Goal: Task Accomplishment & Management: Complete application form

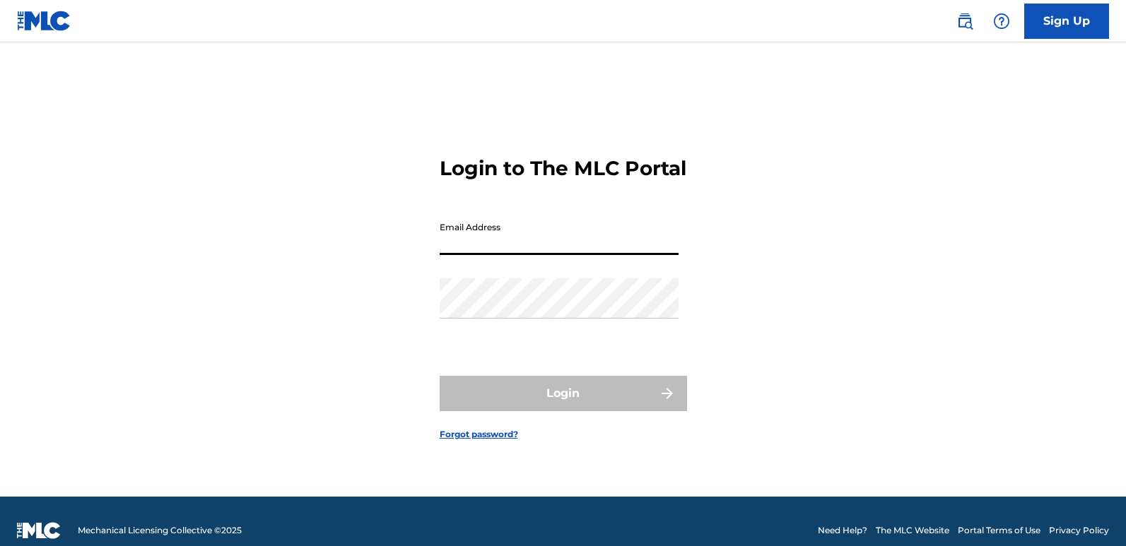
click at [497, 255] on input "Email Address" at bounding box center [559, 235] width 239 height 40
type input "[EMAIL_ADDRESS][DOMAIN_NAME]"
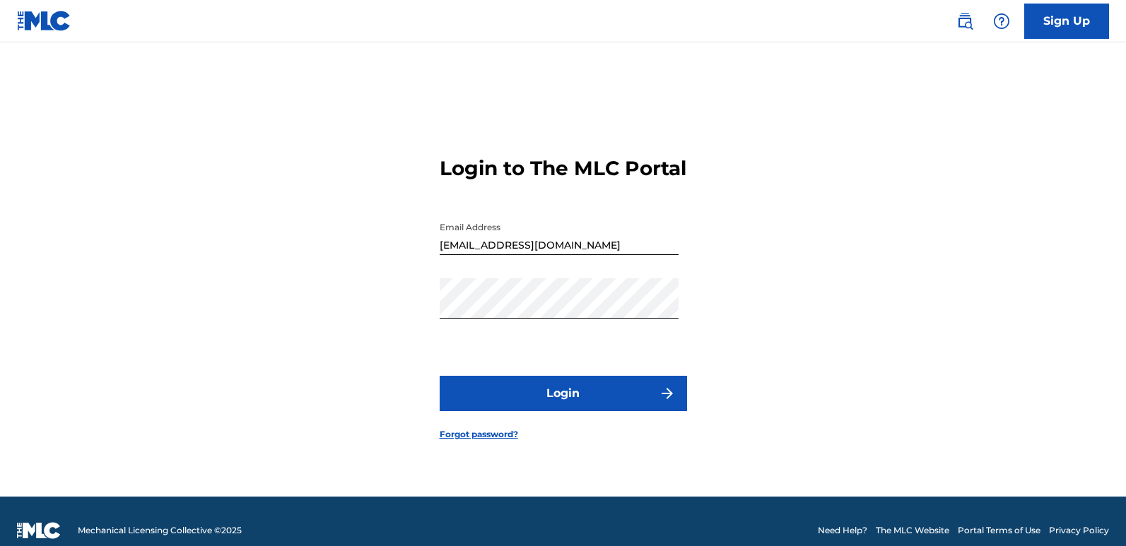
click at [533, 398] on button "Login" at bounding box center [563, 393] width 247 height 35
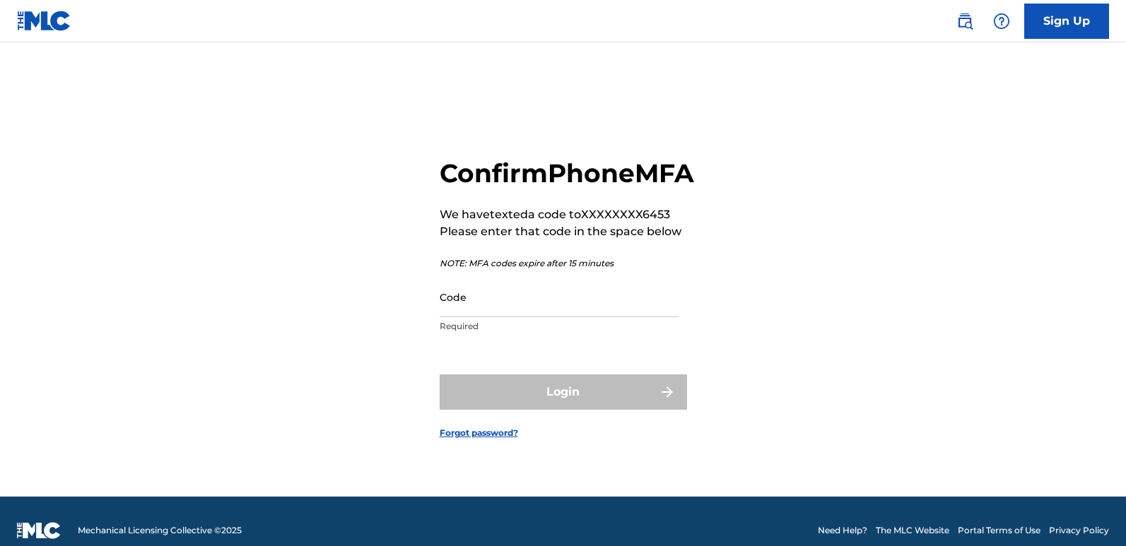
click at [502, 317] on input "Code" at bounding box center [559, 297] width 239 height 40
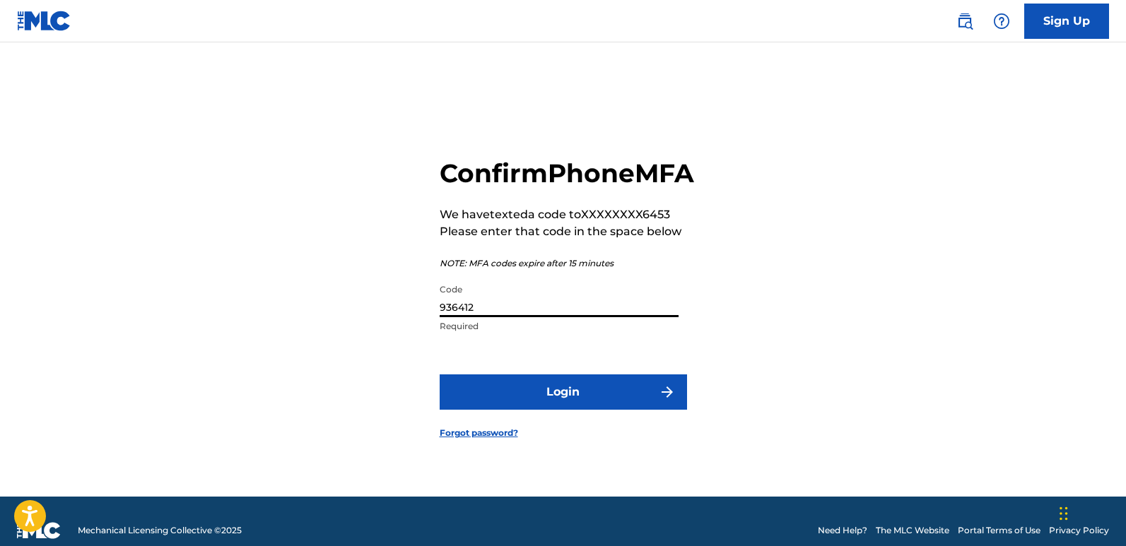
type input "936412"
click at [557, 410] on button "Login" at bounding box center [563, 392] width 247 height 35
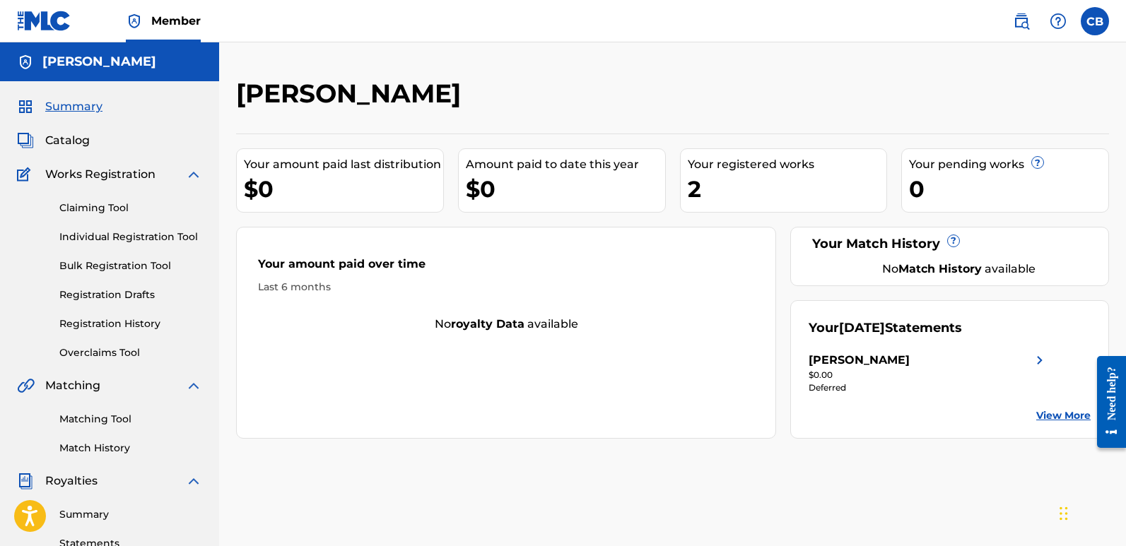
click at [97, 326] on link "Registration History" at bounding box center [130, 324] width 143 height 15
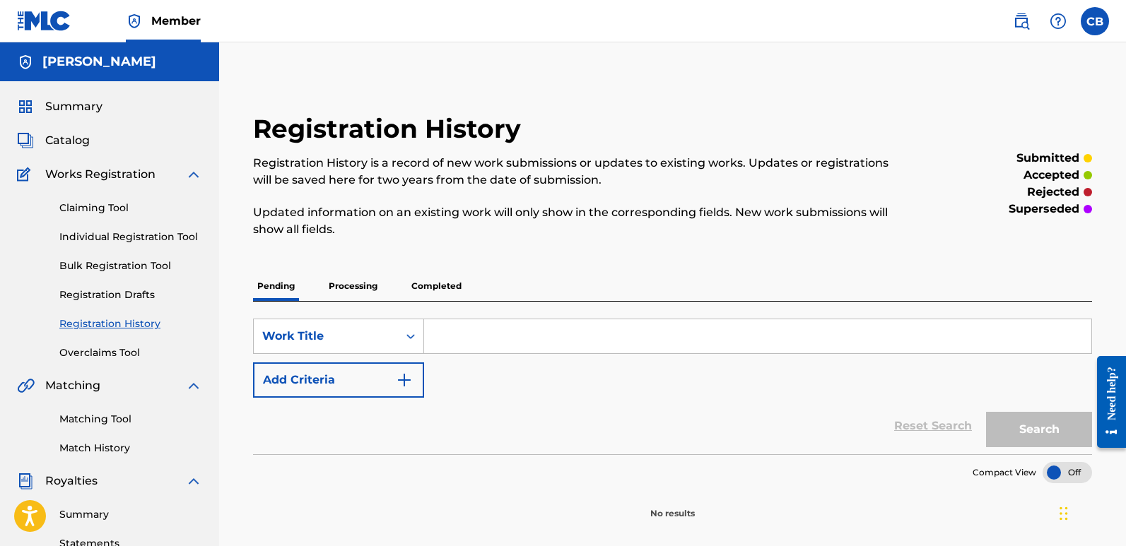
click at [452, 293] on p "Completed" at bounding box center [436, 286] width 59 height 30
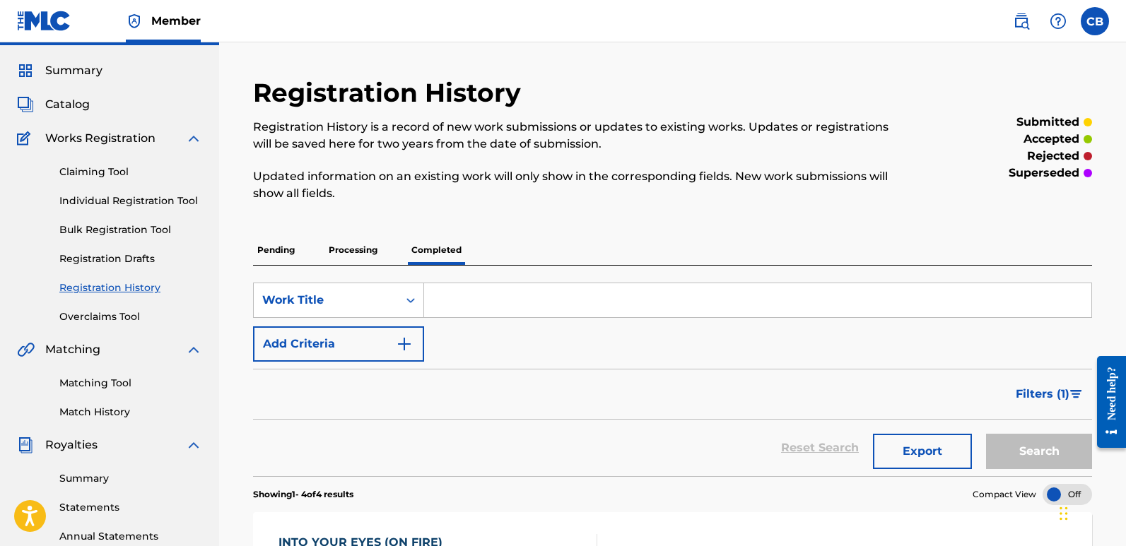
scroll to position [33, 0]
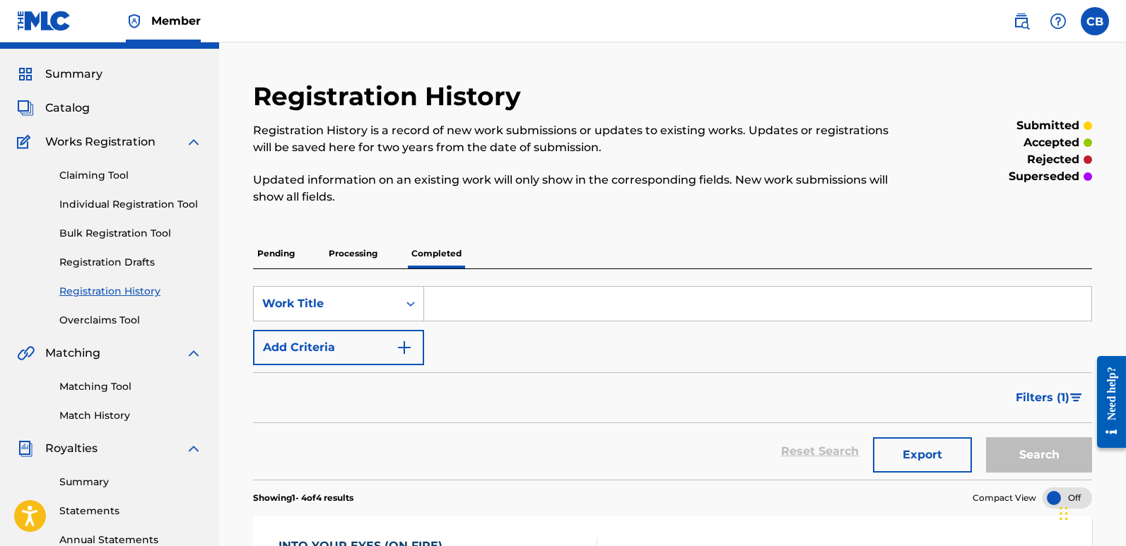
click at [75, 115] on span "Catalog" at bounding box center [67, 108] width 45 height 17
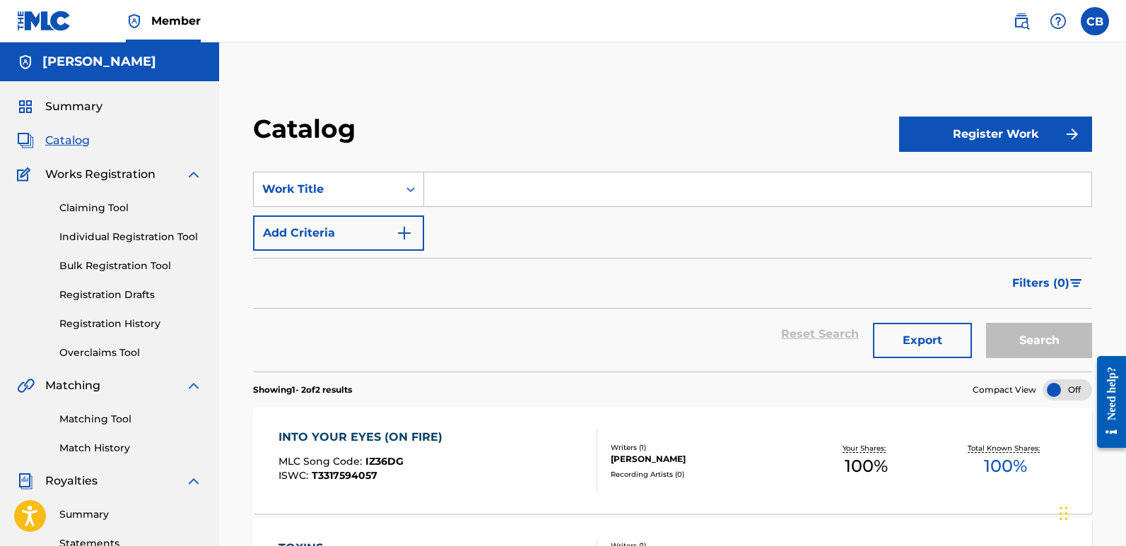
click at [92, 109] on span "Summary" at bounding box center [73, 106] width 57 height 17
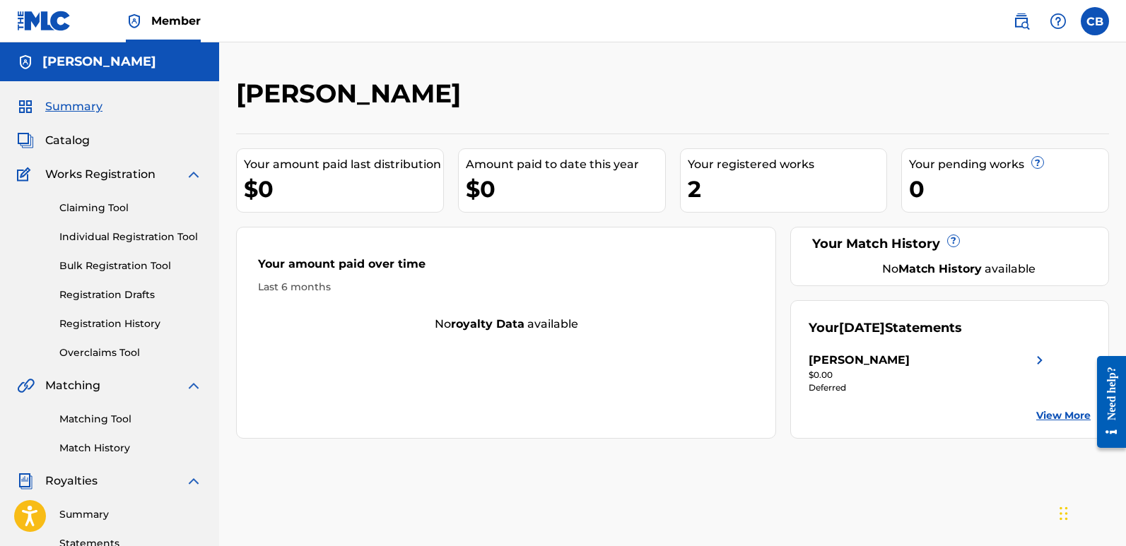
click at [95, 257] on div "Claiming Tool Individual Registration Tool Bulk Registration Tool Registration …" at bounding box center [109, 271] width 185 height 177
click at [95, 263] on link "Bulk Registration Tool" at bounding box center [130, 266] width 143 height 15
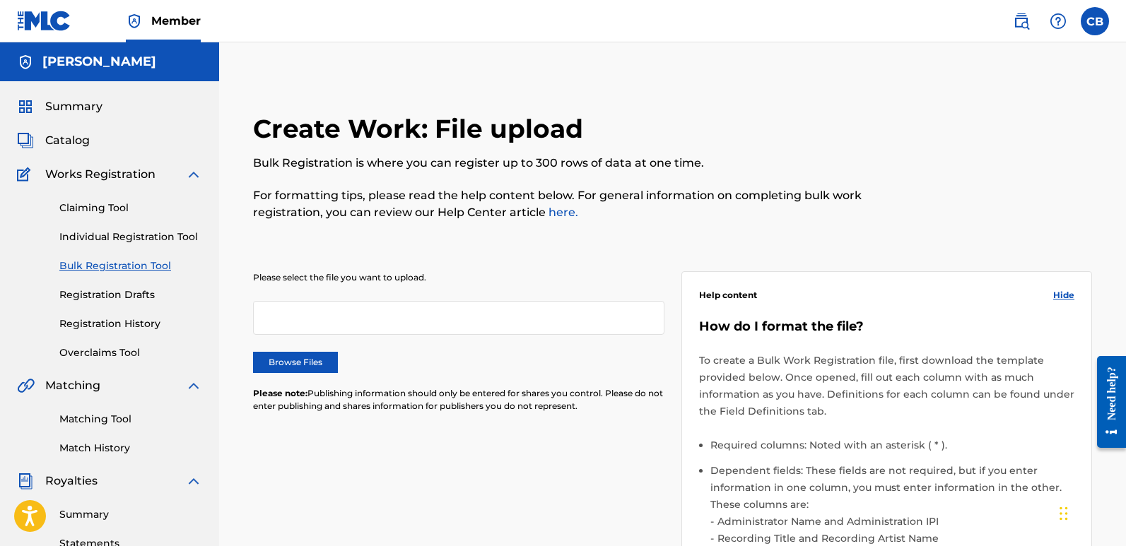
click at [90, 240] on link "Individual Registration Tool" at bounding box center [130, 237] width 143 height 15
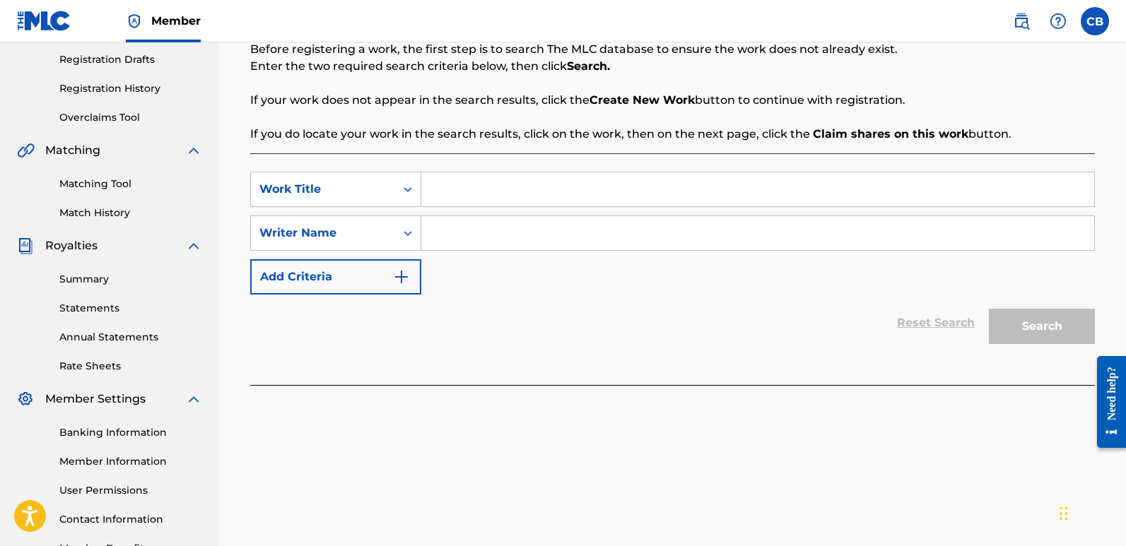
scroll to position [330, 0]
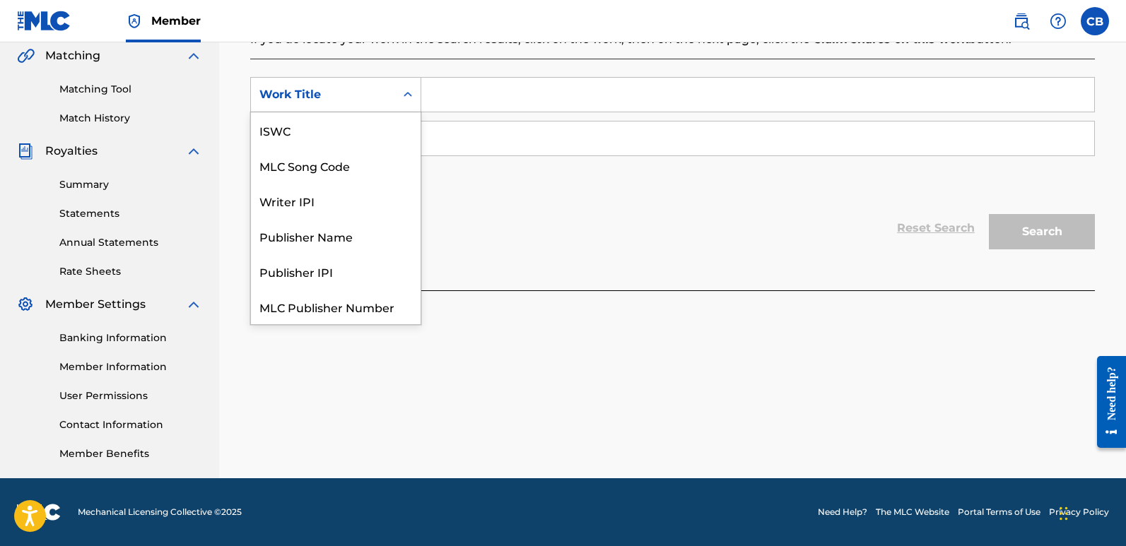
click at [349, 94] on div "Work Title" at bounding box center [322, 94] width 127 height 17
click at [516, 241] on div "Reset Search Search" at bounding box center [672, 228] width 845 height 57
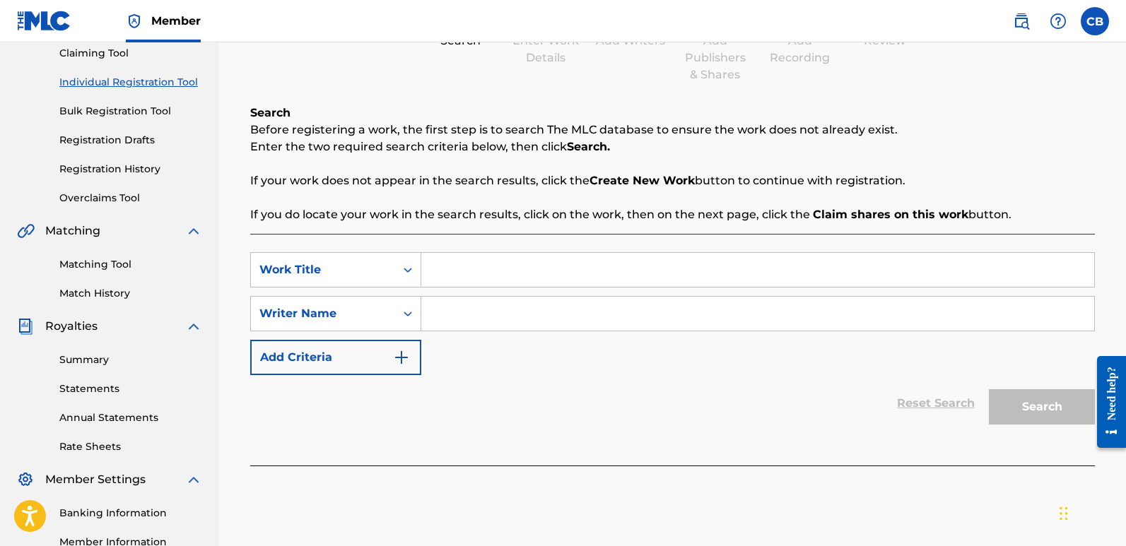
scroll to position [118, 0]
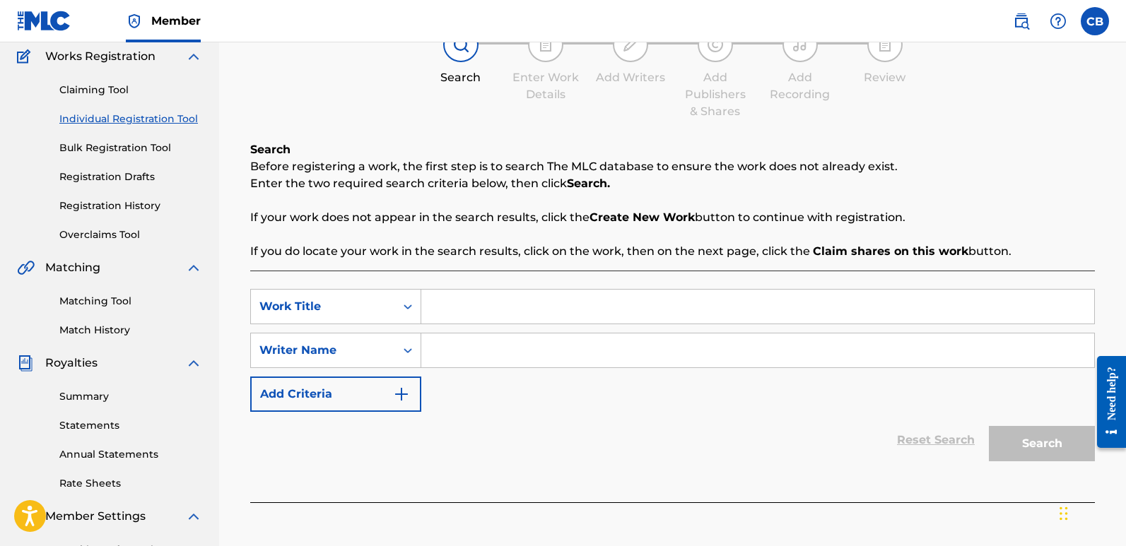
click at [517, 321] on input "Search Form" at bounding box center [757, 307] width 673 height 34
type input "Greater"
click at [846, 439] on div "Reset Search Search" at bounding box center [672, 440] width 845 height 57
click at [505, 355] on input "Search Form" at bounding box center [757, 351] width 673 height 34
type input "[PERSON_NAME] [PERSON_NAME]"
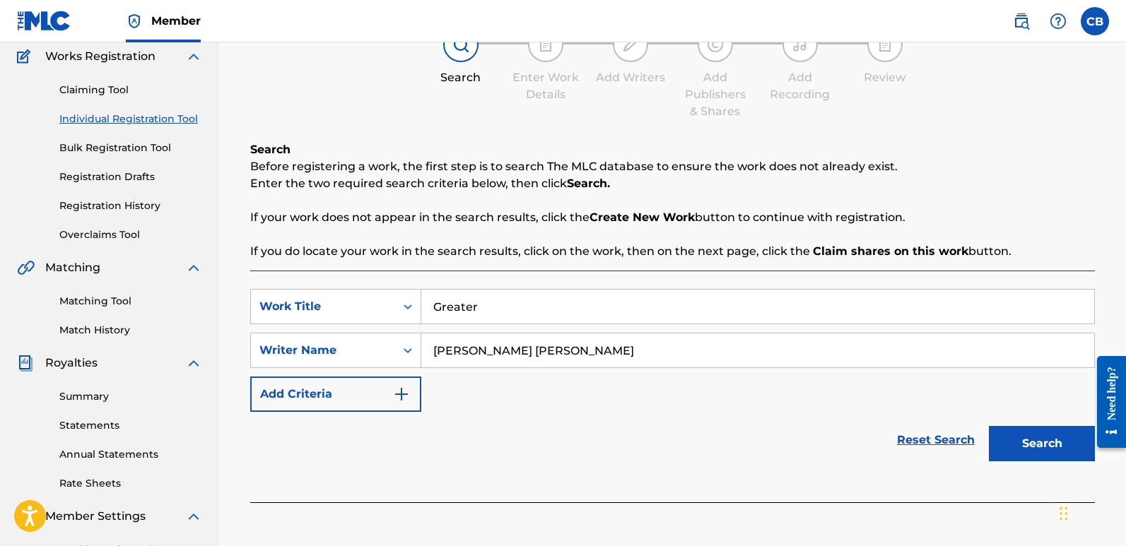
click at [999, 437] on button "Search" at bounding box center [1042, 443] width 106 height 35
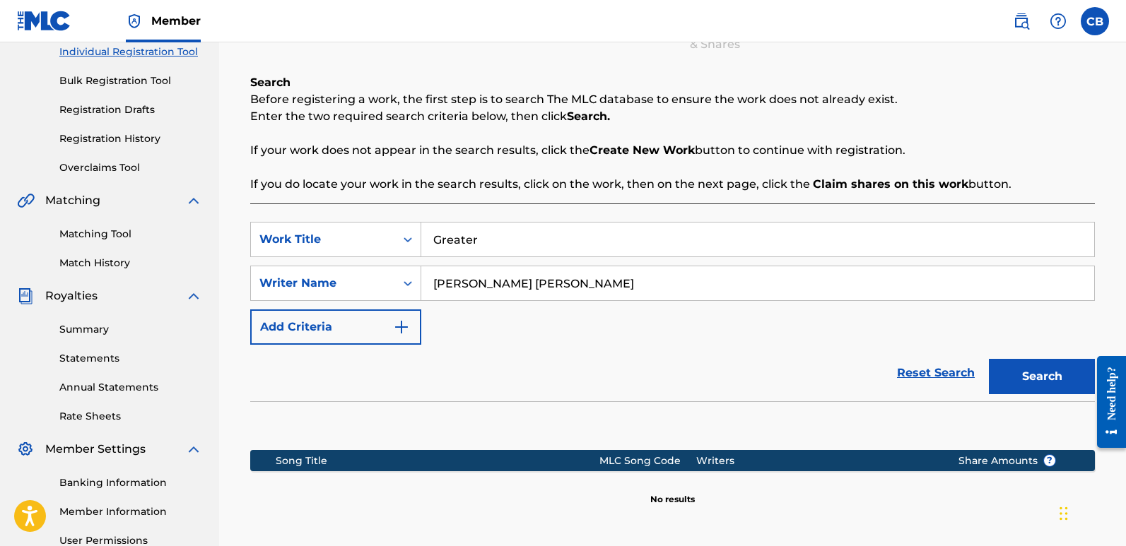
scroll to position [330, 0]
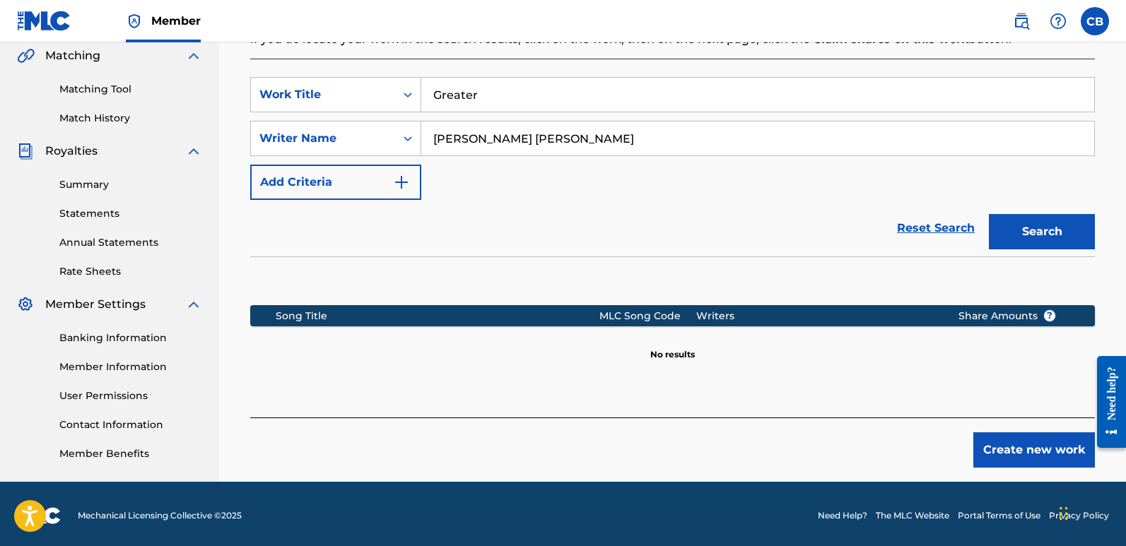
click at [1009, 449] on button "Create new work" at bounding box center [1034, 450] width 122 height 35
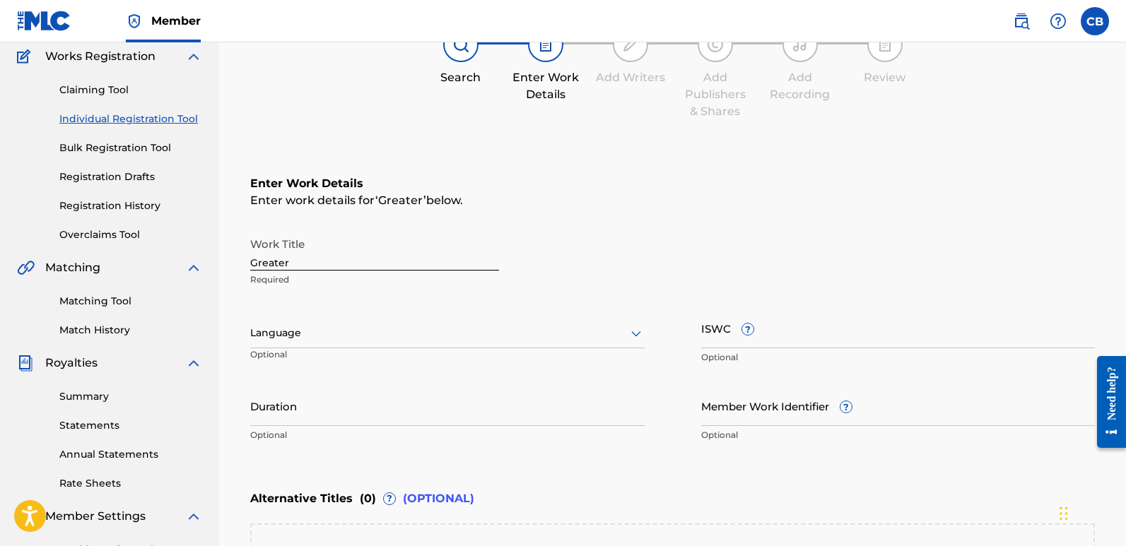
scroll to position [189, 0]
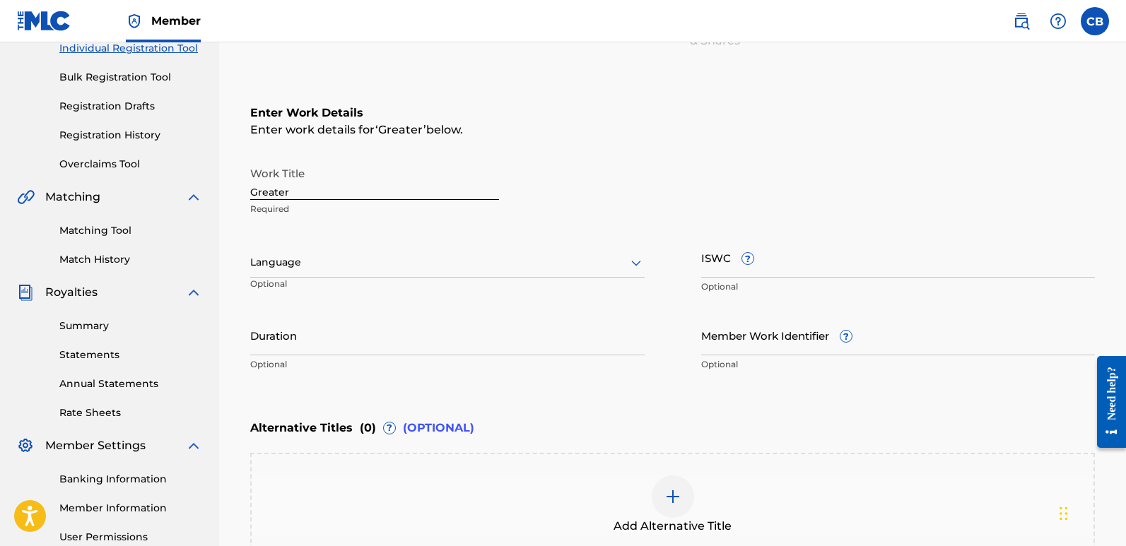
click at [527, 262] on div at bounding box center [447, 263] width 394 height 18
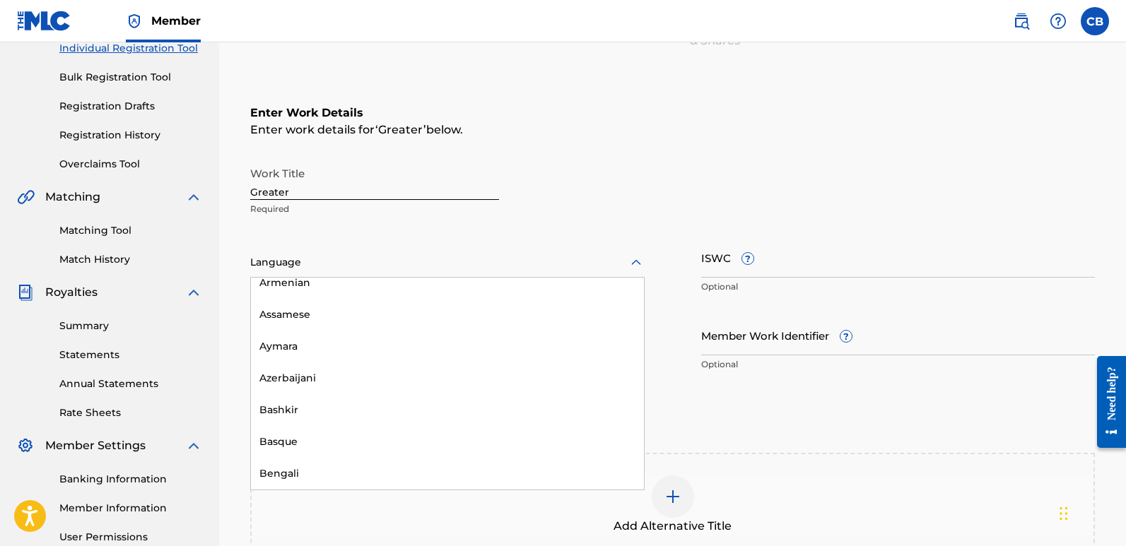
scroll to position [0, 0]
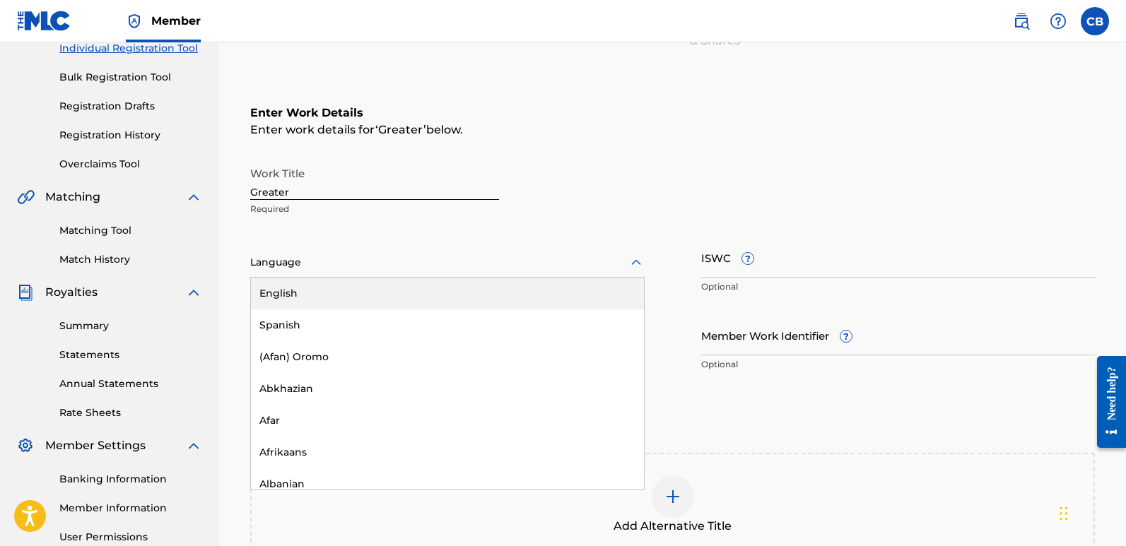
click at [296, 298] on div "English" at bounding box center [447, 294] width 393 height 32
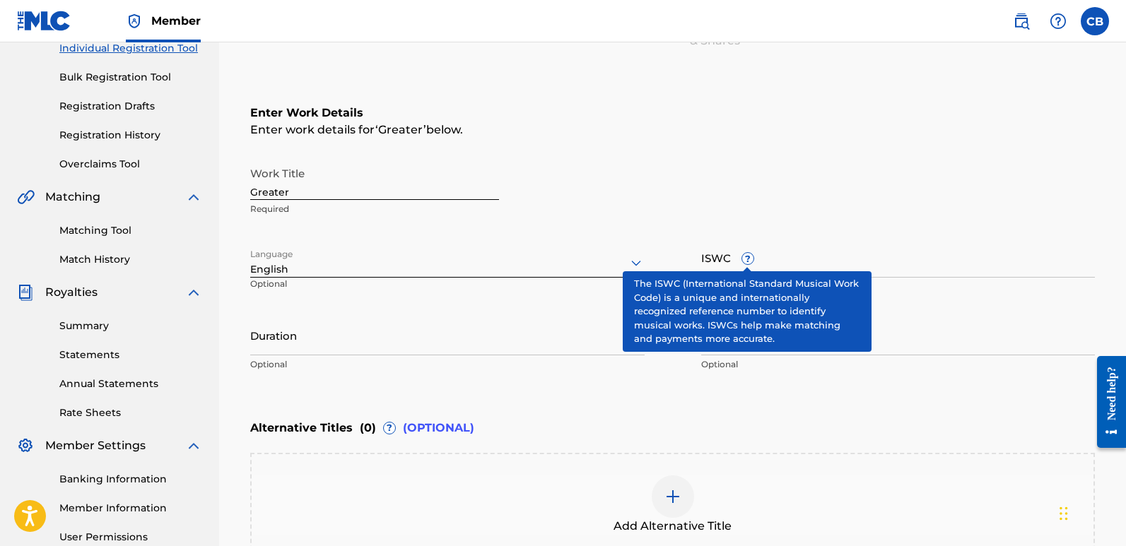
click at [743, 266] on input "ISWC ?" at bounding box center [898, 257] width 394 height 40
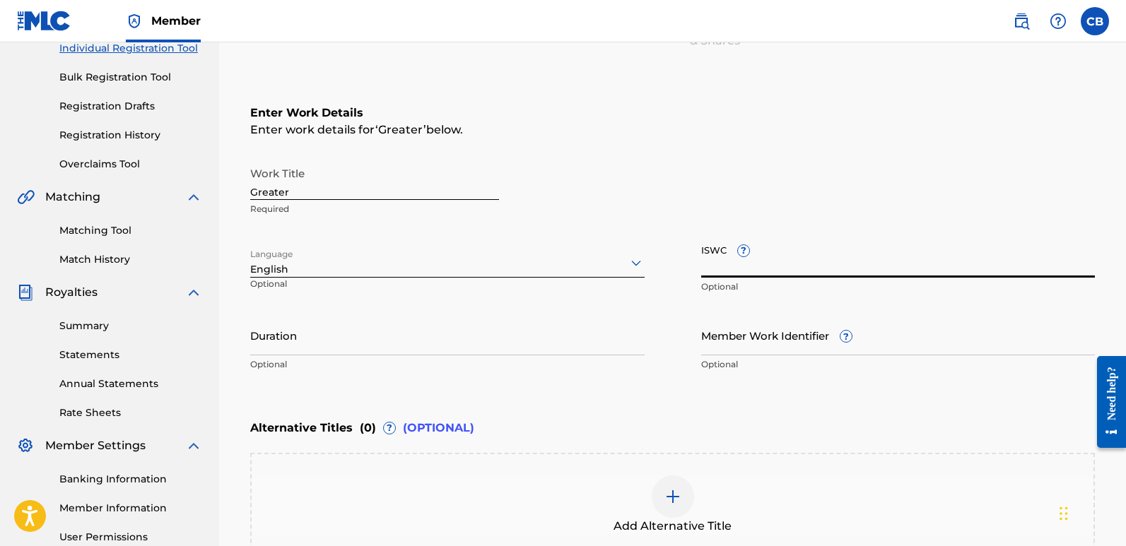
paste input "T-332.831.804-9"
type input "T-332.831.804-9"
click at [336, 333] on input "Duration" at bounding box center [447, 335] width 394 height 40
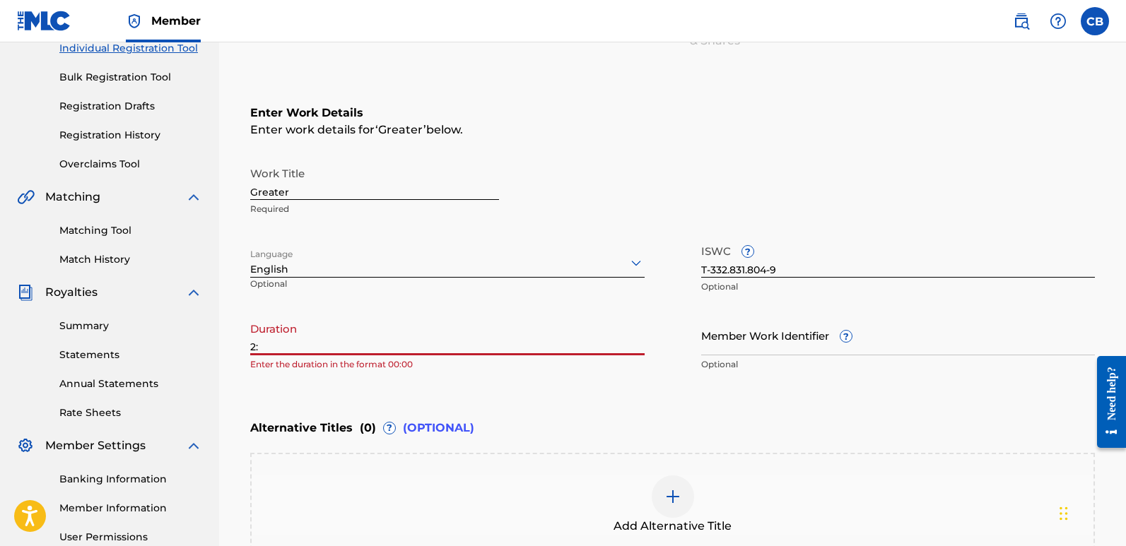
type input "2"
type input "02:38"
click at [627, 424] on div "Alternative Titles ( 0 ) ? (OPTIONAL)" at bounding box center [672, 428] width 845 height 31
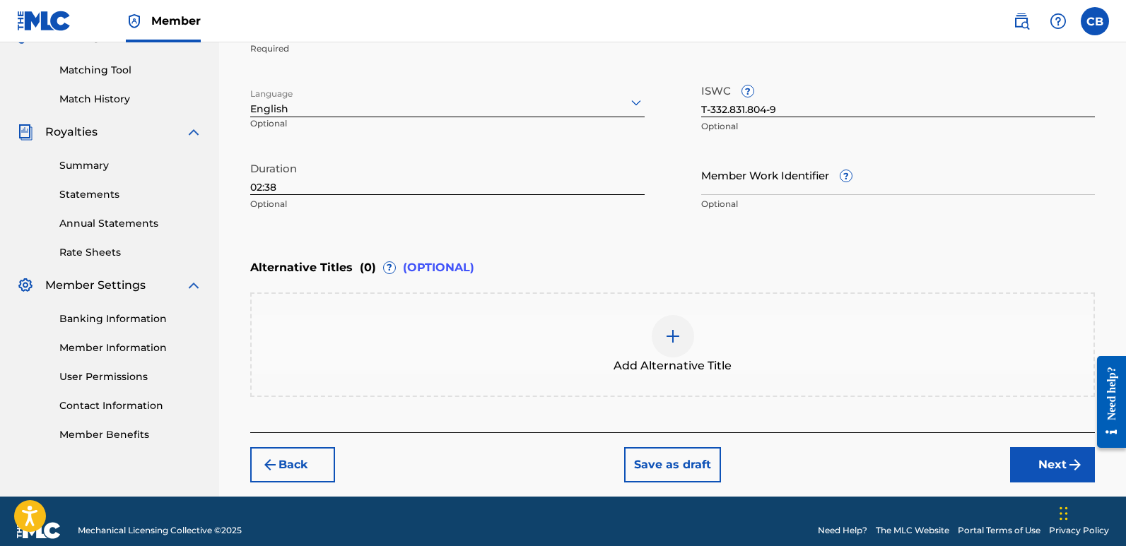
scroll to position [368, 0]
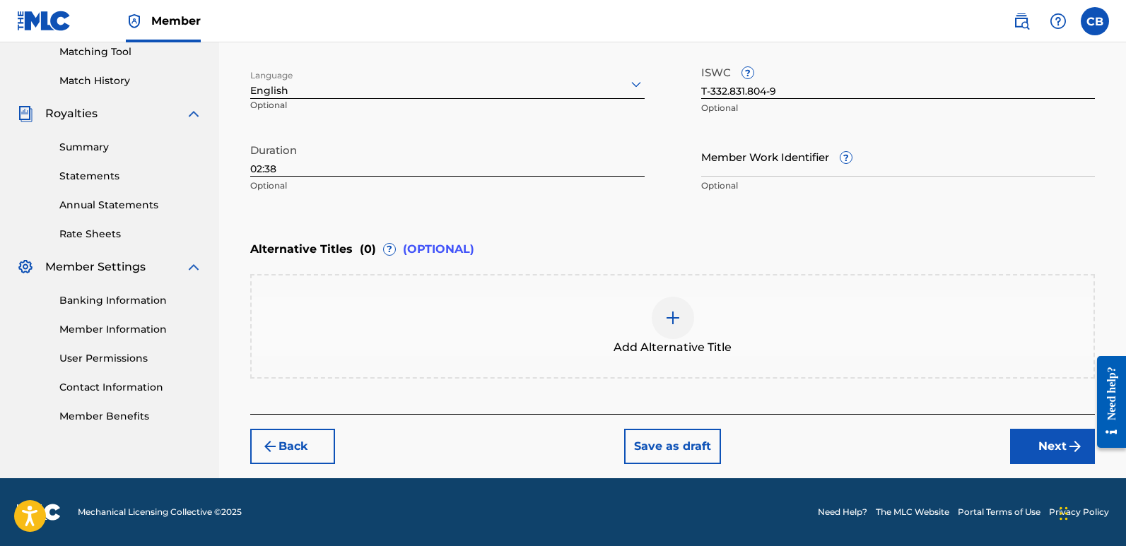
click at [1071, 457] on button "Next" at bounding box center [1052, 446] width 85 height 35
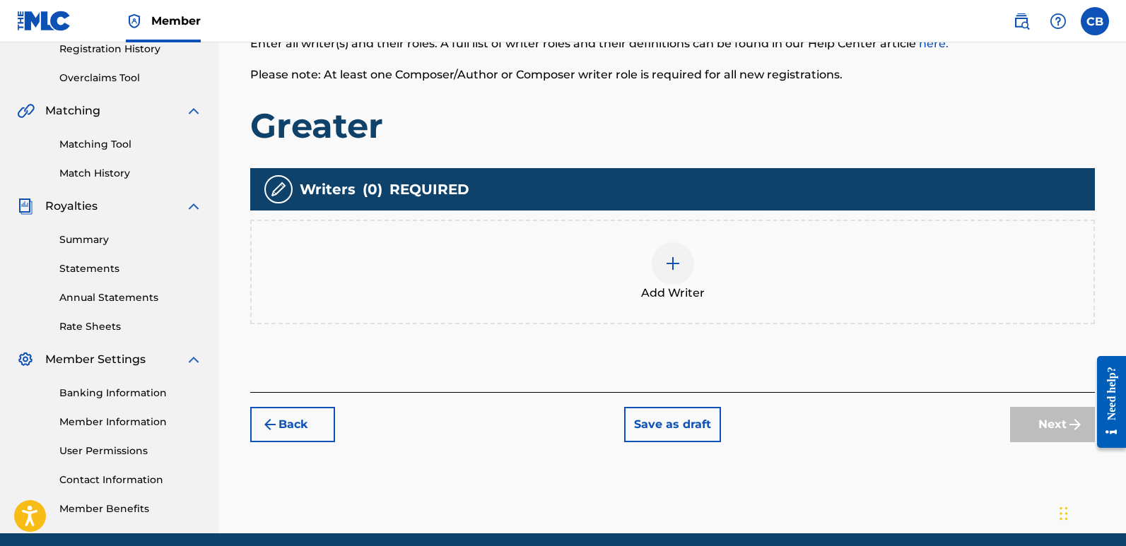
scroll to position [276, 0]
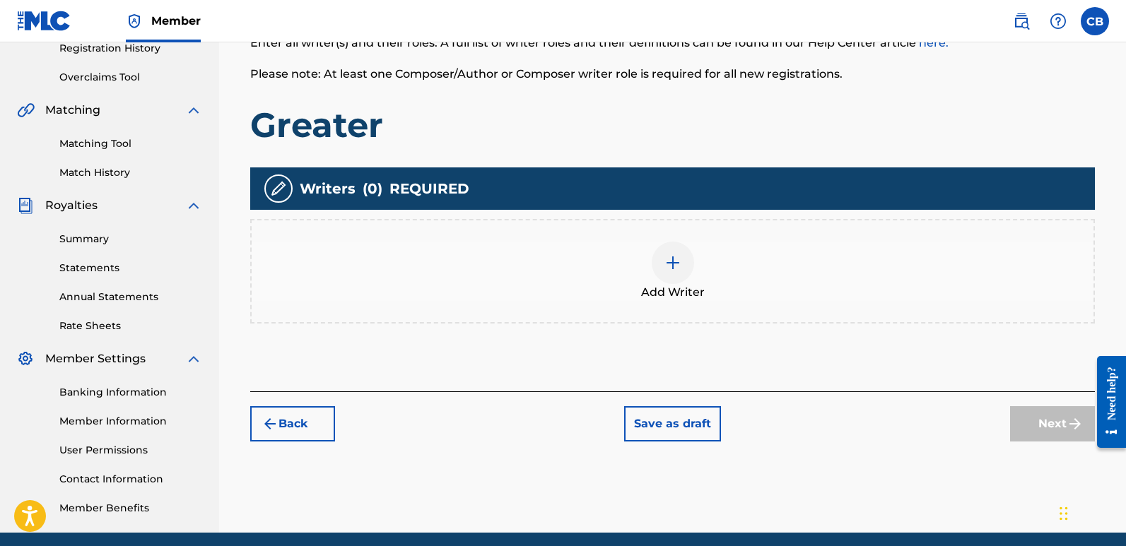
click at [684, 281] on div at bounding box center [673, 263] width 42 height 42
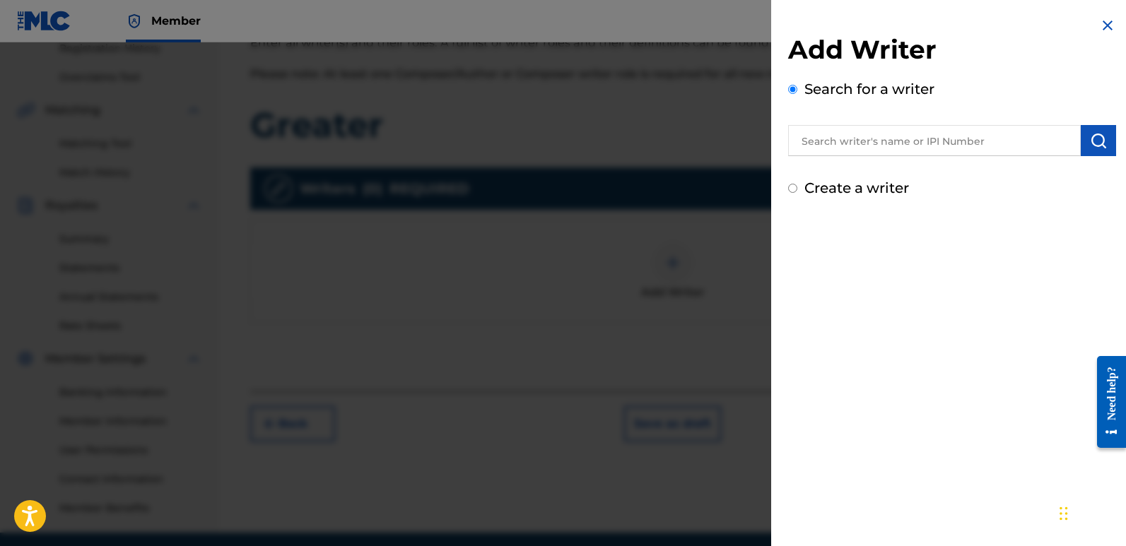
click at [862, 141] on input "text" at bounding box center [934, 140] width 293 height 31
paste input "01269765400"
type input "01269765400"
click at [1091, 148] on img "submit" at bounding box center [1098, 140] width 17 height 17
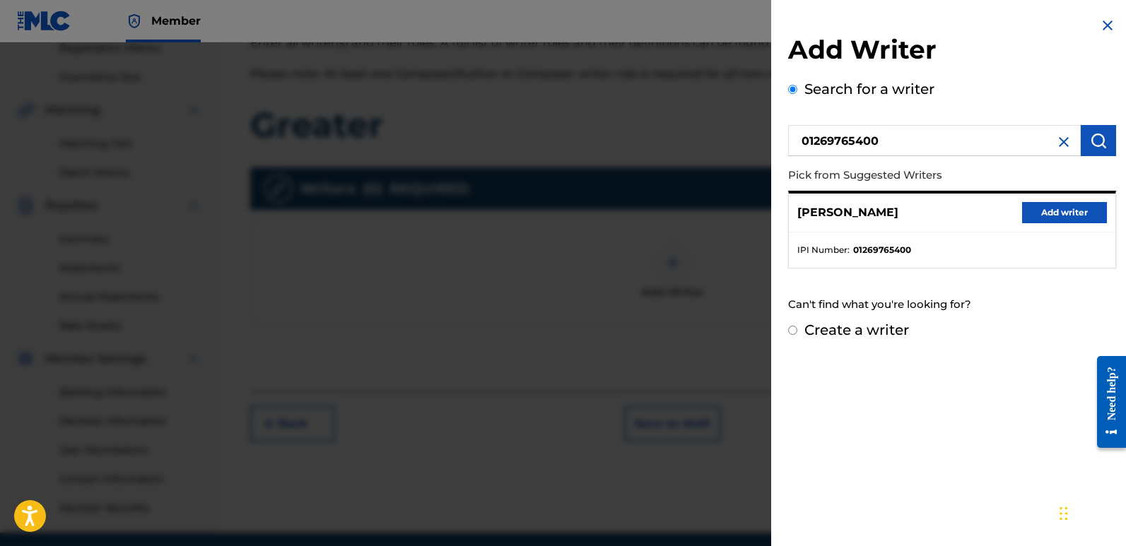
click at [1050, 217] on button "Add writer" at bounding box center [1064, 212] width 85 height 21
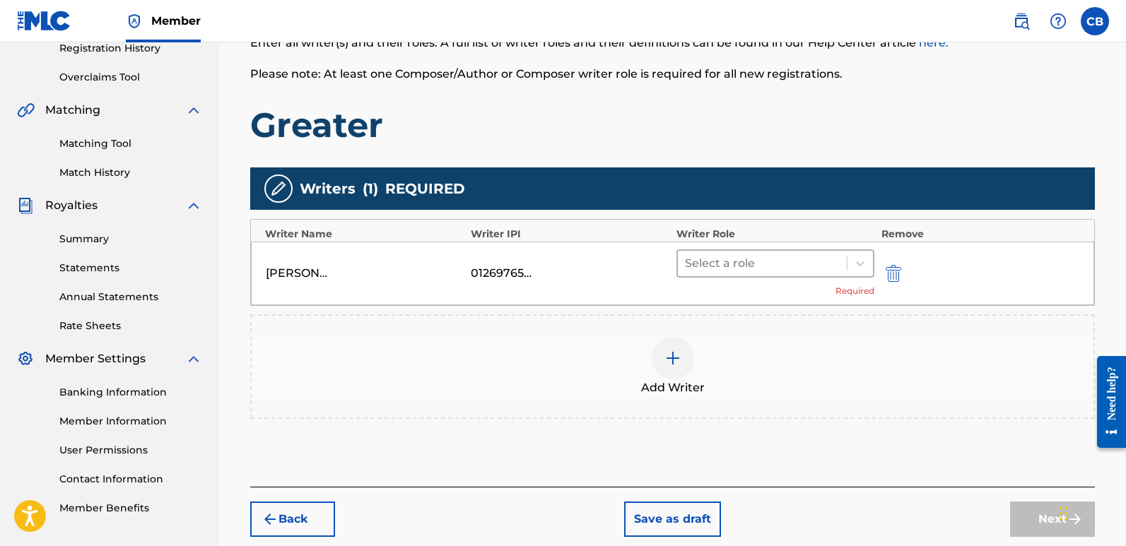
click at [803, 270] on div at bounding box center [762, 264] width 155 height 20
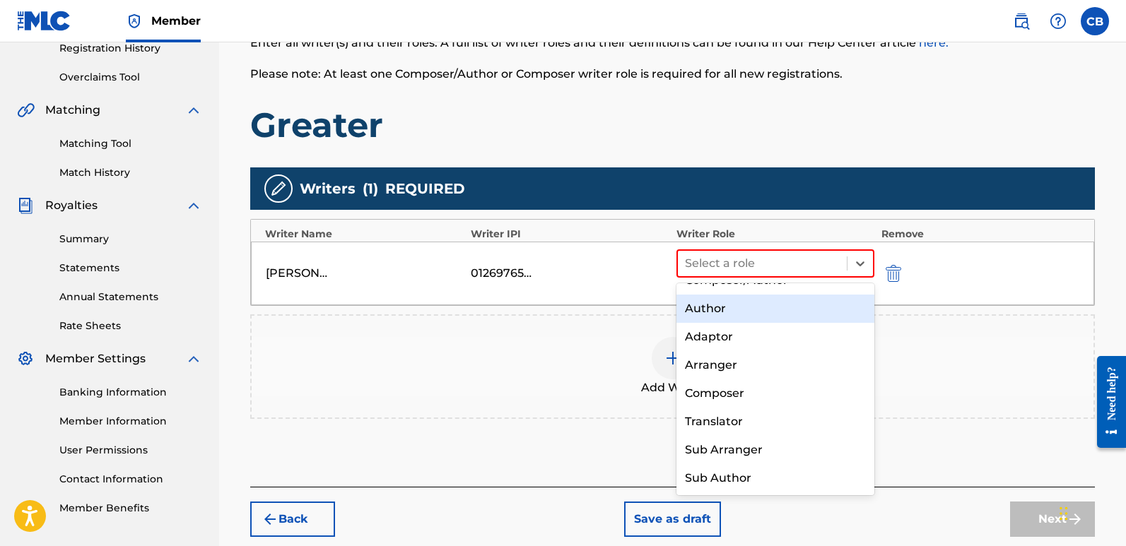
scroll to position [0, 0]
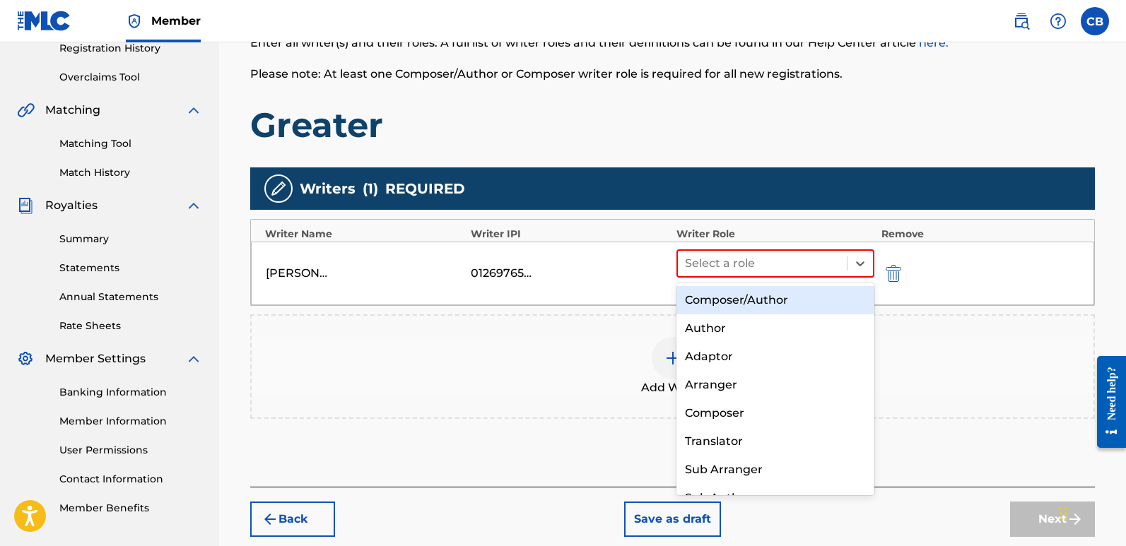
click at [764, 299] on div "Composer/Author" at bounding box center [775, 300] width 198 height 28
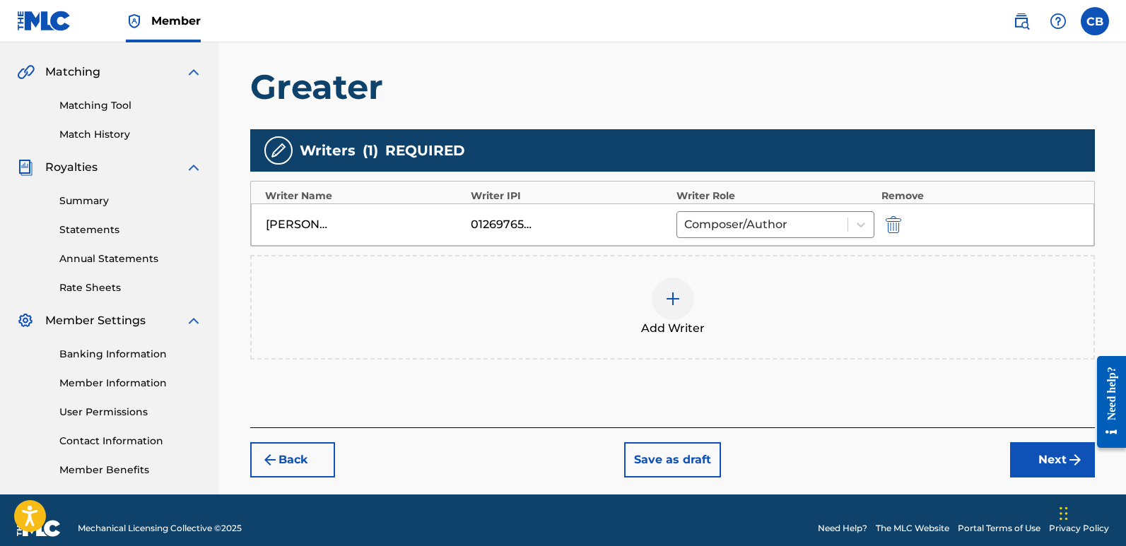
scroll to position [330, 0]
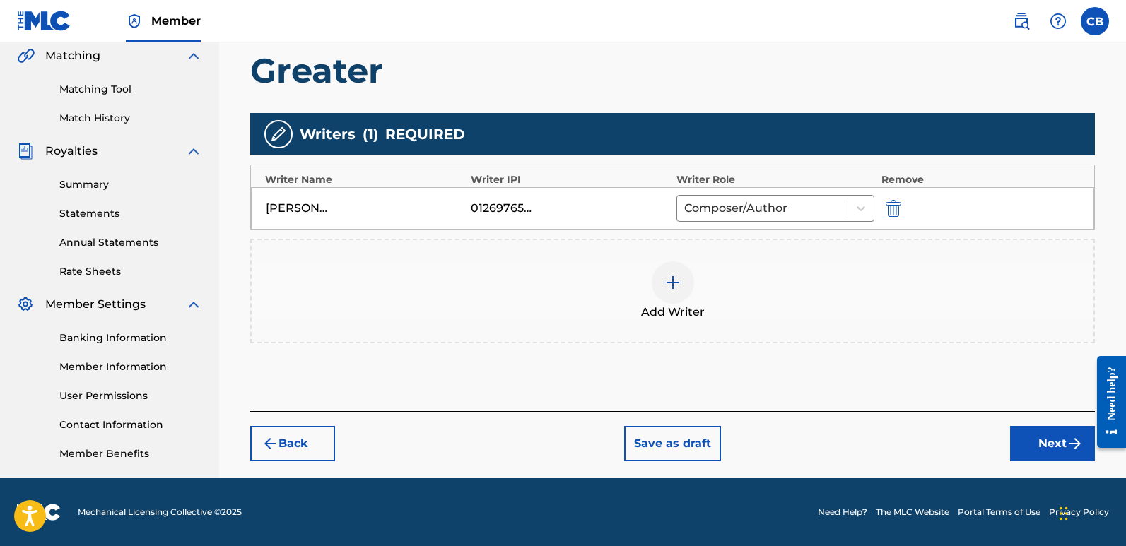
click at [1031, 438] on button "Next" at bounding box center [1052, 443] width 85 height 35
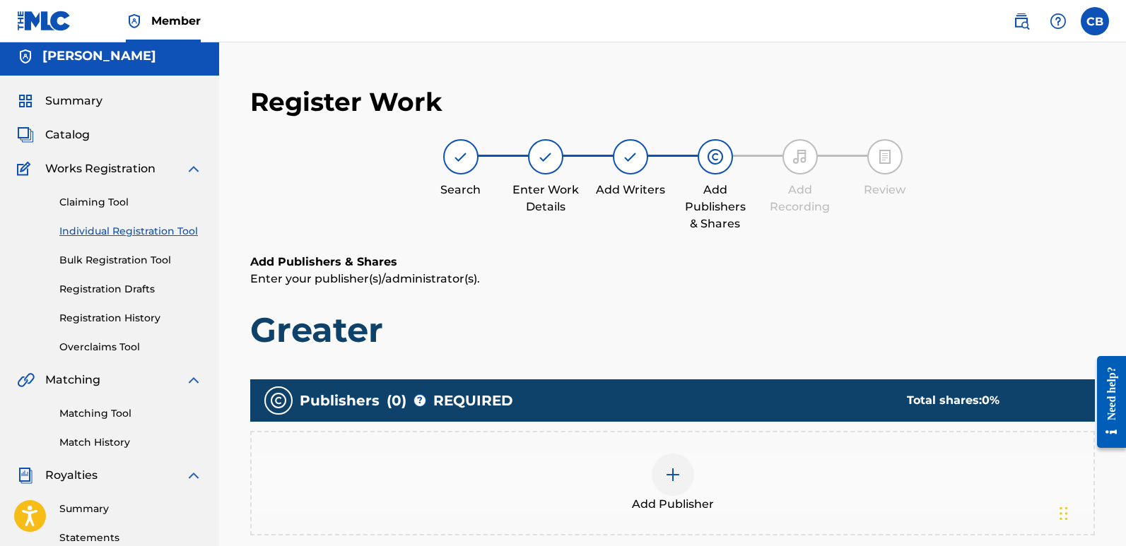
scroll to position [0, 0]
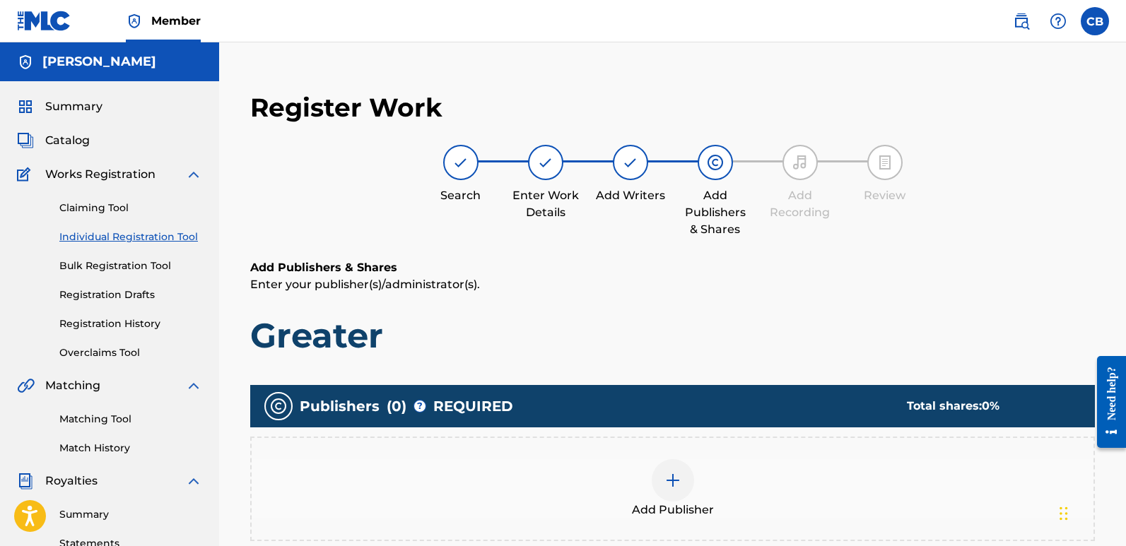
click at [633, 167] on img at bounding box center [630, 162] width 17 height 17
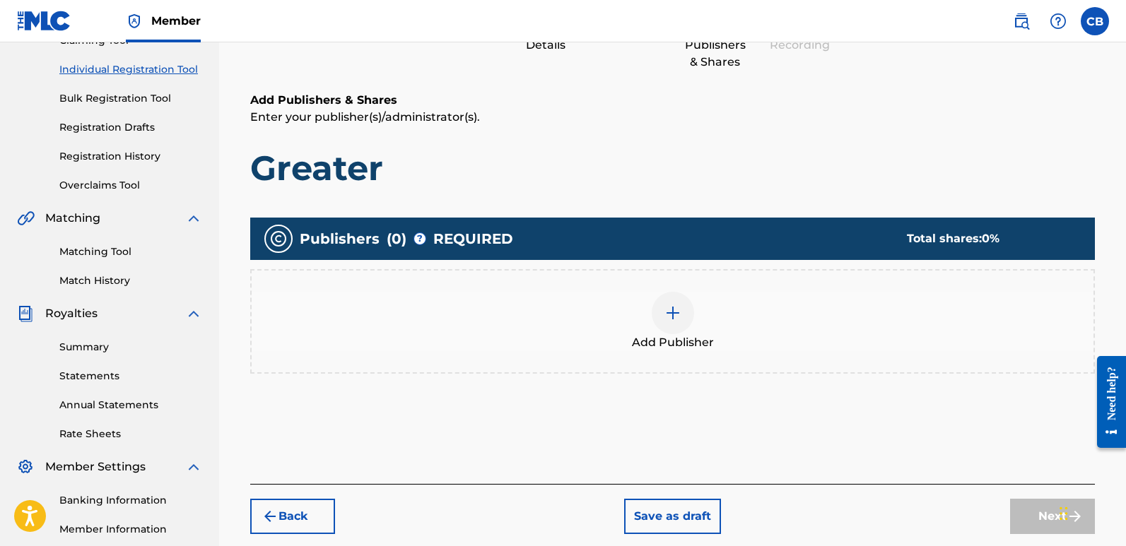
scroll to position [212, 0]
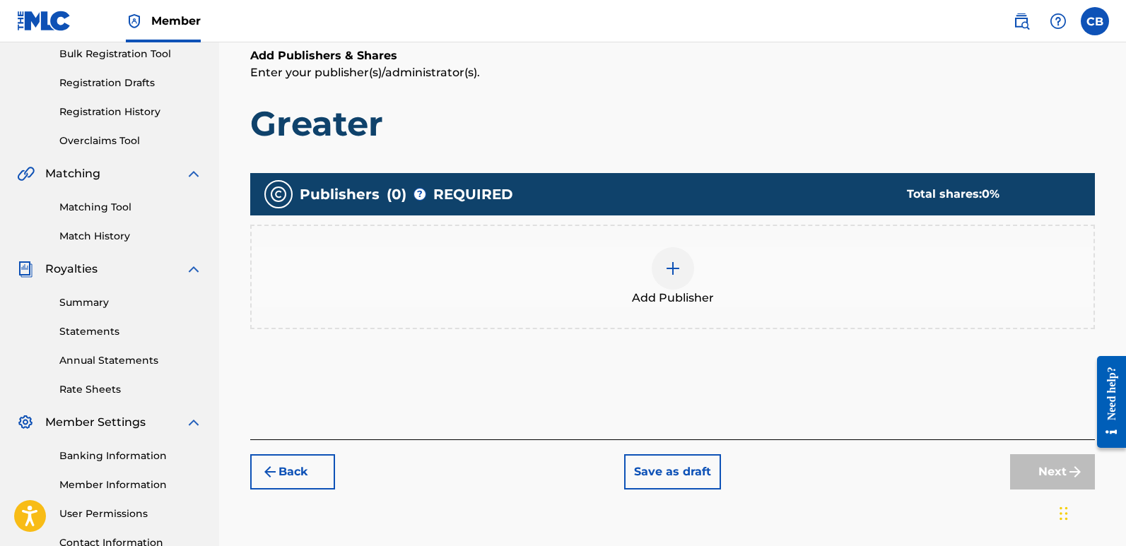
click at [314, 485] on button "Back" at bounding box center [292, 471] width 85 height 35
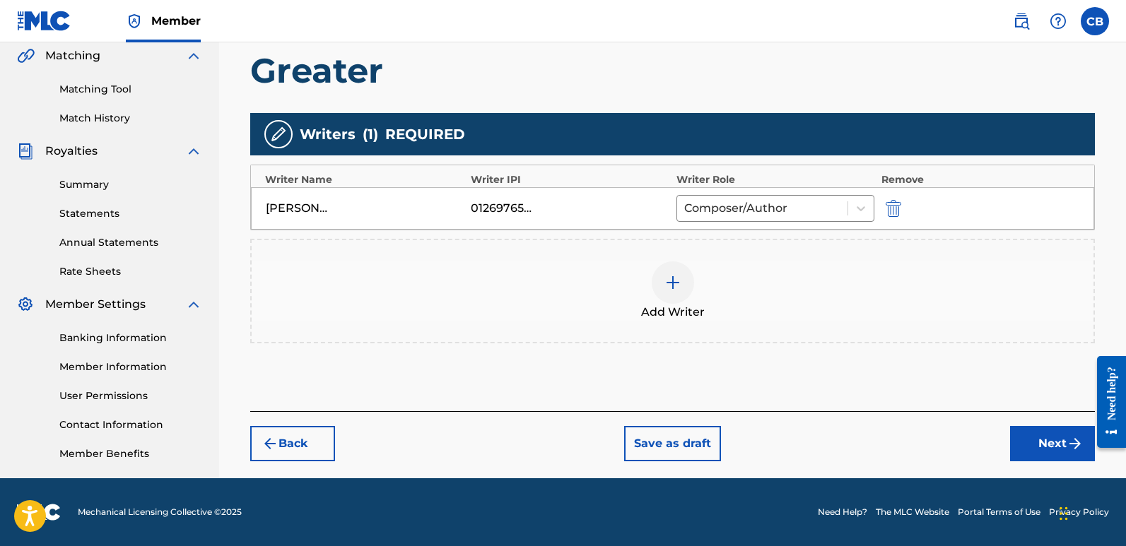
click at [1042, 439] on button "Next" at bounding box center [1052, 443] width 85 height 35
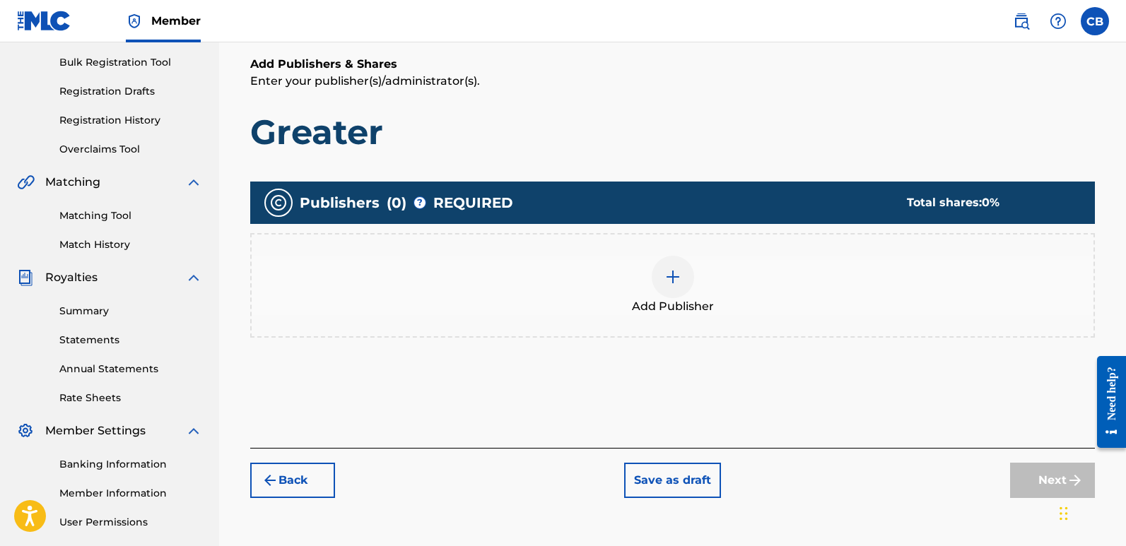
scroll to position [205, 0]
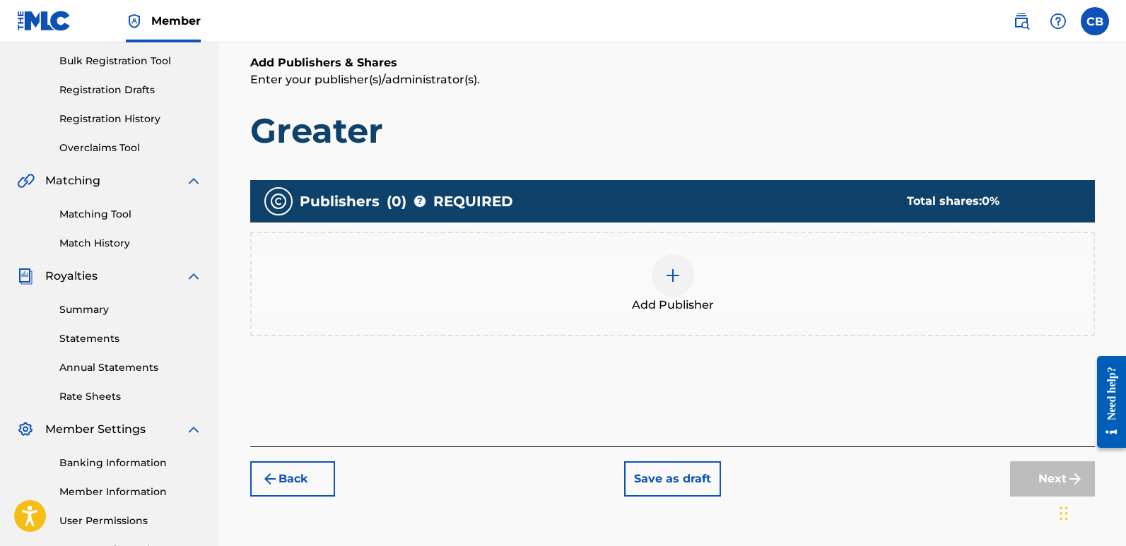
click at [677, 288] on div at bounding box center [673, 275] width 42 height 42
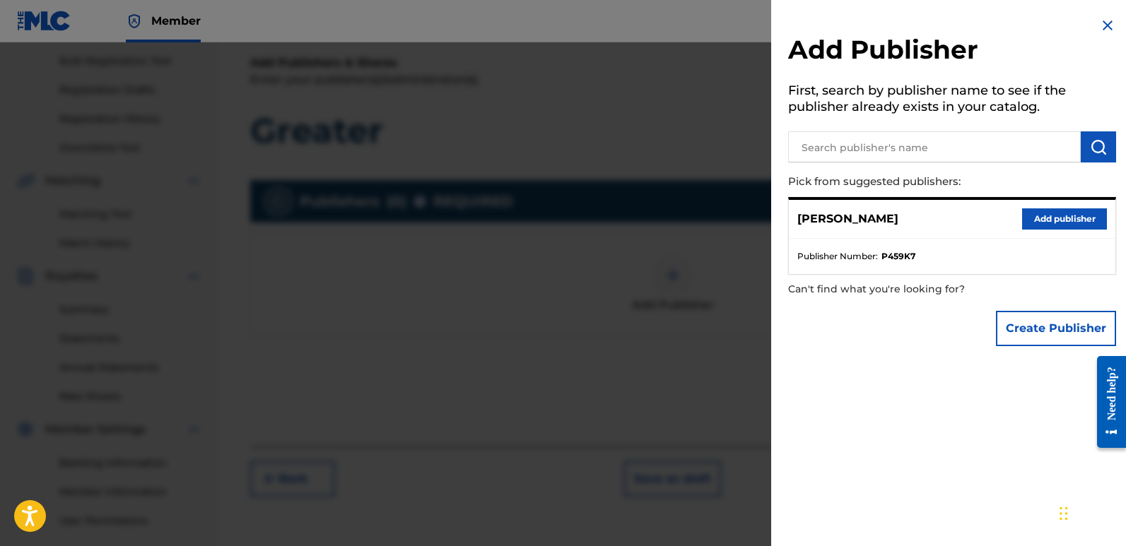
click at [1041, 213] on button "Add publisher" at bounding box center [1064, 218] width 85 height 21
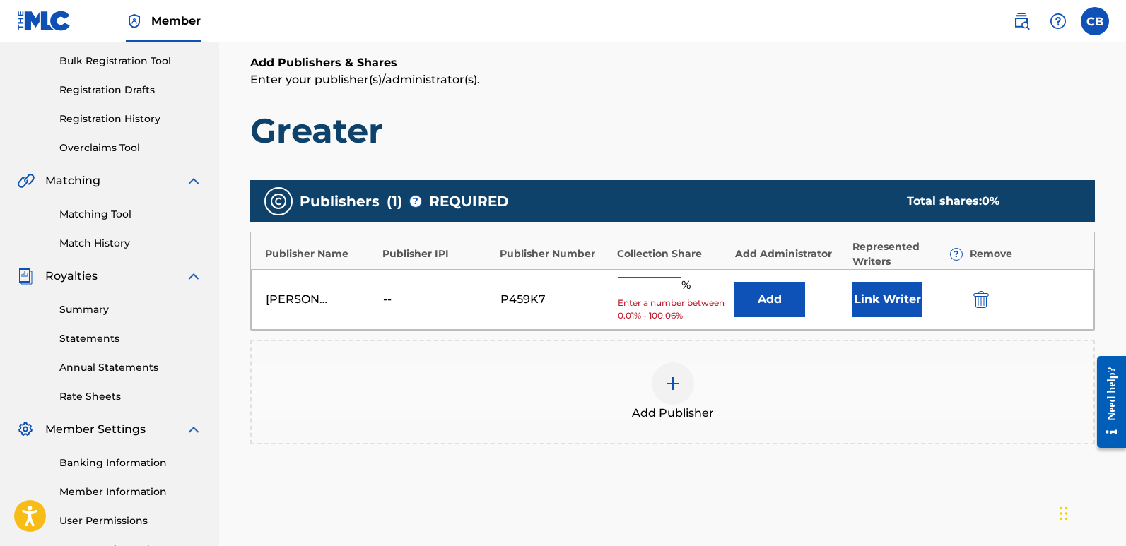
click at [643, 286] on input "text" at bounding box center [650, 286] width 64 height 18
type input "100.06"
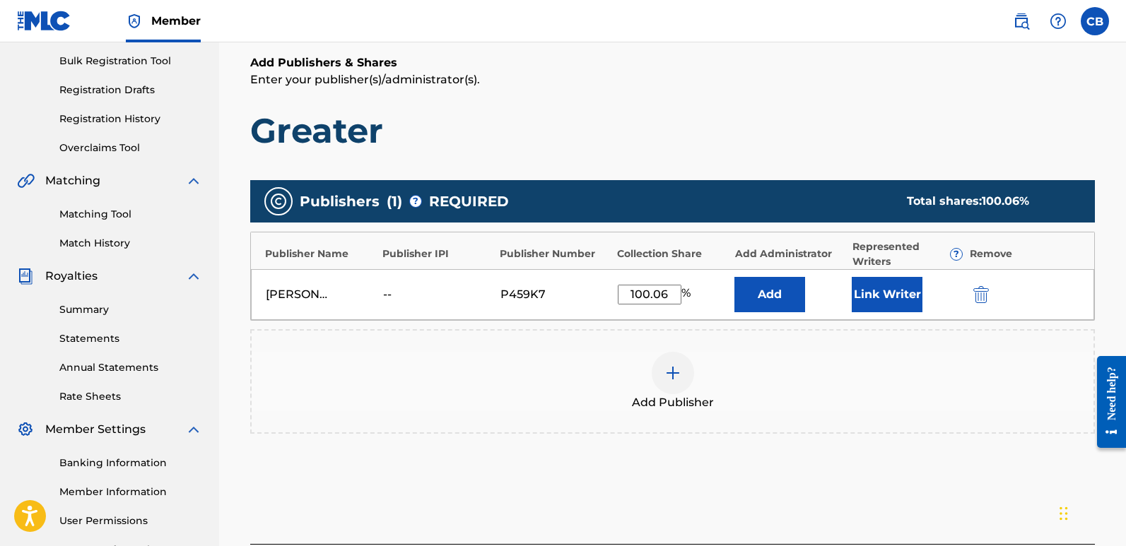
click at [780, 332] on div "Add Publisher" at bounding box center [672, 381] width 845 height 105
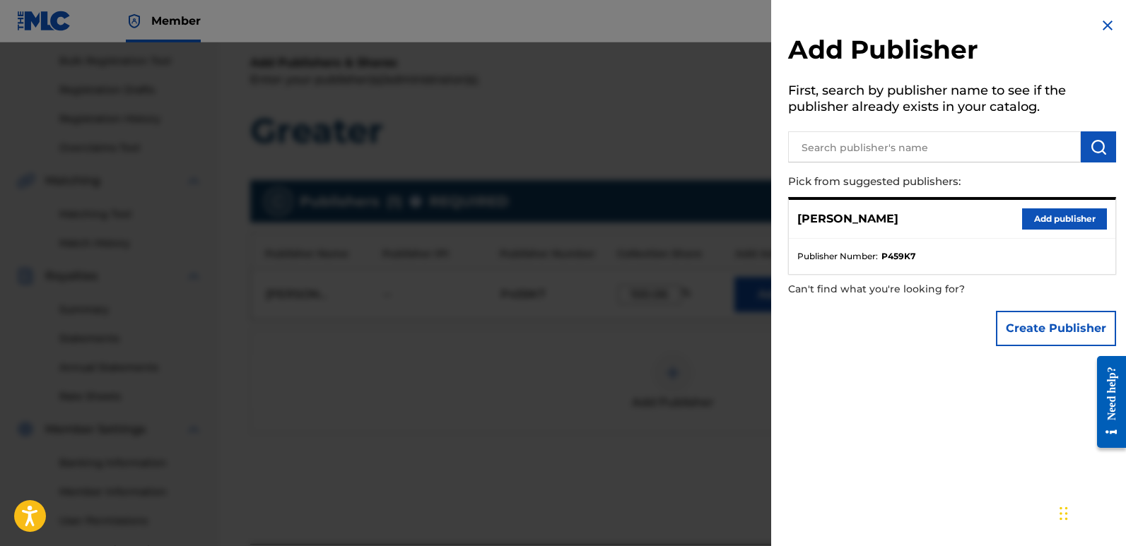
click at [1108, 25] on img at bounding box center [1107, 25] width 17 height 17
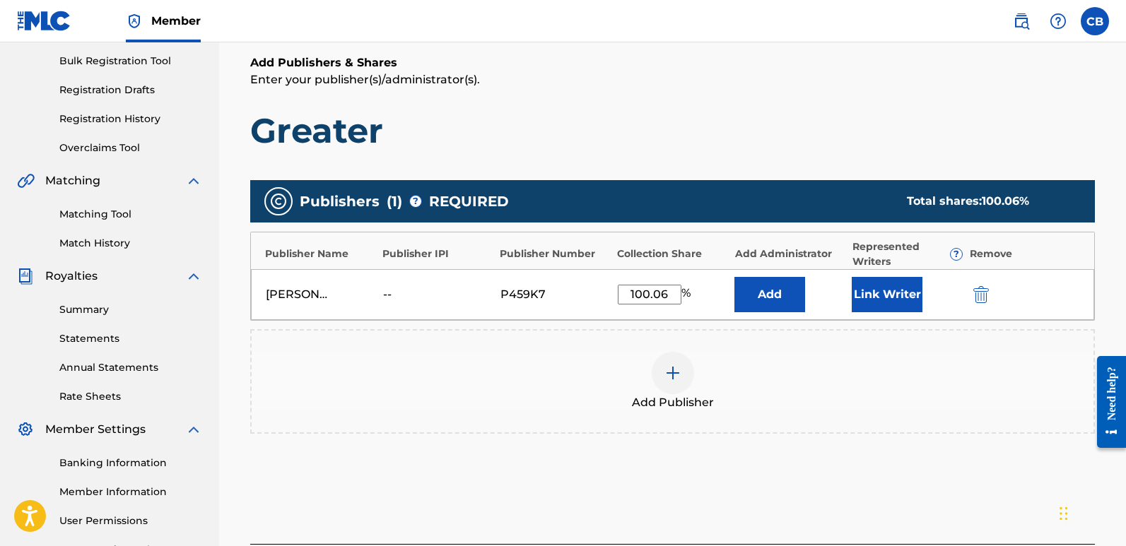
click at [910, 295] on button "Link Writer" at bounding box center [887, 294] width 71 height 35
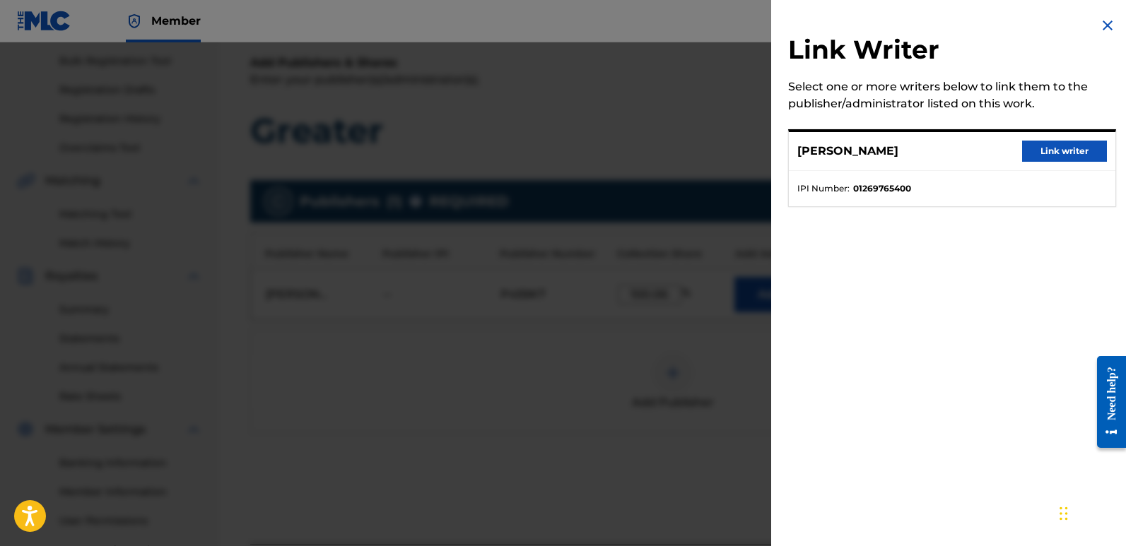
click at [1053, 150] on button "Link writer" at bounding box center [1064, 151] width 85 height 21
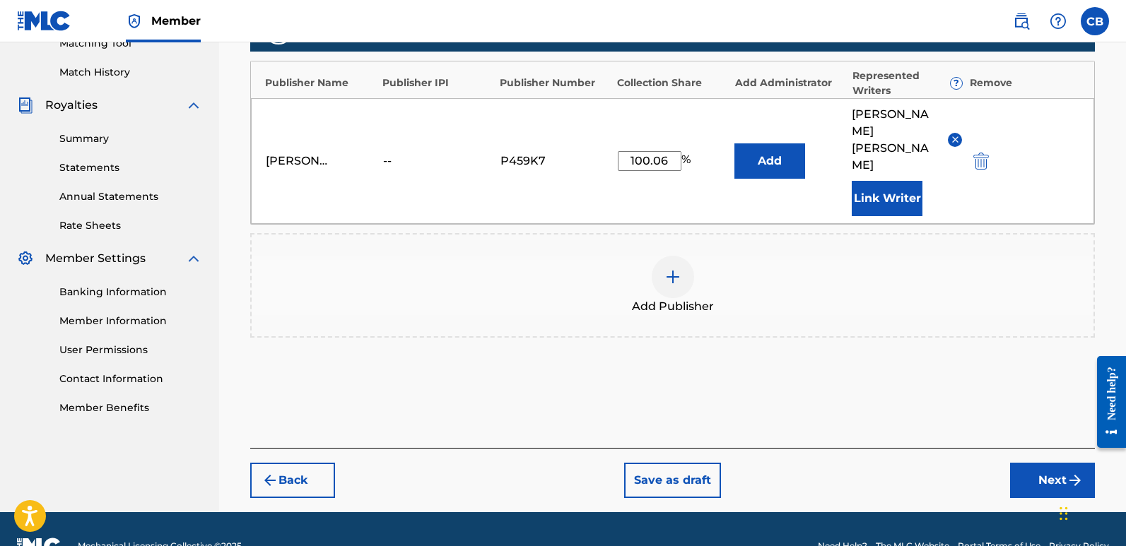
click at [1033, 463] on button "Next" at bounding box center [1052, 480] width 85 height 35
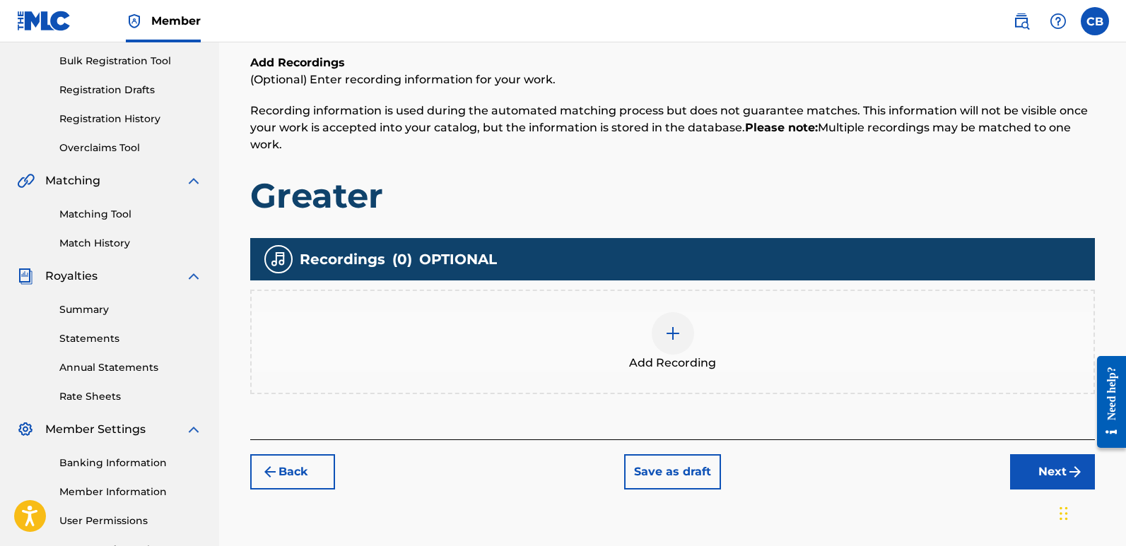
click at [681, 339] on div at bounding box center [673, 333] width 42 height 42
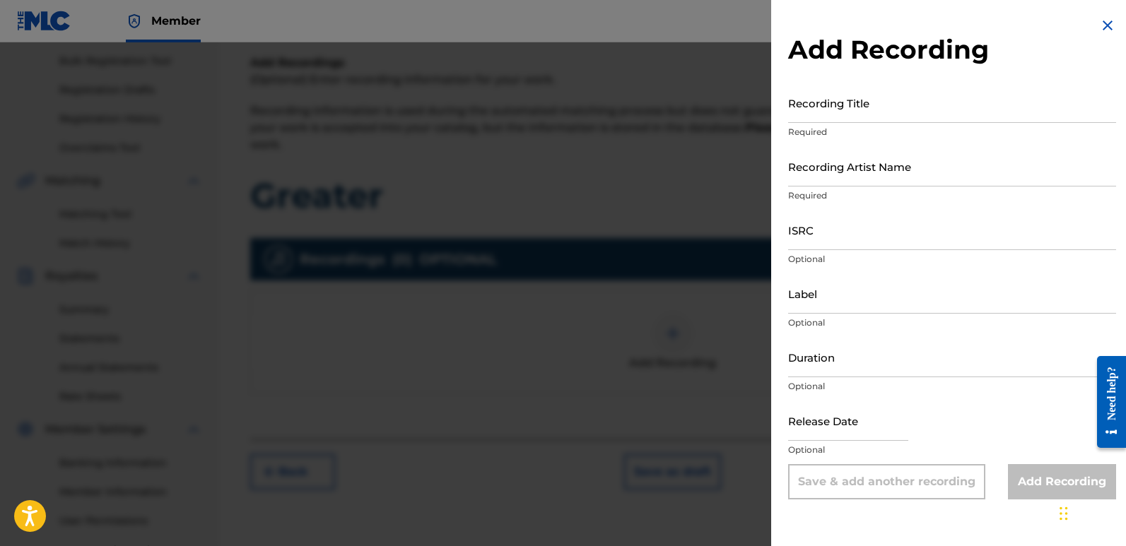
click at [833, 119] on input "Recording Title" at bounding box center [952, 103] width 328 height 40
type input "Greater"
click at [815, 175] on input "Recording Artist Name" at bounding box center [952, 166] width 328 height 40
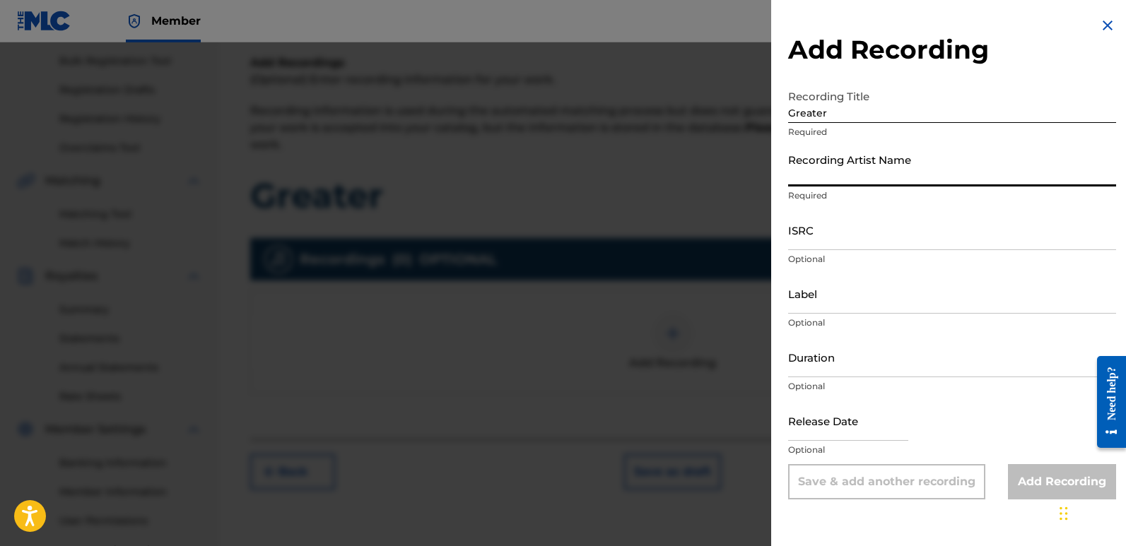
type input "Portal 27"
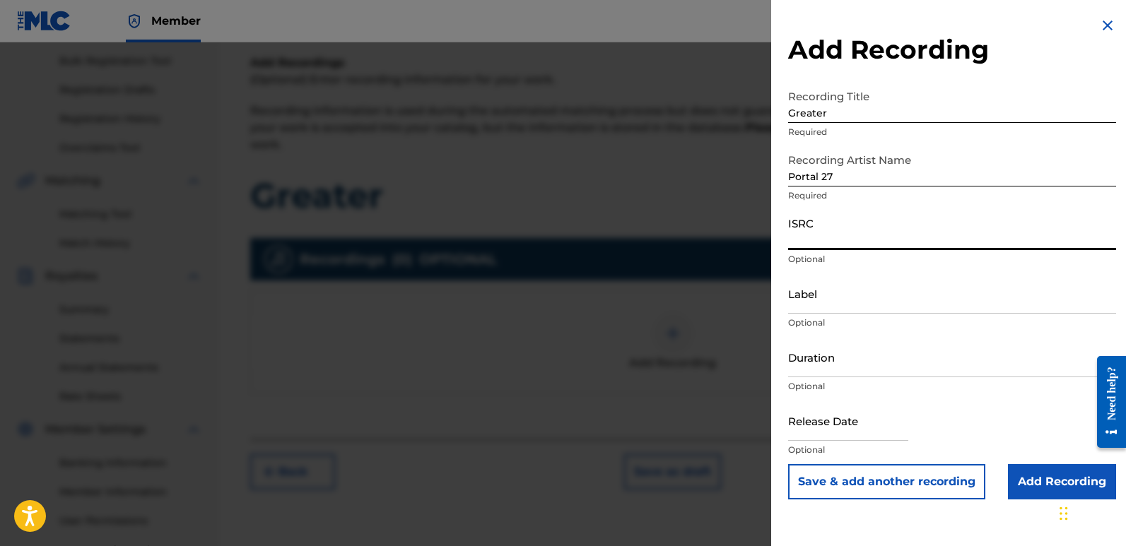
click at [798, 238] on input "ISRC" at bounding box center [952, 230] width 328 height 40
paste input "ushm22570251"
type input "ushm22570251"
click at [833, 309] on input "Label" at bounding box center [952, 294] width 328 height 40
click at [871, 240] on input "ushm22570251" at bounding box center [952, 230] width 328 height 40
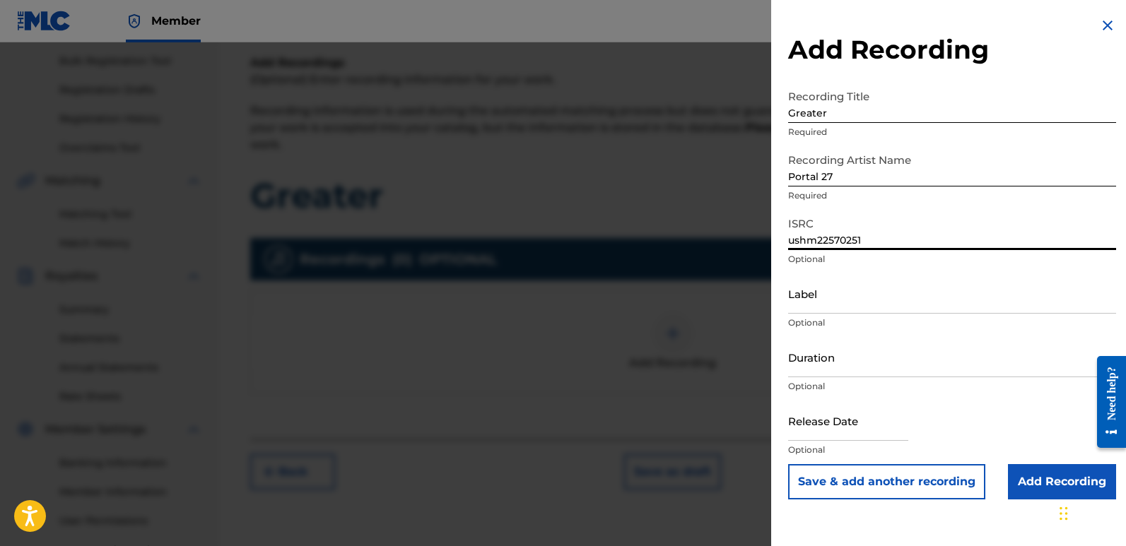
click at [805, 303] on input "Label" at bounding box center [952, 294] width 328 height 40
click at [820, 369] on input "Duration" at bounding box center [952, 357] width 328 height 40
type input "02:38"
click at [797, 434] on input "text" at bounding box center [848, 421] width 120 height 40
select select "7"
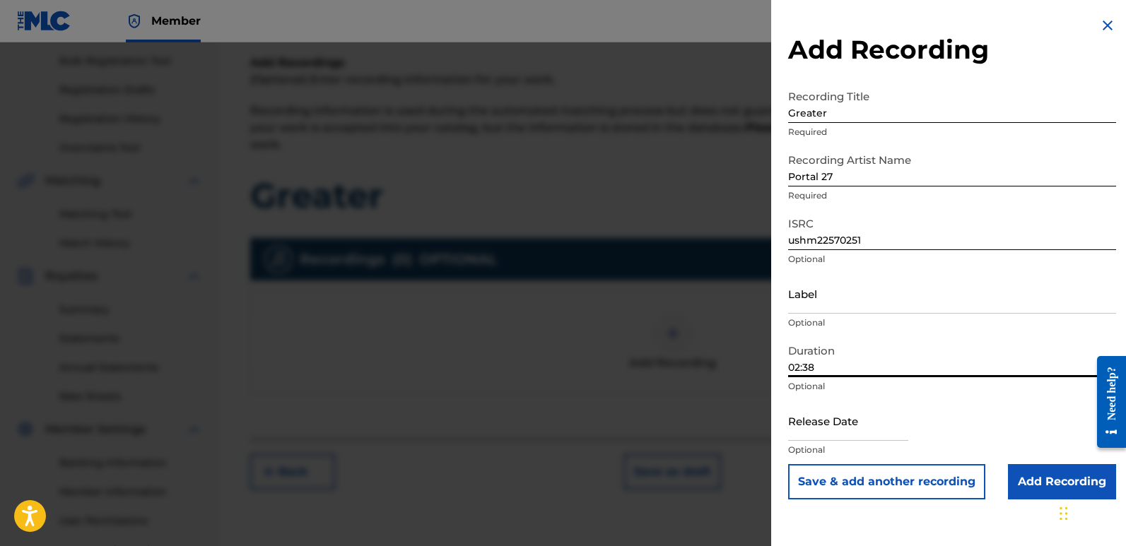
select select "2025"
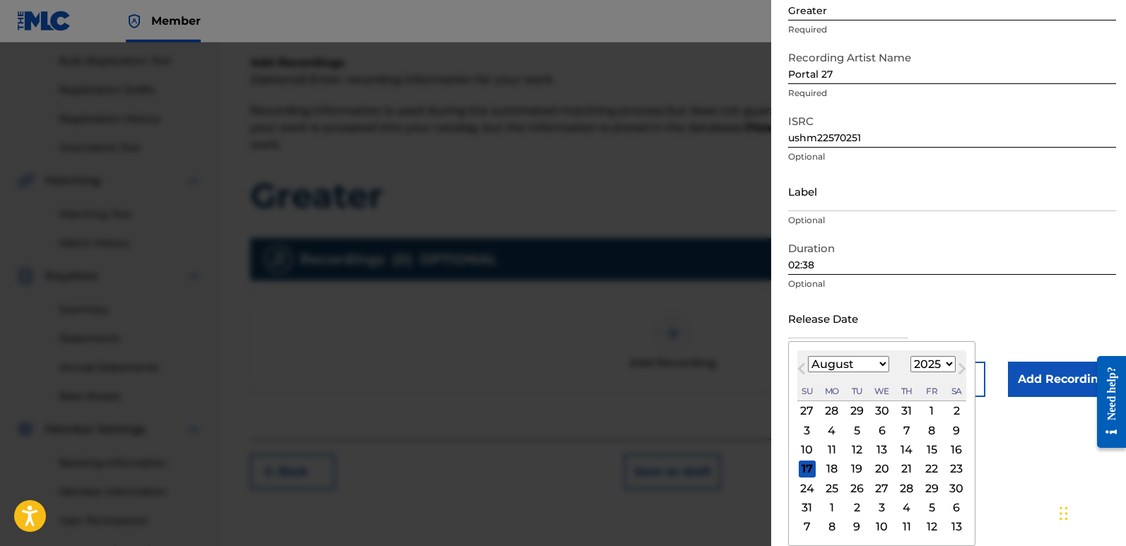
click at [803, 365] on span "Previous Month" at bounding box center [803, 370] width 0 height 21
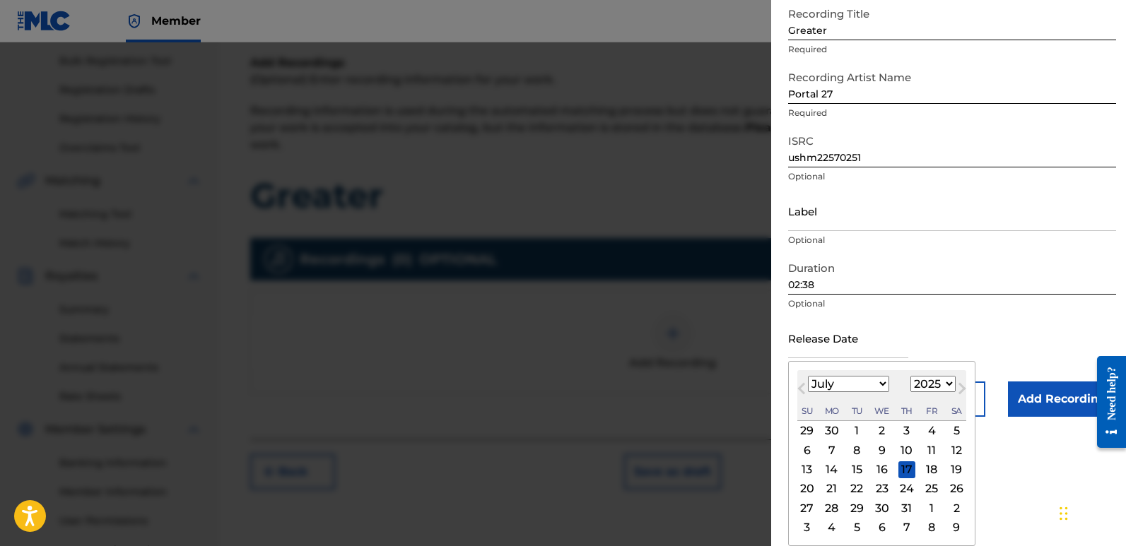
click at [804, 382] on button "Previous Month" at bounding box center [801, 391] width 23 height 23
select select "4"
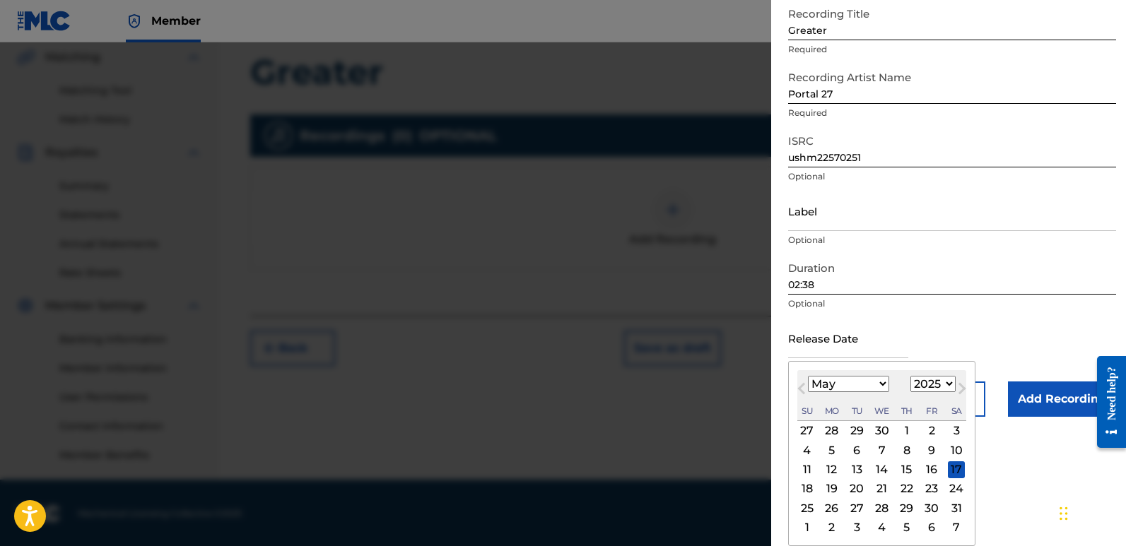
scroll to position [330, 0]
click at [929, 484] on div "23" at bounding box center [931, 489] width 17 height 17
type input "[DATE]"
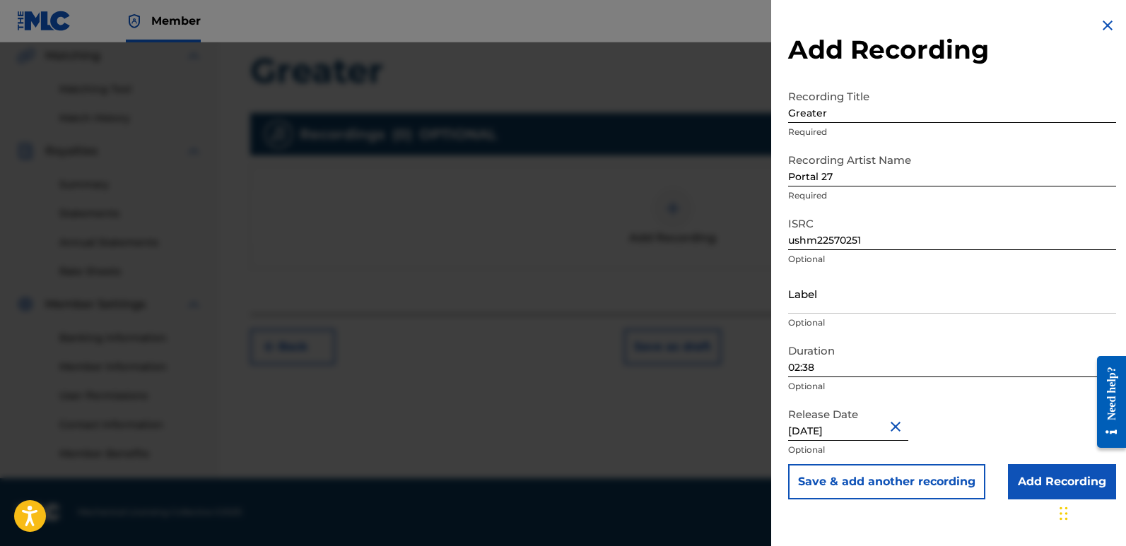
scroll to position [0, 0]
click at [1032, 474] on input "Add Recording" at bounding box center [1062, 481] width 108 height 35
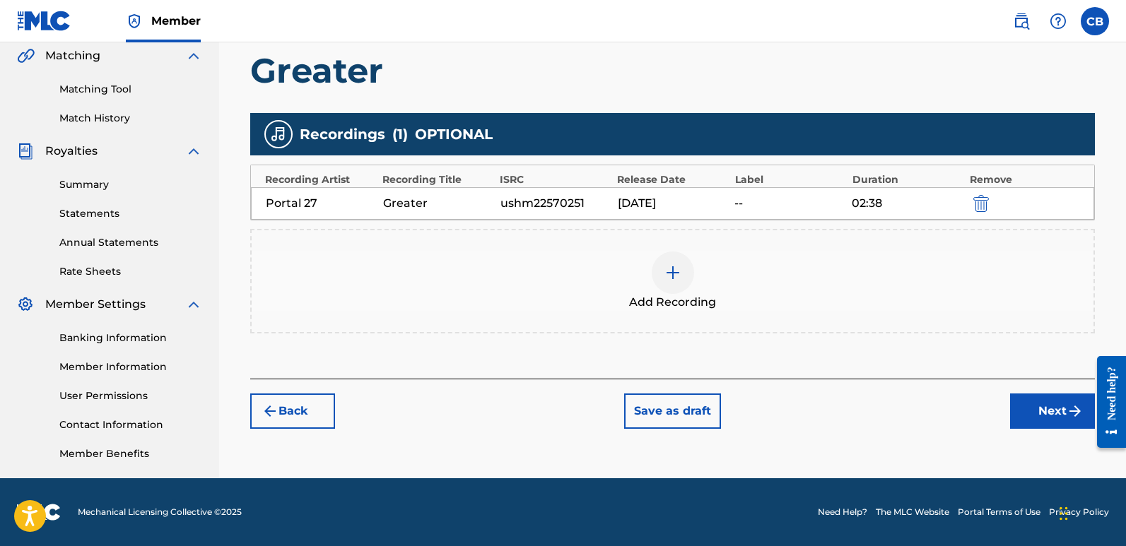
click at [1066, 411] on img "submit" at bounding box center [1074, 411] width 17 height 17
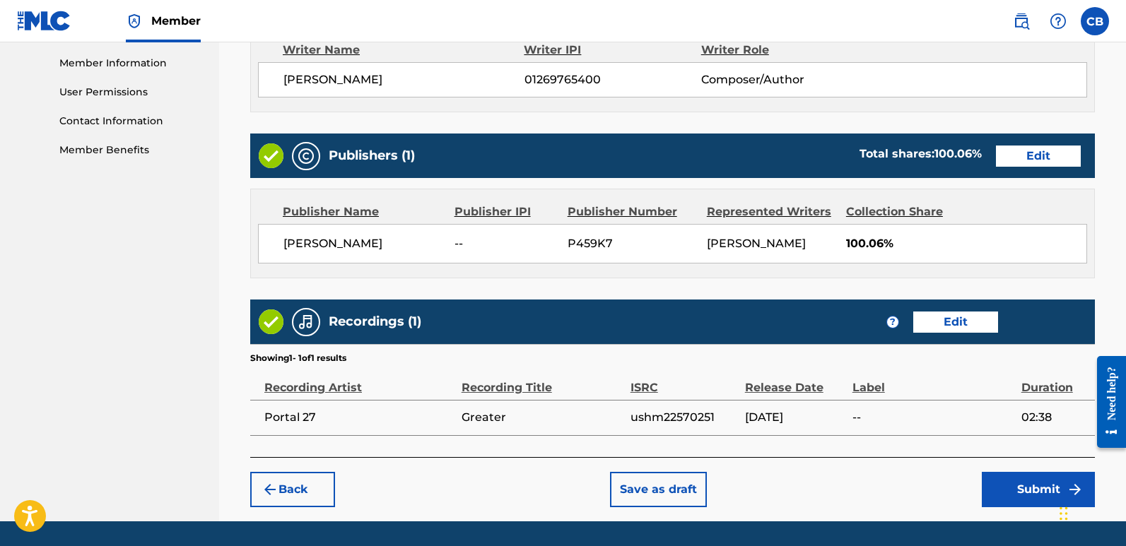
scroll to position [677, 0]
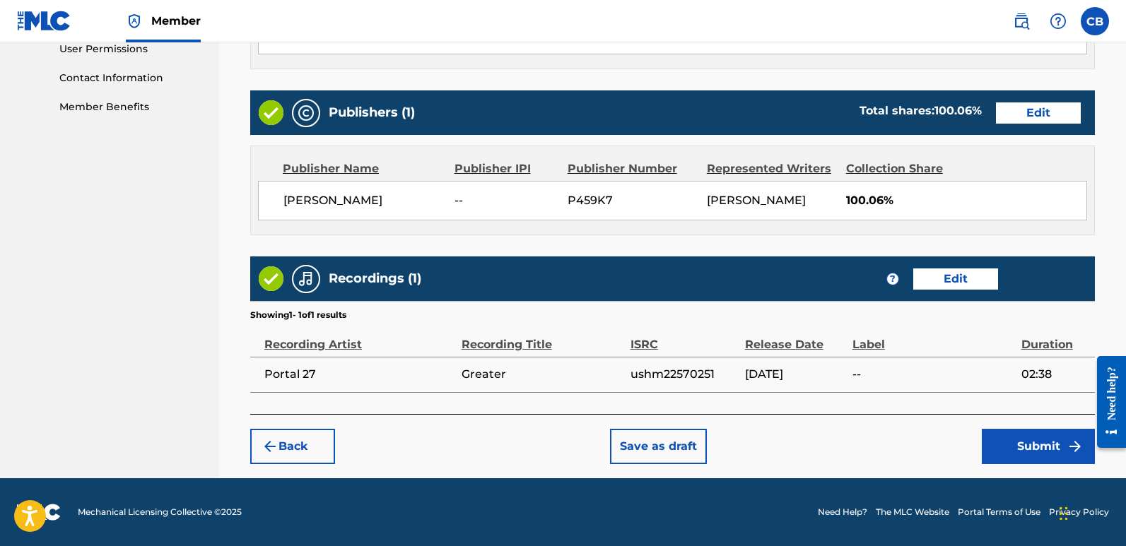
click at [1037, 440] on button "Submit" at bounding box center [1038, 446] width 113 height 35
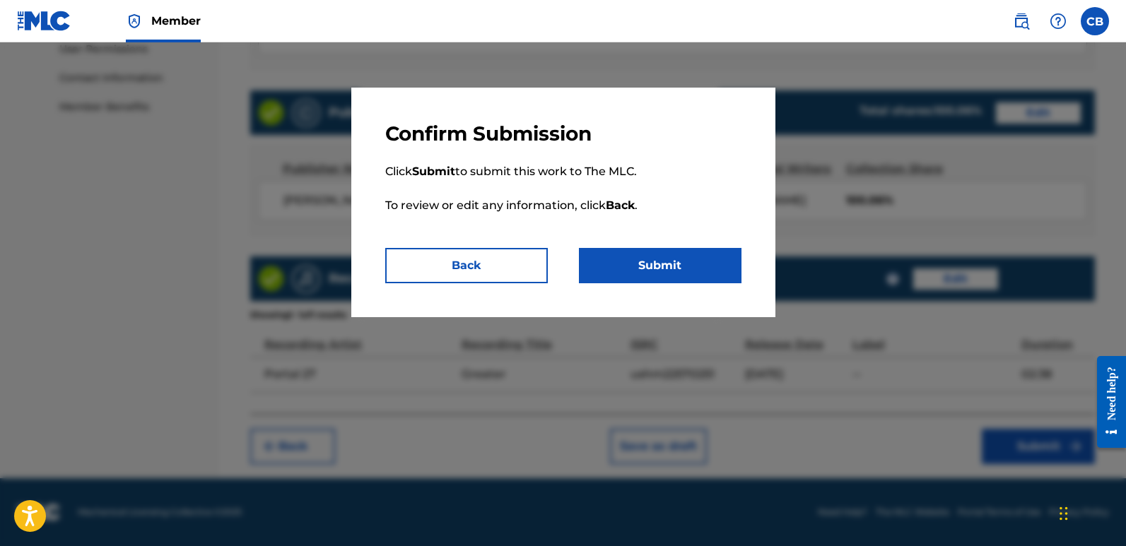
click at [717, 275] on button "Submit" at bounding box center [660, 265] width 163 height 35
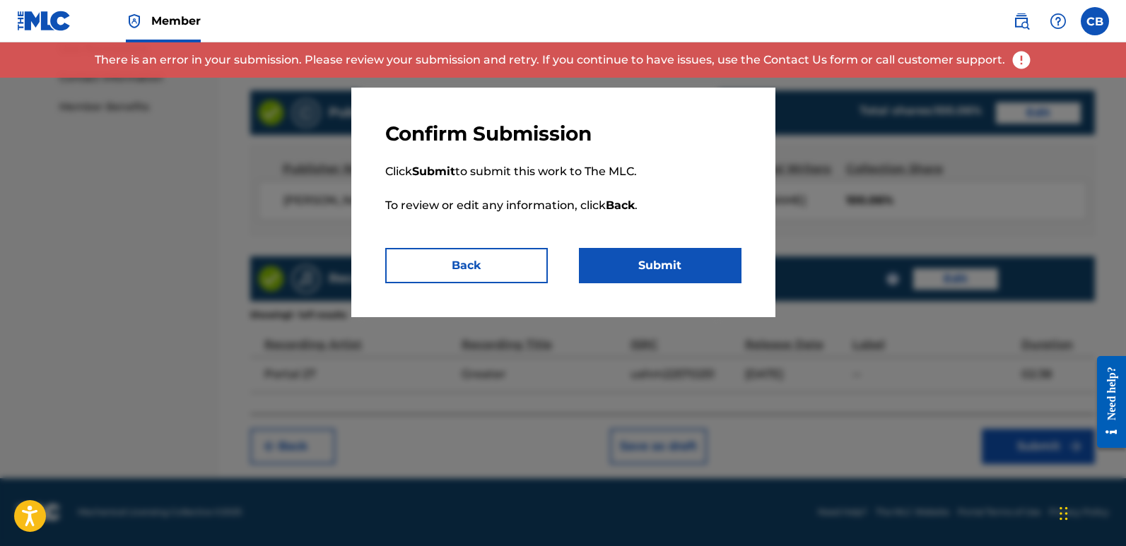
click at [685, 264] on button "Submit" at bounding box center [660, 265] width 163 height 35
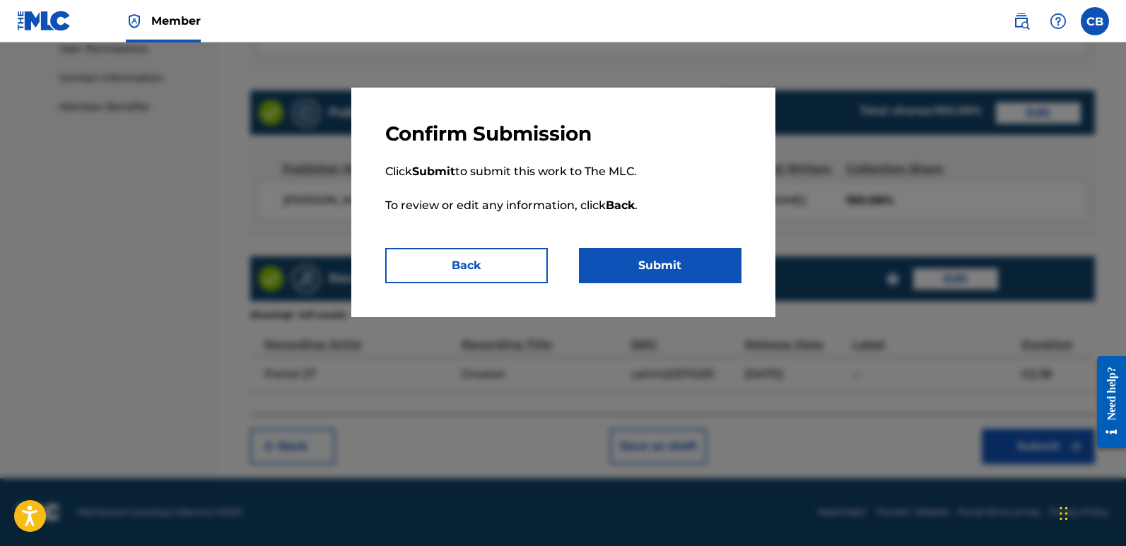
click at [445, 271] on button "Back" at bounding box center [466, 265] width 163 height 35
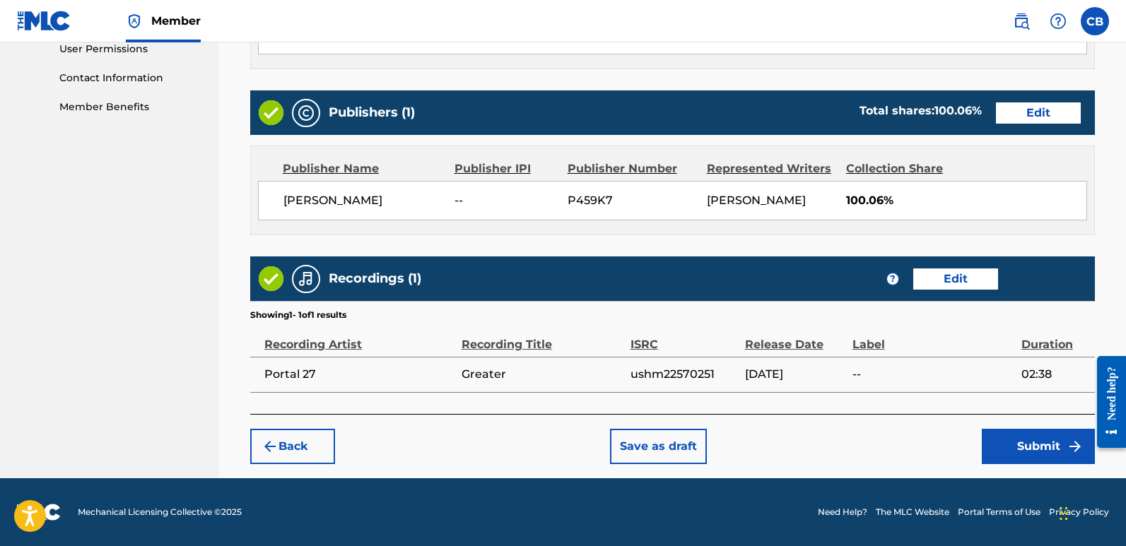
click at [1023, 432] on button "Submit" at bounding box center [1038, 446] width 113 height 35
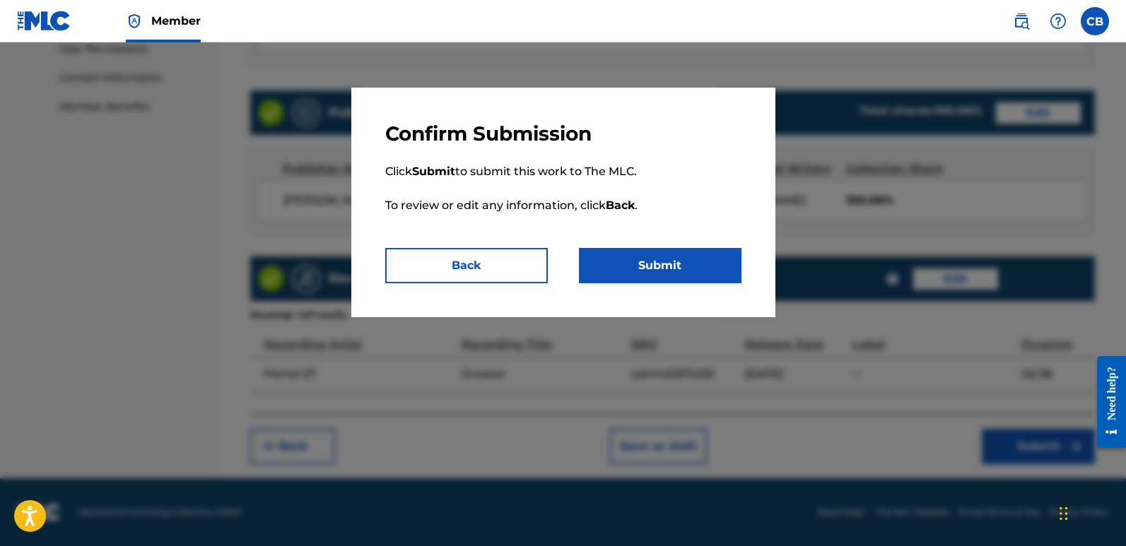
click at [594, 260] on button "Submit" at bounding box center [660, 265] width 163 height 35
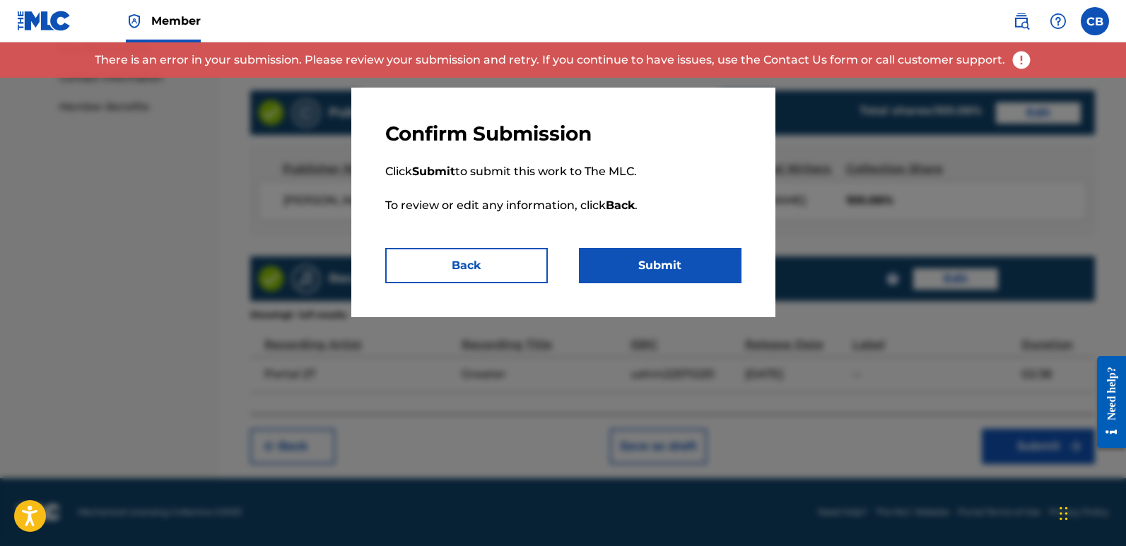
click at [458, 271] on button "Back" at bounding box center [466, 265] width 163 height 35
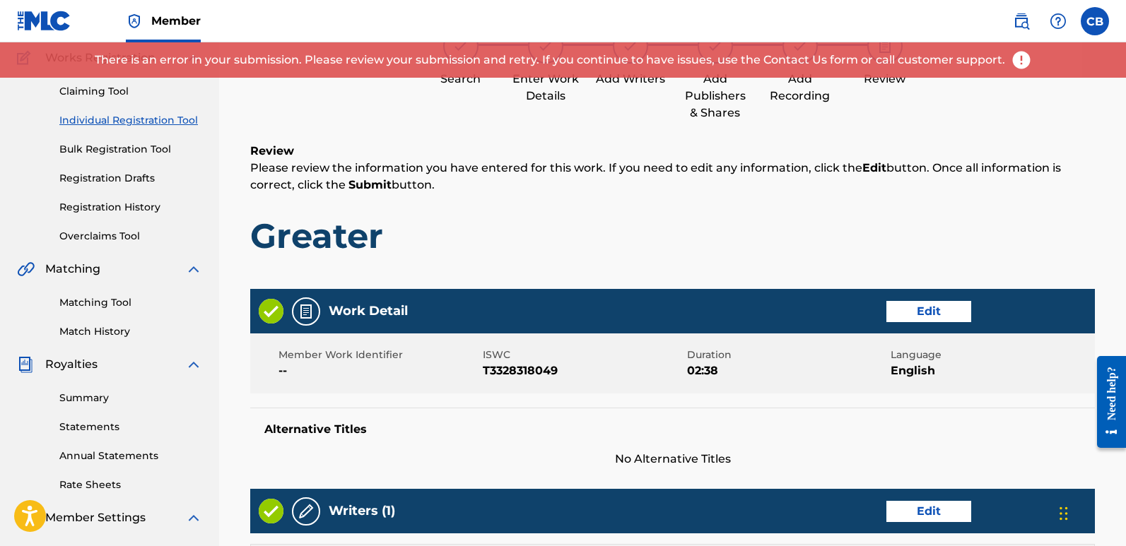
scroll to position [0, 0]
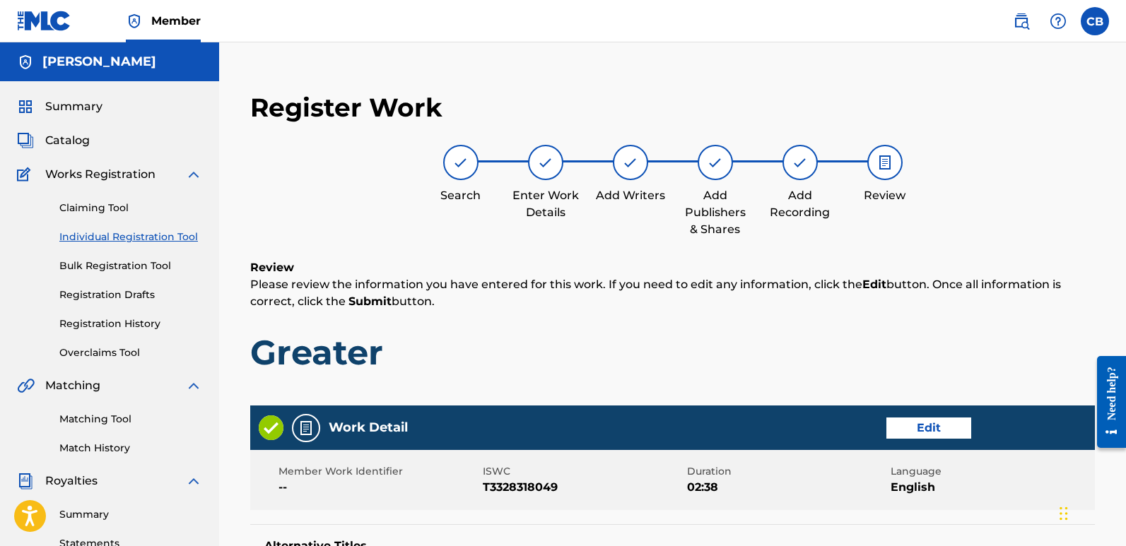
click at [113, 324] on link "Registration History" at bounding box center [130, 324] width 143 height 15
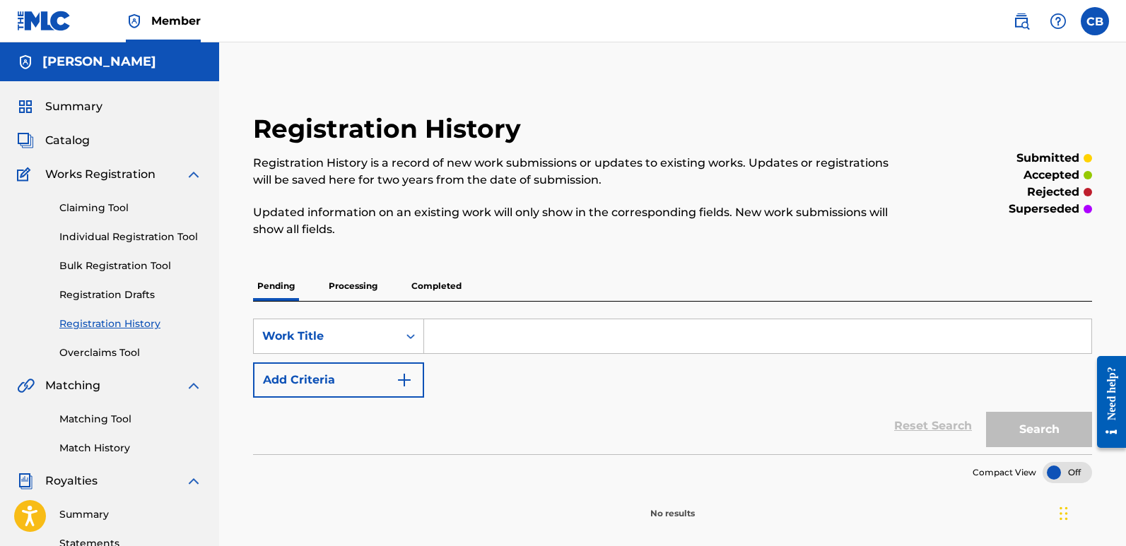
click at [350, 299] on p "Processing" at bounding box center [352, 286] width 57 height 30
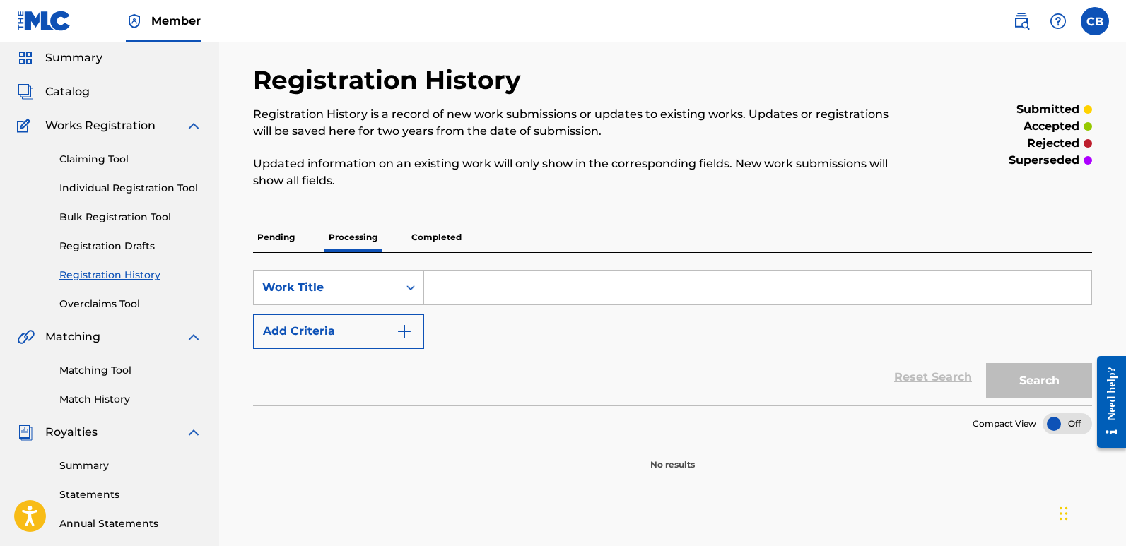
scroll to position [141, 0]
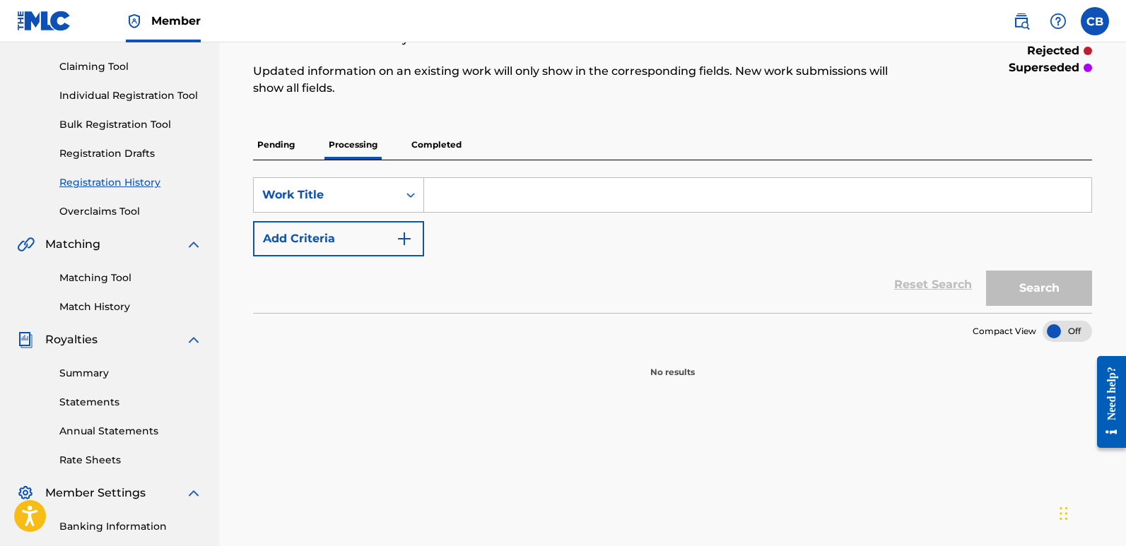
click at [431, 146] on p "Completed" at bounding box center [436, 145] width 59 height 30
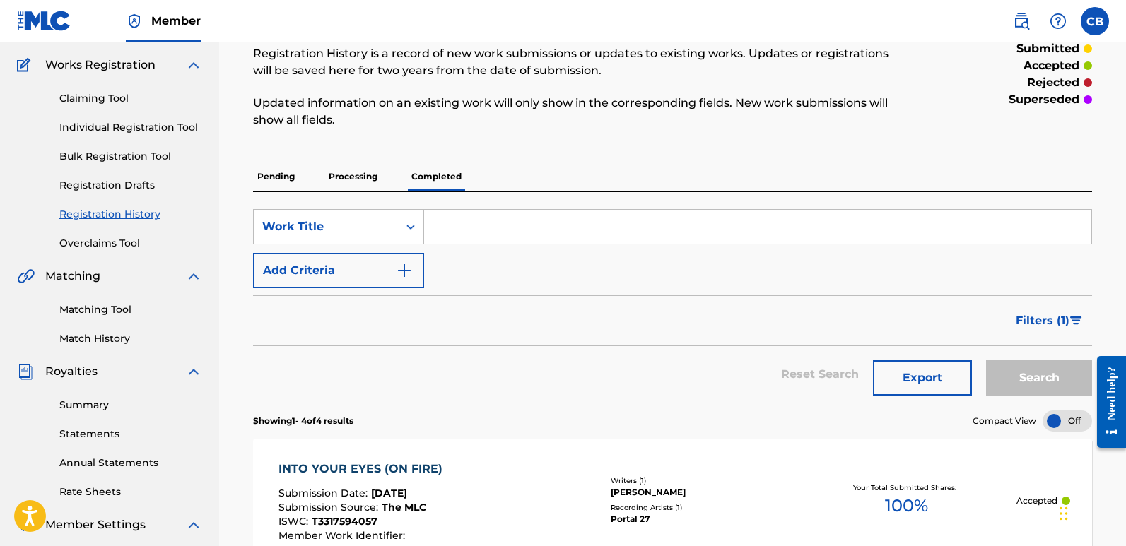
scroll to position [71, 0]
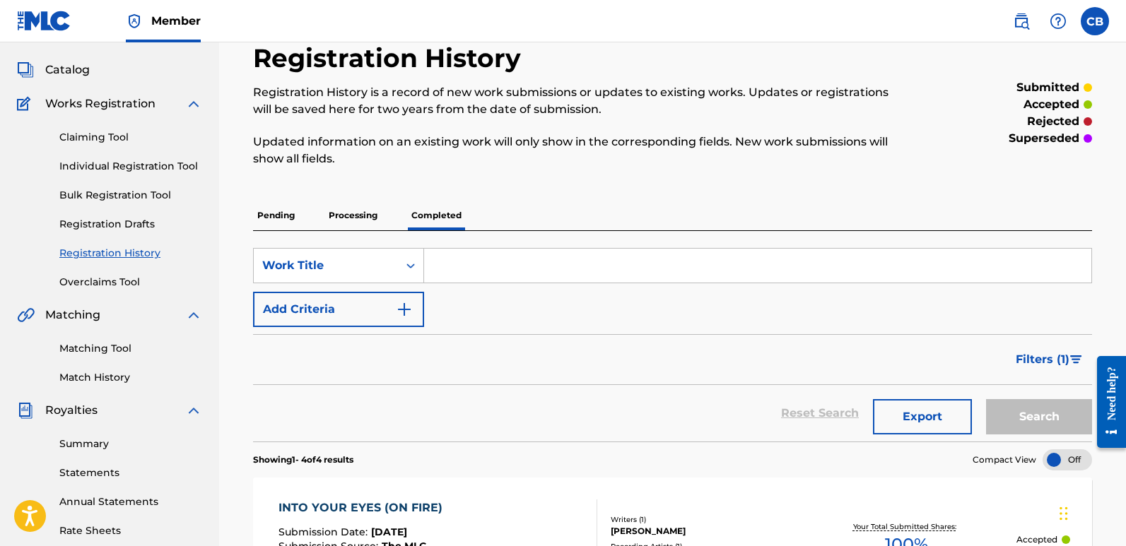
click at [347, 218] on p "Processing" at bounding box center [352, 216] width 57 height 30
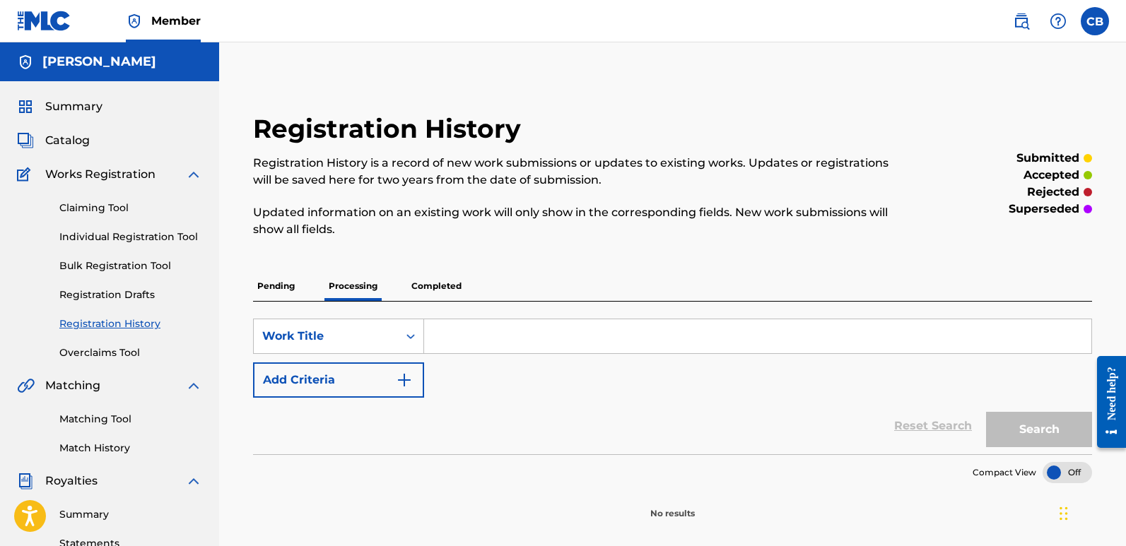
click at [284, 286] on p "Pending" at bounding box center [276, 286] width 46 height 30
click at [102, 208] on link "Claiming Tool" at bounding box center [130, 208] width 143 height 15
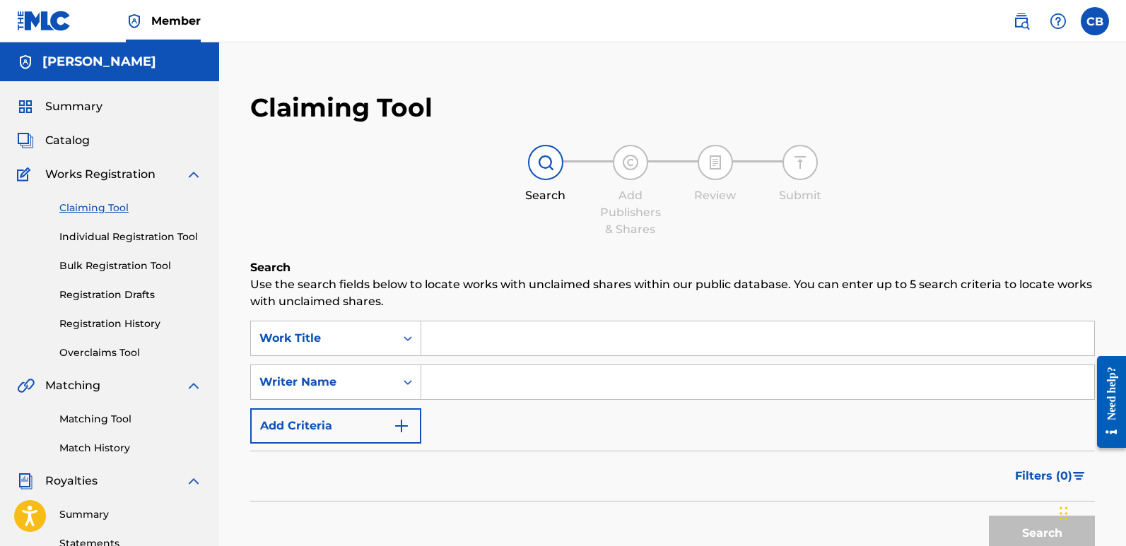
click at [114, 295] on link "Registration Drafts" at bounding box center [130, 295] width 143 height 15
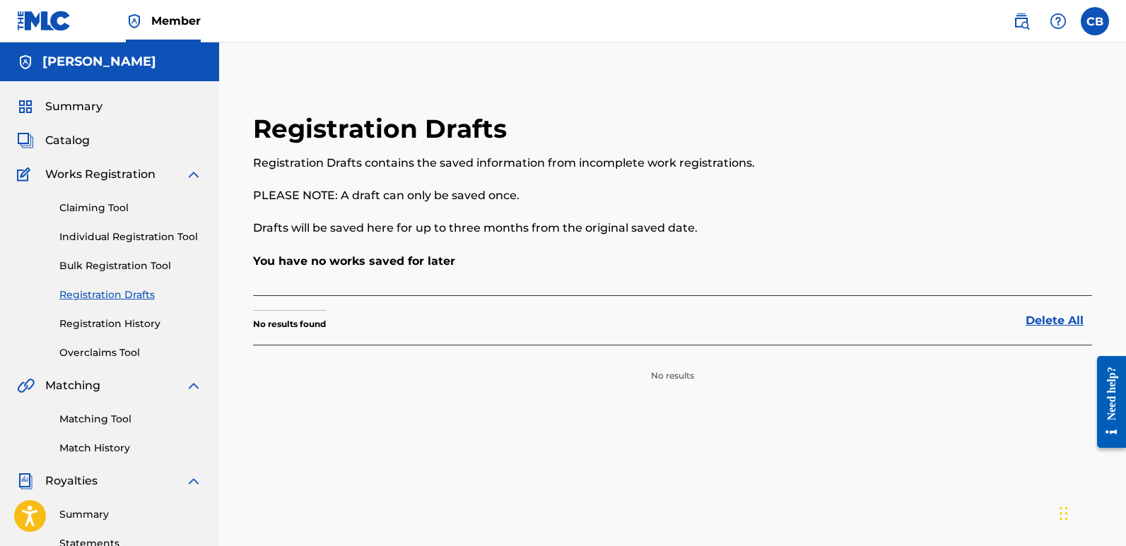
click at [84, 139] on span "Catalog" at bounding box center [67, 140] width 45 height 17
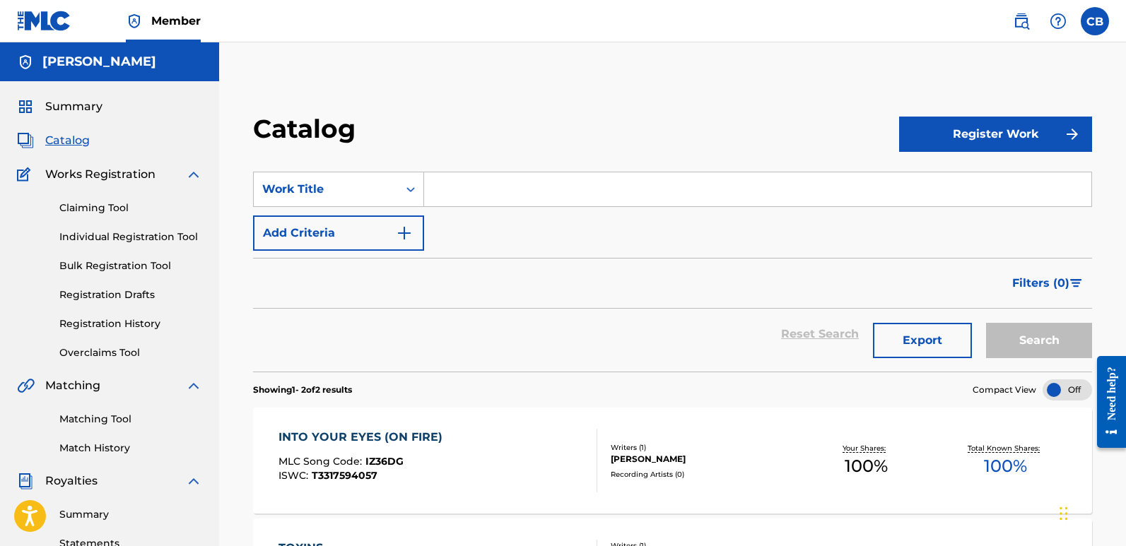
click at [134, 240] on link "Individual Registration Tool" at bounding box center [130, 237] width 143 height 15
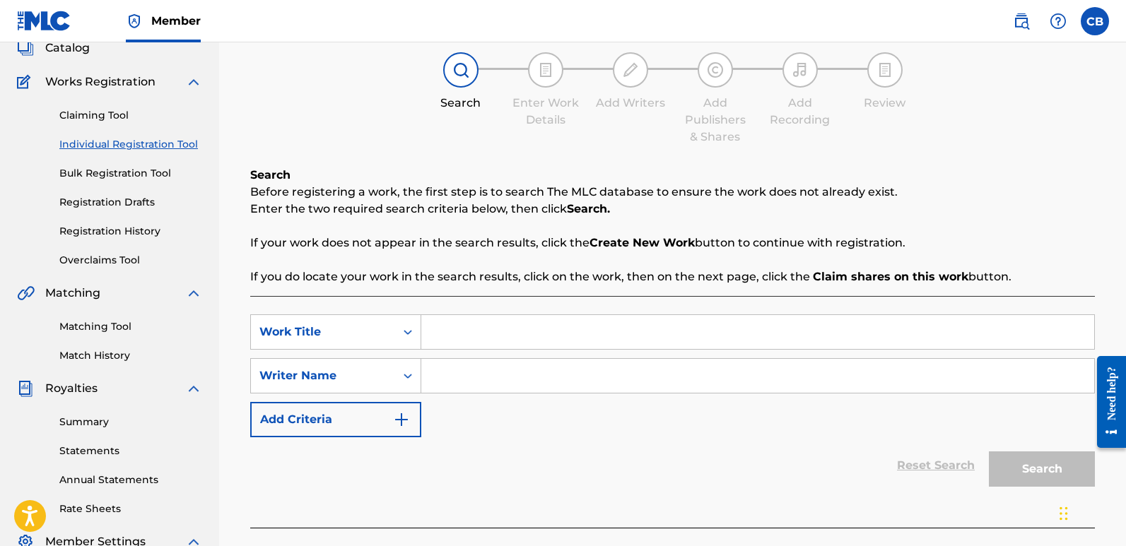
scroll to position [47, 0]
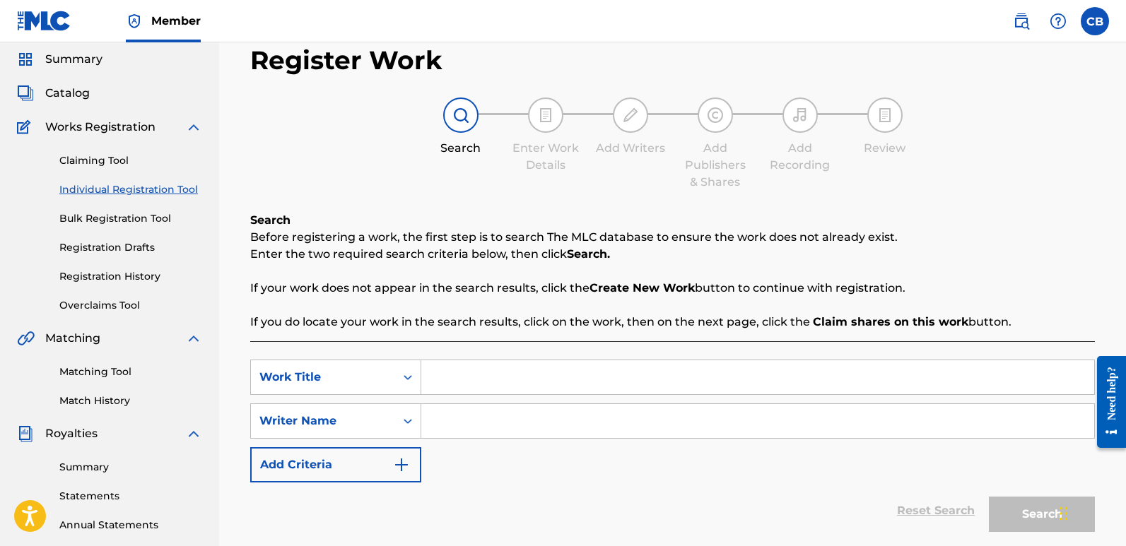
click at [551, 368] on input "Search Form" at bounding box center [757, 377] width 673 height 34
type input "Greater"
click at [496, 442] on div "SearchWithCriteria4fd55dc0-7c73-4964-8a01-4fafd8d11b8e Work Title Greater Searc…" at bounding box center [672, 421] width 845 height 123
click at [499, 428] on input "Search Form" at bounding box center [757, 421] width 673 height 34
type input "[PERSON_NAME] [PERSON_NAME]"
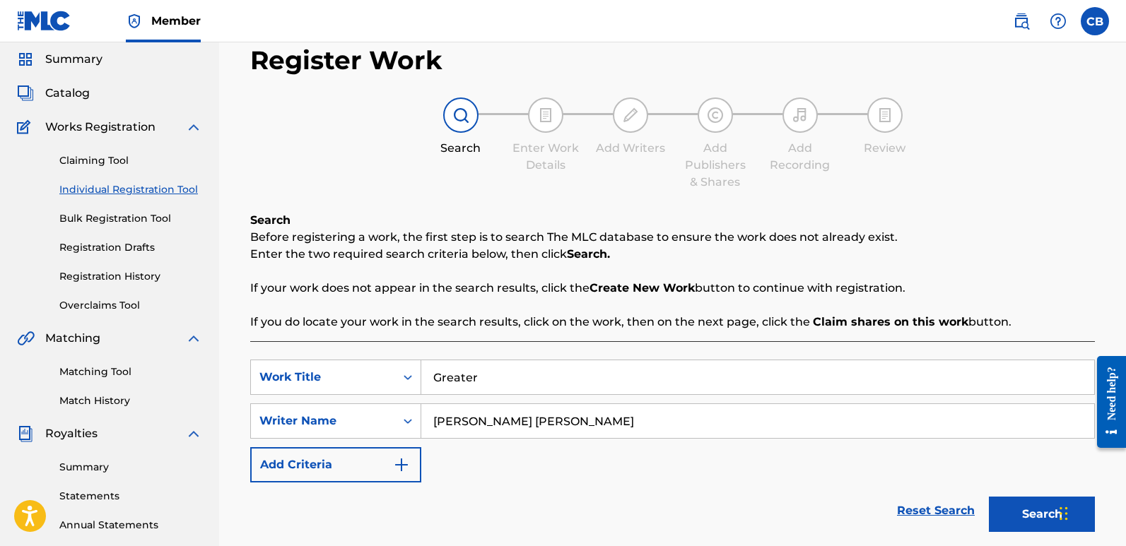
scroll to position [330, 0]
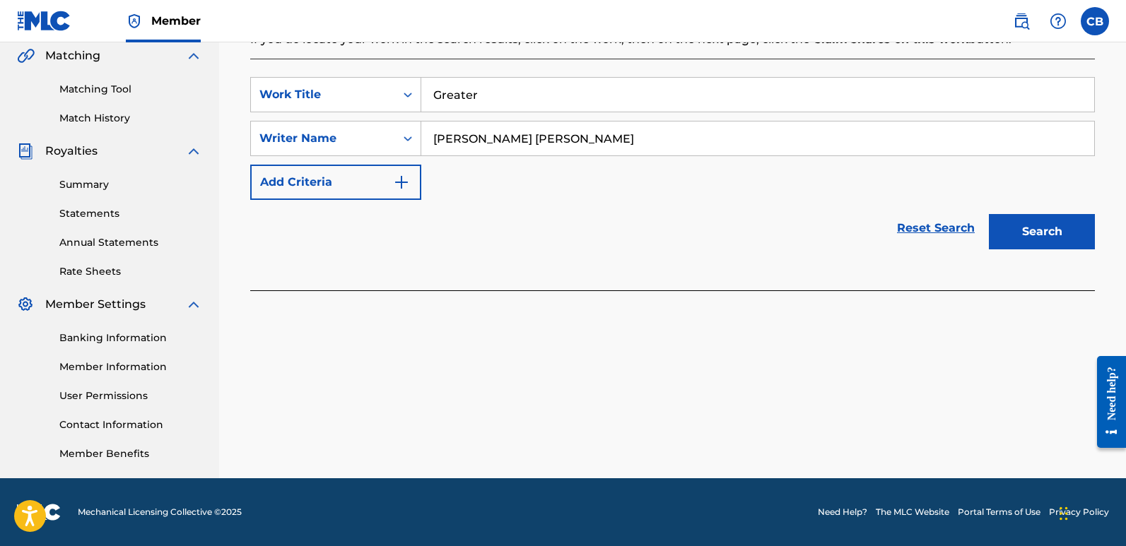
click at [1050, 237] on button "Search" at bounding box center [1042, 231] width 106 height 35
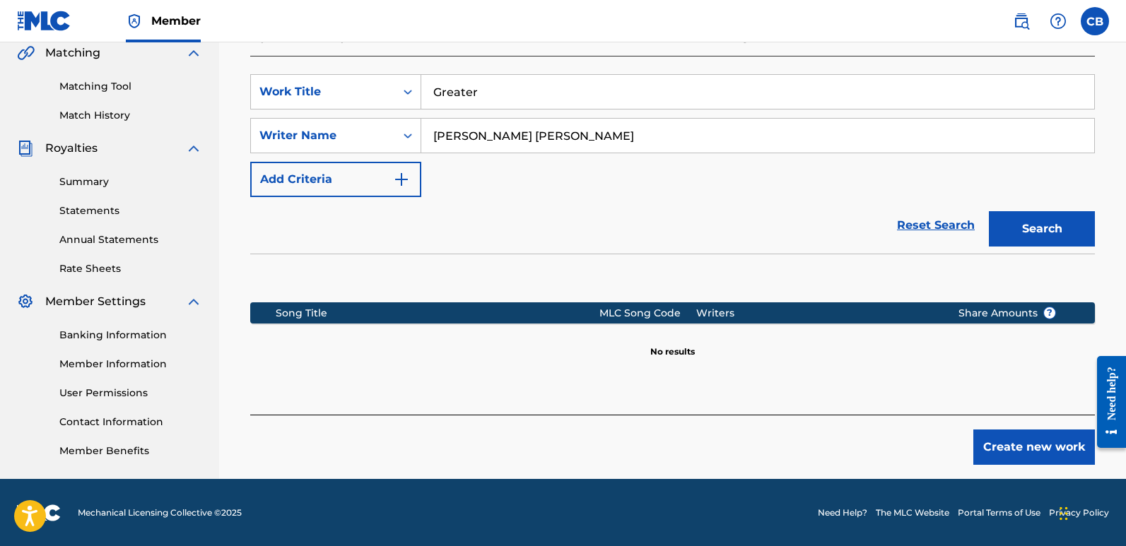
scroll to position [334, 0]
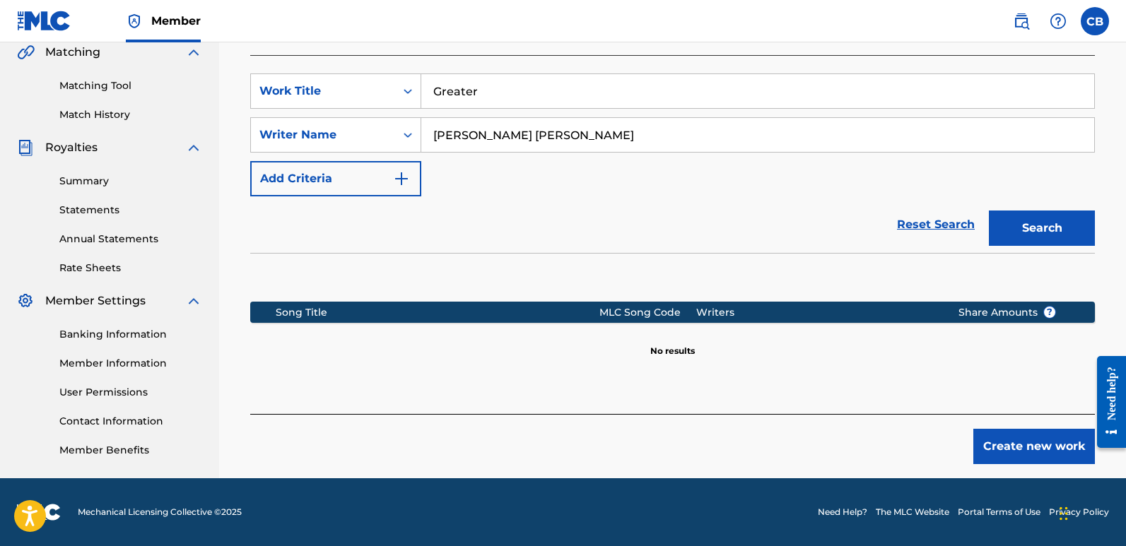
click at [1035, 438] on button "Create new work" at bounding box center [1034, 446] width 122 height 35
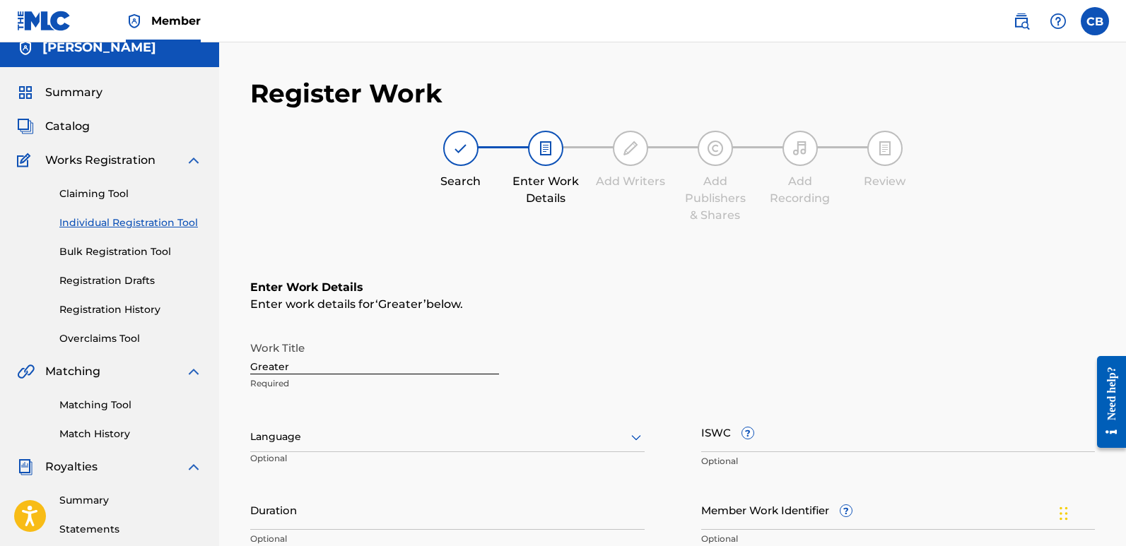
scroll to position [155, 0]
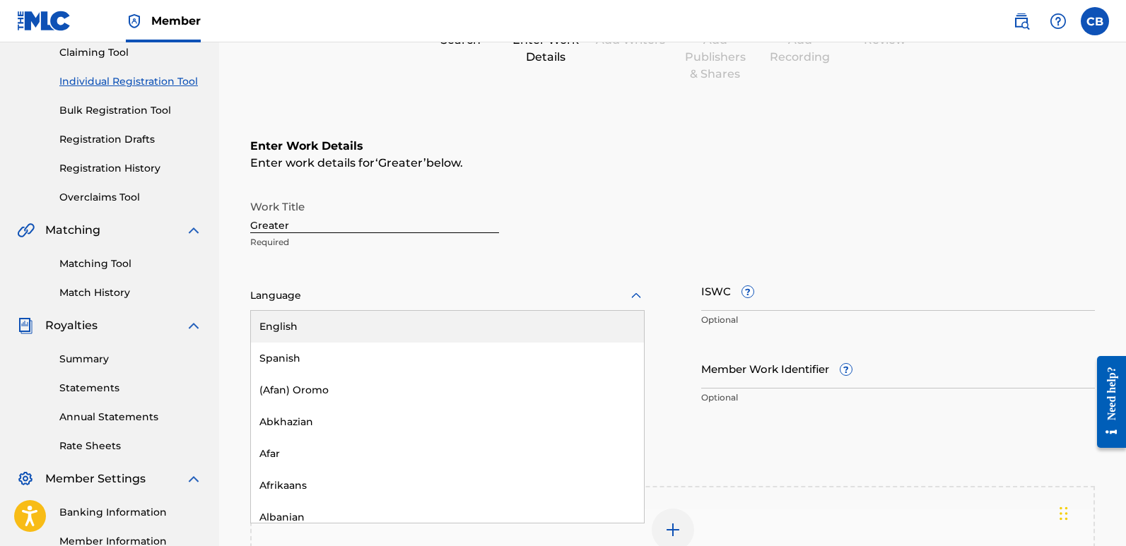
click at [290, 296] on div at bounding box center [447, 296] width 394 height 18
click at [291, 322] on div "English" at bounding box center [447, 327] width 393 height 32
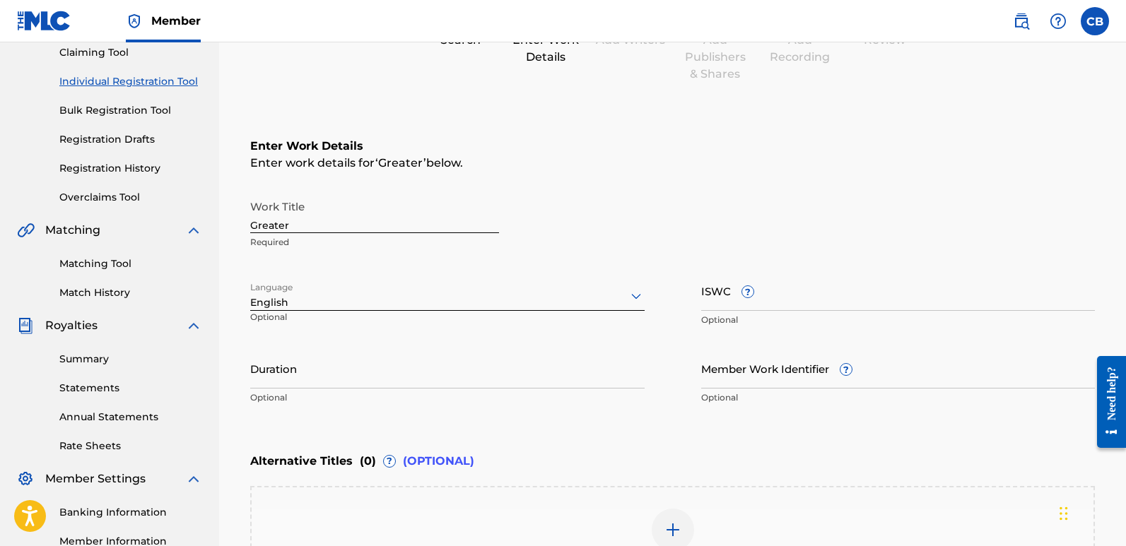
click at [729, 299] on input "ISWC ?" at bounding box center [898, 291] width 394 height 40
paste input "ushm22570251"
type input "ushm22570251"
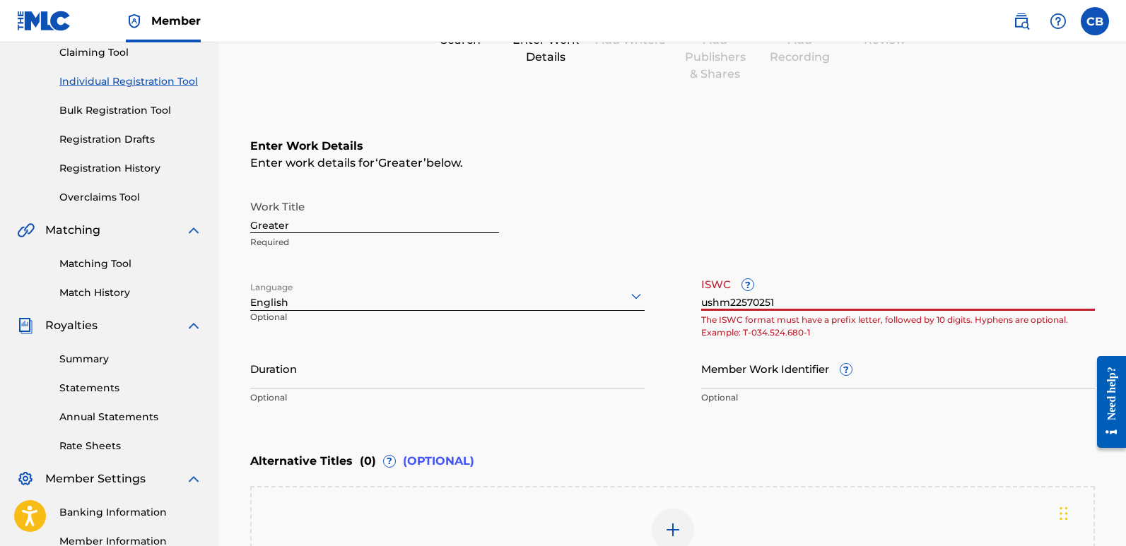
drag, startPoint x: 816, startPoint y: 295, endPoint x: 632, endPoint y: 308, distance: 184.9
click at [635, 309] on div "Work Title Greater Required Language English Optional ISWC ? ushm22570251 The I…" at bounding box center [672, 302] width 845 height 219
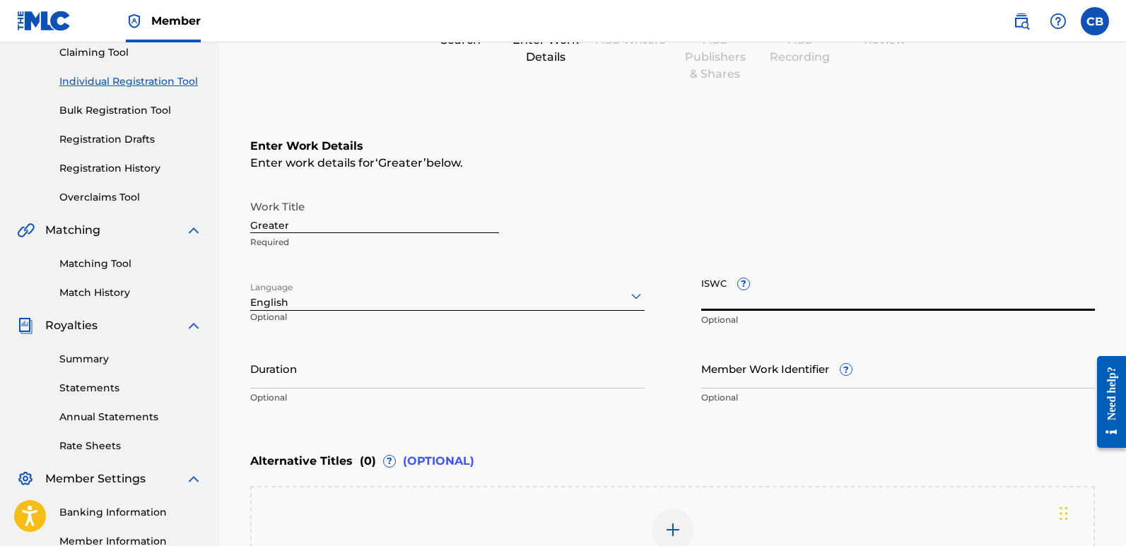
paste input "T-332.831.804-9"
type input "T-332.831.804-9"
click at [351, 382] on input "Duration" at bounding box center [447, 368] width 394 height 40
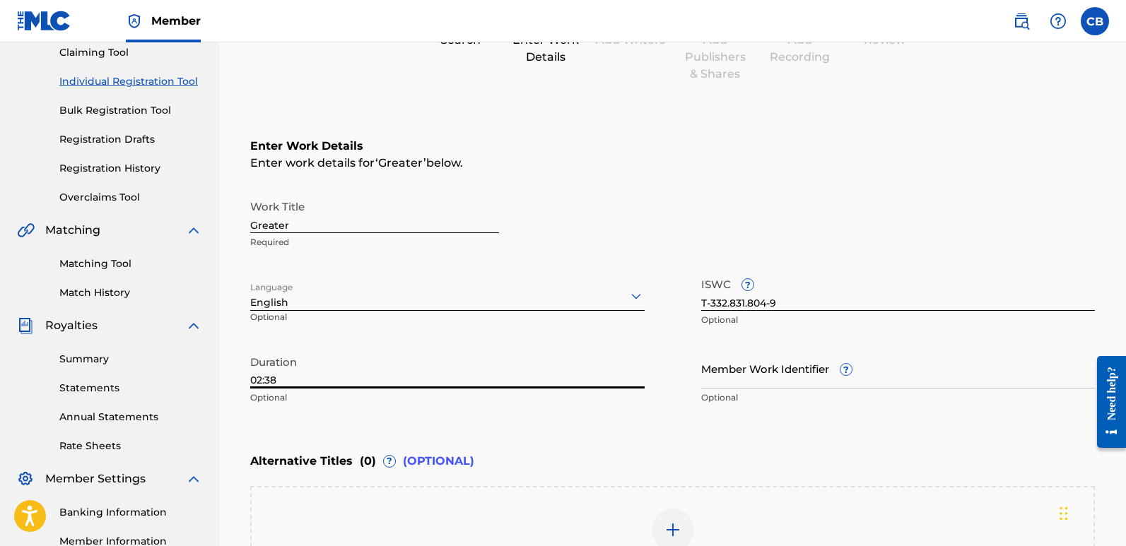
scroll to position [368, 0]
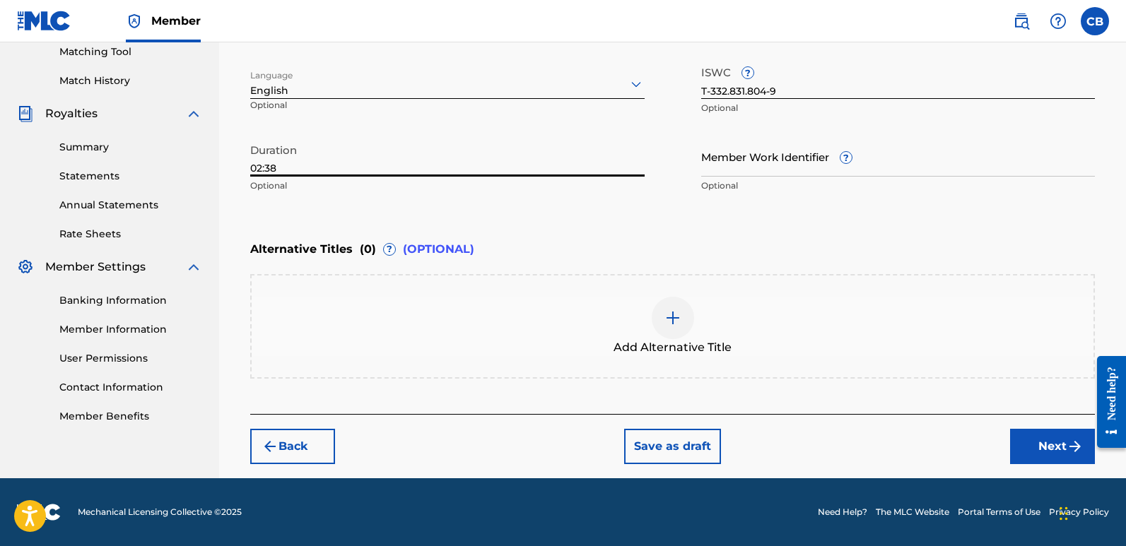
type input "02:38"
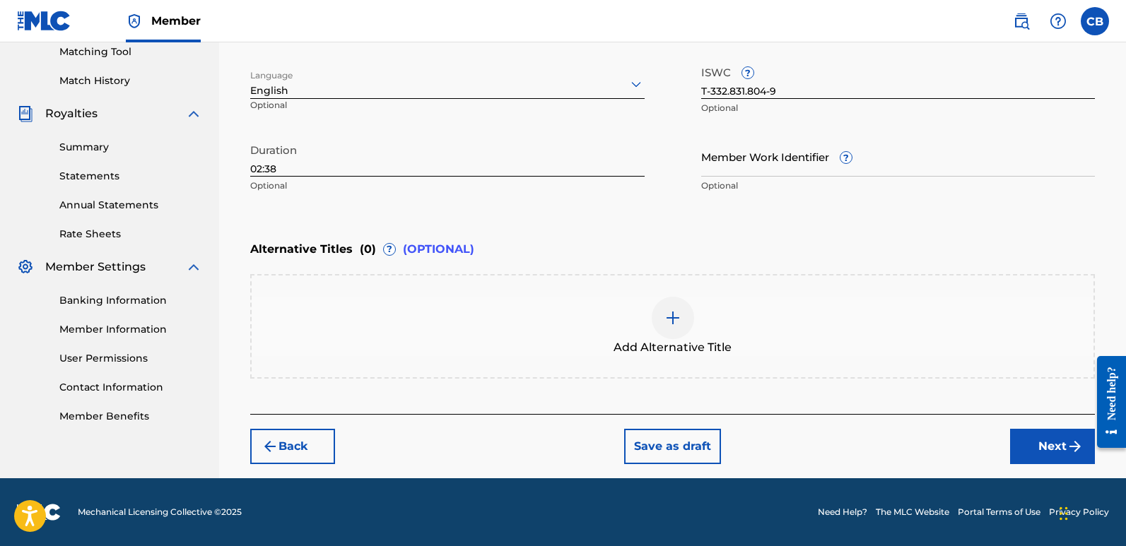
click at [1032, 435] on button "Next" at bounding box center [1052, 446] width 85 height 35
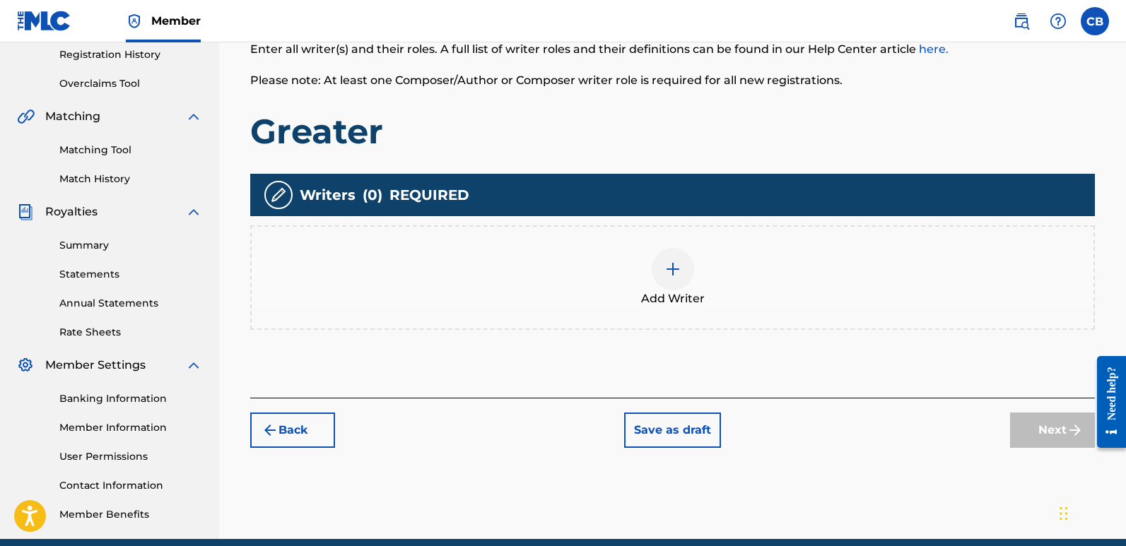
scroll to position [276, 0]
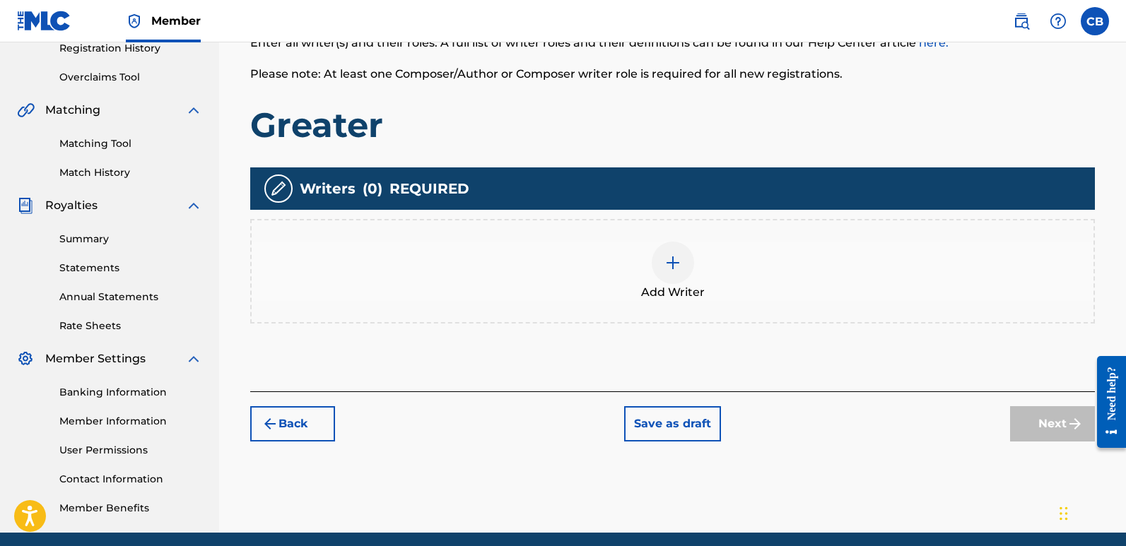
click at [661, 281] on div at bounding box center [673, 263] width 42 height 42
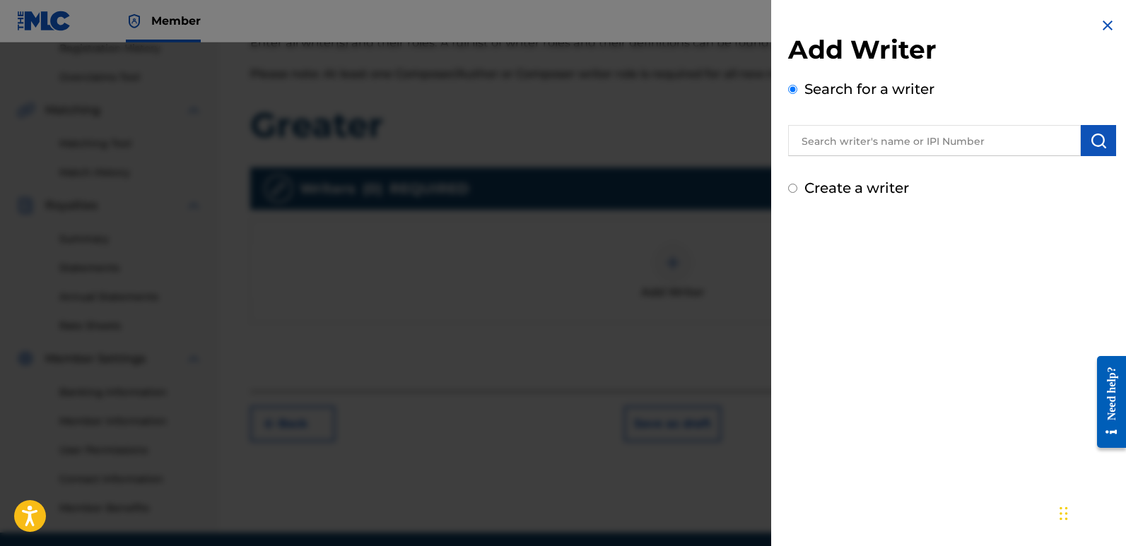
click at [838, 139] on input "text" at bounding box center [934, 140] width 293 height 31
paste input "01269765400"
click at [1092, 137] on img "submit" at bounding box center [1098, 140] width 17 height 17
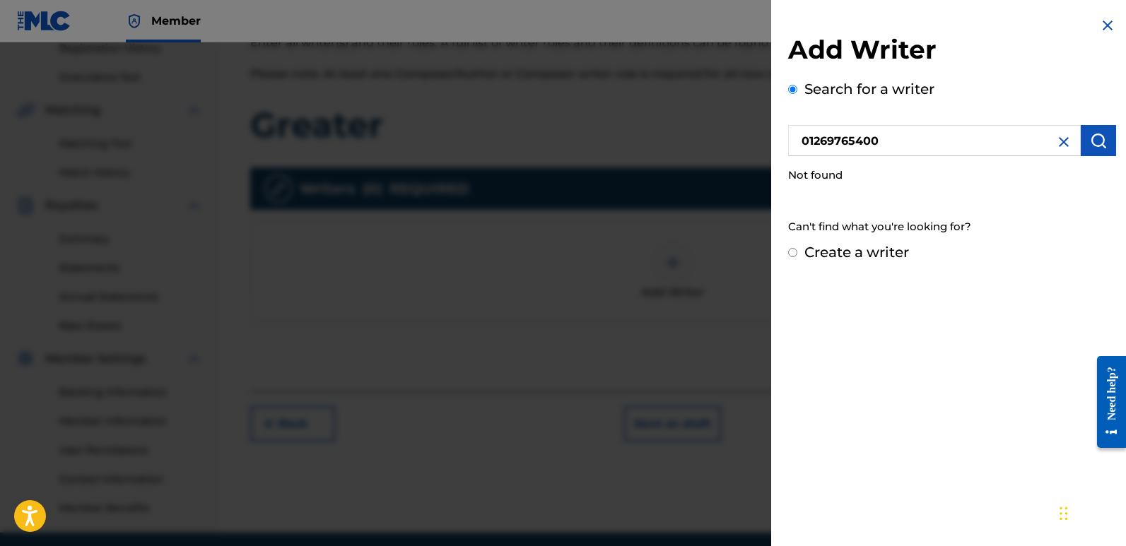
click at [932, 136] on input "01269765400" at bounding box center [934, 140] width 293 height 31
type input "01269765400"
click at [1098, 151] on button "submit" at bounding box center [1098, 140] width 35 height 31
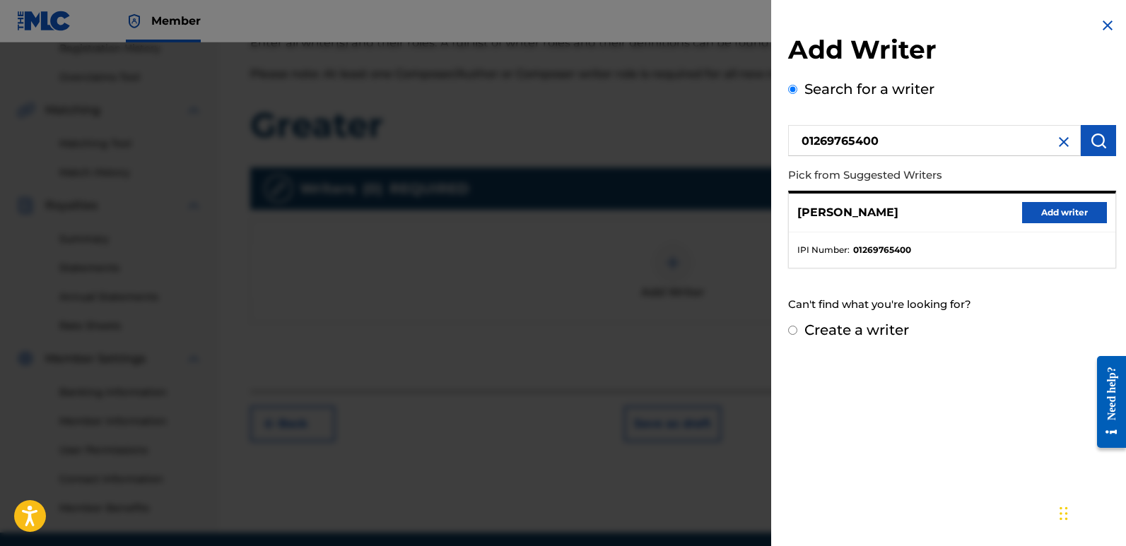
click at [1072, 217] on button "Add writer" at bounding box center [1064, 212] width 85 height 21
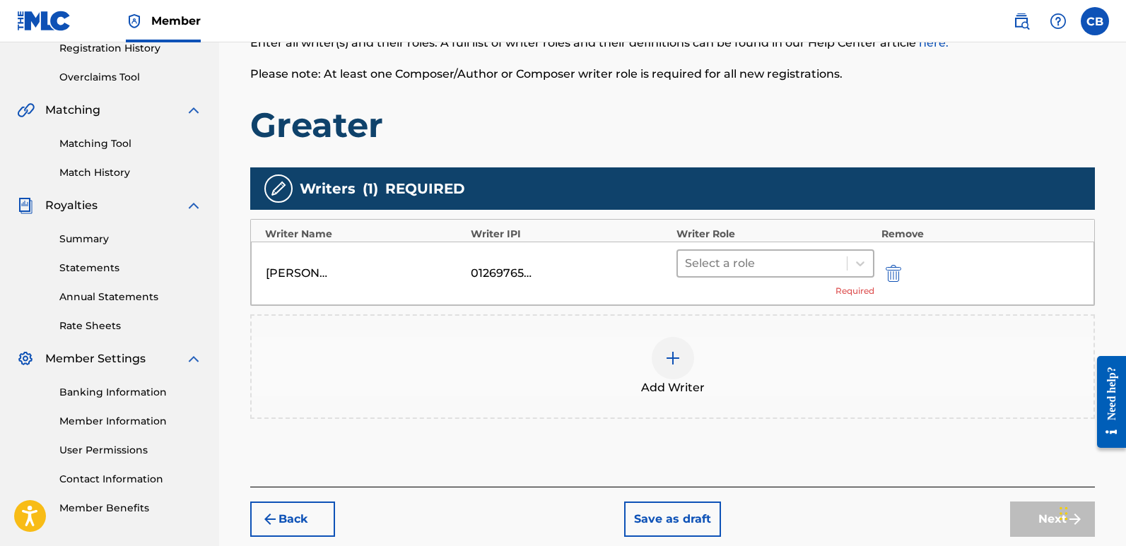
click at [844, 258] on div "Select a role" at bounding box center [762, 263] width 169 height 25
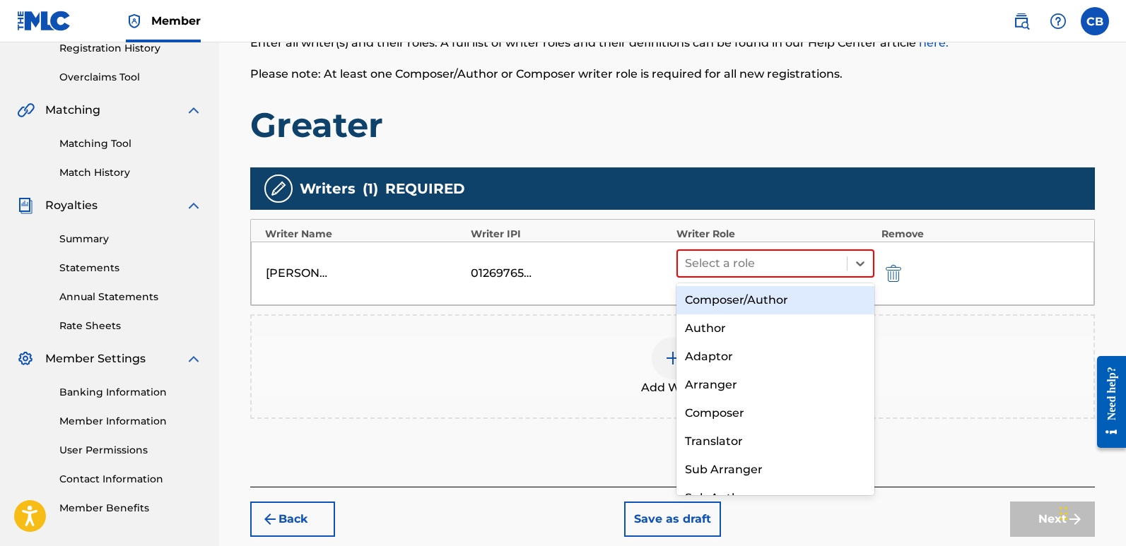
click at [753, 301] on div "Composer/Author" at bounding box center [775, 300] width 198 height 28
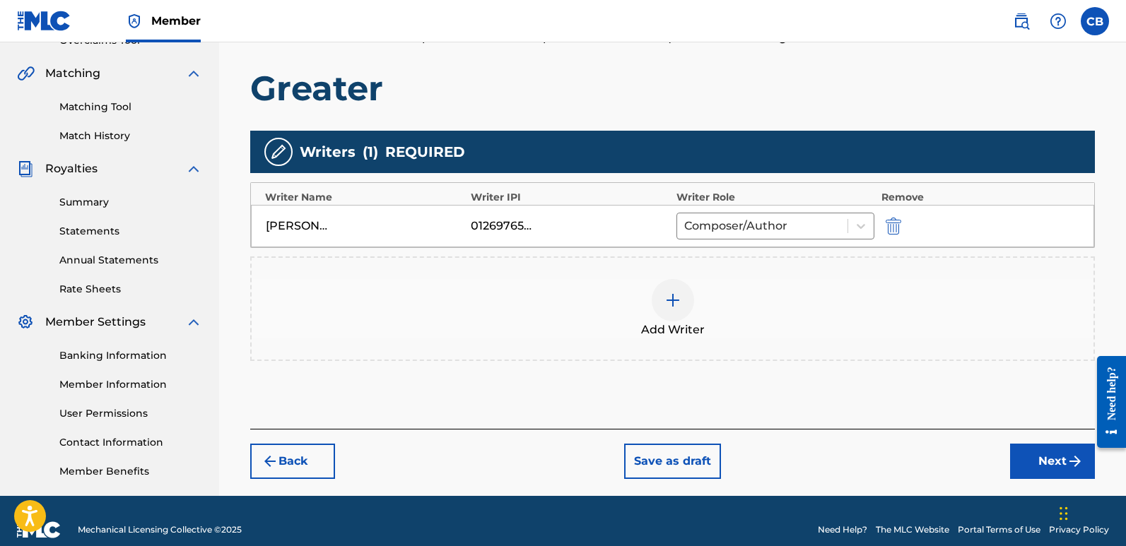
scroll to position [330, 0]
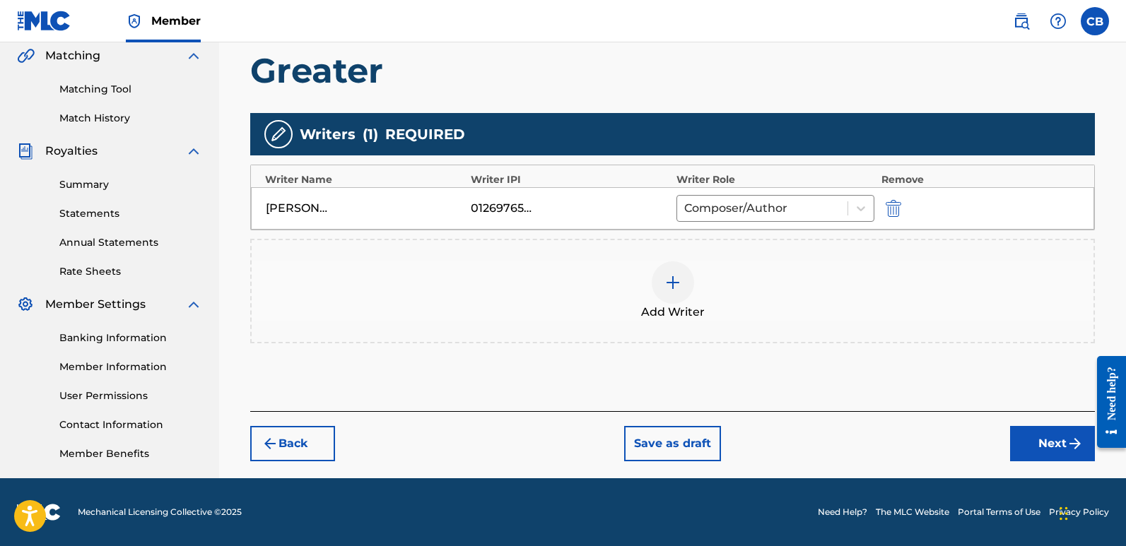
click at [1042, 435] on button "Next" at bounding box center [1052, 443] width 85 height 35
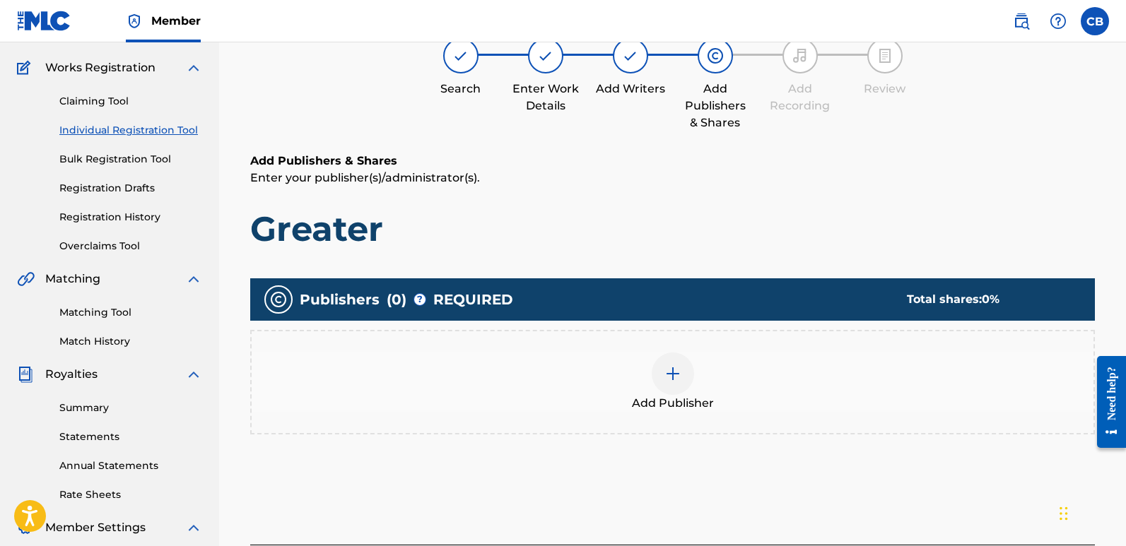
scroll to position [64, 0]
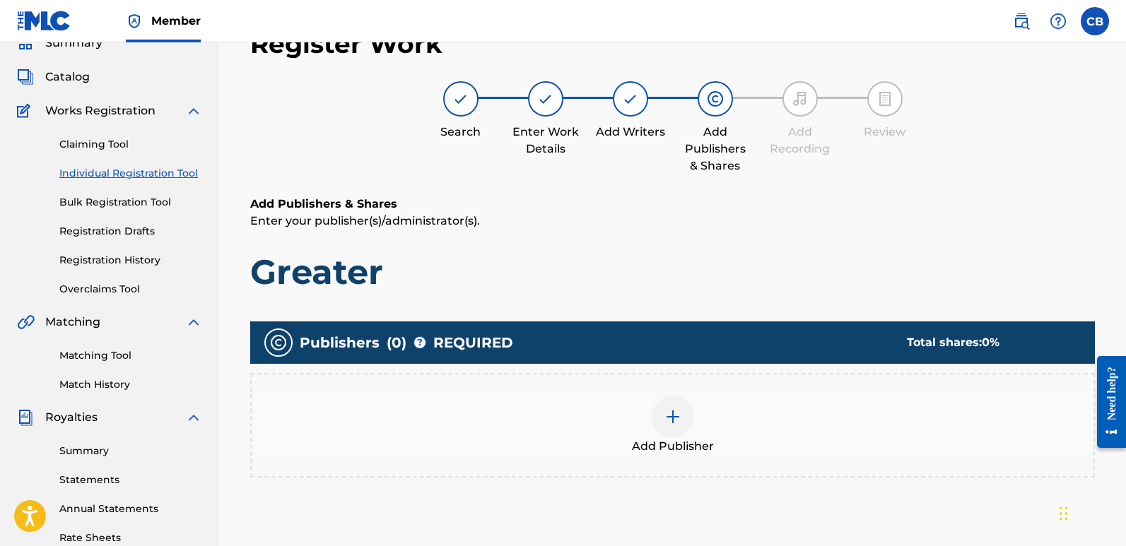
click at [676, 438] on span "Add Publisher" at bounding box center [673, 446] width 82 height 17
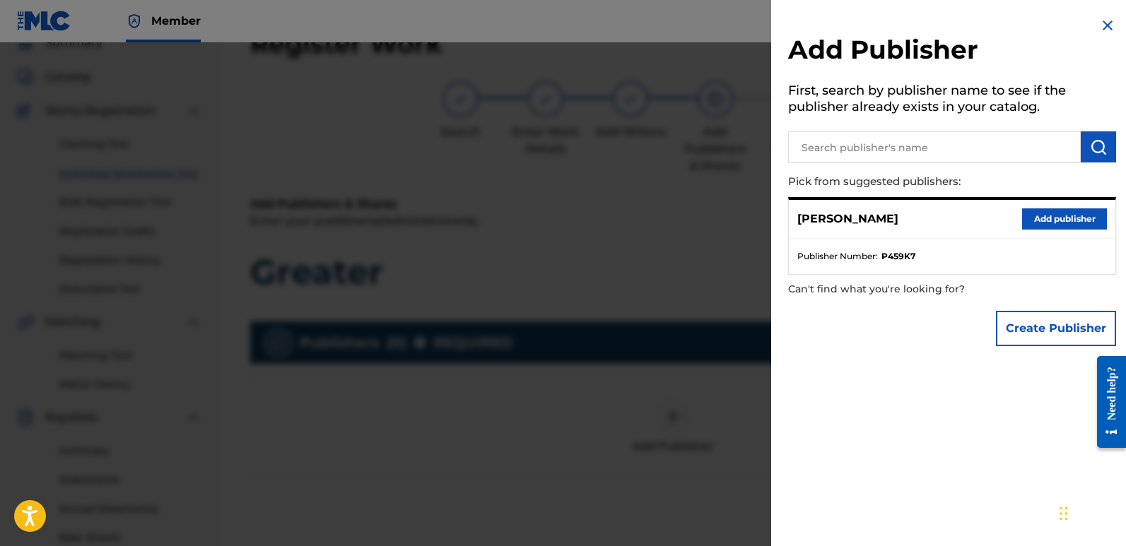
click at [1052, 224] on button "Add publisher" at bounding box center [1064, 218] width 85 height 21
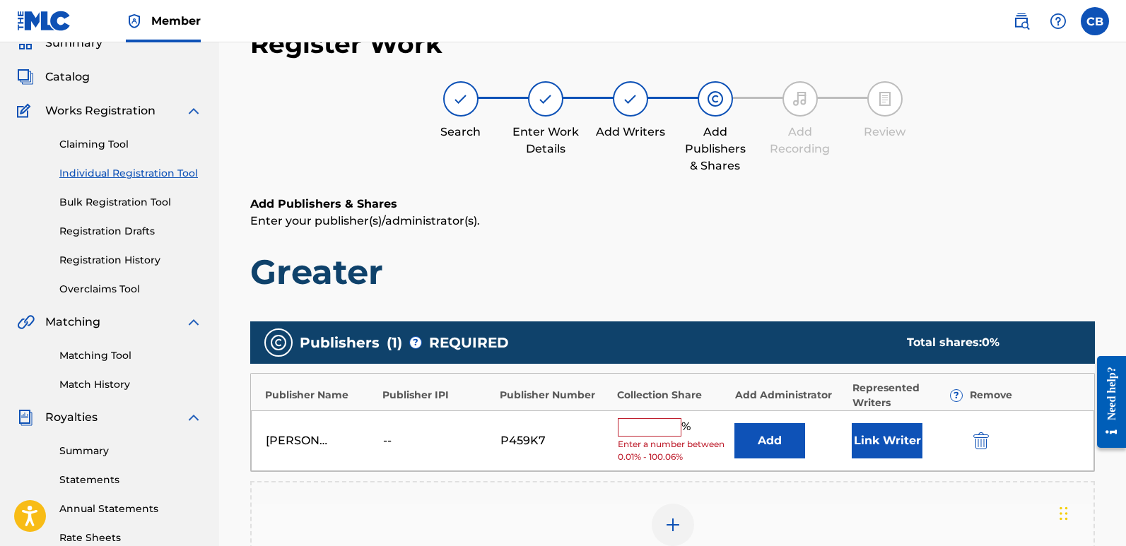
scroll to position [134, 0]
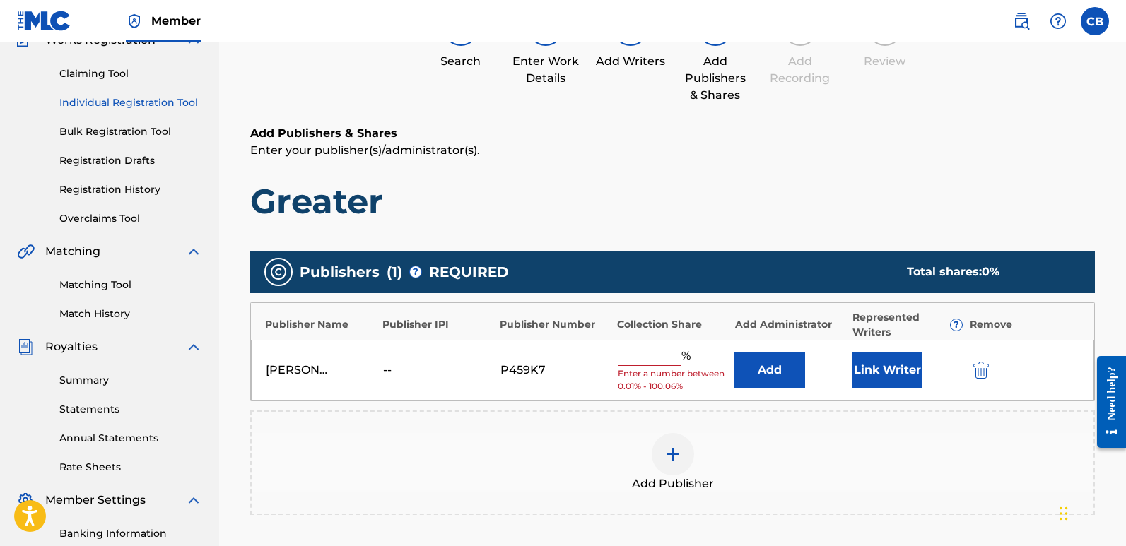
click at [640, 349] on input "text" at bounding box center [650, 357] width 64 height 18
type input "100.06"
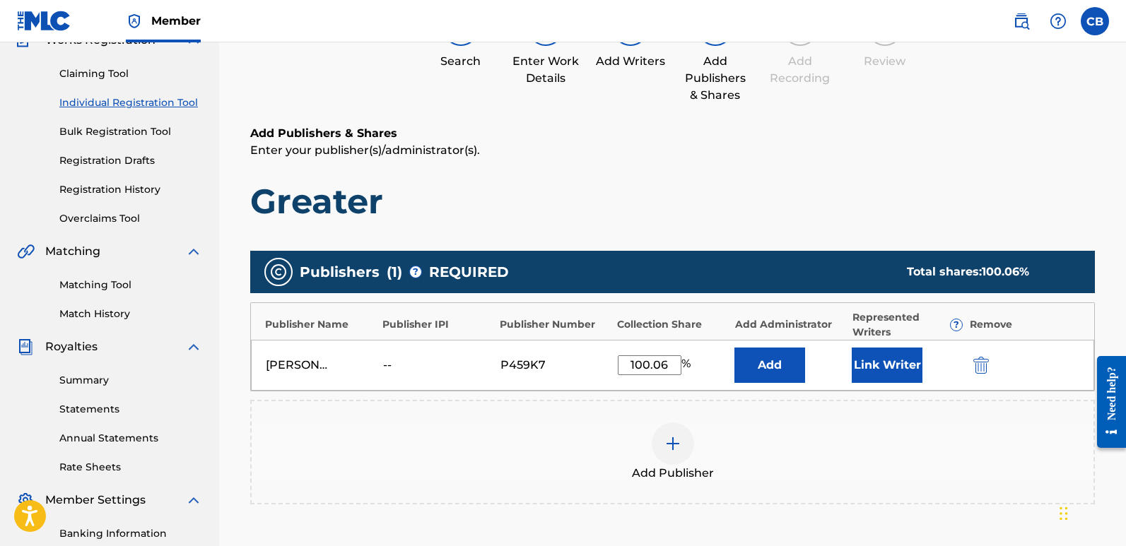
click at [877, 372] on button "Link Writer" at bounding box center [887, 365] width 71 height 35
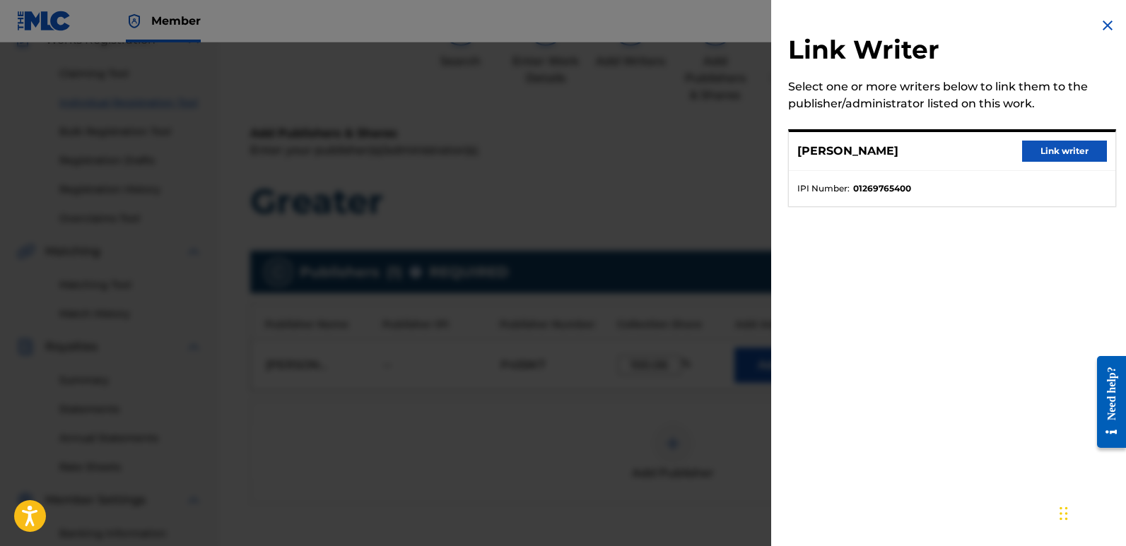
click at [1036, 144] on button "Link writer" at bounding box center [1064, 151] width 85 height 21
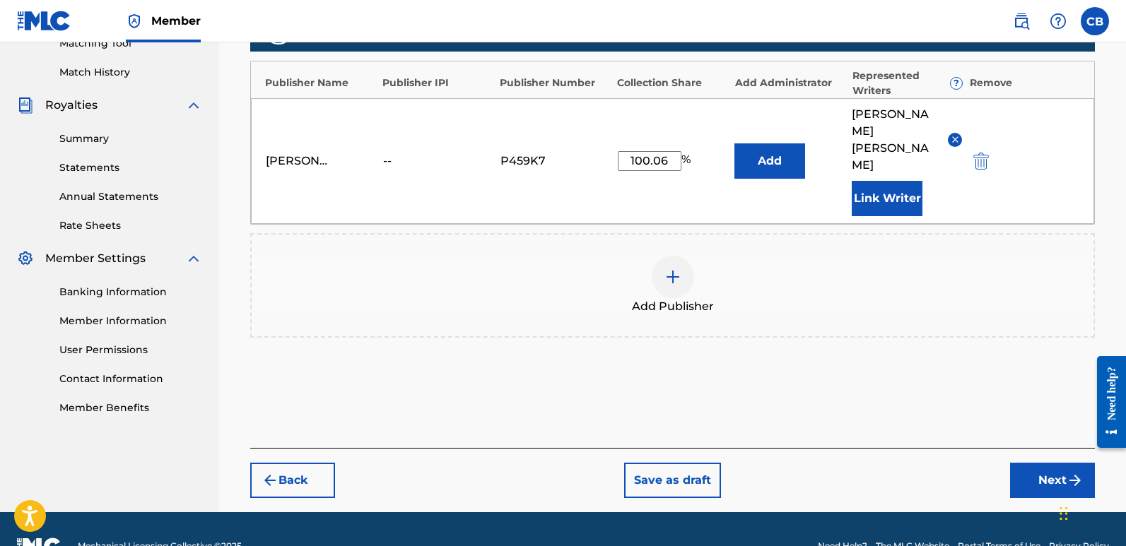
click at [1036, 463] on button "Next" at bounding box center [1052, 480] width 85 height 35
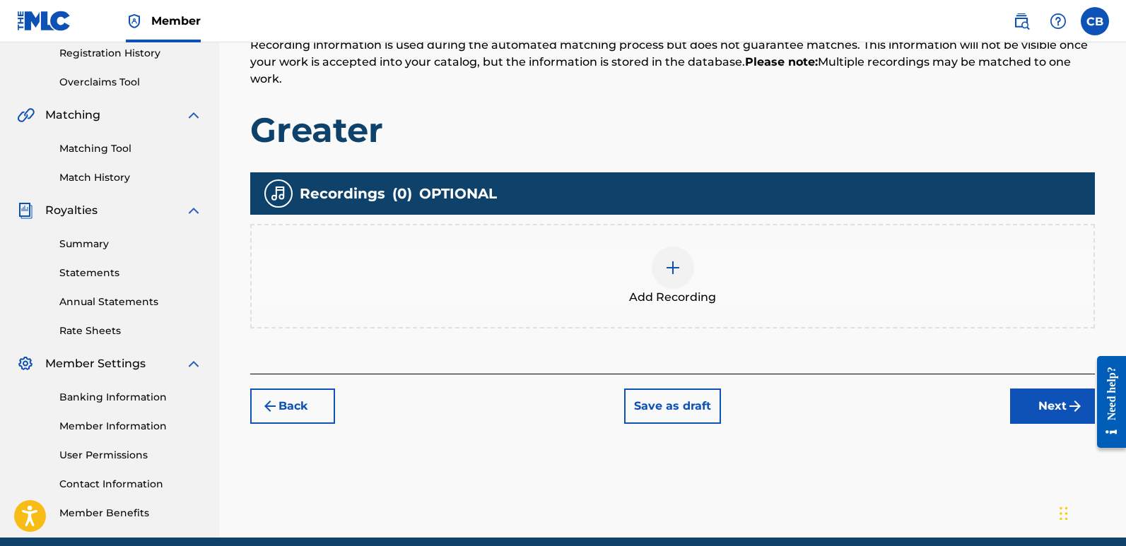
scroll to position [276, 0]
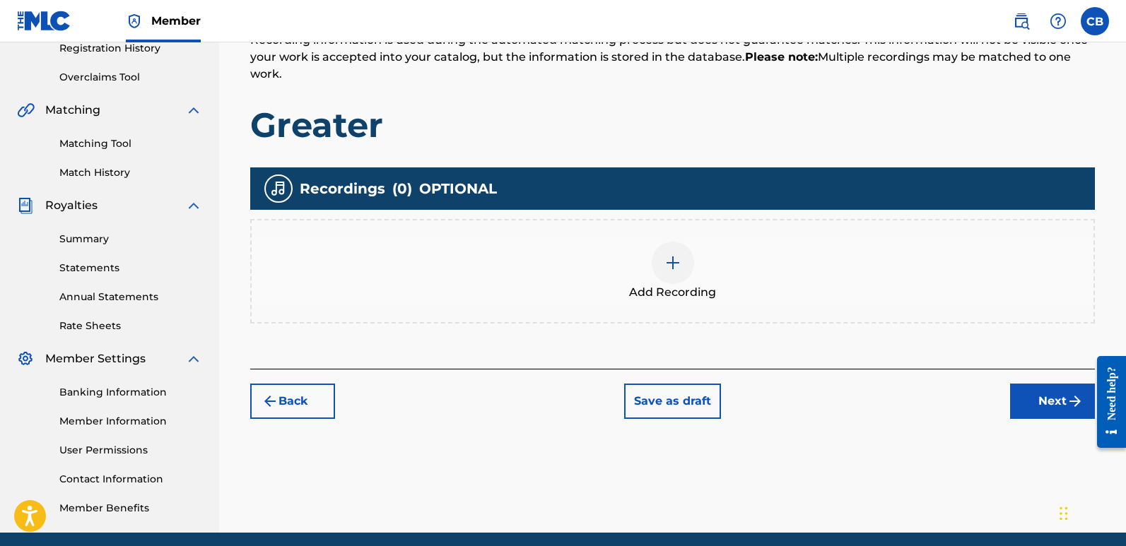
click at [665, 257] on img at bounding box center [672, 262] width 17 height 17
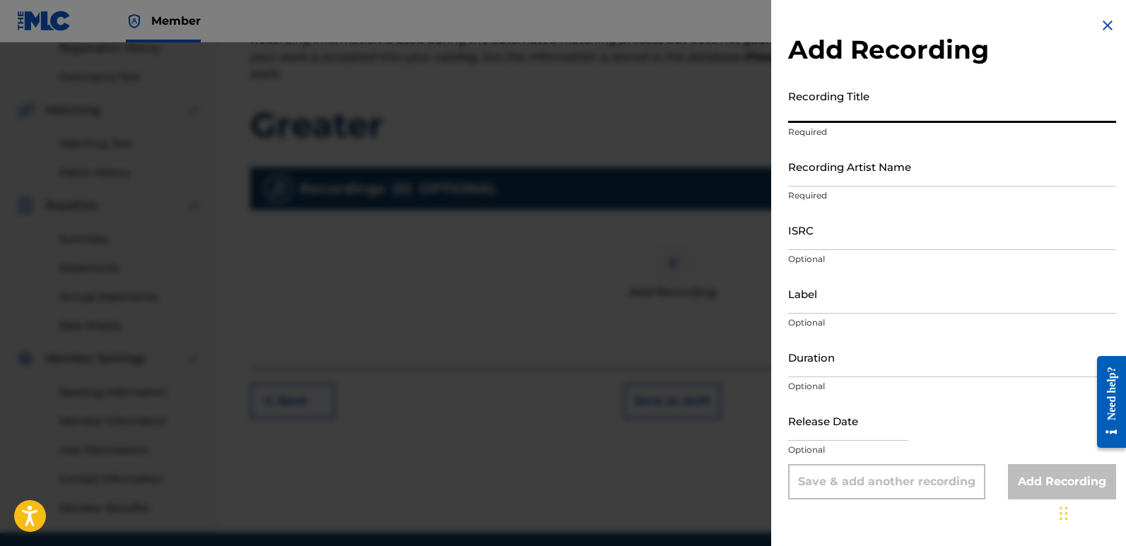
click at [834, 119] on input "Recording Title" at bounding box center [952, 103] width 328 height 40
type input "Greater"
click at [866, 184] on input "Recording Artist Name" at bounding box center [952, 166] width 328 height 40
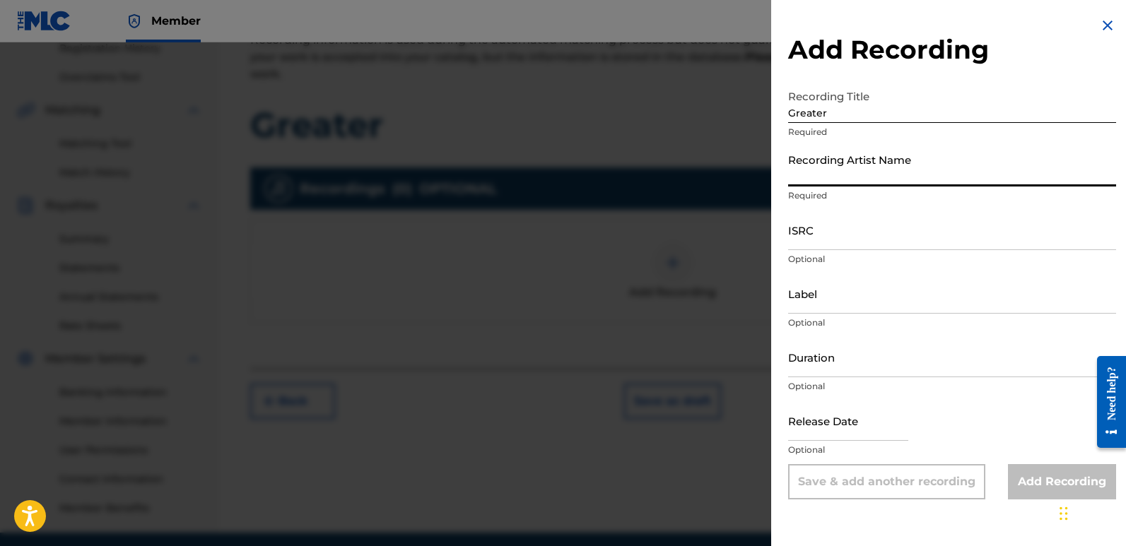
type input "Portal 27"
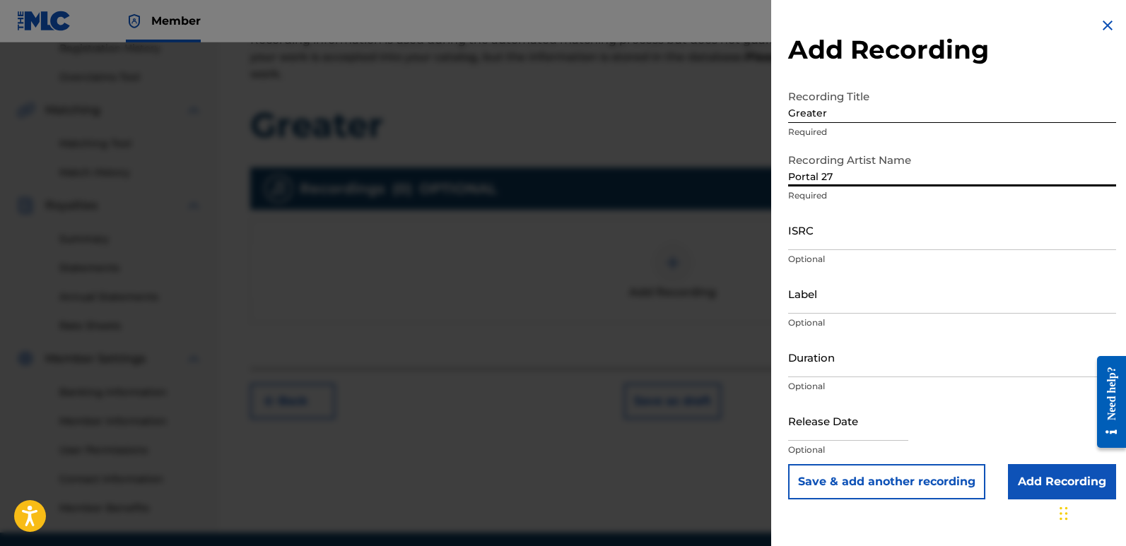
click at [832, 236] on input "ISRC" at bounding box center [952, 230] width 328 height 40
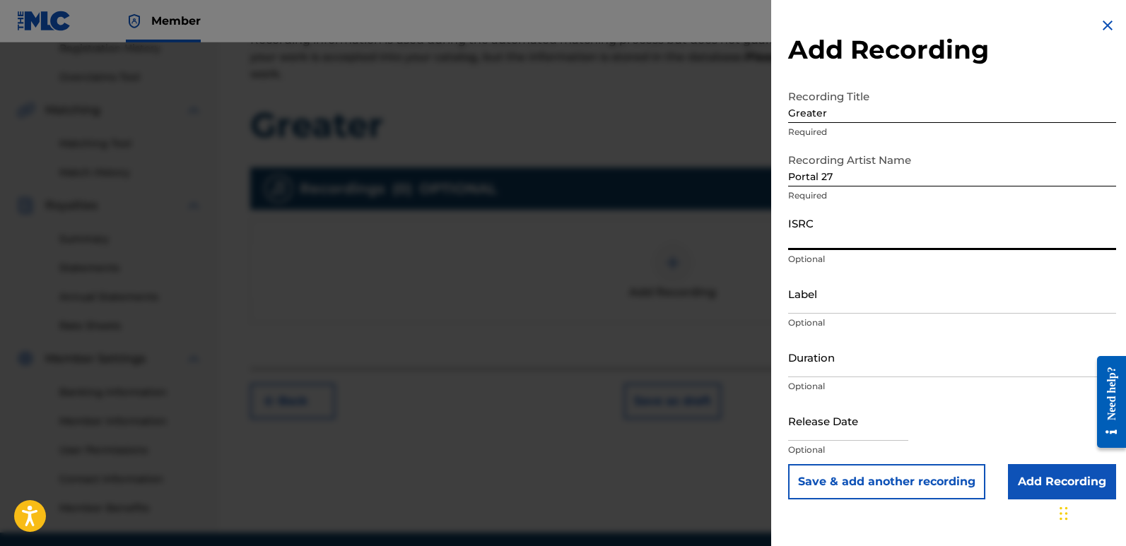
paste input "ushm22570251"
type input "ushm22570251"
click at [1032, 261] on p "Optional" at bounding box center [952, 259] width 328 height 13
click at [828, 314] on div "Label Optional" at bounding box center [952, 306] width 328 height 64
click at [835, 372] on input "Duration" at bounding box center [952, 357] width 328 height 40
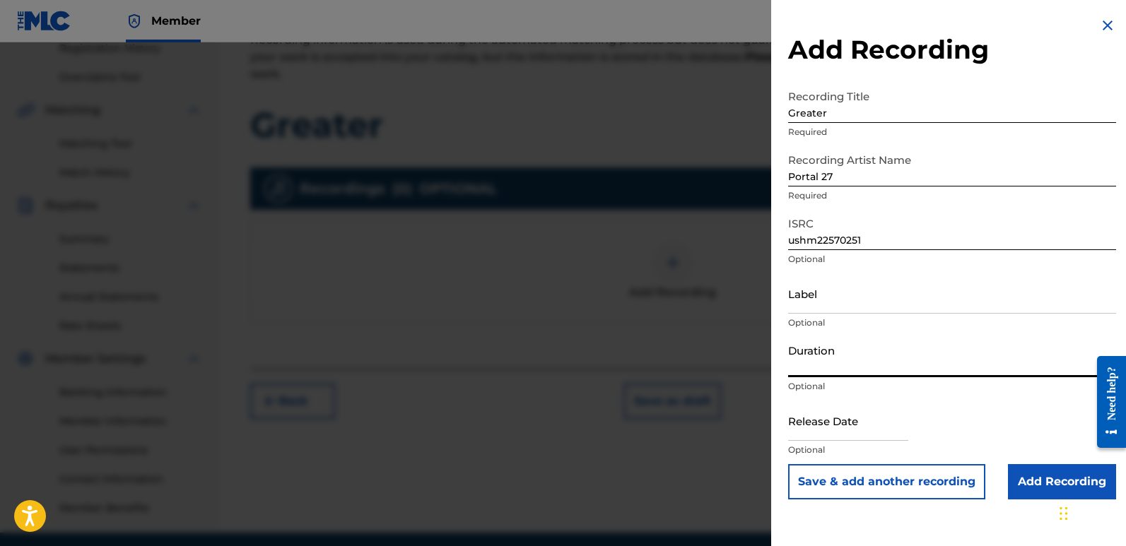
type input "02:38"
click at [828, 437] on input "text" at bounding box center [848, 421] width 120 height 40
select select "7"
select select "2025"
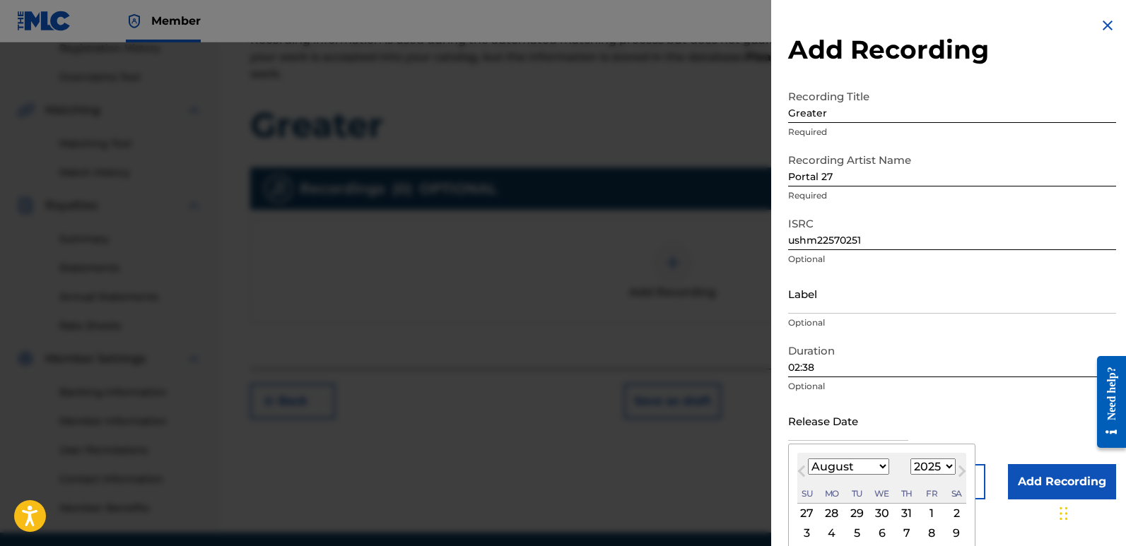
type input "[DATE]"
select select "4"
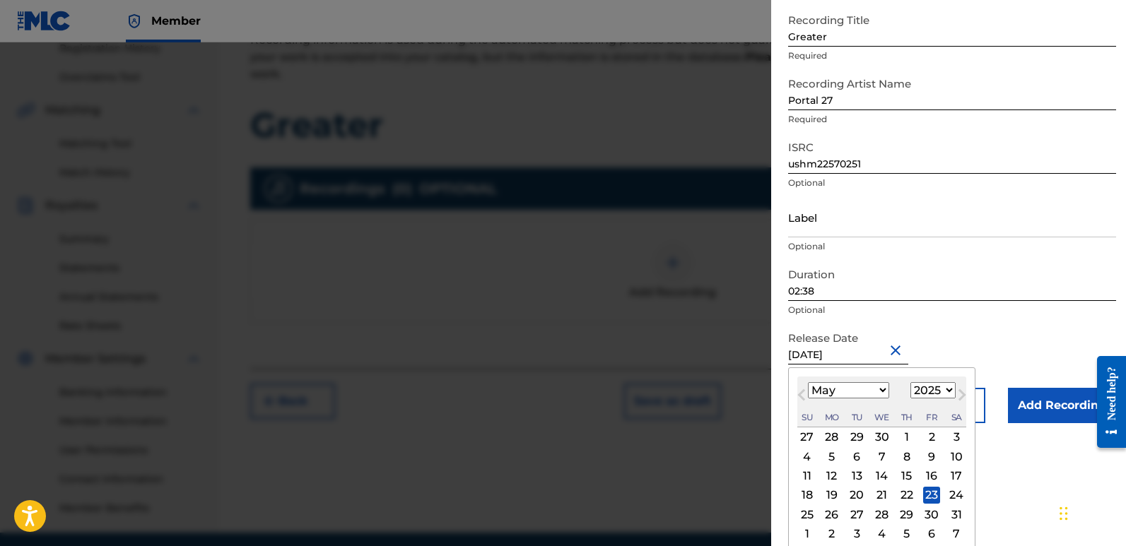
scroll to position [83, 0]
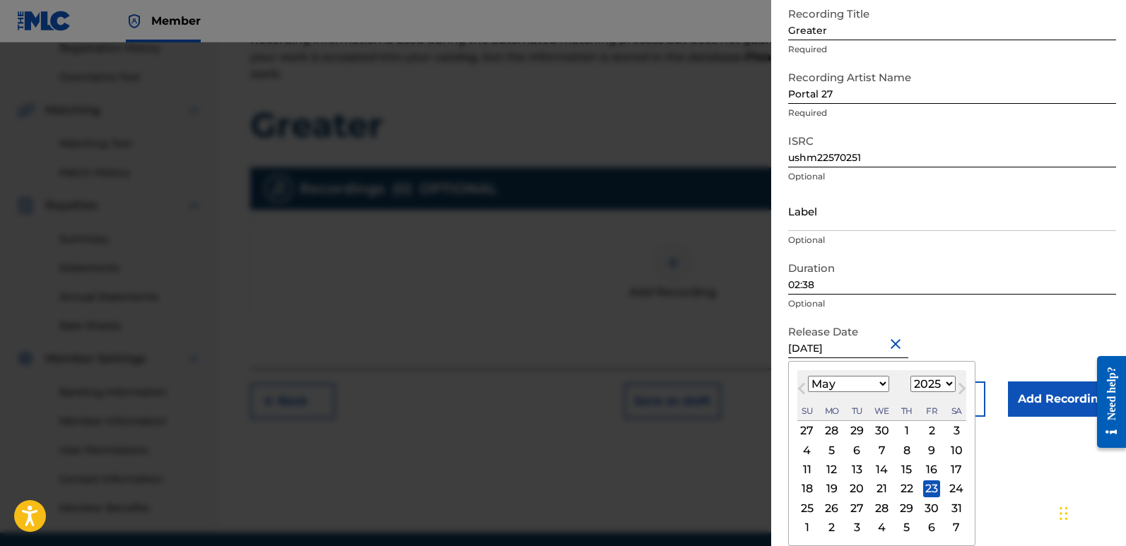
click at [1005, 334] on form "Recording Title Greater Required Recording Artist Name Portal 27 Required ISRC …" at bounding box center [952, 208] width 328 height 417
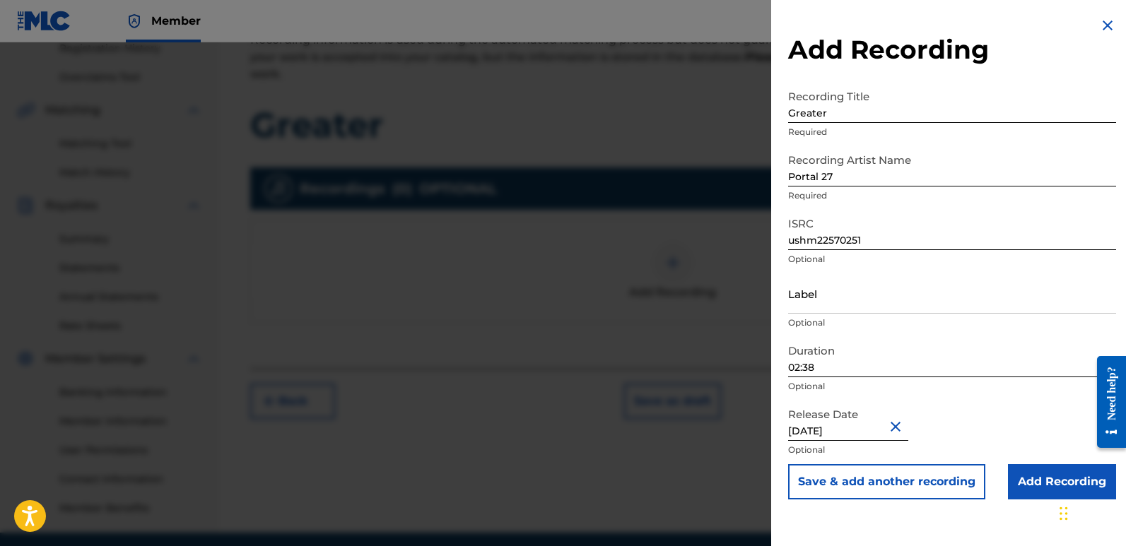
click at [1021, 472] on input "Add Recording" at bounding box center [1062, 481] width 108 height 35
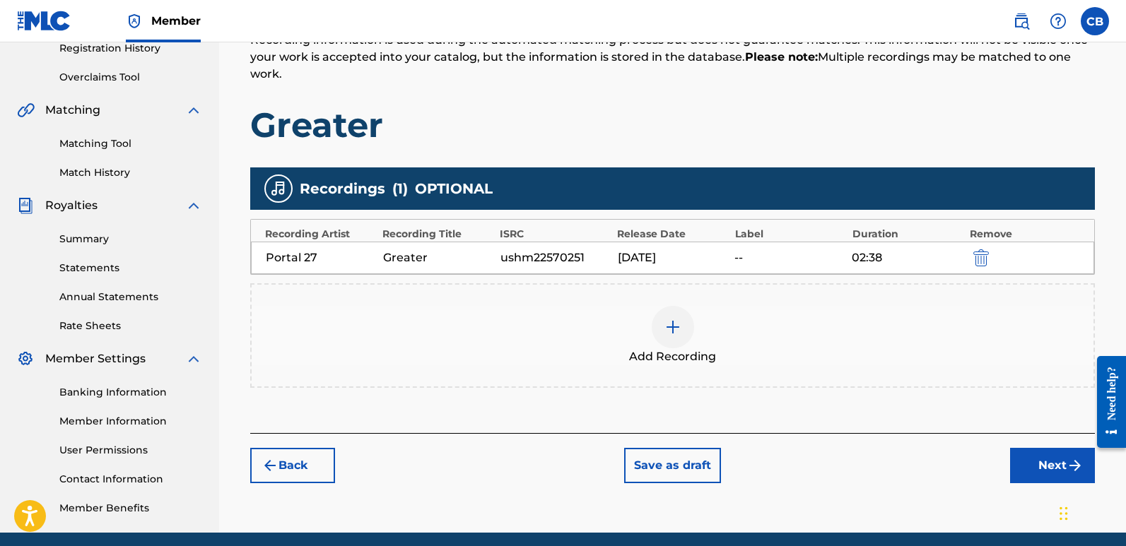
click at [1042, 476] on button "Next" at bounding box center [1052, 465] width 85 height 35
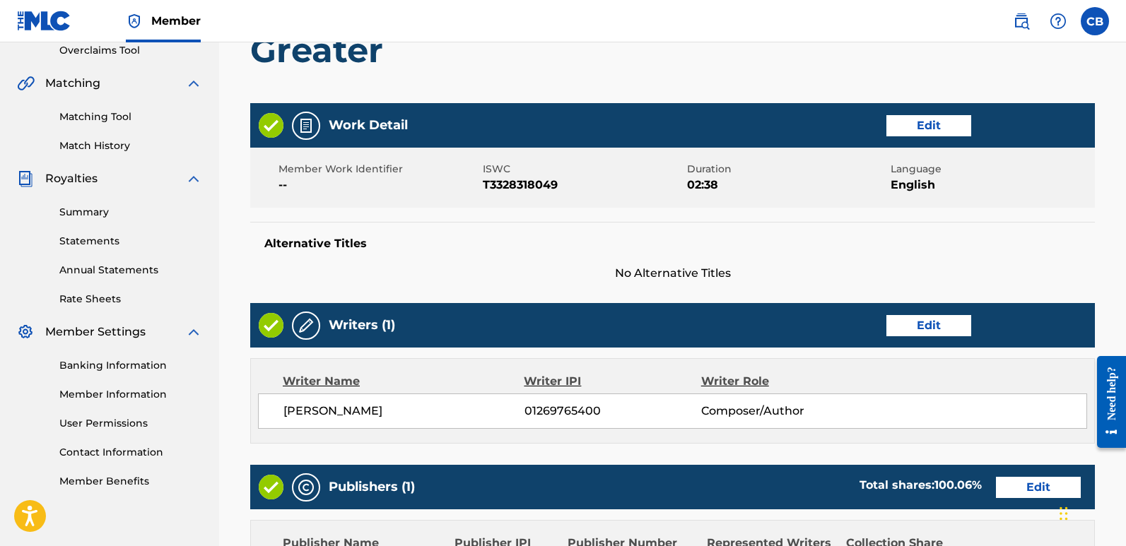
scroll to position [677, 0]
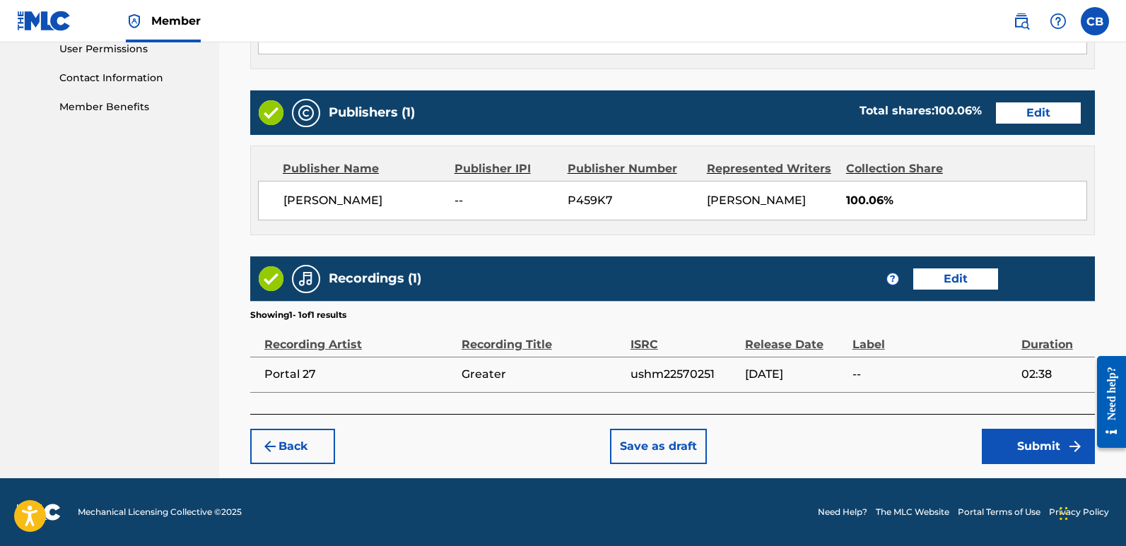
click at [676, 444] on button "Save as draft" at bounding box center [658, 446] width 97 height 35
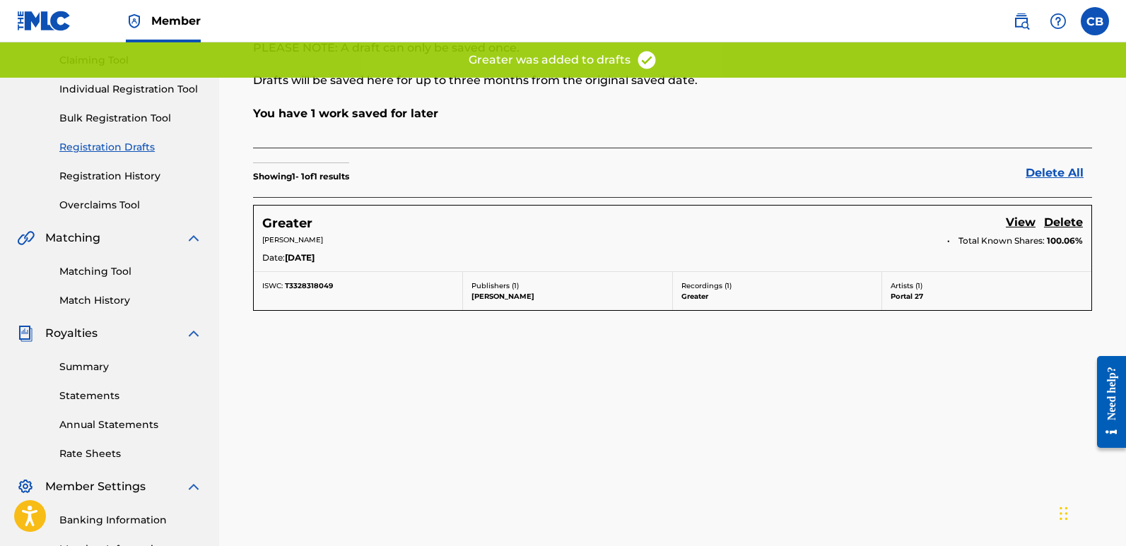
scroll to position [141, 0]
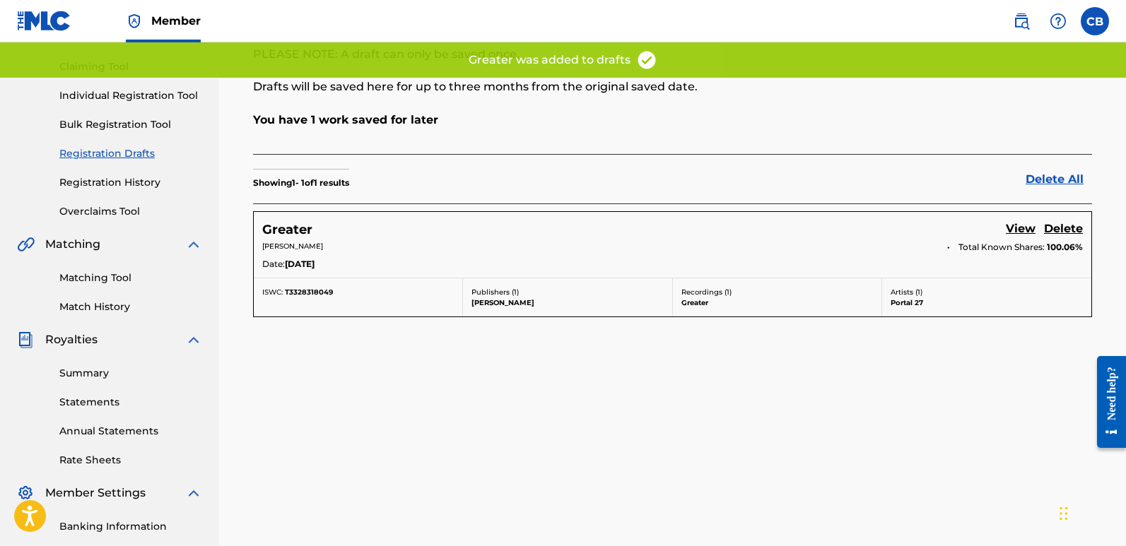
click at [300, 229] on h5 "Greater" at bounding box center [287, 230] width 50 height 16
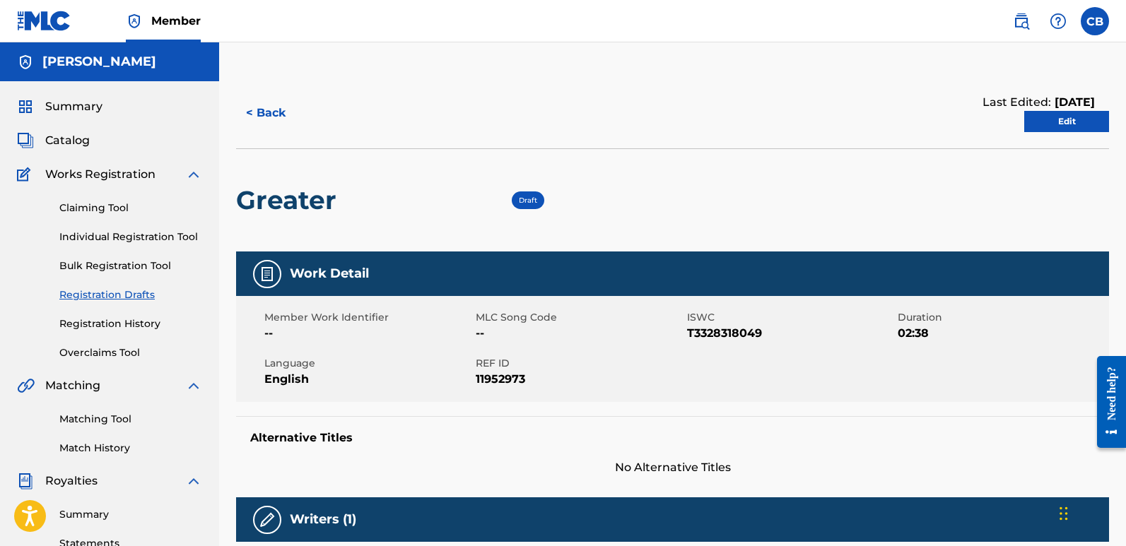
click at [1033, 117] on link "Edit" at bounding box center [1066, 121] width 85 height 21
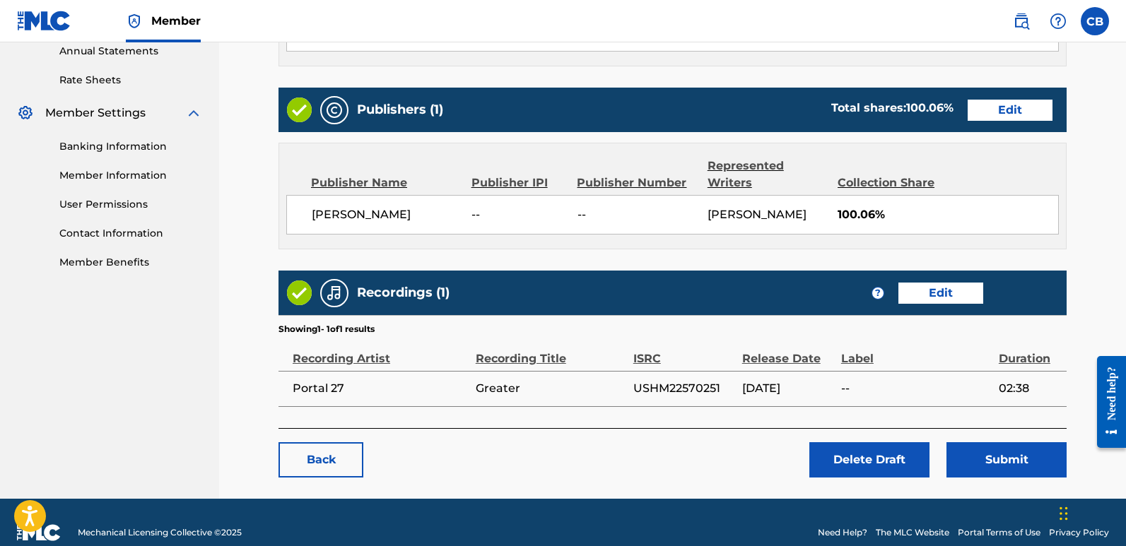
scroll to position [542, 0]
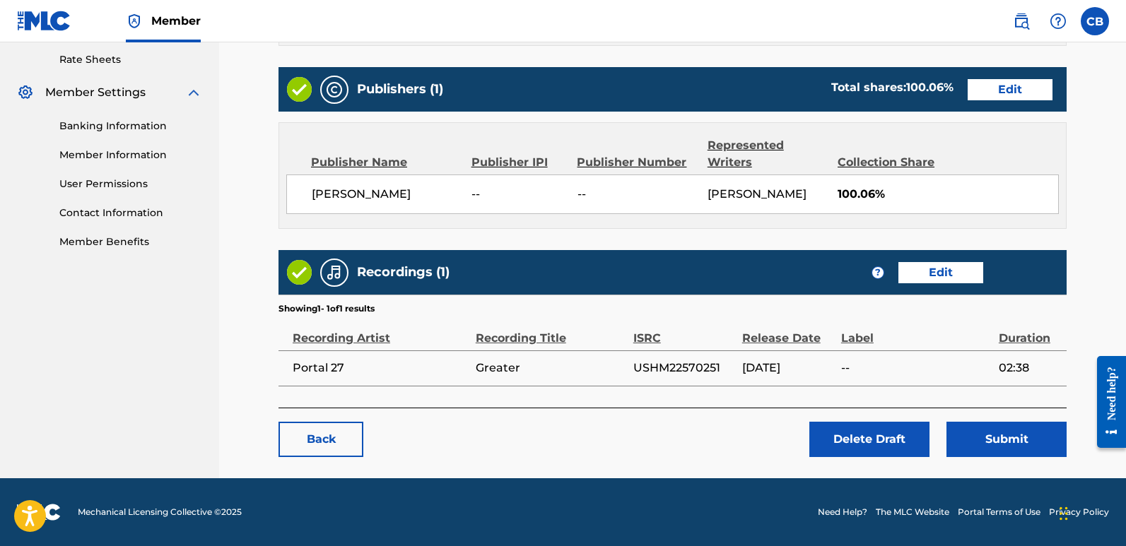
click at [1018, 426] on button "Submit" at bounding box center [1006, 439] width 120 height 35
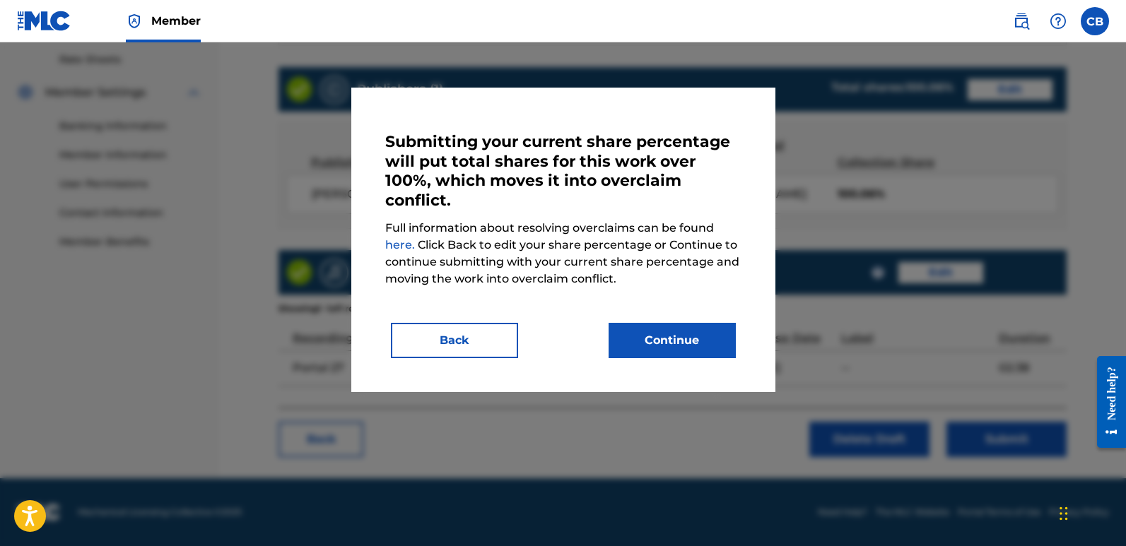
click at [495, 342] on button "Back" at bounding box center [454, 340] width 127 height 35
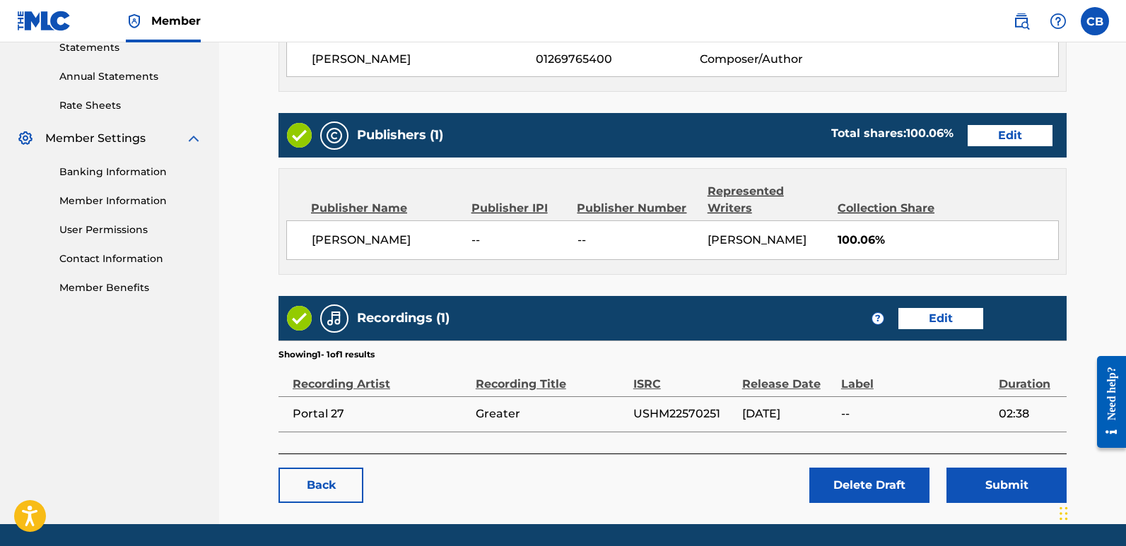
scroll to position [471, 0]
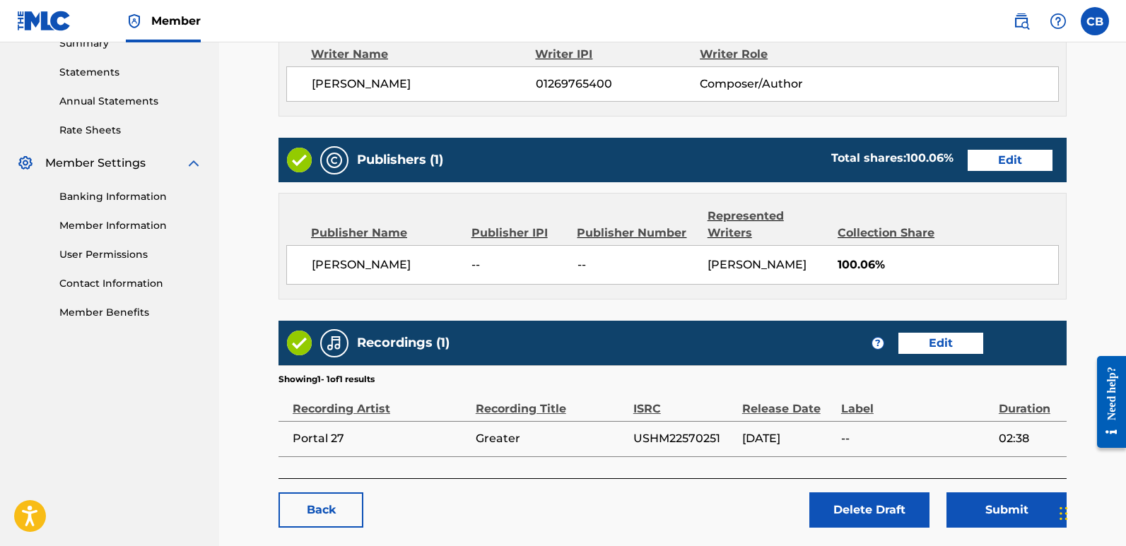
click at [1007, 162] on link "Edit" at bounding box center [1010, 160] width 85 height 21
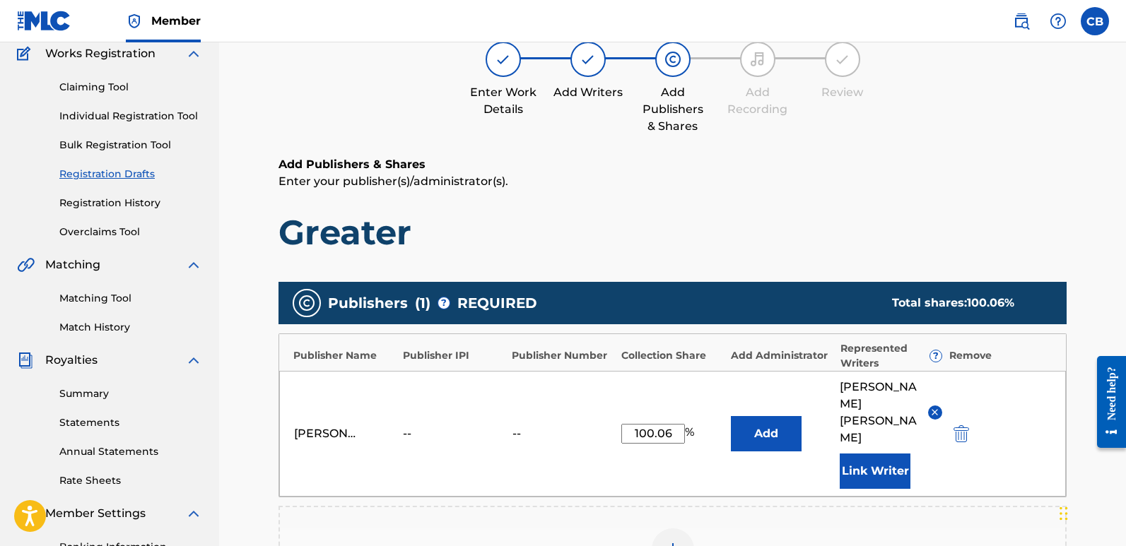
scroll to position [141, 0]
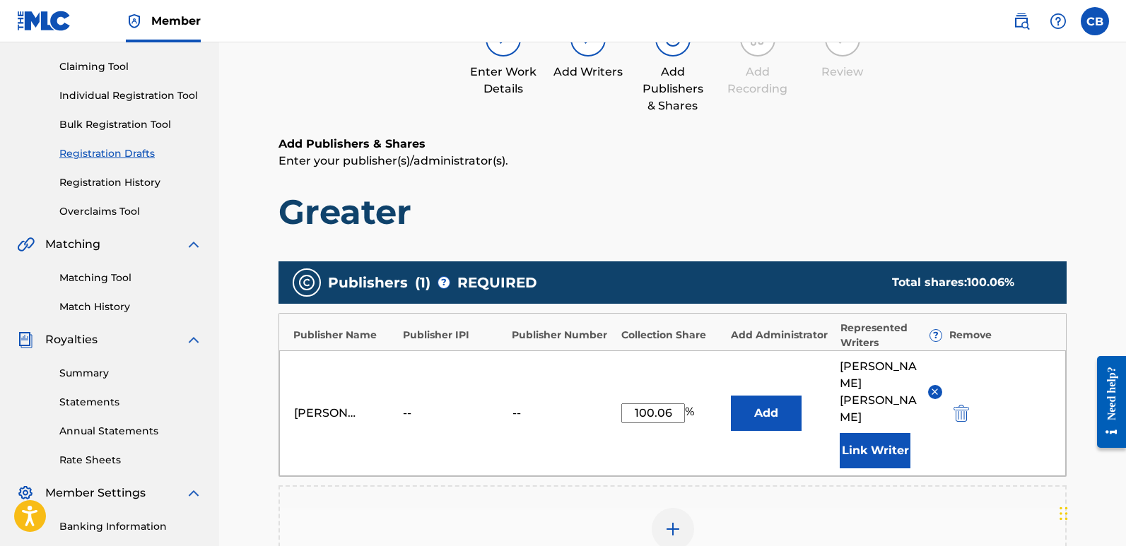
click at [678, 404] on input "100.06" at bounding box center [653, 414] width 64 height 20
type input "100"
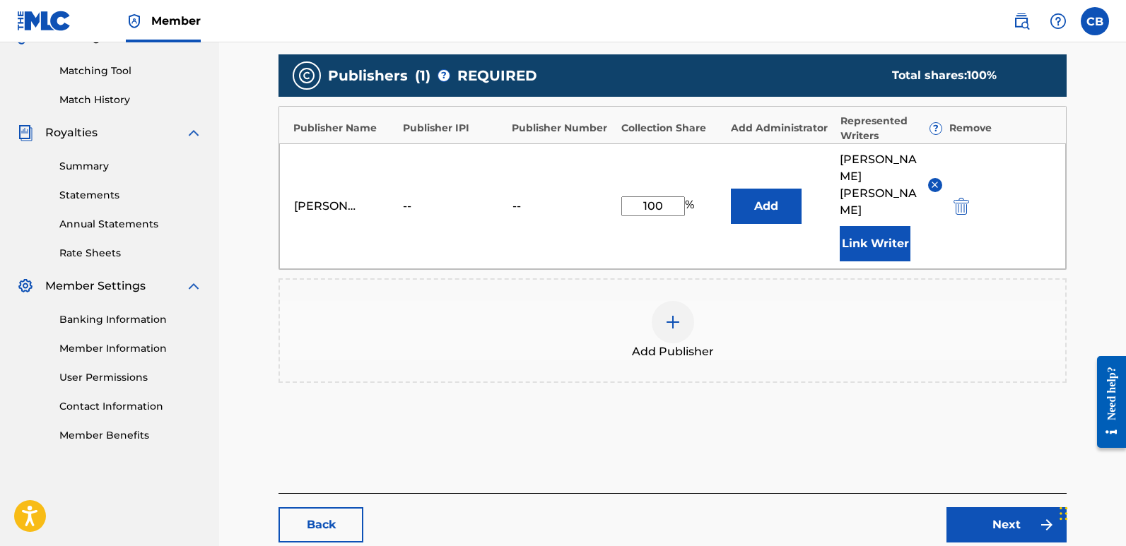
scroll to position [353, 0]
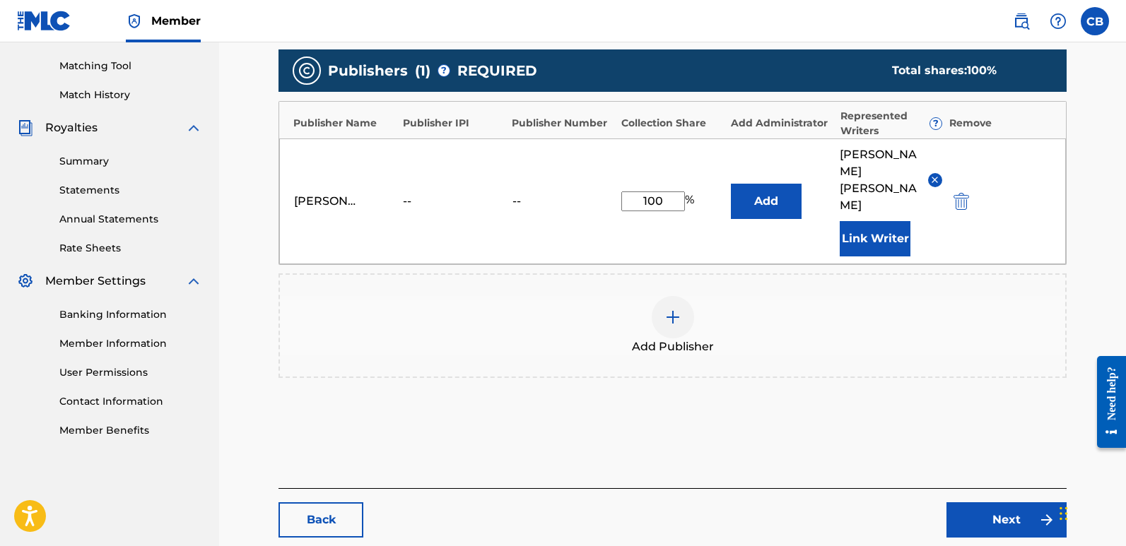
click at [1037, 502] on link "Next" at bounding box center [1006, 519] width 120 height 35
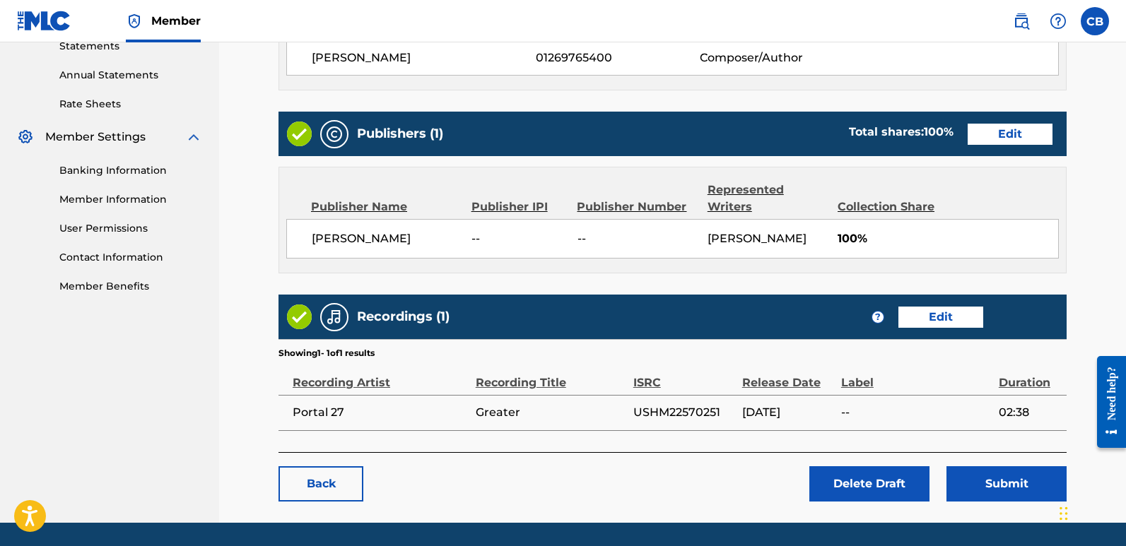
scroll to position [542, 0]
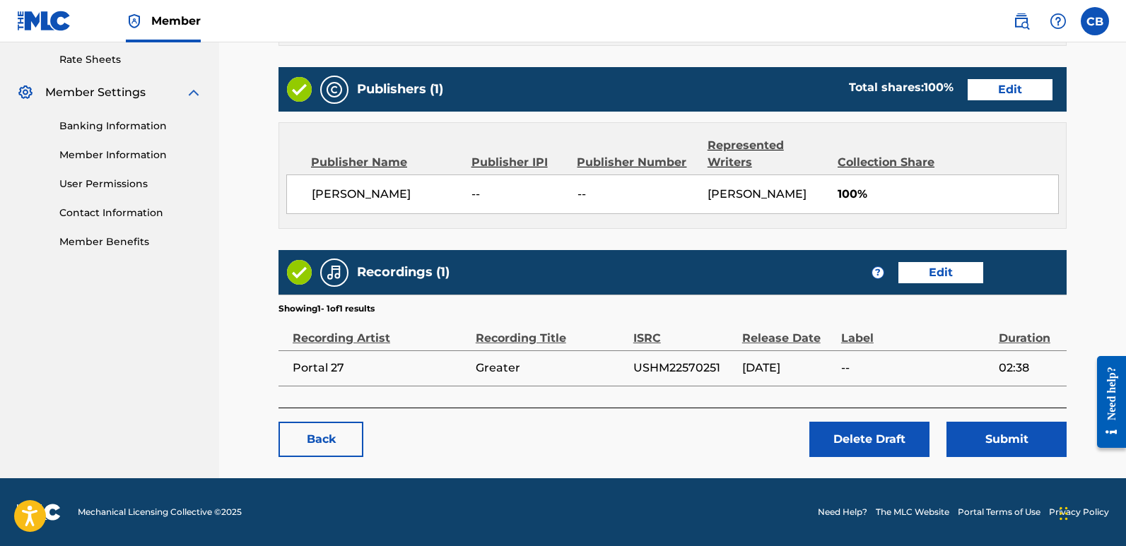
click at [1015, 434] on button "Submit" at bounding box center [1006, 439] width 120 height 35
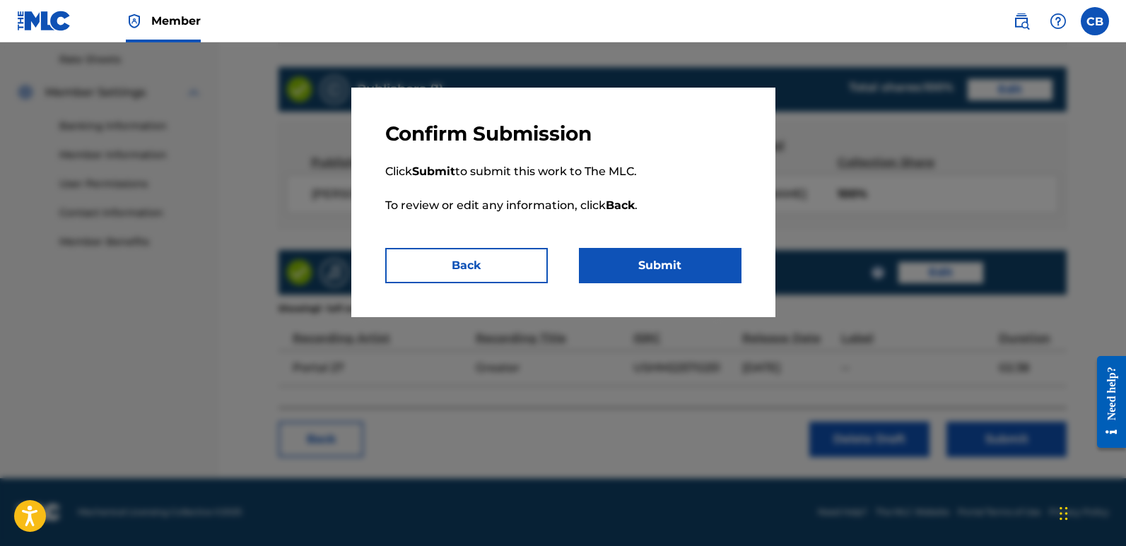
click at [675, 274] on button "Submit" at bounding box center [660, 265] width 163 height 35
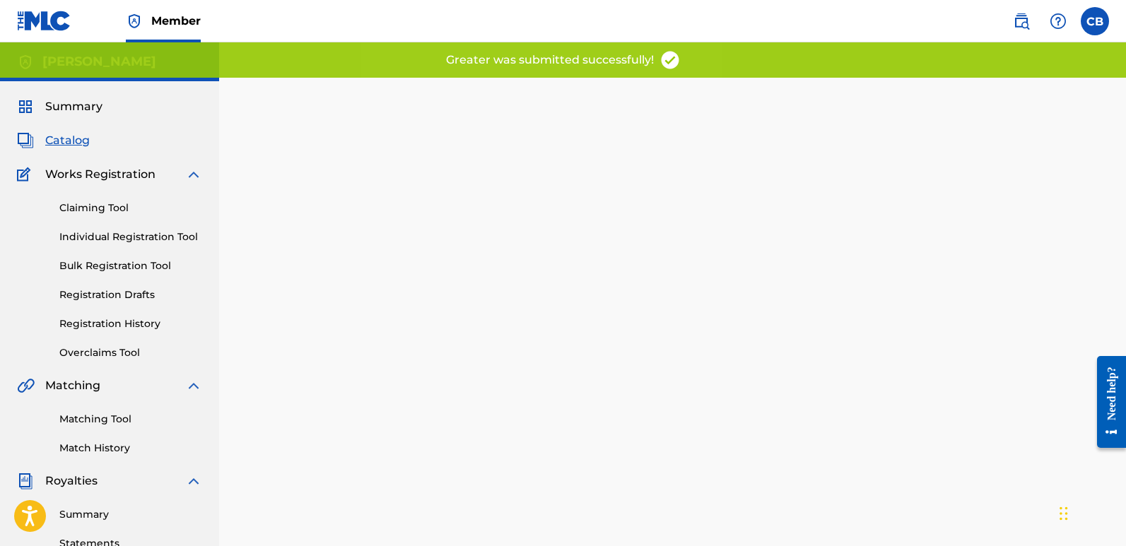
click at [102, 247] on div "Claiming Tool Individual Registration Tool Bulk Registration Tool Registration …" at bounding box center [109, 271] width 185 height 177
click at [103, 241] on link "Individual Registration Tool" at bounding box center [130, 237] width 143 height 15
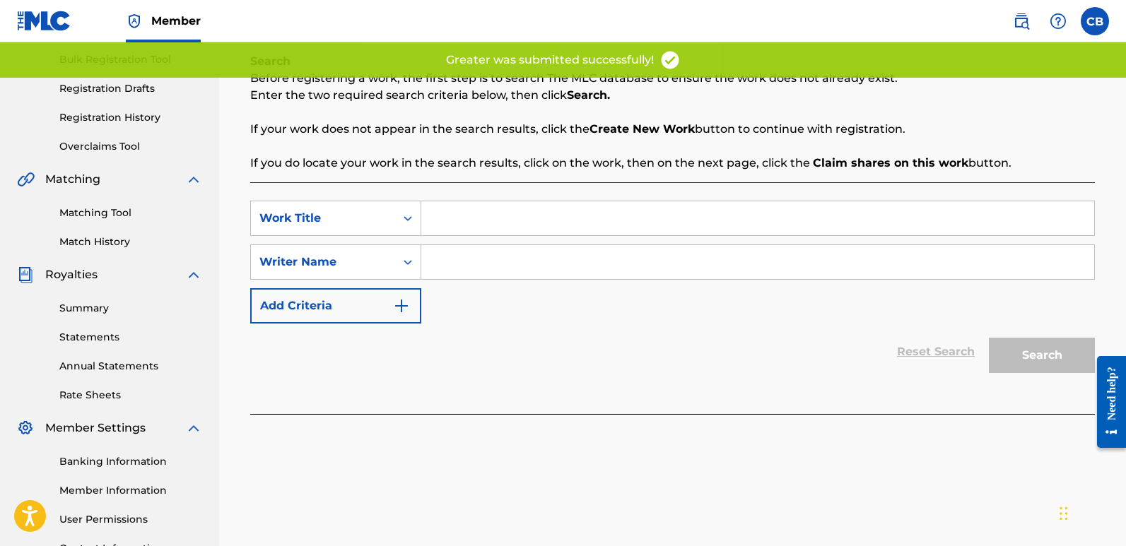
scroll to position [212, 0]
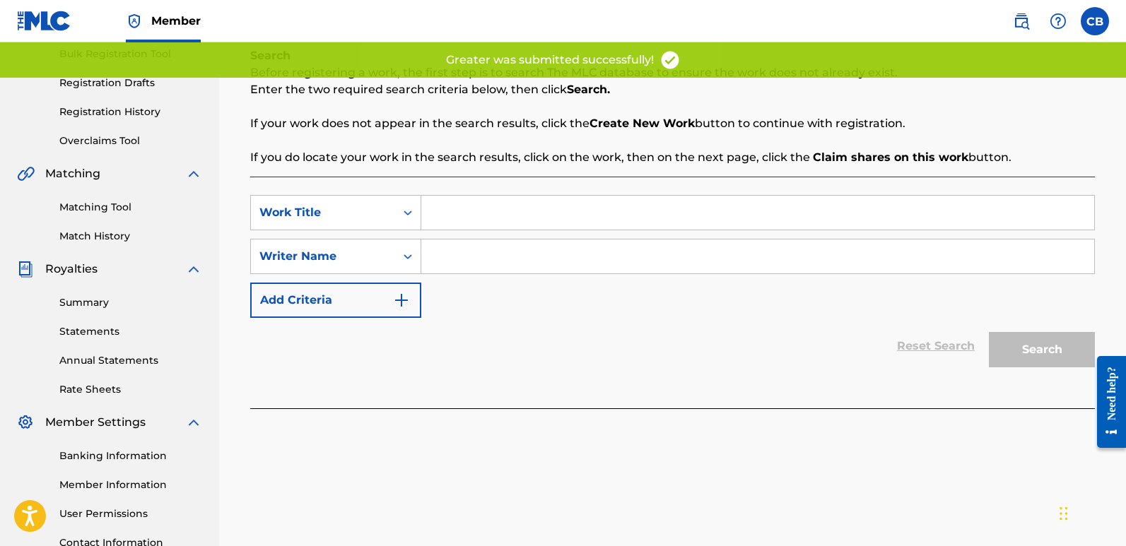
click at [471, 201] on input "Search Form" at bounding box center [757, 213] width 673 height 34
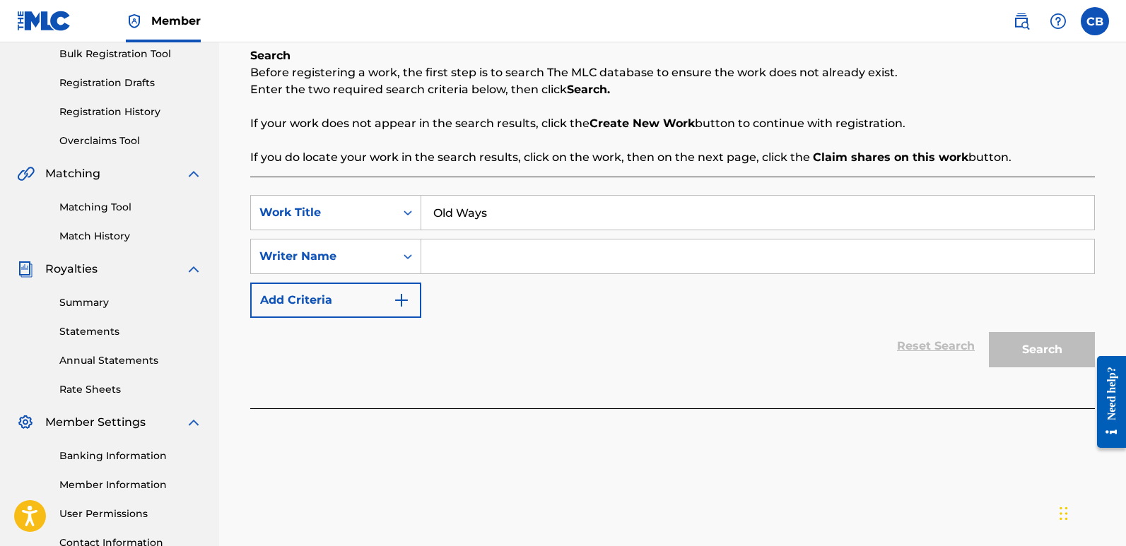
type input "Old Ways"
click at [474, 247] on input "Search Form" at bounding box center [757, 257] width 673 height 34
type input "[PERSON_NAME] [PERSON_NAME]"
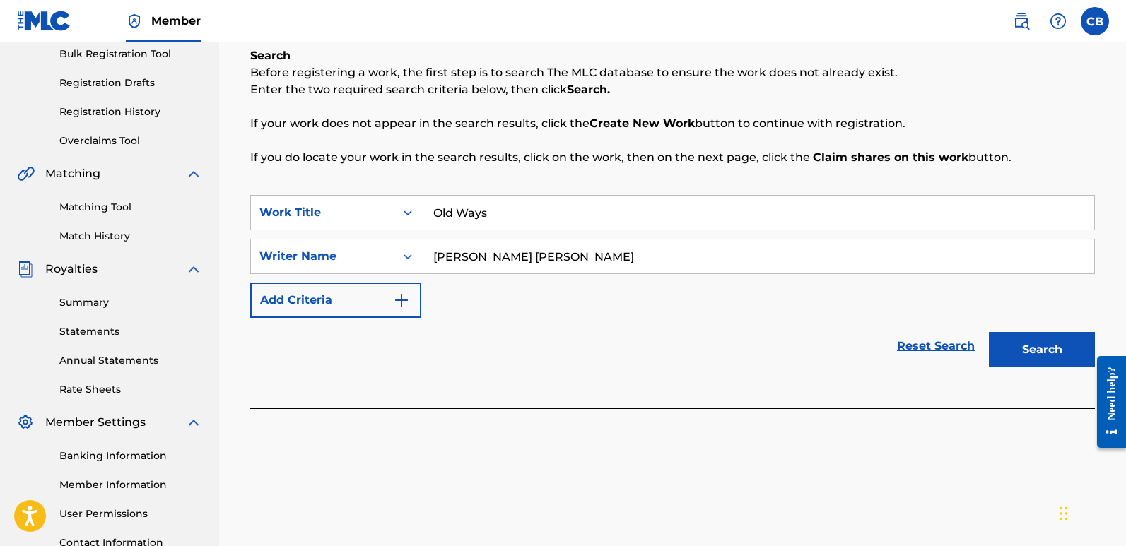
click at [1024, 339] on button "Search" at bounding box center [1042, 349] width 106 height 35
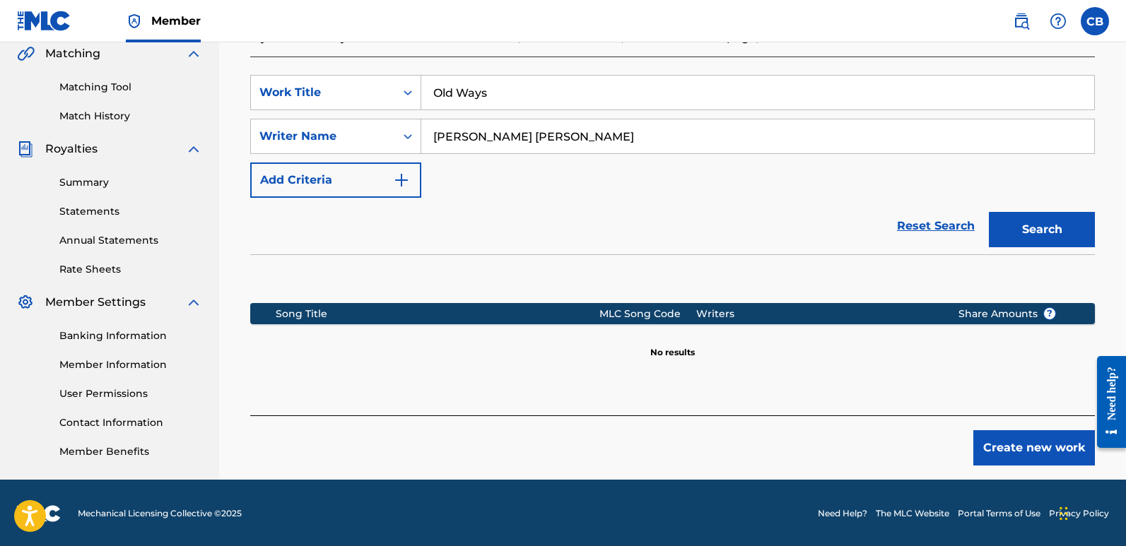
scroll to position [334, 0]
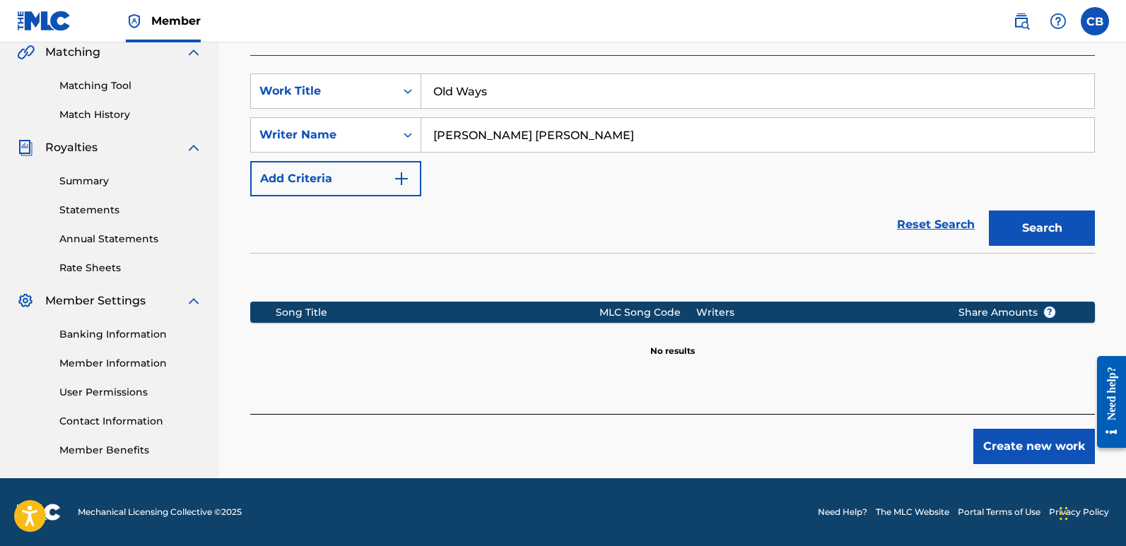
click at [1035, 442] on button "Create new work" at bounding box center [1034, 446] width 122 height 35
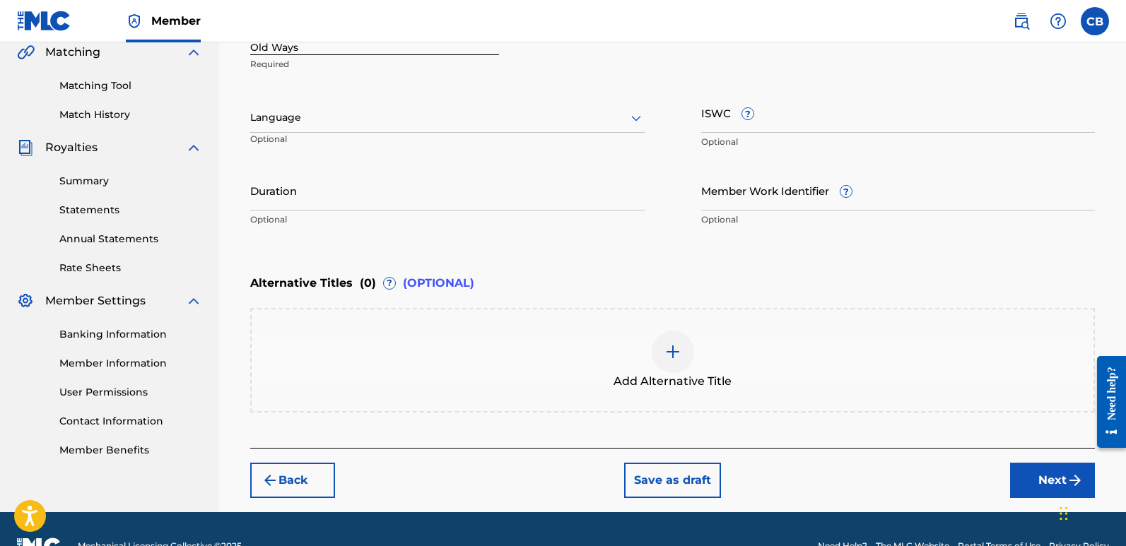
scroll to position [192, 0]
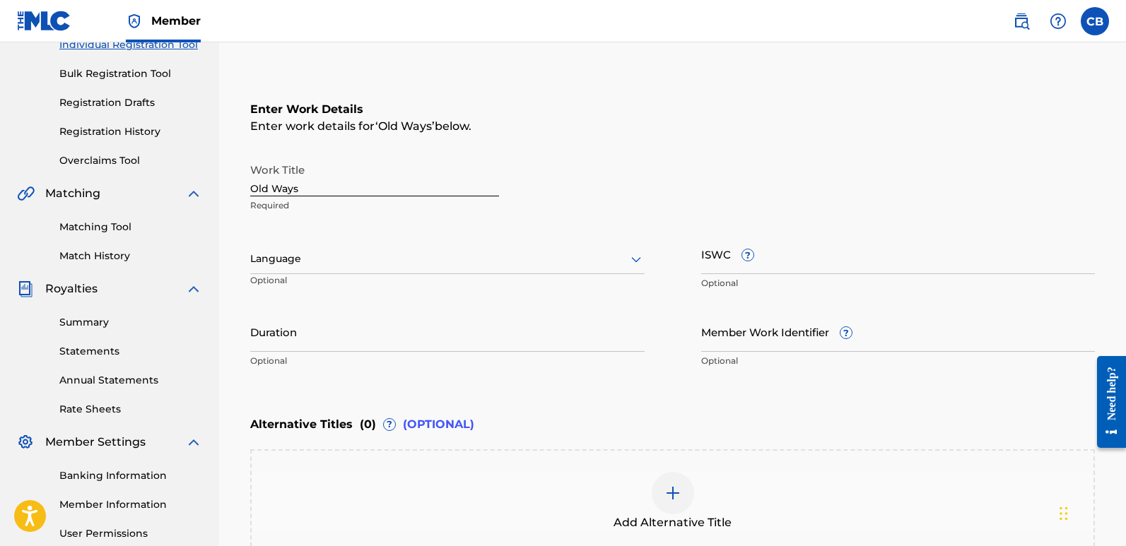
click at [399, 269] on div "Language" at bounding box center [447, 260] width 394 height 30
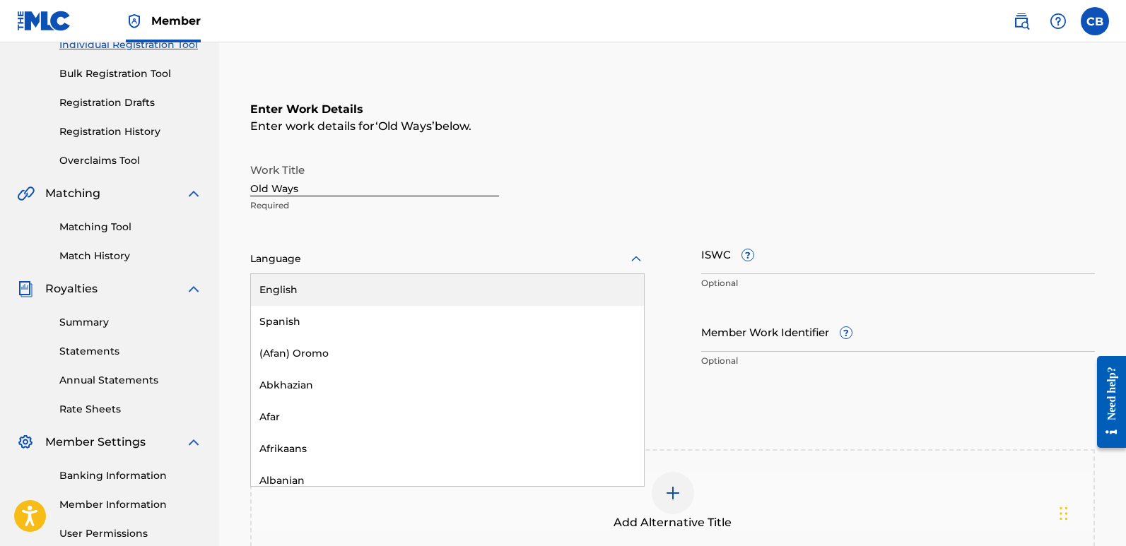
click at [352, 287] on div "English" at bounding box center [447, 290] width 393 height 32
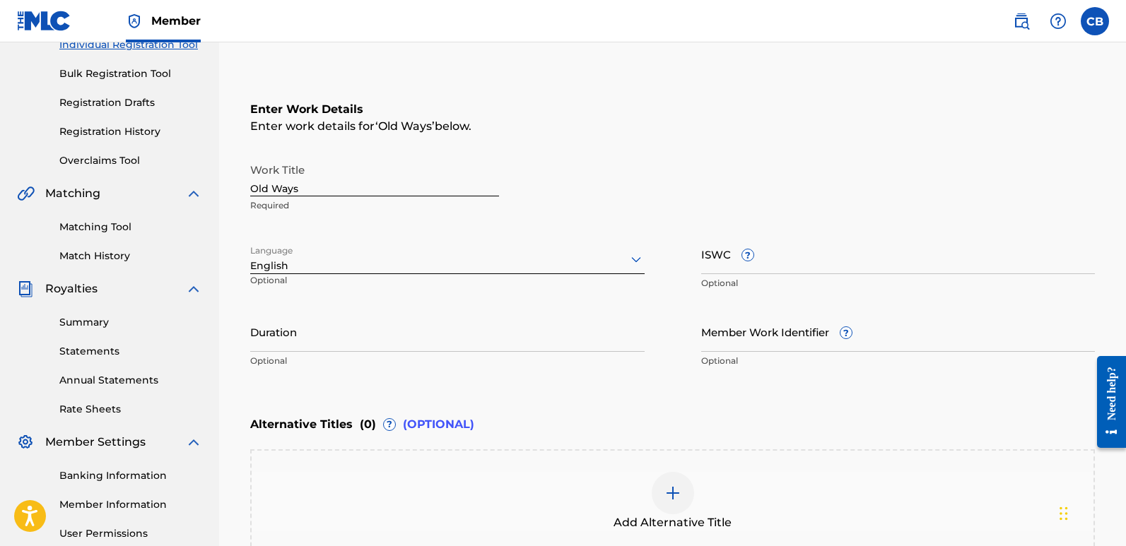
click at [789, 262] on input "ISWC ?" at bounding box center [898, 254] width 394 height 40
paste input "T-333.774.047-9"
type input "T-333.774.047-9"
click at [286, 342] on input "Duration" at bounding box center [447, 332] width 394 height 40
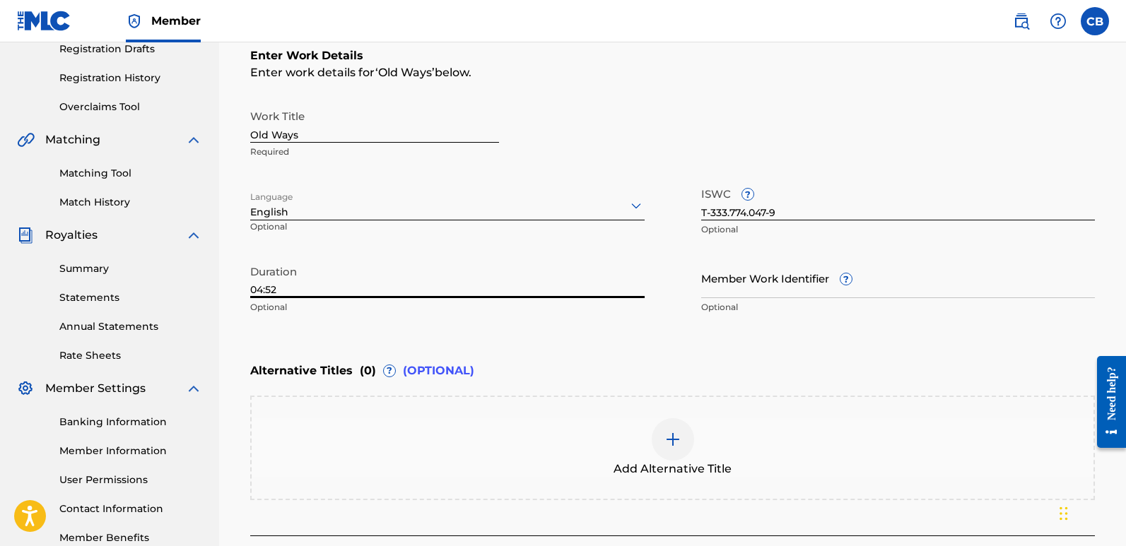
scroll to position [334, 0]
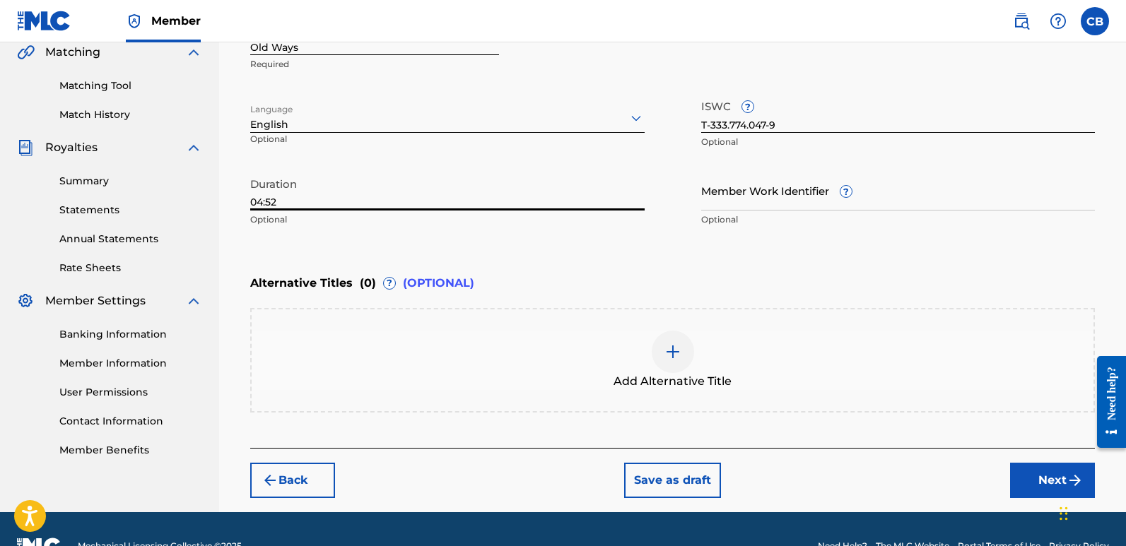
type input "04:52"
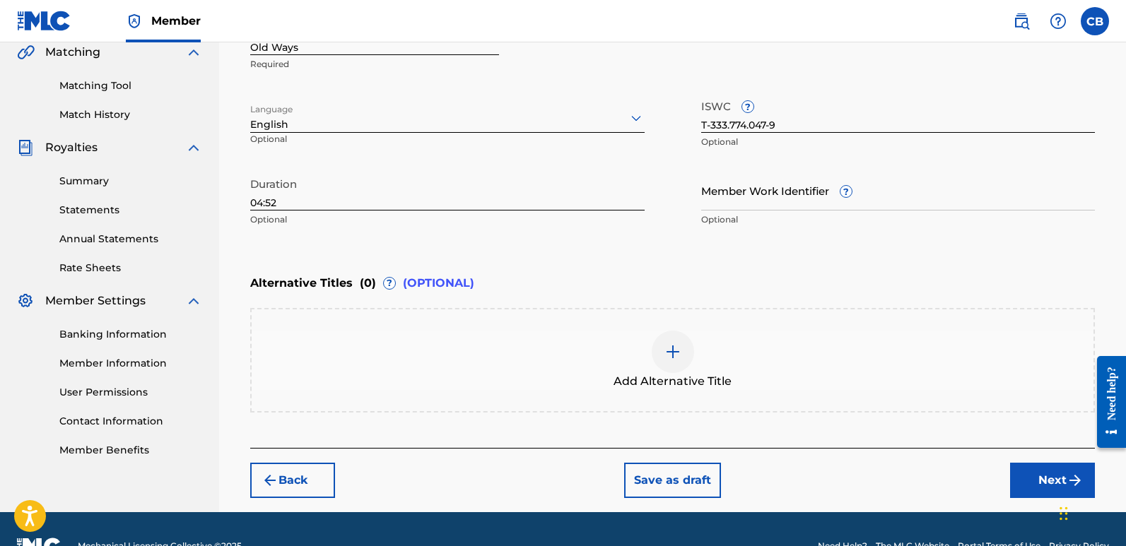
click at [1054, 473] on button "Next" at bounding box center [1052, 480] width 85 height 35
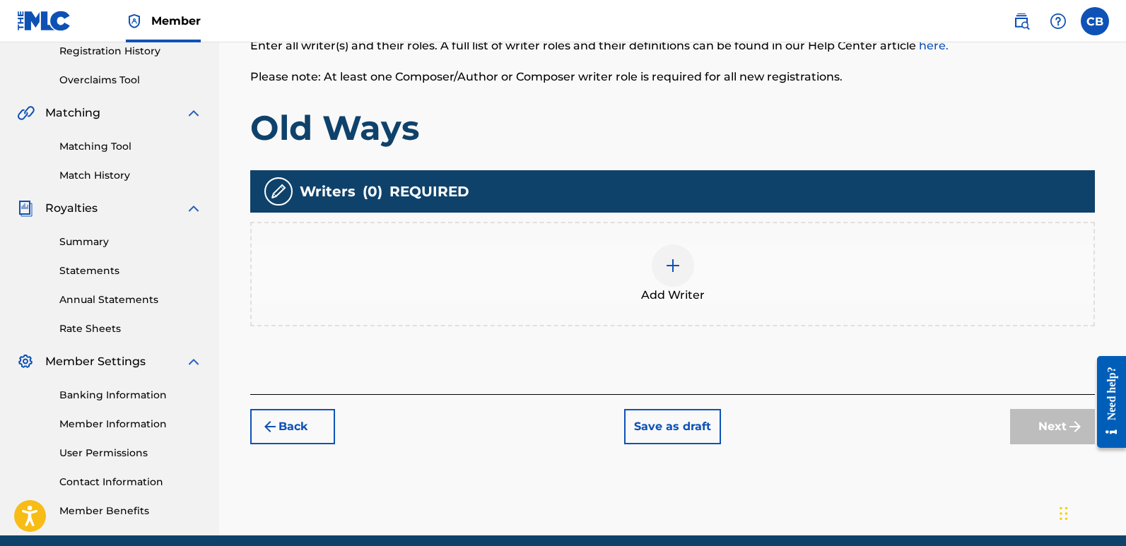
scroll to position [276, 0]
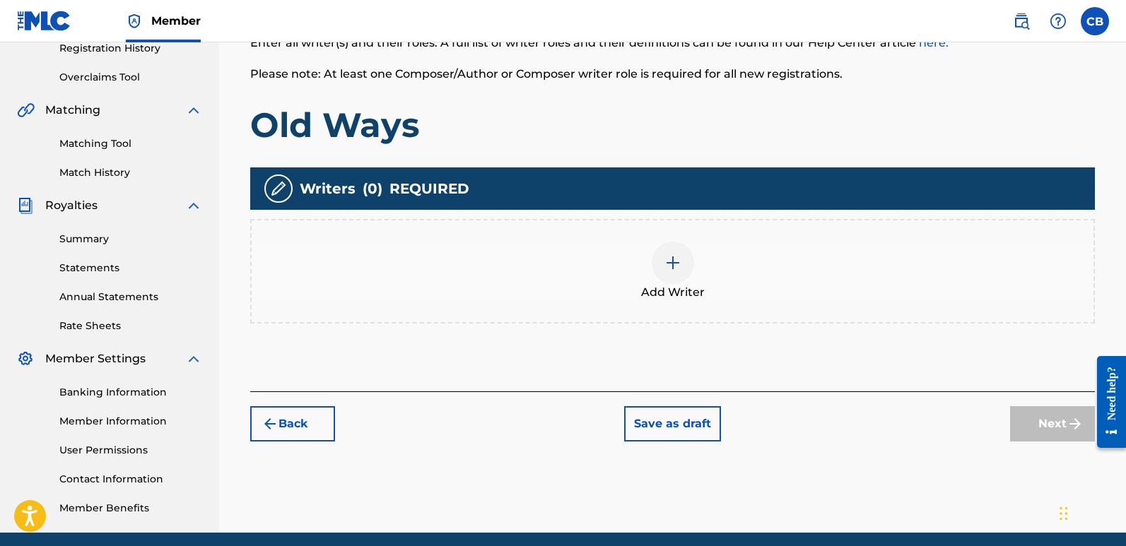
click at [666, 285] on span "Add Writer" at bounding box center [673, 292] width 64 height 17
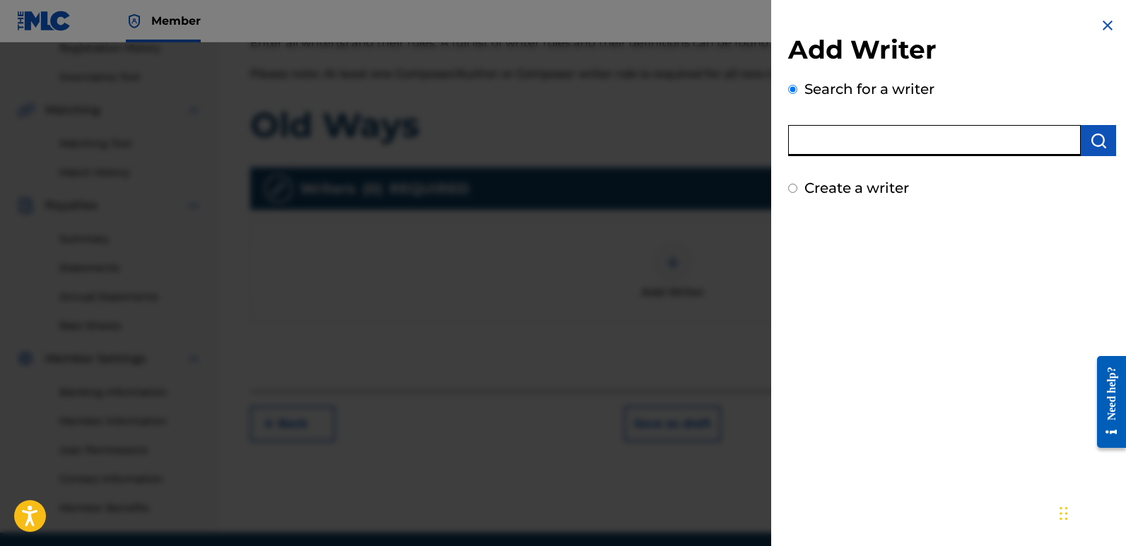
click at [883, 146] on input "text" at bounding box center [934, 140] width 293 height 31
paste input "01269765400"
type input "01269765400"
click at [1095, 131] on button "submit" at bounding box center [1098, 140] width 35 height 31
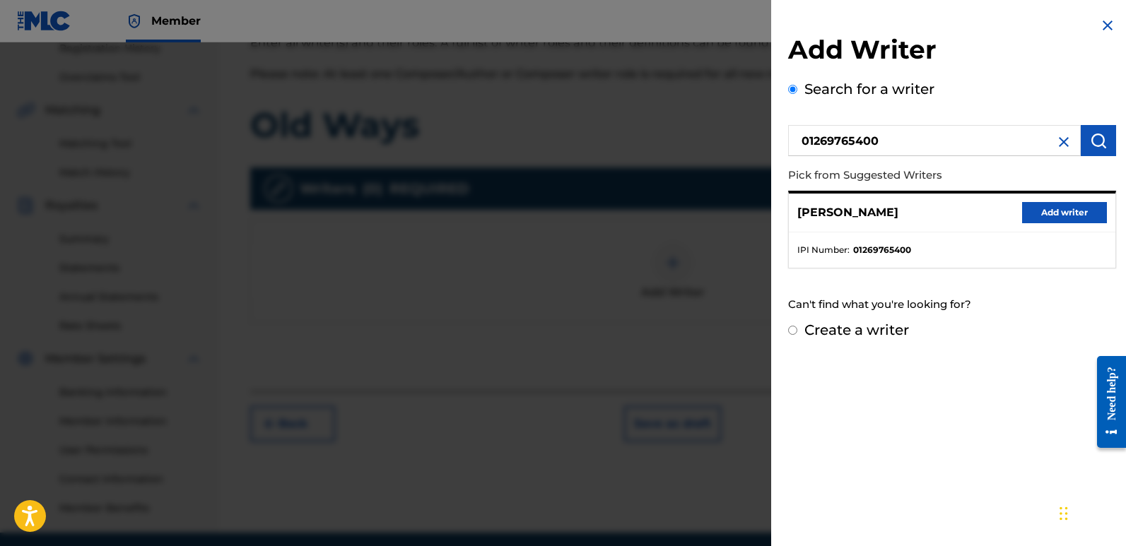
click at [1076, 208] on button "Add writer" at bounding box center [1064, 212] width 85 height 21
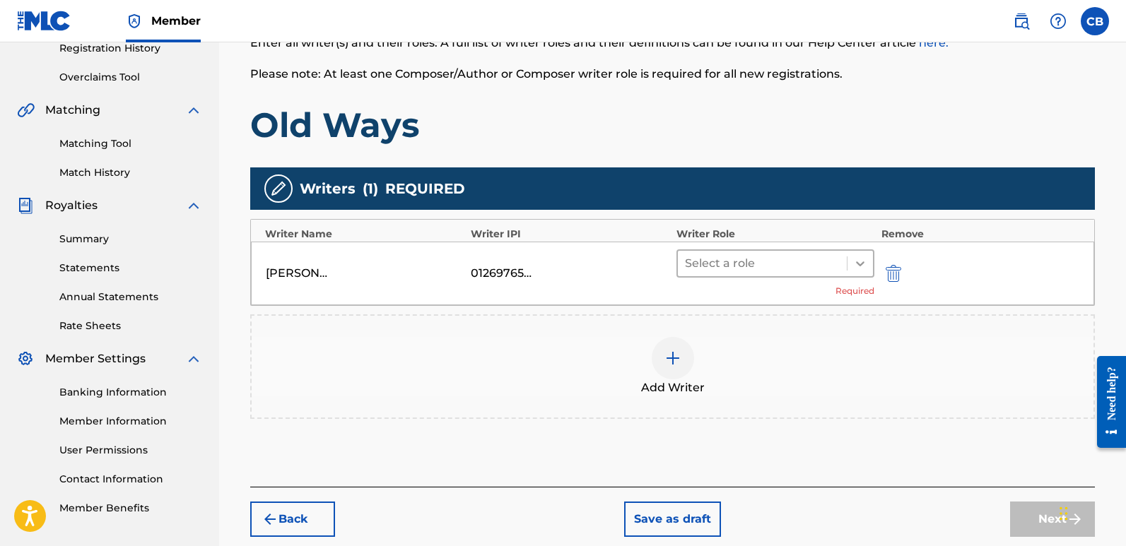
click at [852, 264] on div at bounding box center [859, 263] width 25 height 25
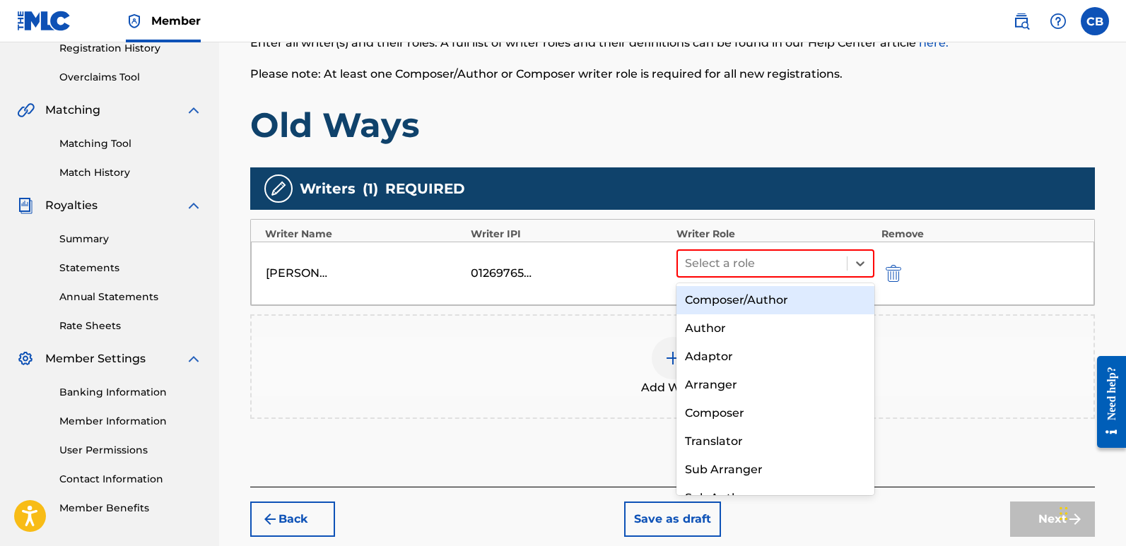
click at [792, 293] on div "Composer/Author" at bounding box center [775, 300] width 198 height 28
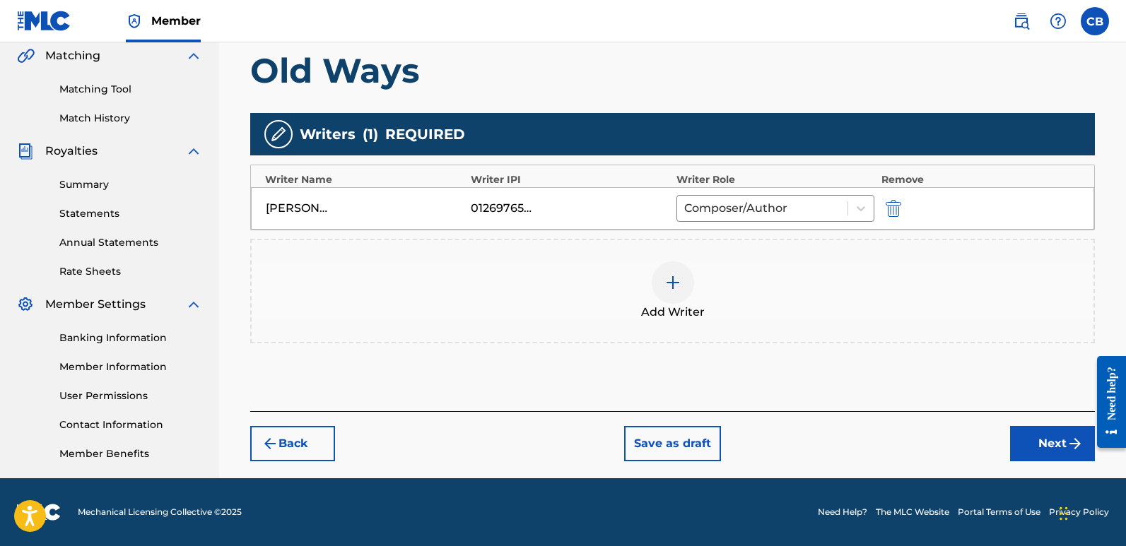
click at [1042, 436] on button "Next" at bounding box center [1052, 443] width 85 height 35
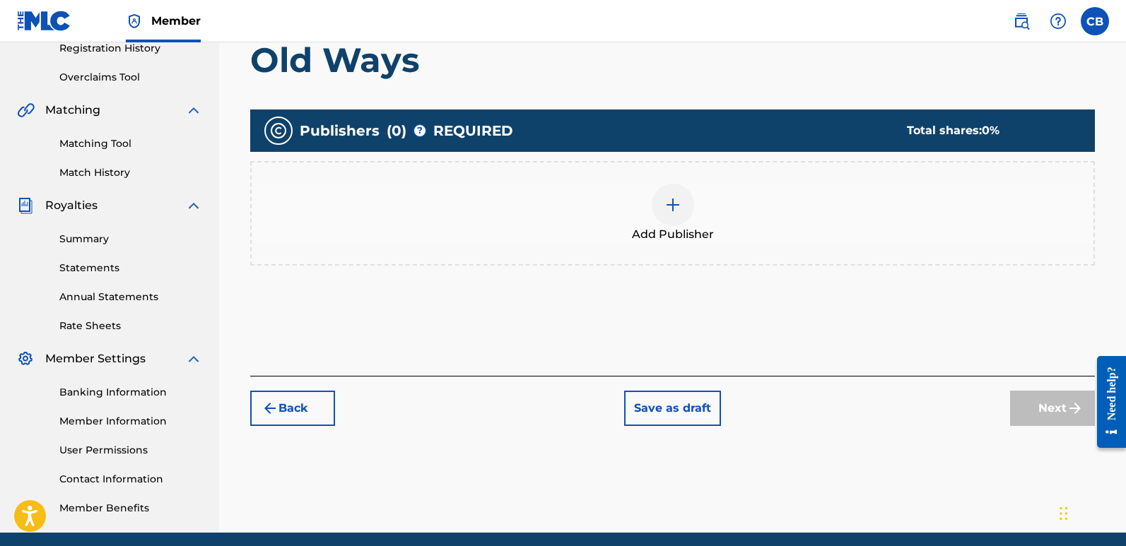
click at [649, 201] on div "Add Publisher" at bounding box center [673, 213] width 842 height 59
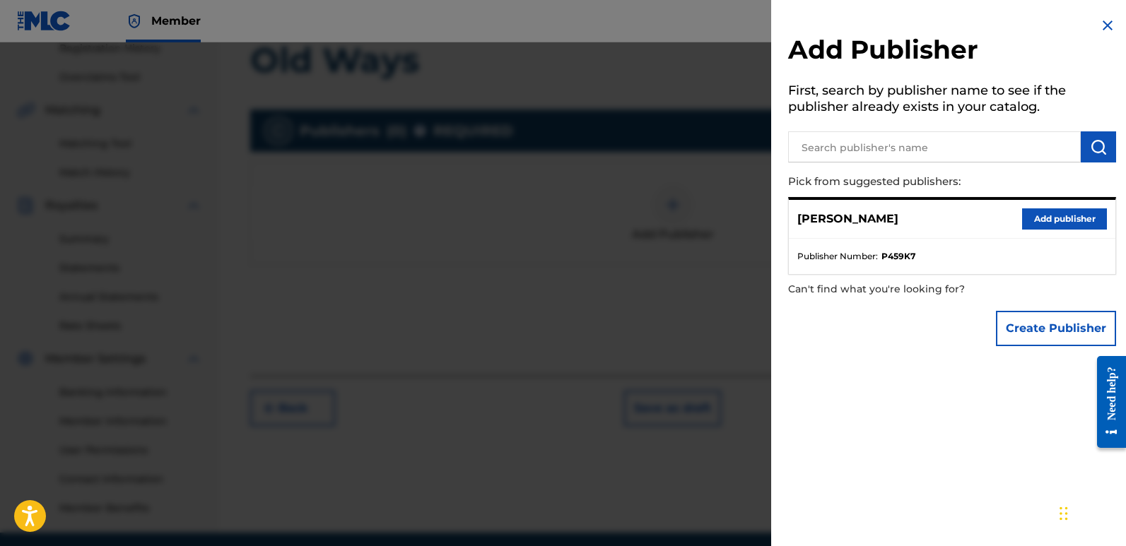
click at [1026, 213] on button "Add publisher" at bounding box center [1064, 218] width 85 height 21
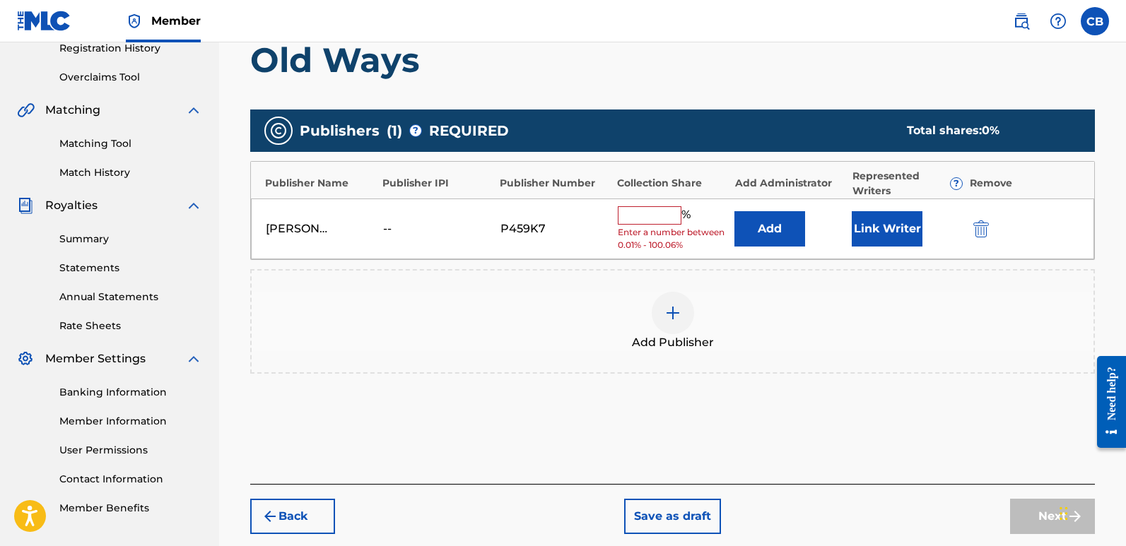
click at [892, 237] on button "Link Writer" at bounding box center [887, 228] width 71 height 35
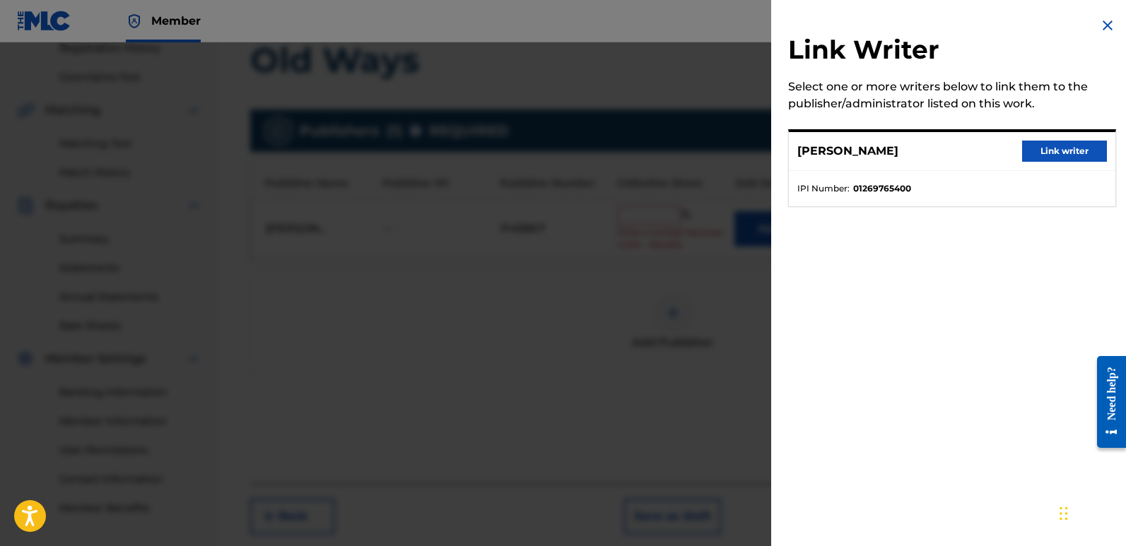
click at [1066, 150] on button "Link writer" at bounding box center [1064, 151] width 85 height 21
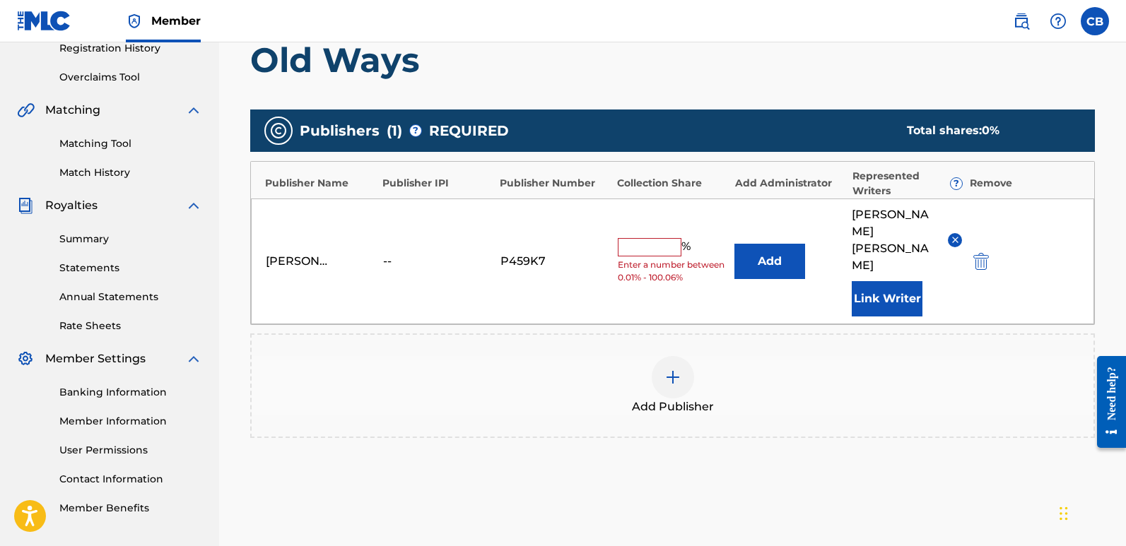
click at [666, 238] on input "text" at bounding box center [650, 247] width 64 height 18
type input "100"
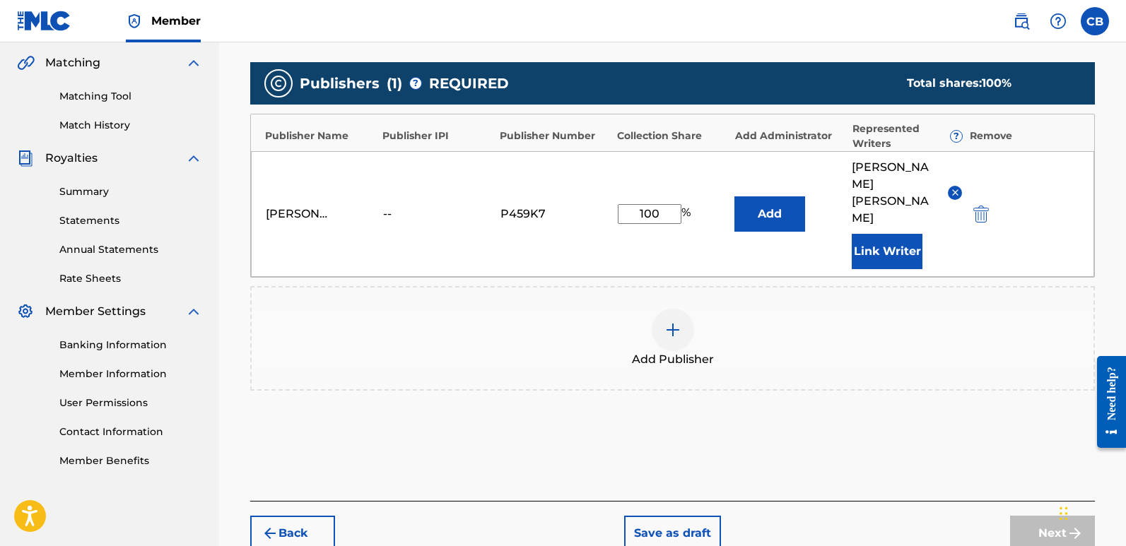
scroll to position [376, 0]
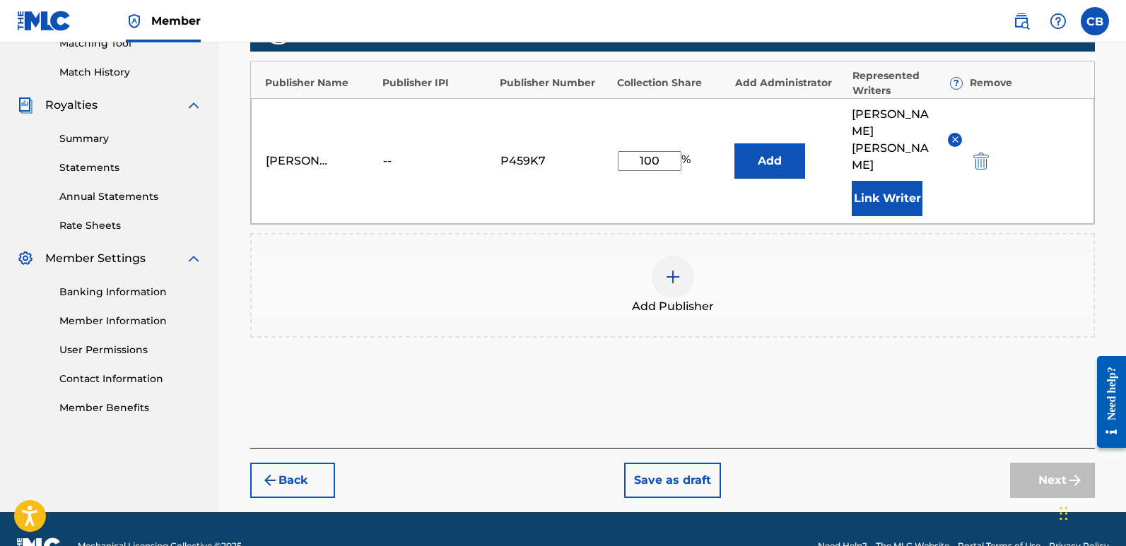
click at [796, 329] on div "Publishers ( 1 ) ? REQUIRED Total shares: 100 % Publisher Name Publisher IPI Pu…" at bounding box center [672, 194] width 845 height 384
click at [1026, 463] on button "Next" at bounding box center [1052, 480] width 85 height 35
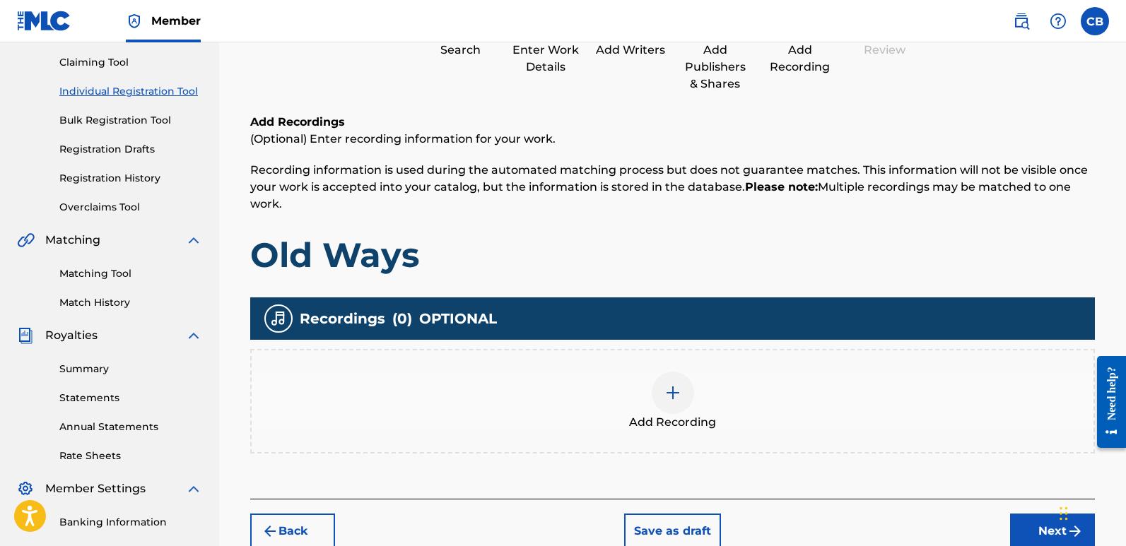
scroll to position [276, 0]
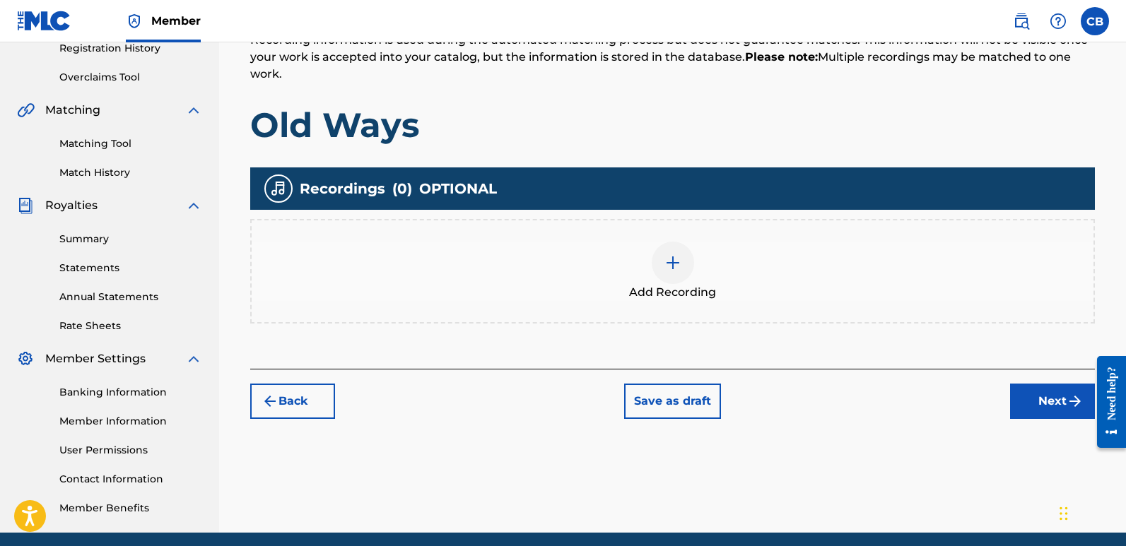
click at [674, 271] on img at bounding box center [672, 262] width 17 height 17
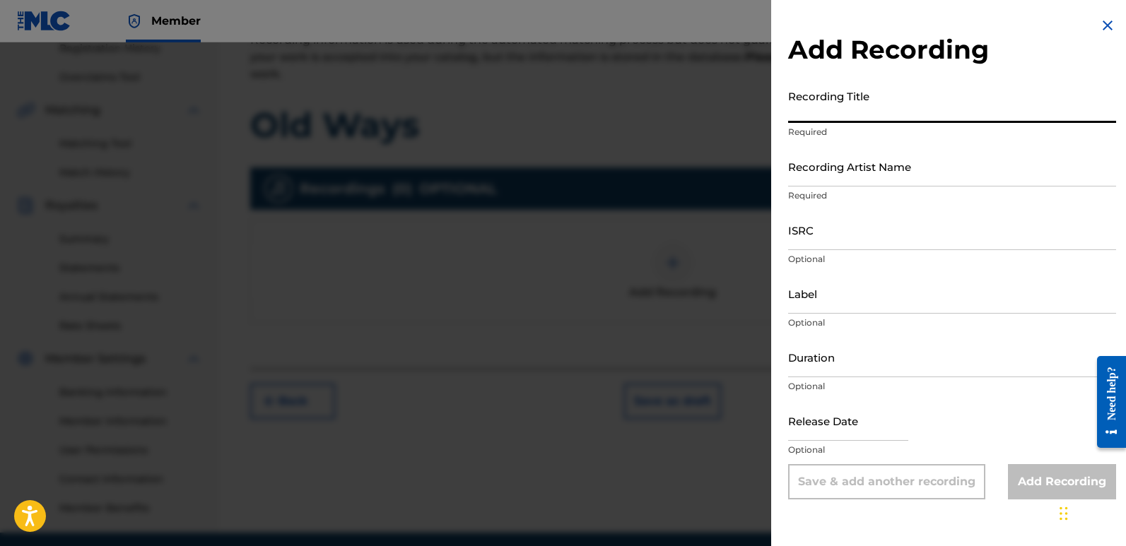
click at [821, 112] on input "Recording Title" at bounding box center [952, 103] width 328 height 40
type input "l"
type input "Old Ways"
click at [871, 184] on input "Recording Artist Name" at bounding box center [952, 166] width 328 height 40
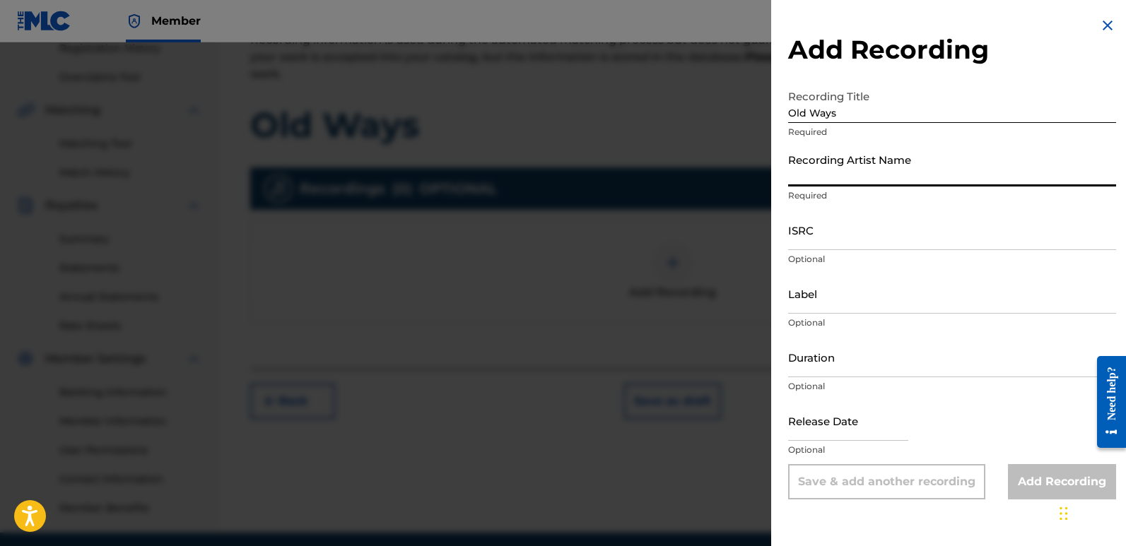
type input "Portal 27"
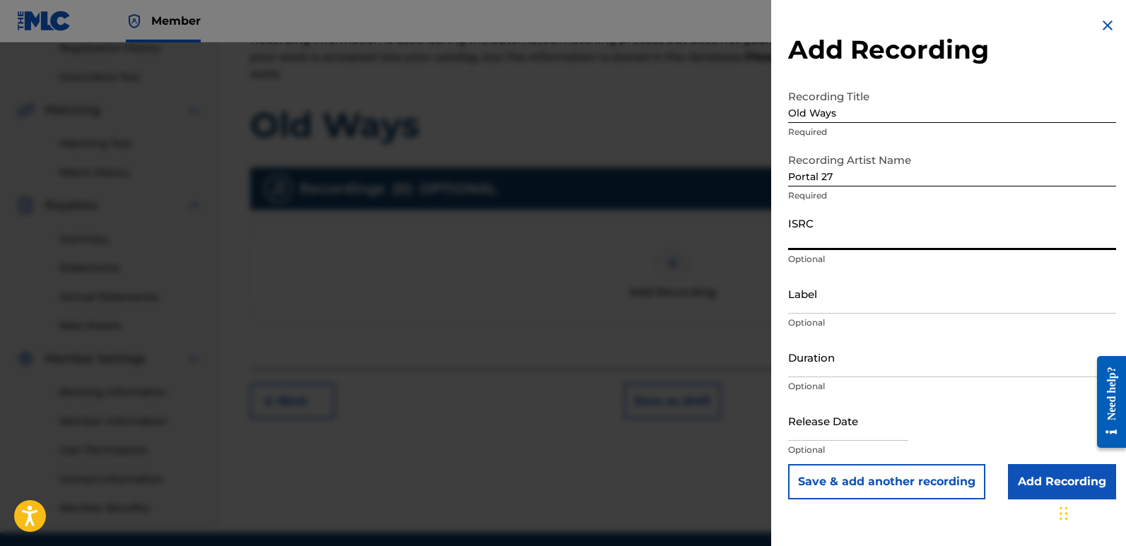
click at [824, 236] on input "ISRC" at bounding box center [952, 230] width 328 height 40
paste input "ushm22570272"
type input "ushm22570272"
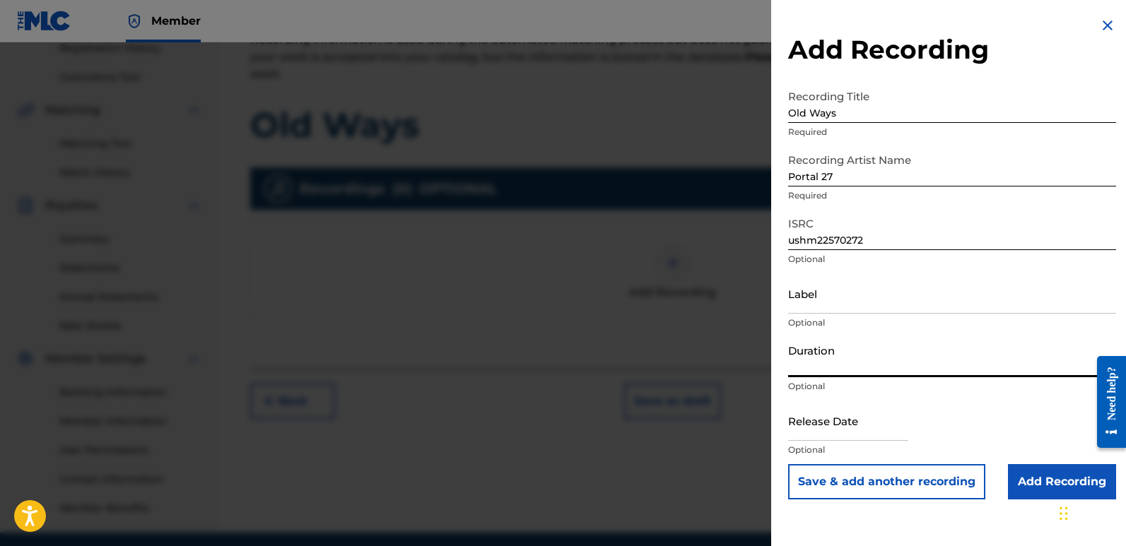
click at [856, 368] on input "Duration" at bounding box center [952, 357] width 328 height 40
type input "04:53"
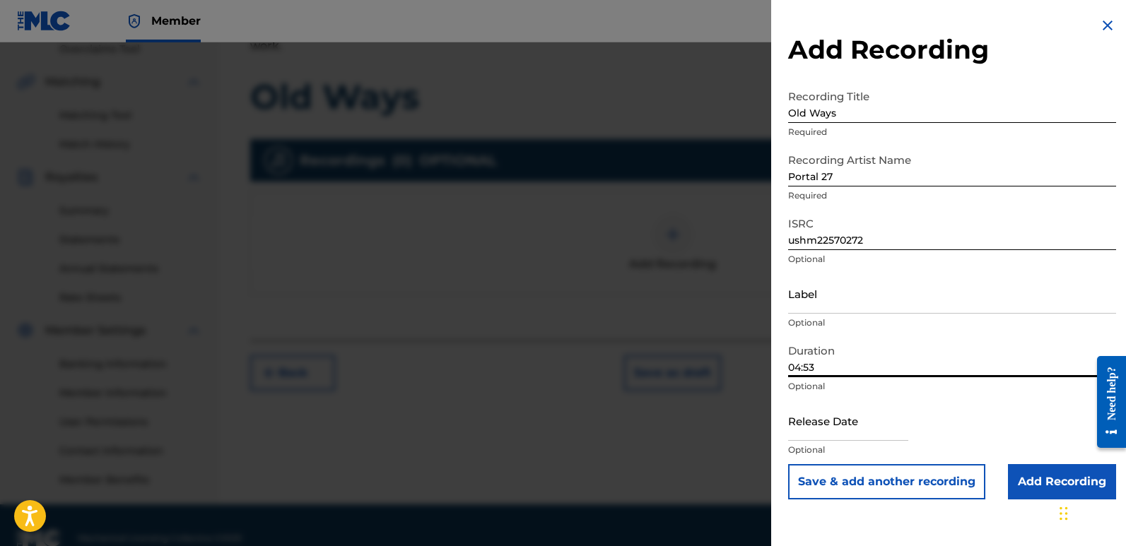
scroll to position [330, 0]
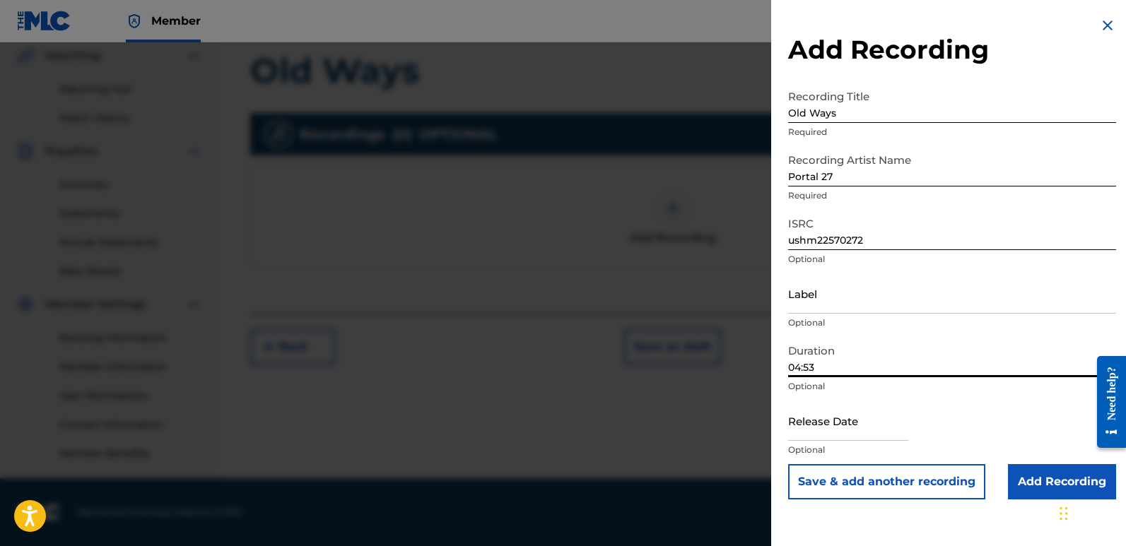
click at [842, 433] on input "text" at bounding box center [848, 421] width 120 height 40
select select "7"
select select "2025"
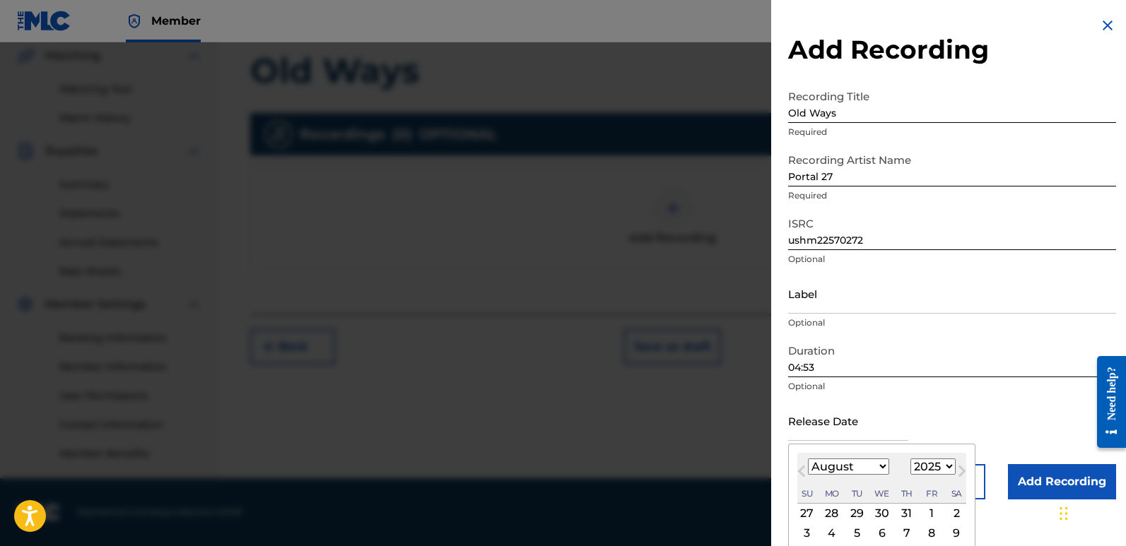
click at [797, 467] on button "Previous Month" at bounding box center [801, 474] width 23 height 23
select select "5"
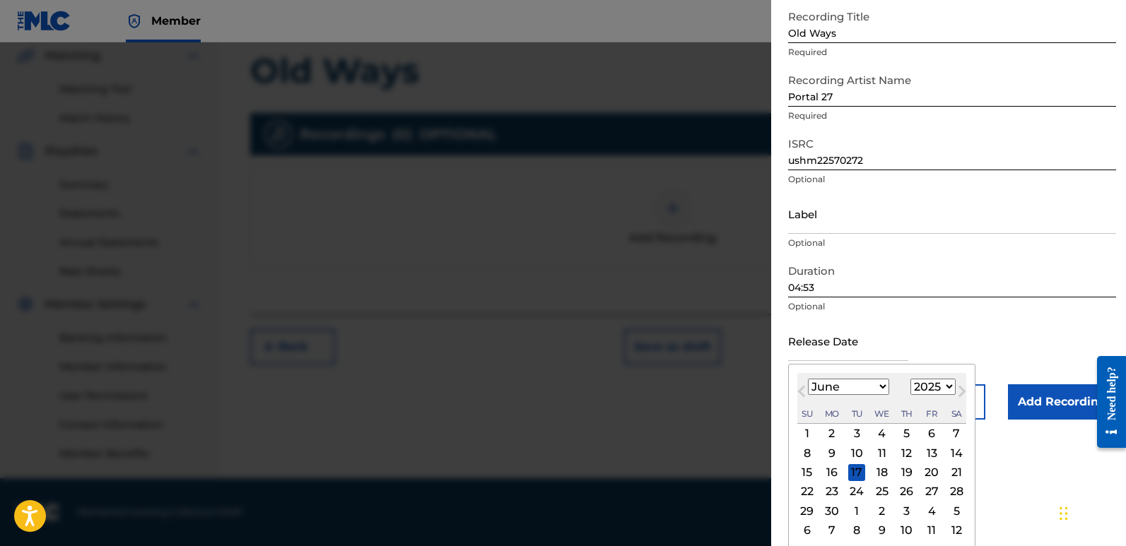
scroll to position [83, 0]
click at [929, 490] on div "27" at bounding box center [931, 489] width 17 height 17
type input "[DATE]"
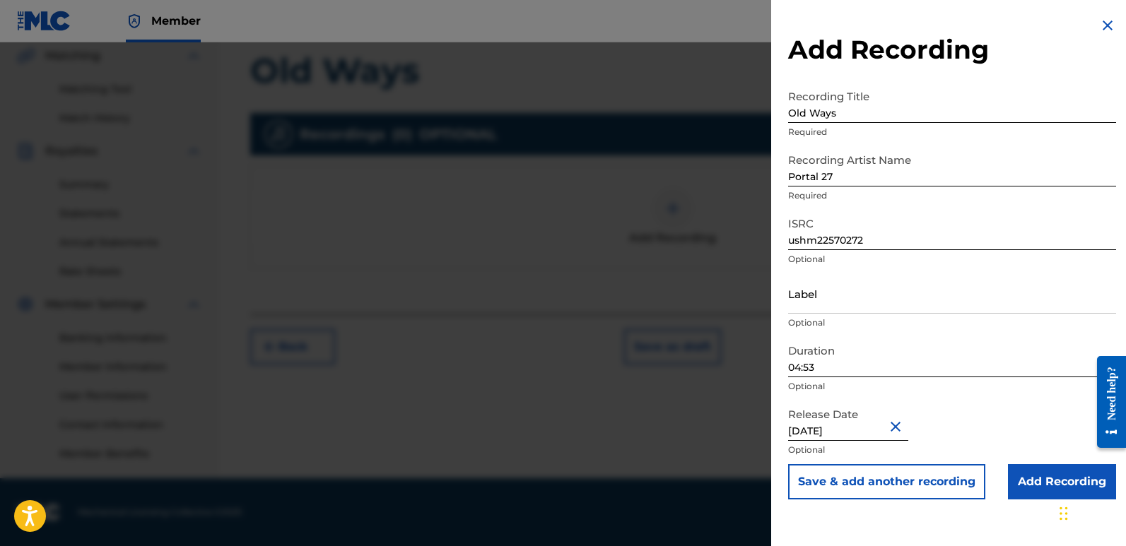
click at [1026, 477] on input "Add Recording" at bounding box center [1062, 481] width 108 height 35
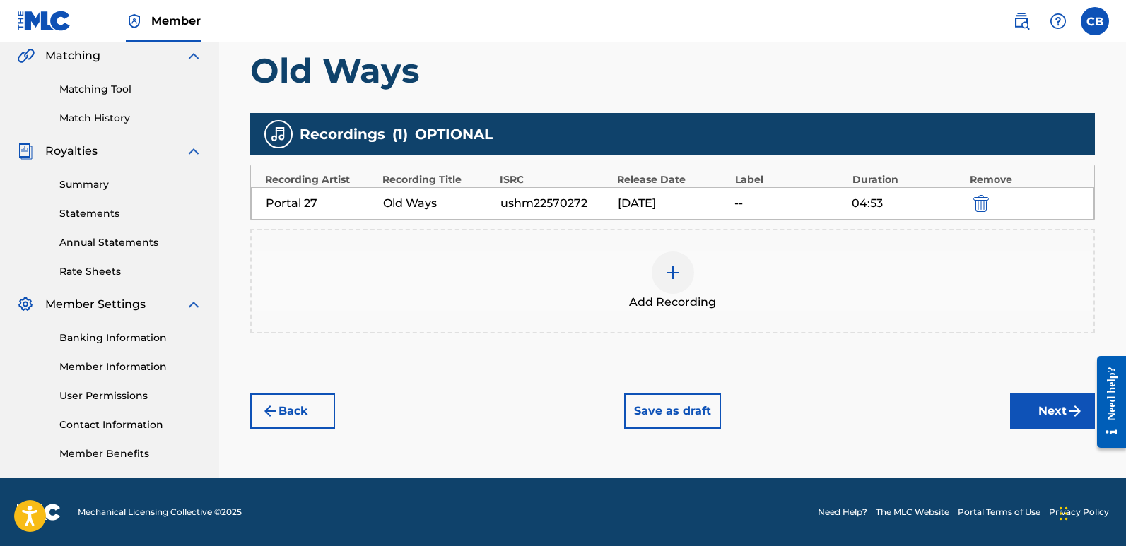
click at [1065, 415] on button "Next" at bounding box center [1052, 411] width 85 height 35
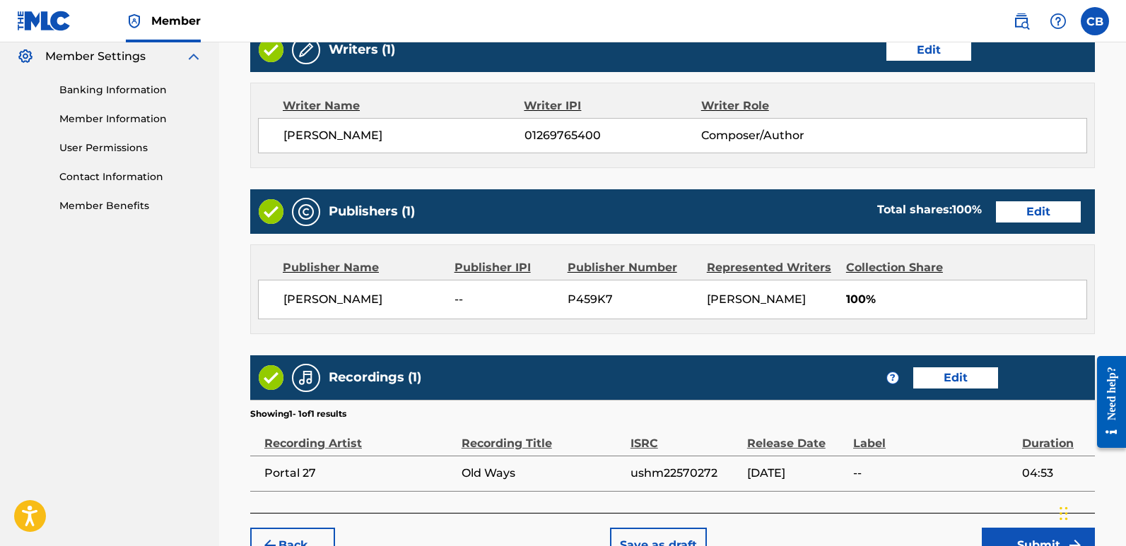
scroll to position [677, 0]
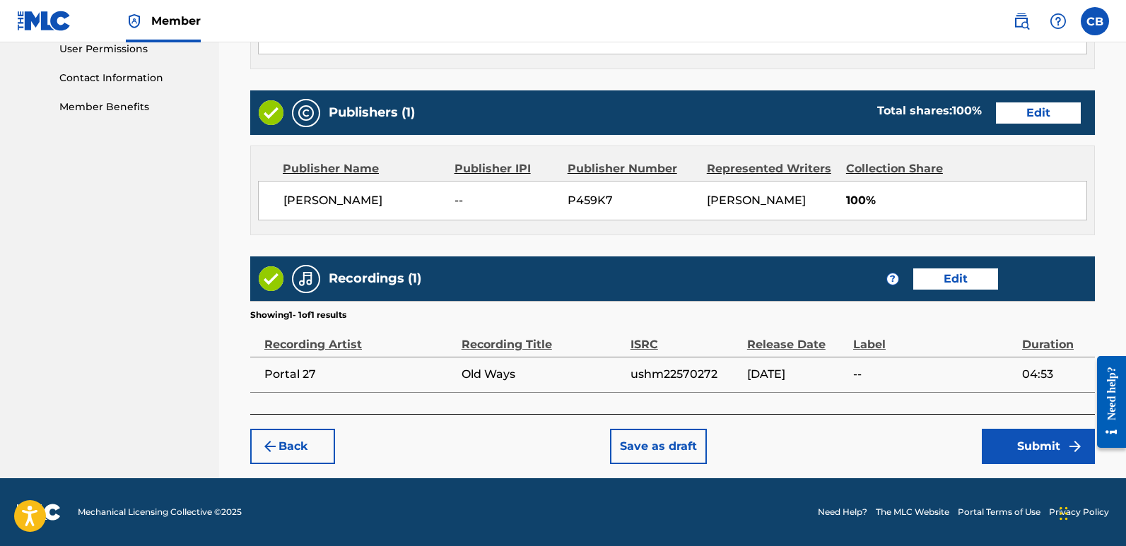
click at [1031, 444] on button "Submit" at bounding box center [1038, 446] width 113 height 35
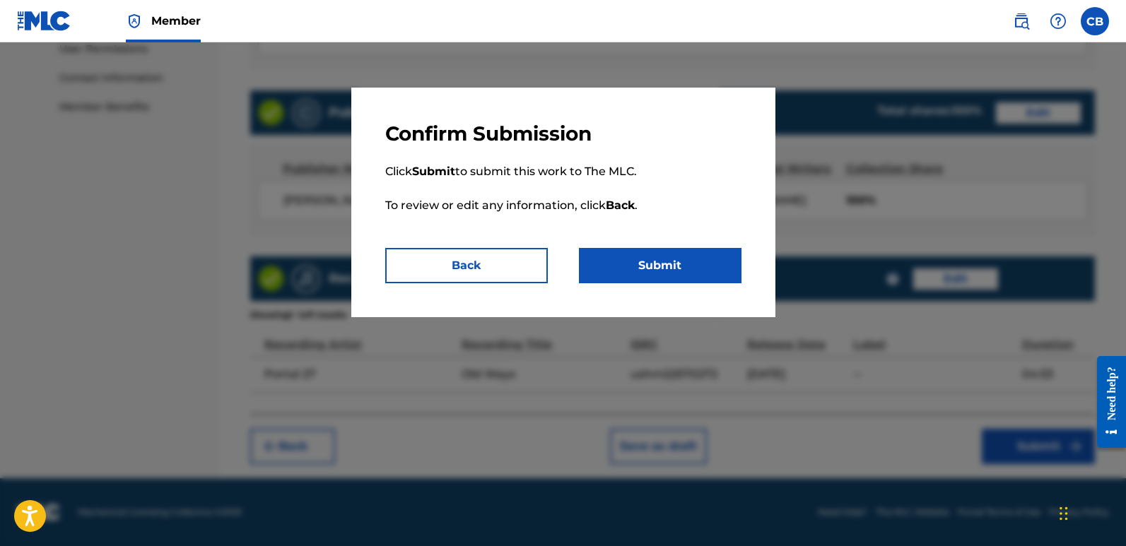
click at [677, 271] on button "Submit" at bounding box center [660, 265] width 163 height 35
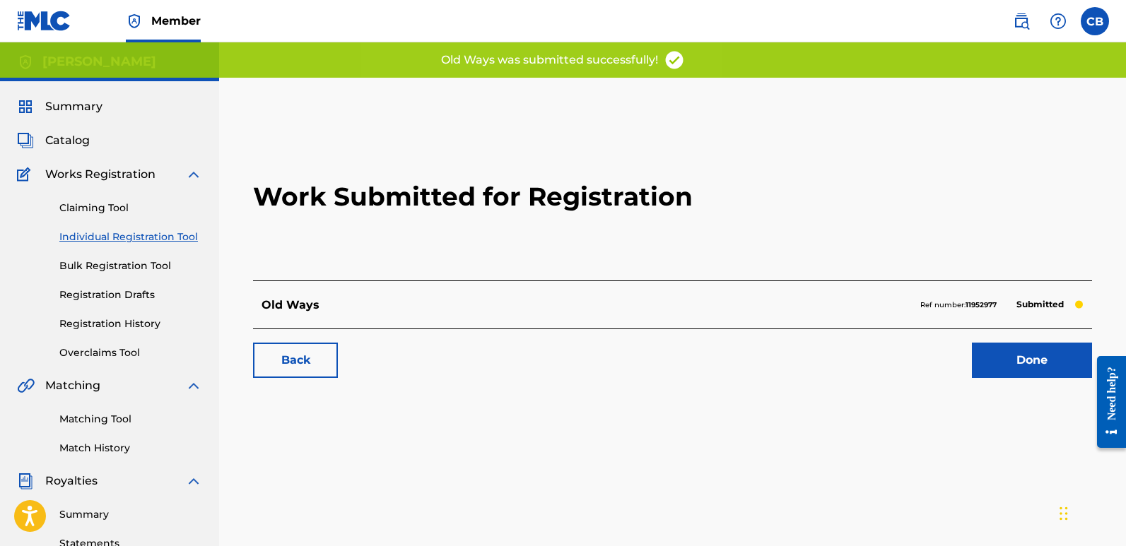
click at [96, 237] on link "Individual Registration Tool" at bounding box center [130, 237] width 143 height 15
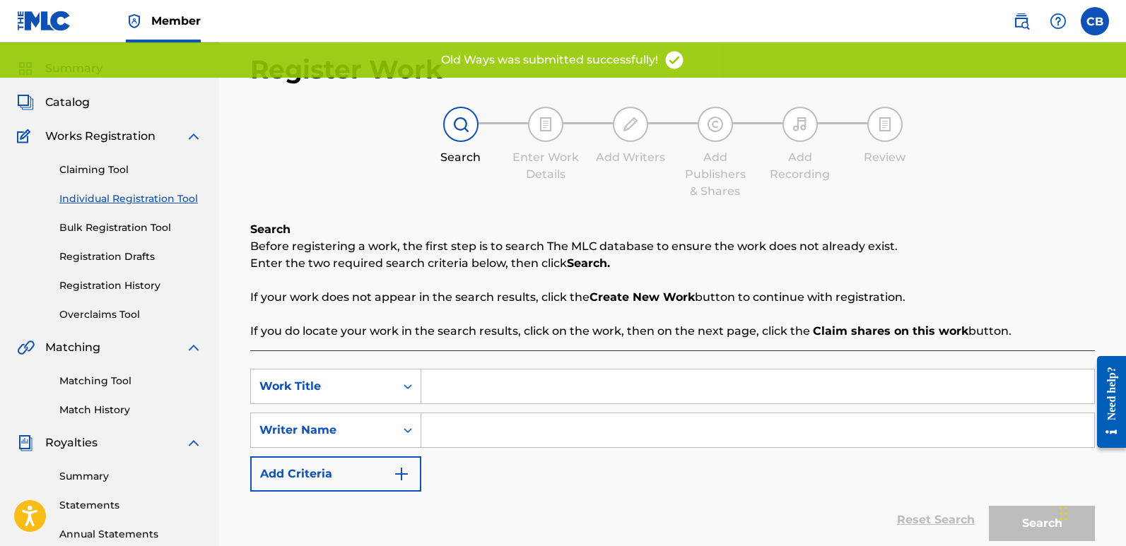
scroll to position [71, 0]
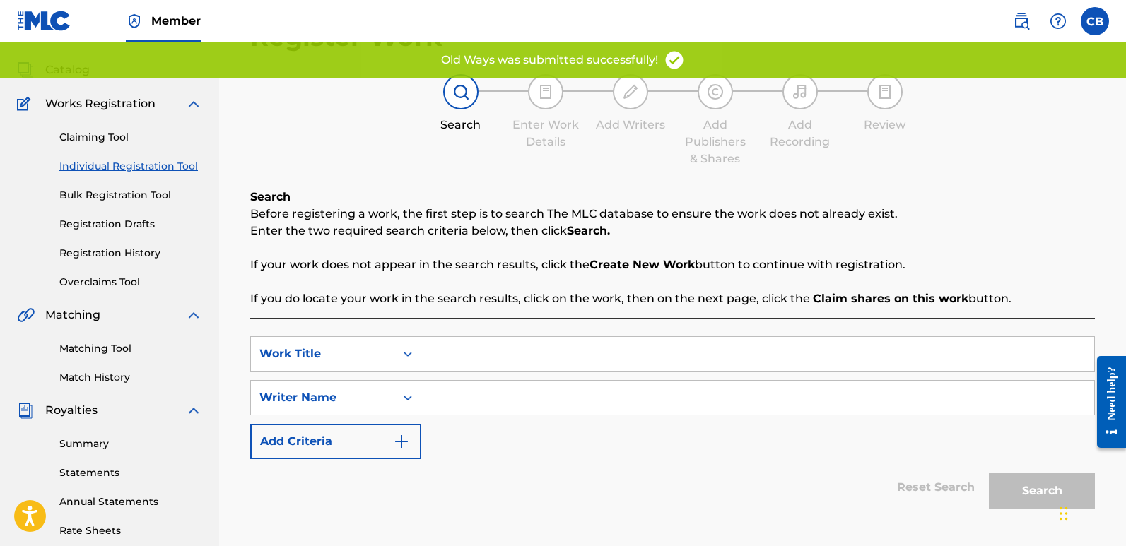
click at [486, 349] on input "Search Form" at bounding box center [757, 354] width 673 height 34
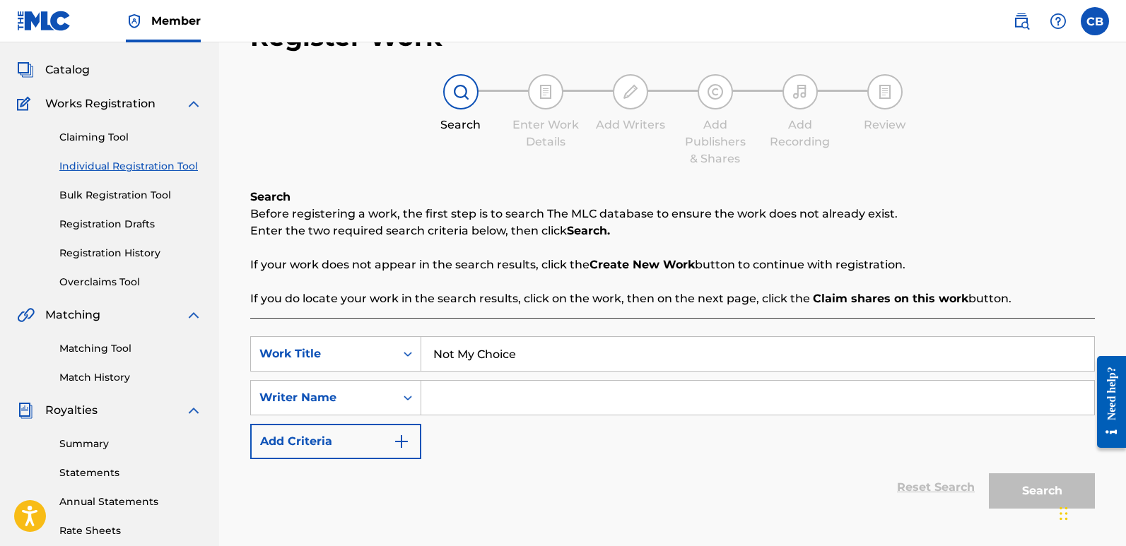
type input "Not My Choice"
click at [486, 402] on input "Search Form" at bounding box center [757, 398] width 673 height 34
type input "[PERSON_NAME] [PERSON_NAME]"
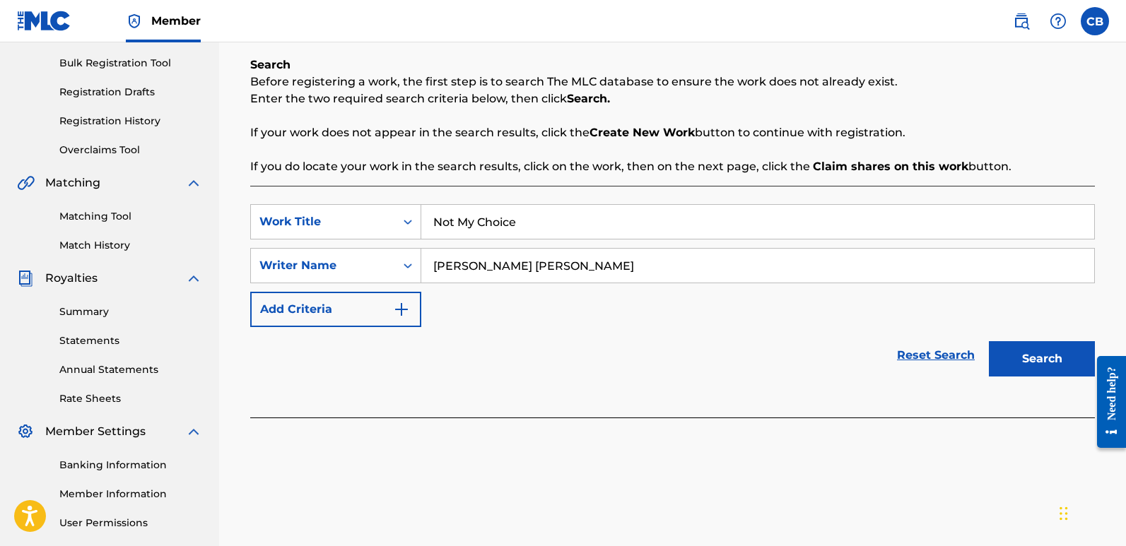
scroll to position [212, 0]
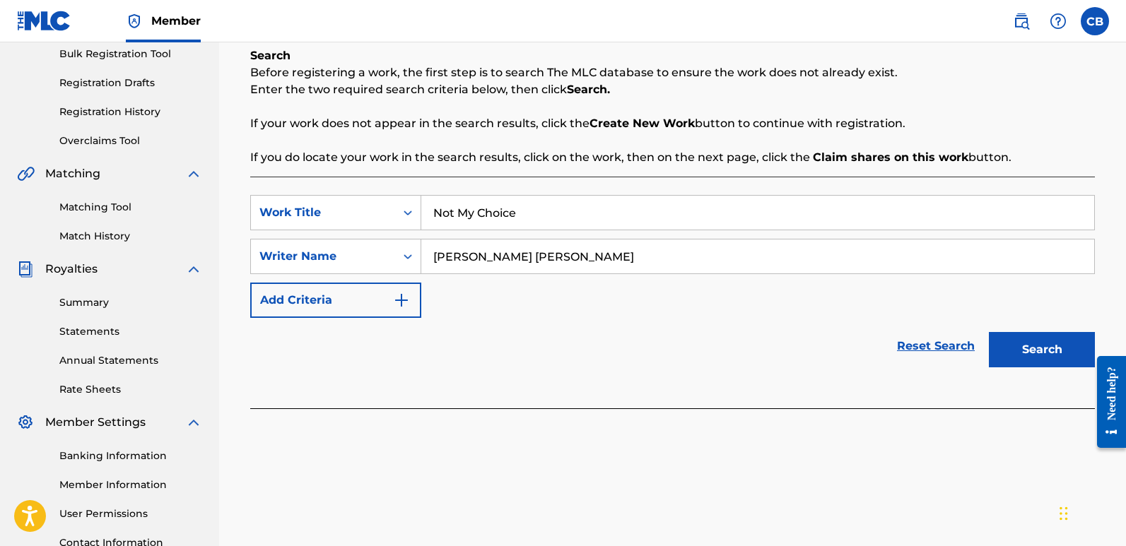
click at [1013, 355] on button "Search" at bounding box center [1042, 349] width 106 height 35
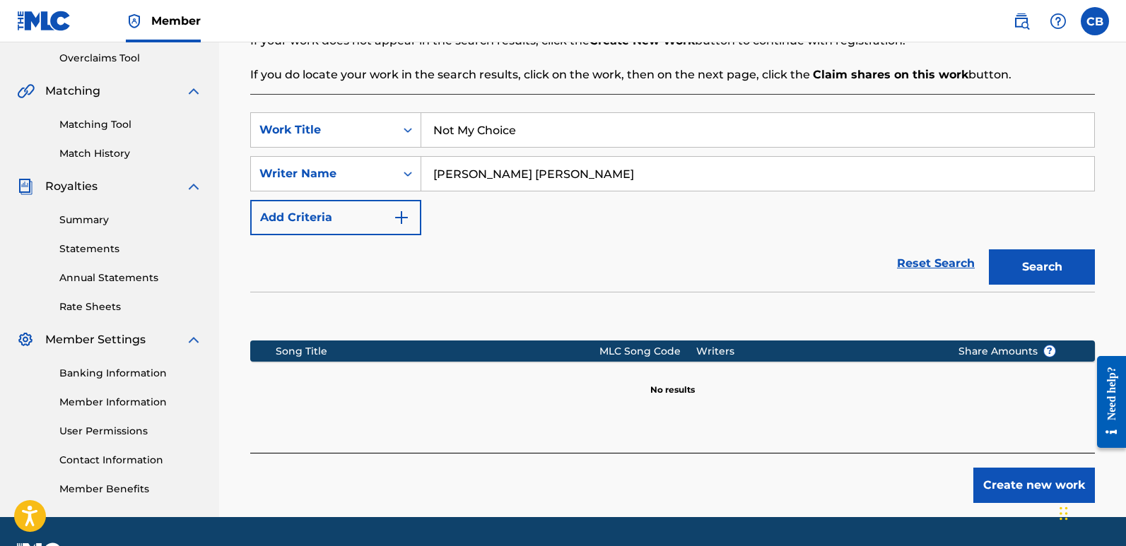
scroll to position [334, 0]
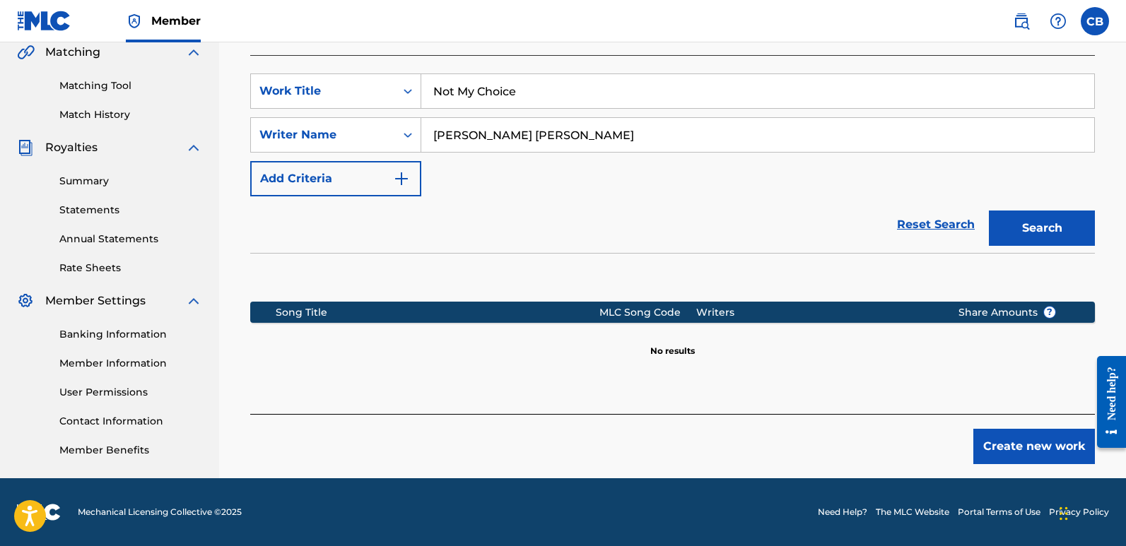
click at [1062, 430] on button "Create new work" at bounding box center [1034, 446] width 122 height 35
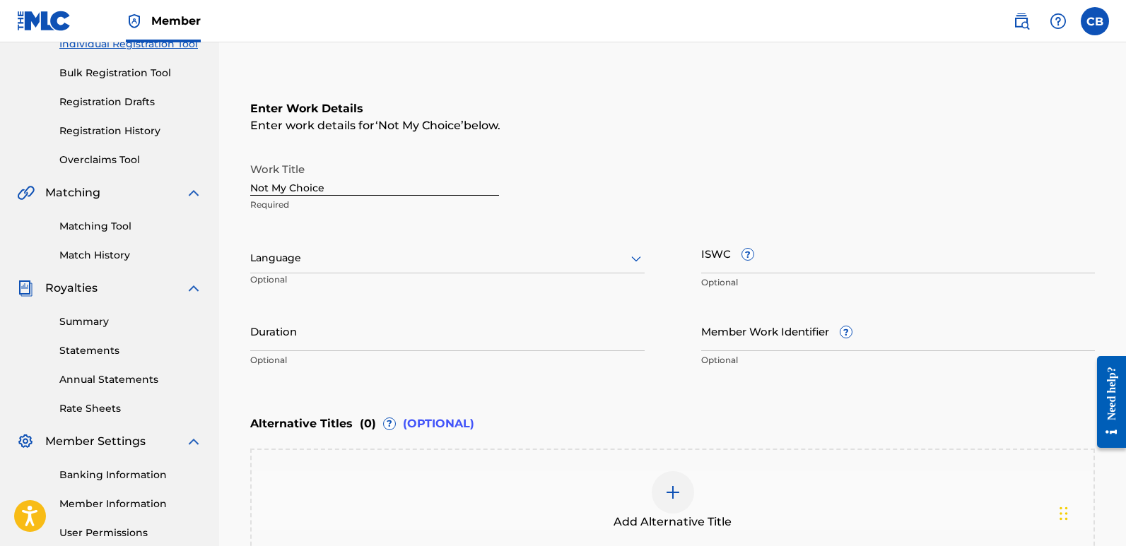
scroll to position [192, 0]
click at [314, 258] on div at bounding box center [447, 259] width 394 height 18
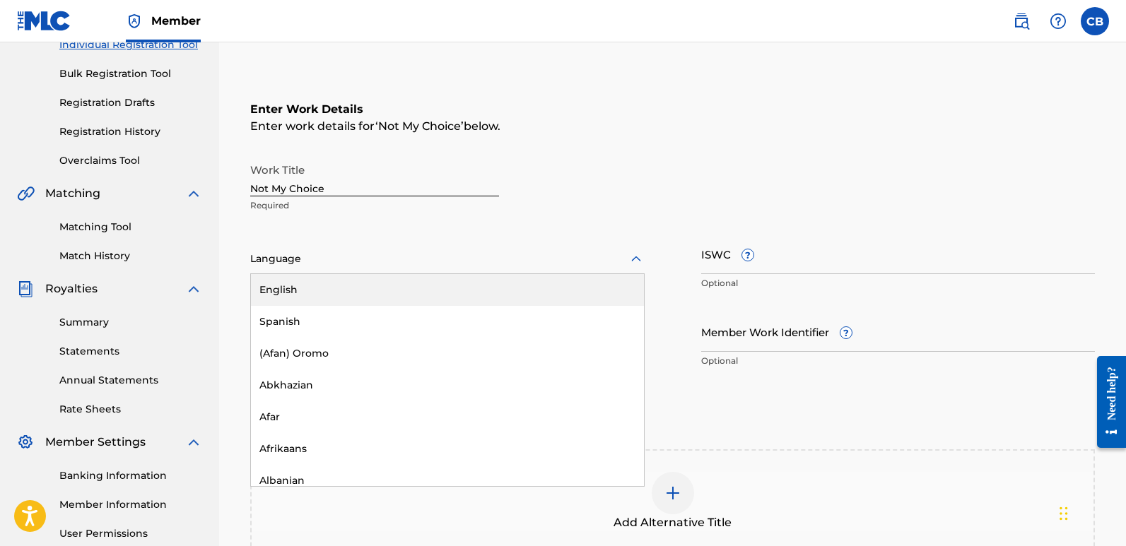
click at [294, 286] on div "English" at bounding box center [447, 290] width 393 height 32
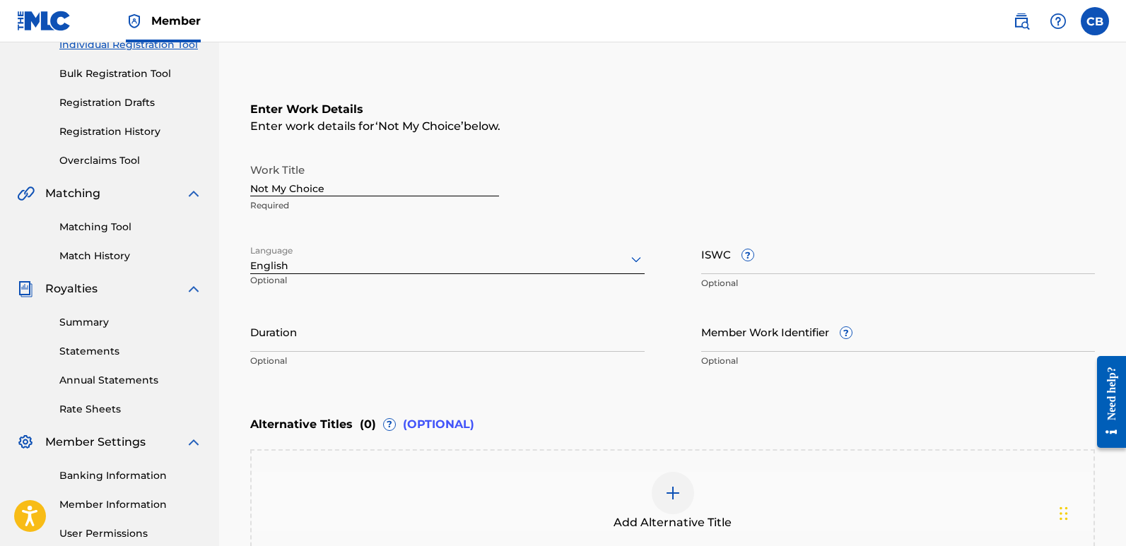
click at [759, 270] on input "ISWC ?" at bounding box center [898, 254] width 394 height 40
paste input "T-333.779.710-7"
type input "T-333.779.710-7"
click at [281, 345] on input "Duration" at bounding box center [447, 332] width 394 height 40
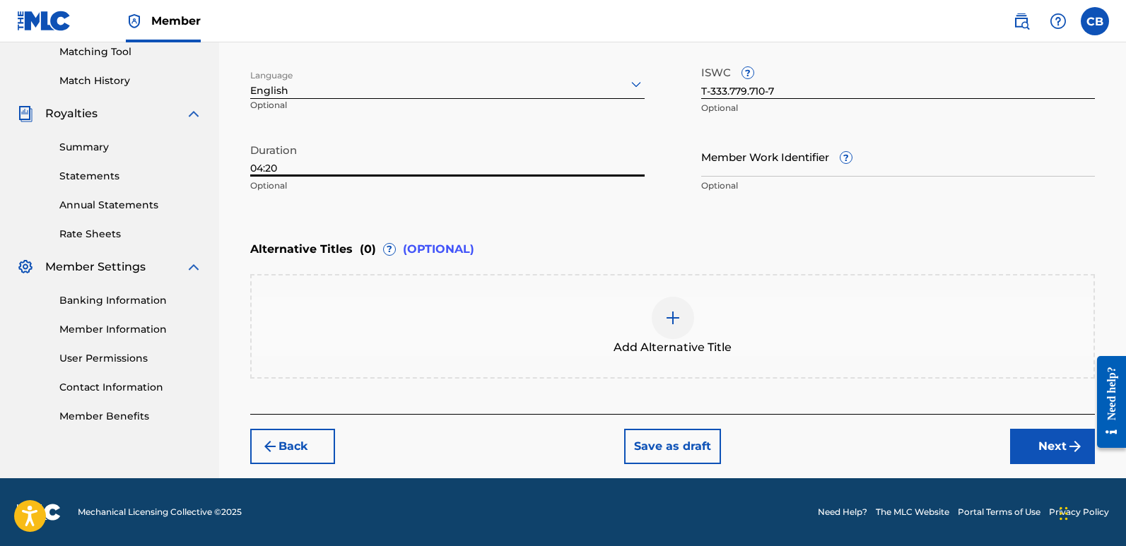
type input "04:20"
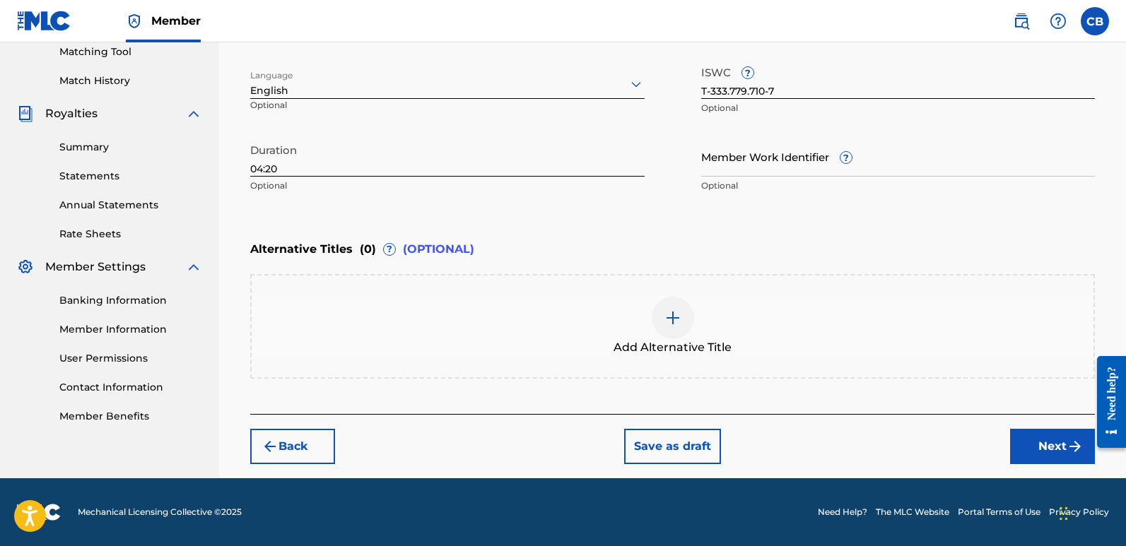
click at [1062, 457] on button "Next" at bounding box center [1052, 446] width 85 height 35
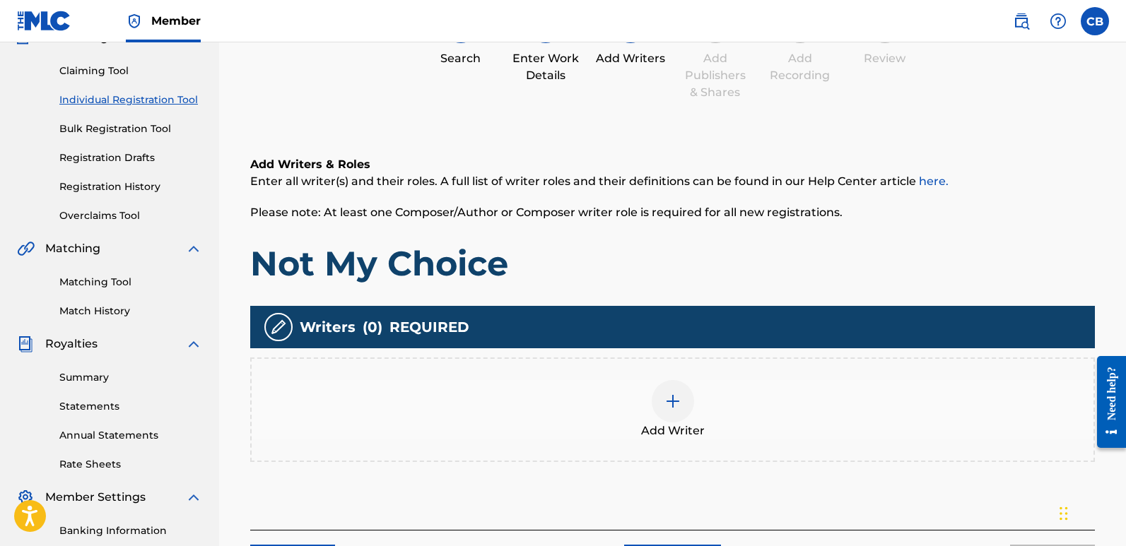
scroll to position [205, 0]
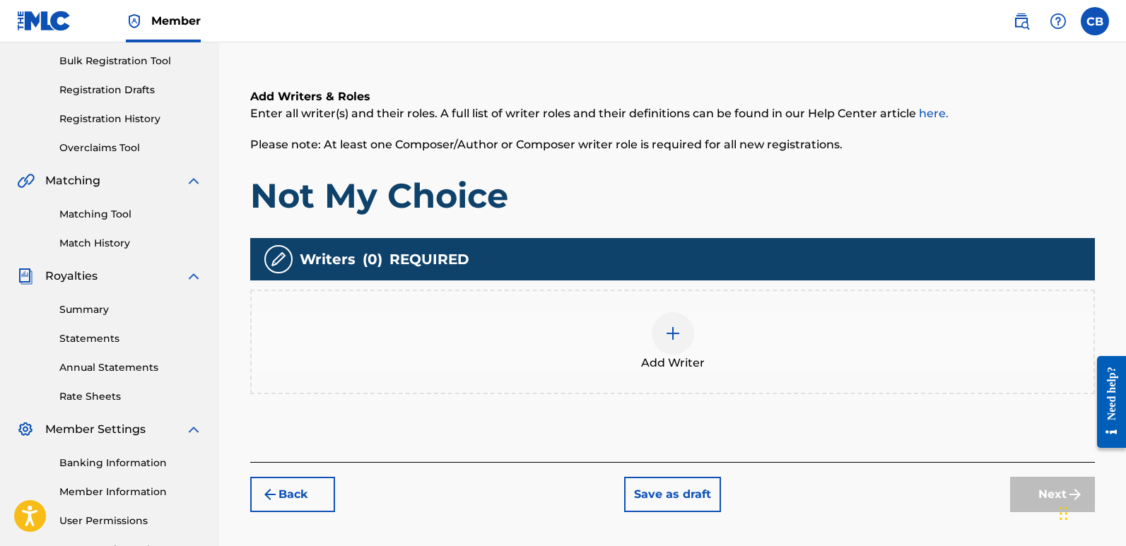
click at [684, 336] on div at bounding box center [673, 333] width 42 height 42
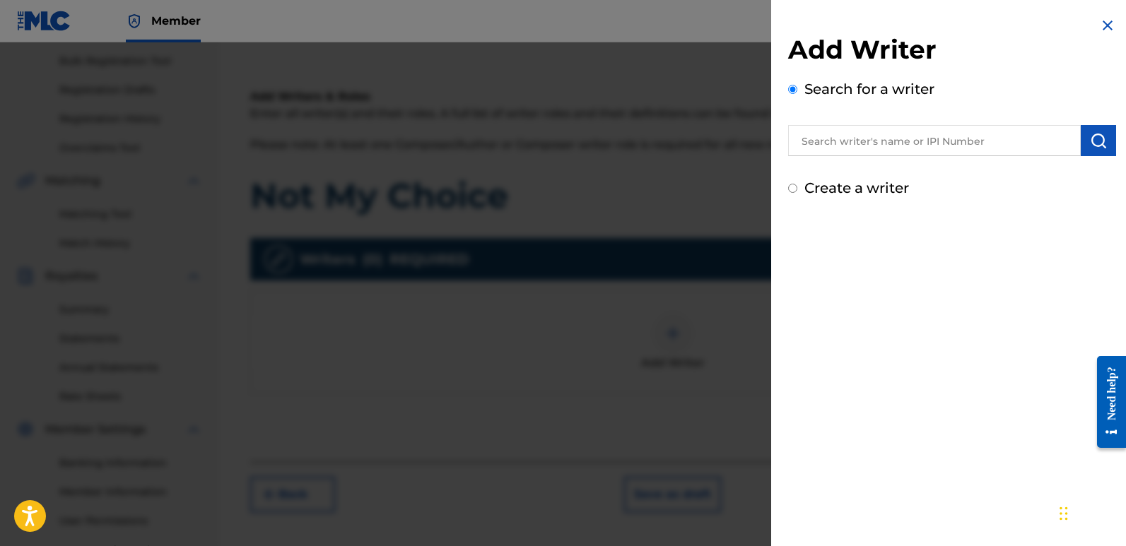
click at [895, 144] on input "text" at bounding box center [934, 140] width 293 height 31
paste input "01269765400"
type input "01269765400"
click at [1105, 137] on button "submit" at bounding box center [1098, 140] width 35 height 31
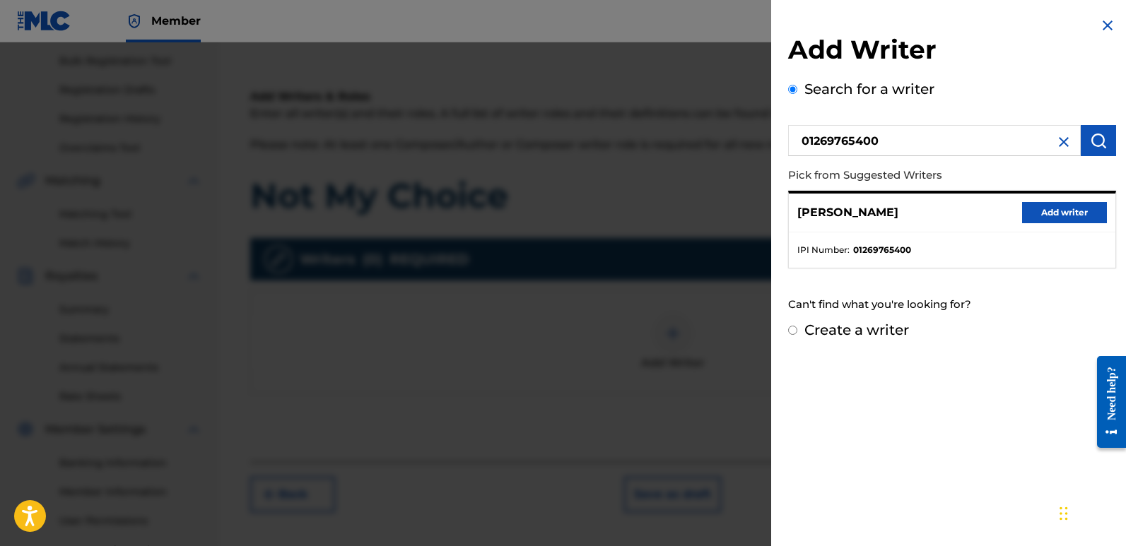
click at [1066, 205] on button "Add writer" at bounding box center [1064, 212] width 85 height 21
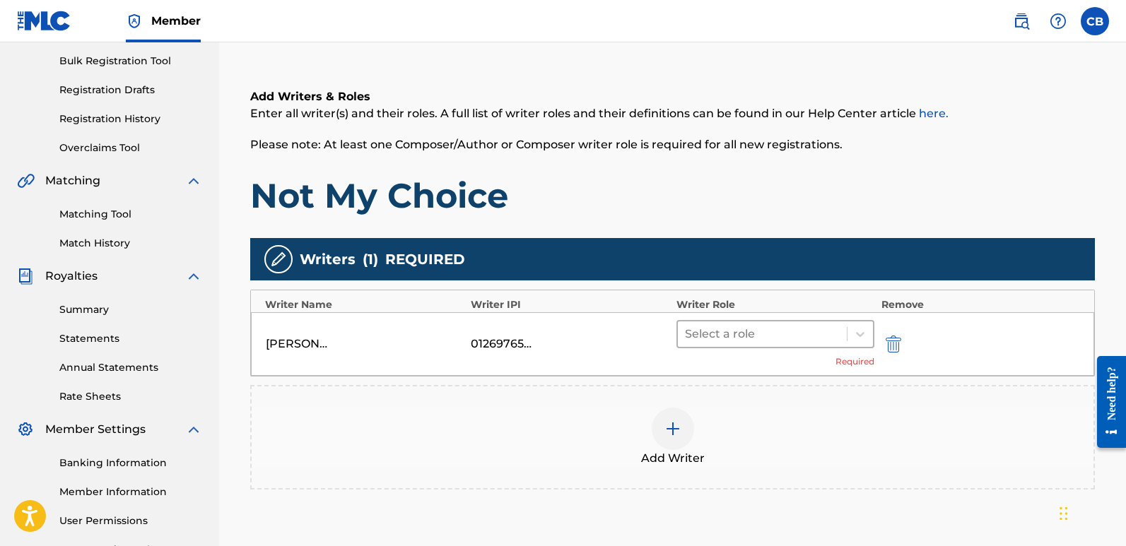
click at [777, 322] on div "Select a role" at bounding box center [762, 334] width 169 height 25
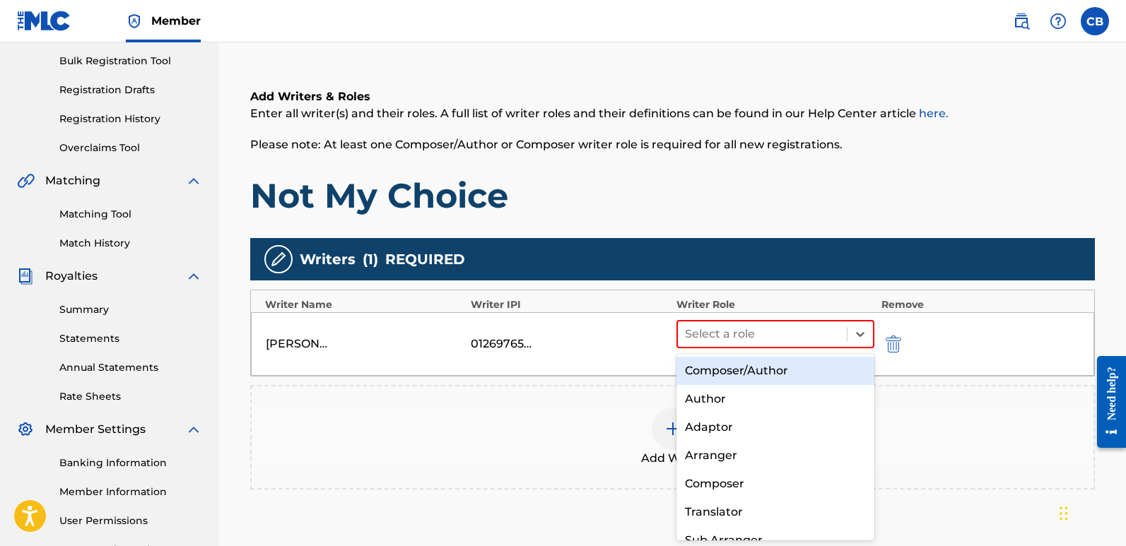
click at [772, 370] on div "Composer/Author" at bounding box center [775, 371] width 198 height 28
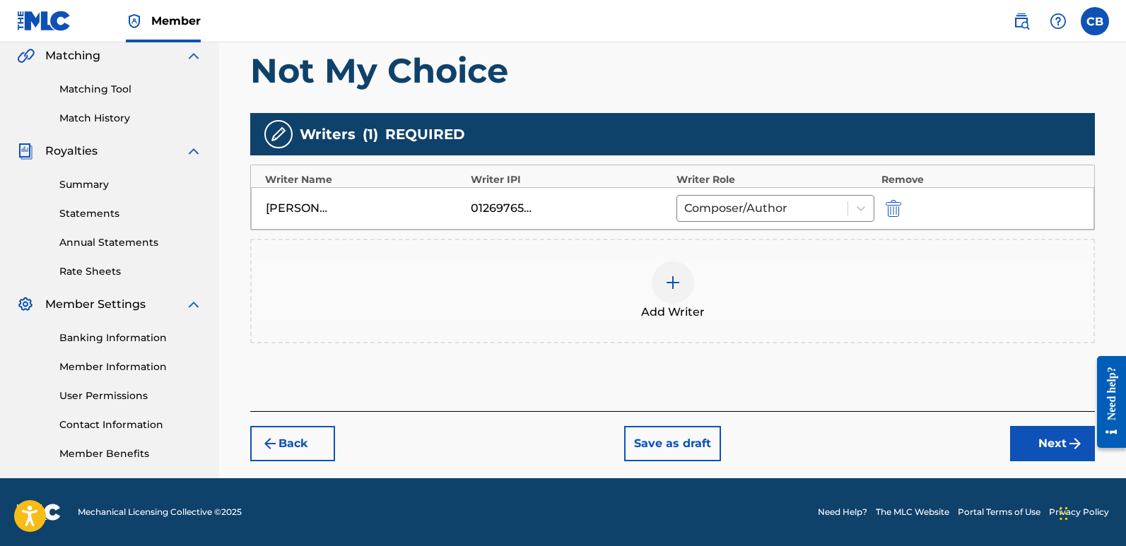
click at [1057, 452] on button "Next" at bounding box center [1052, 443] width 85 height 35
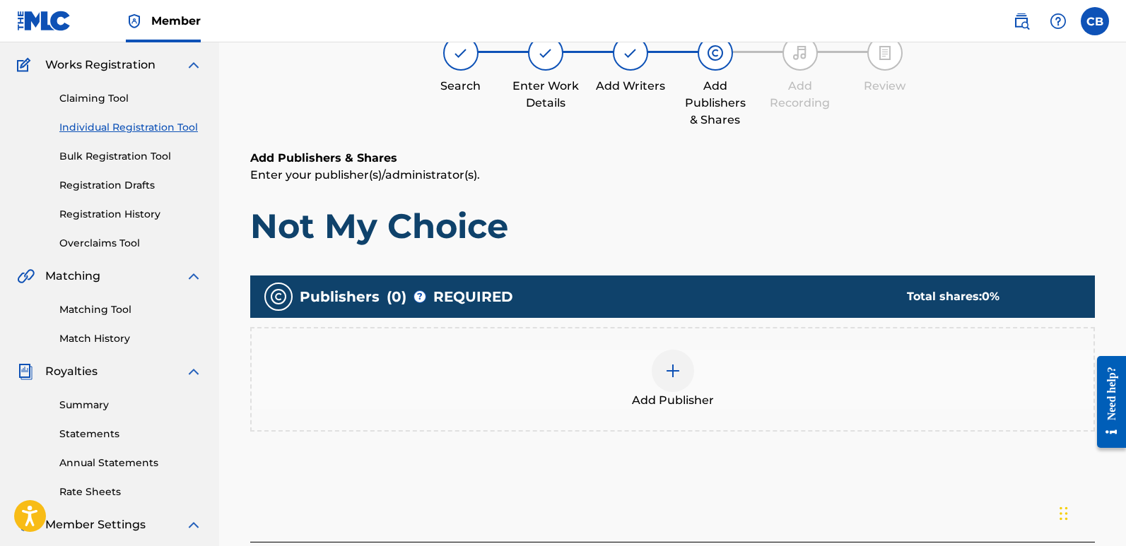
scroll to position [134, 0]
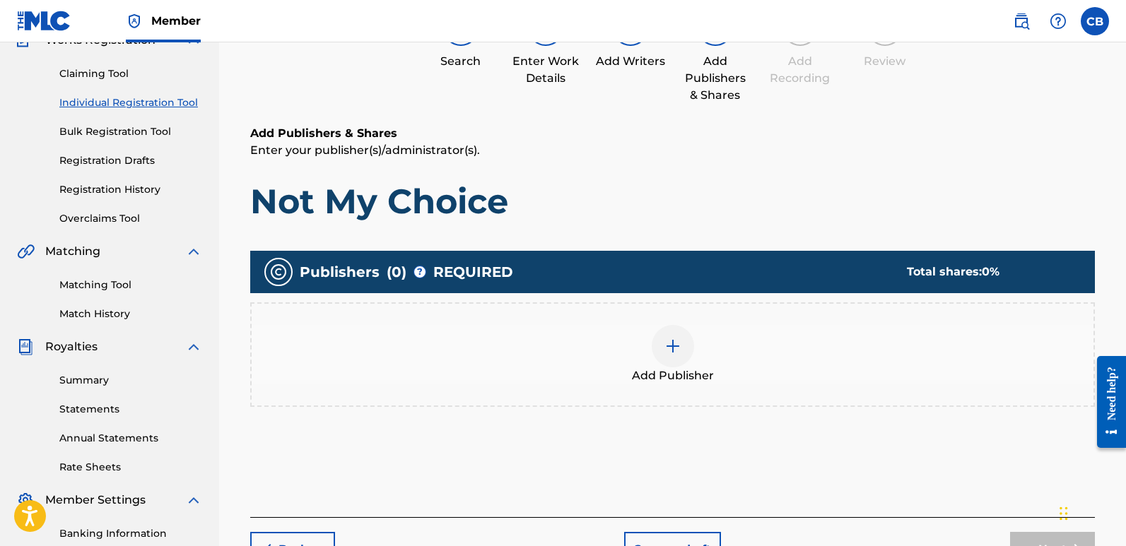
click at [693, 342] on div at bounding box center [673, 346] width 42 height 42
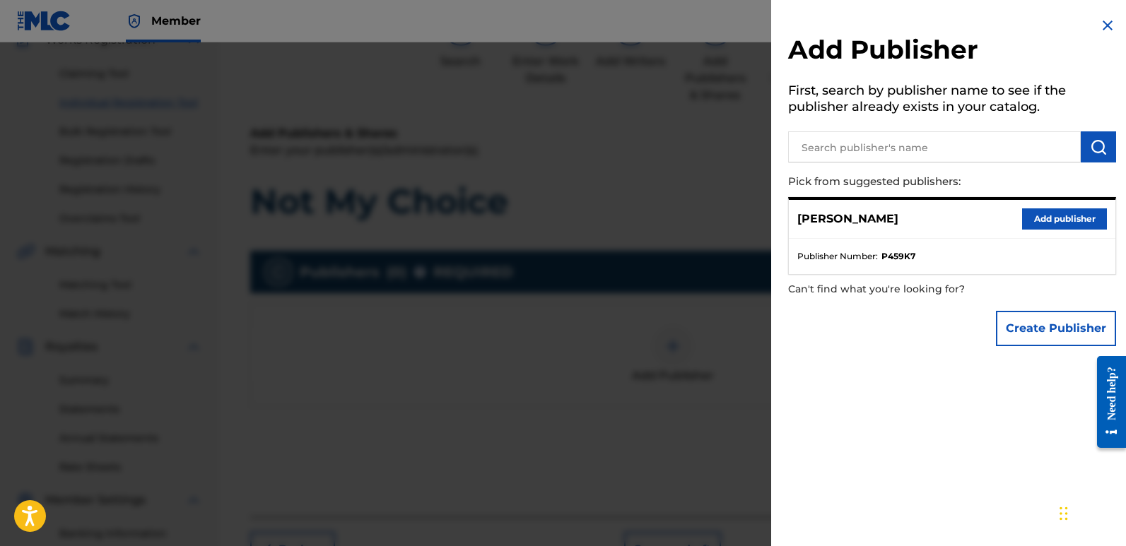
click at [1057, 221] on button "Add publisher" at bounding box center [1064, 218] width 85 height 21
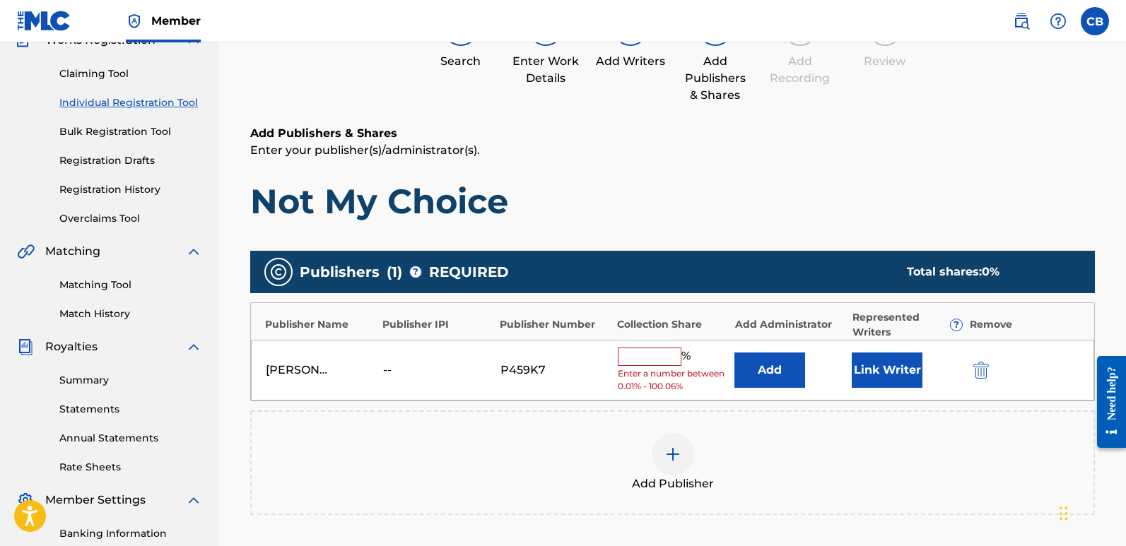
click at [657, 355] on input "text" at bounding box center [650, 357] width 64 height 18
type input "100"
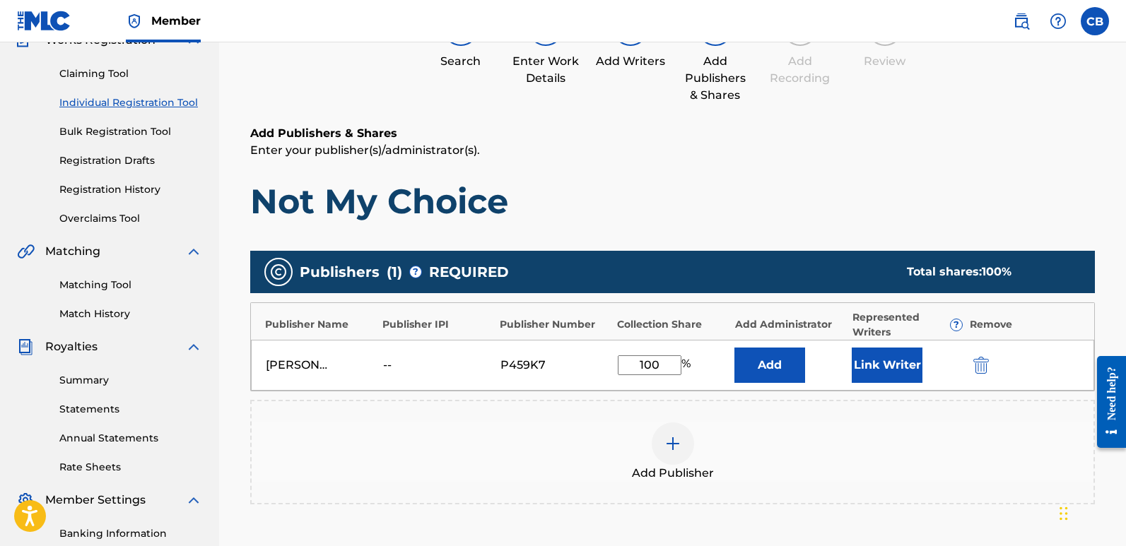
click at [869, 363] on button "Link Writer" at bounding box center [887, 365] width 71 height 35
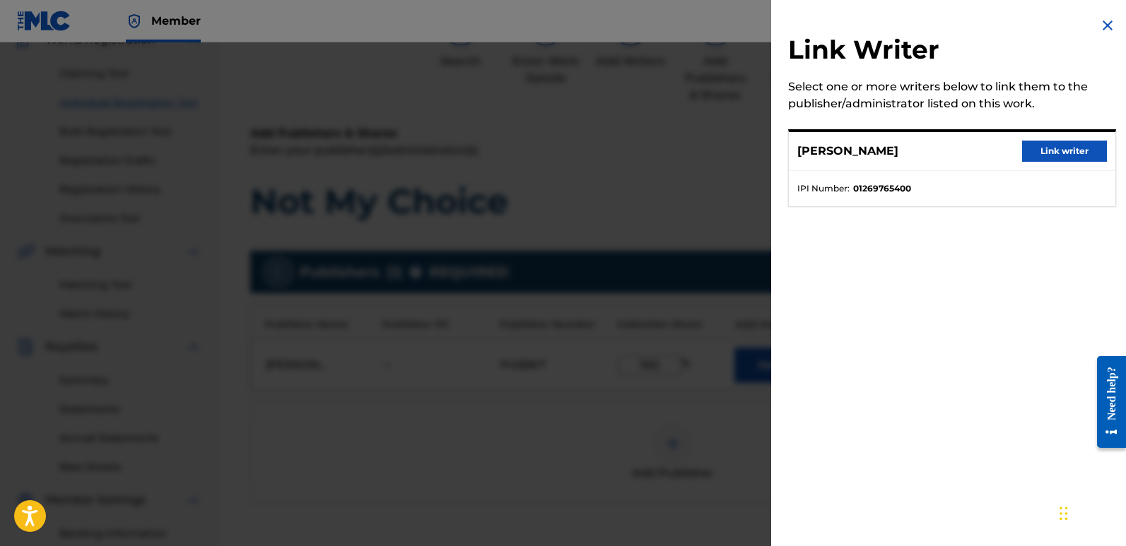
click at [1052, 155] on button "Link writer" at bounding box center [1064, 151] width 85 height 21
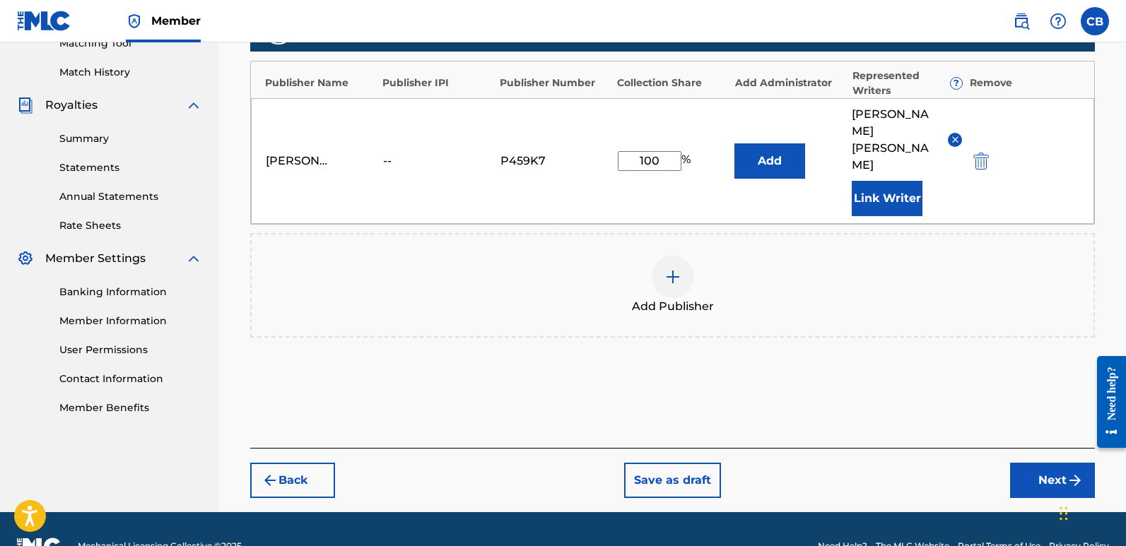
click at [1061, 463] on button "Next" at bounding box center [1052, 480] width 85 height 35
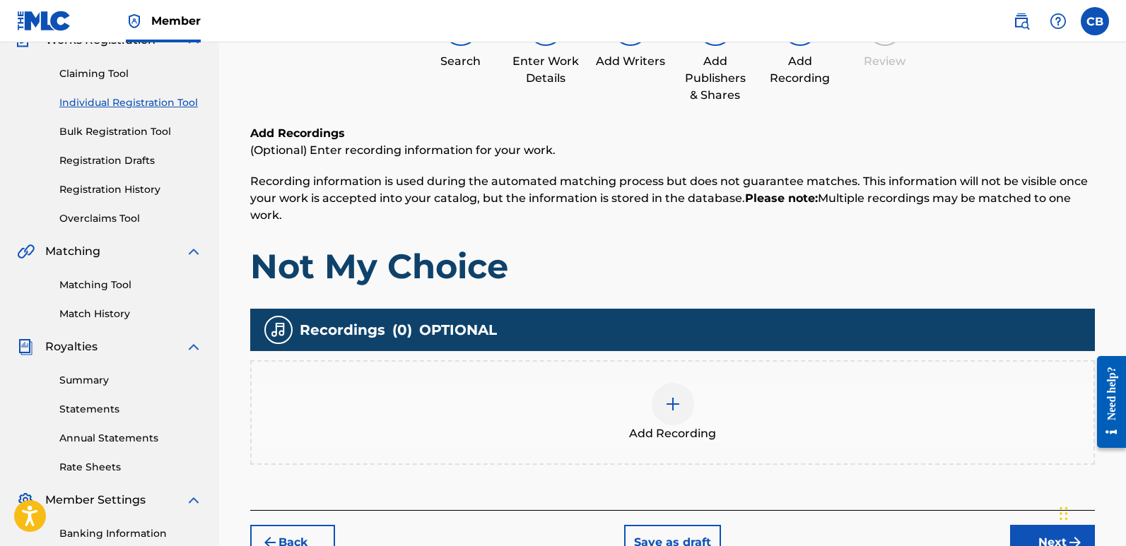
click at [685, 414] on div at bounding box center [673, 404] width 42 height 42
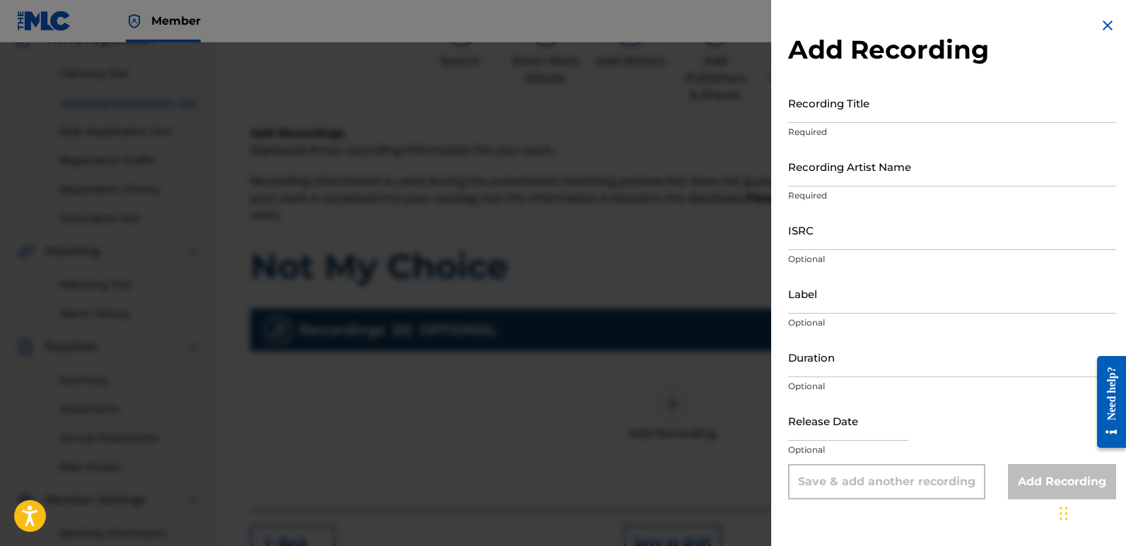
click at [818, 117] on input "Recording Title" at bounding box center [952, 103] width 328 height 40
type input "Not My Choice"
click at [828, 187] on div "Recording Artist Name Required" at bounding box center [952, 178] width 328 height 64
click at [828, 179] on input "Recording Artist Name" at bounding box center [952, 166] width 328 height 40
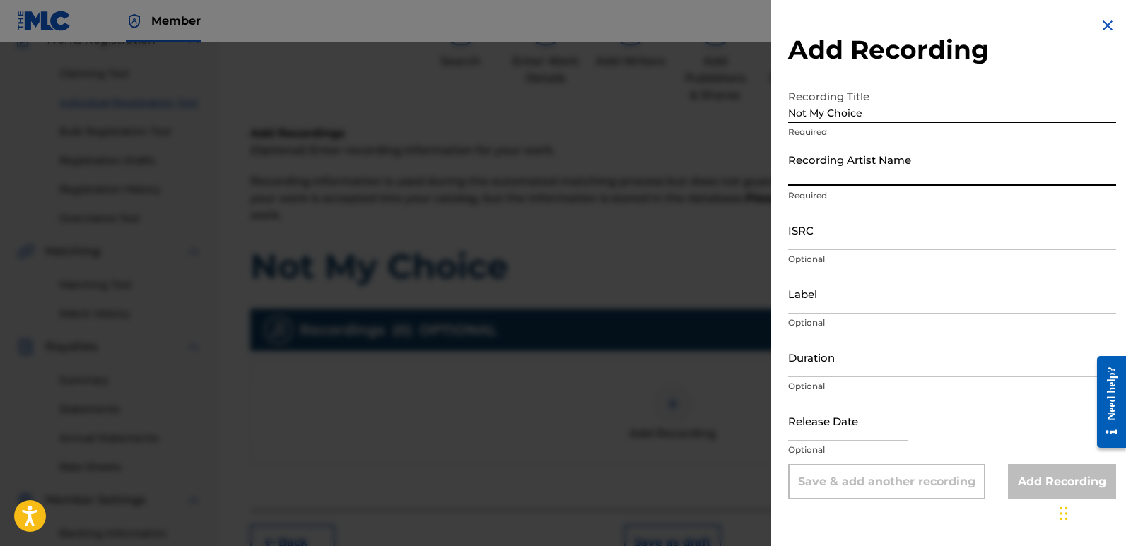
type input "Portal 27"
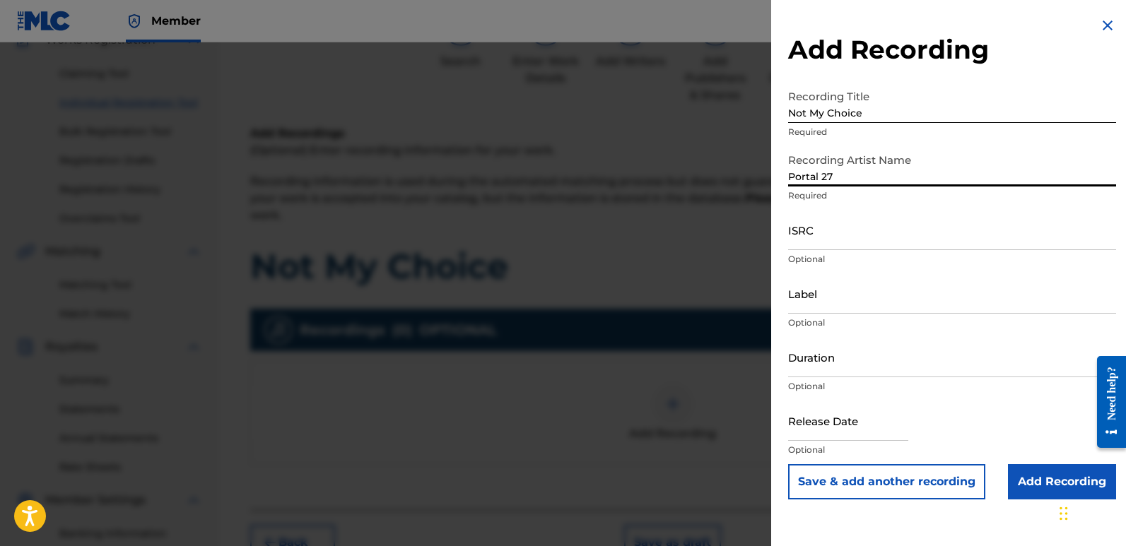
click at [830, 237] on input "ISRC" at bounding box center [952, 230] width 328 height 40
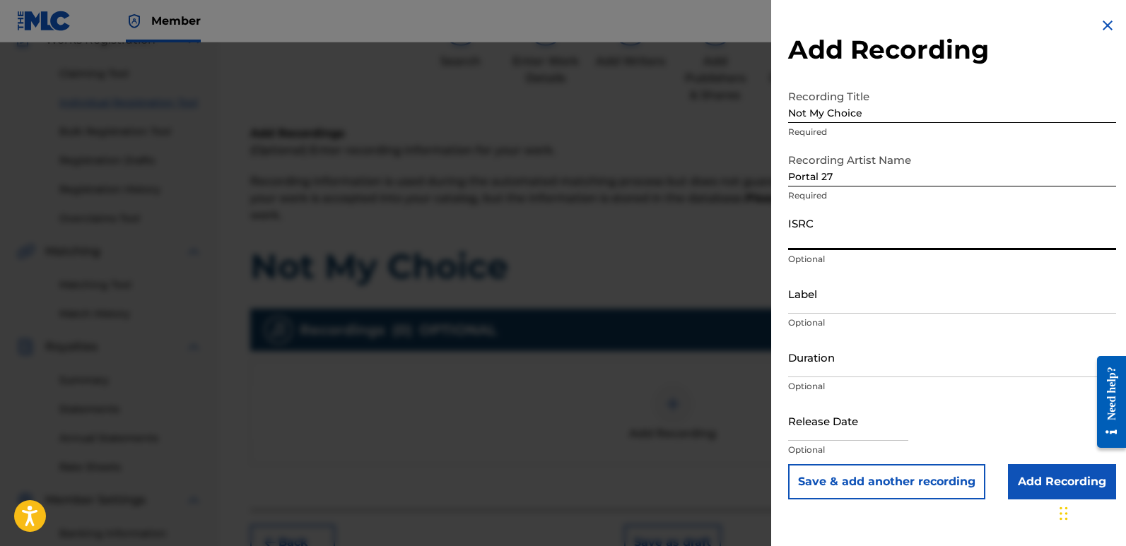
paste input "ushm22570269"
type input "ushm22570269"
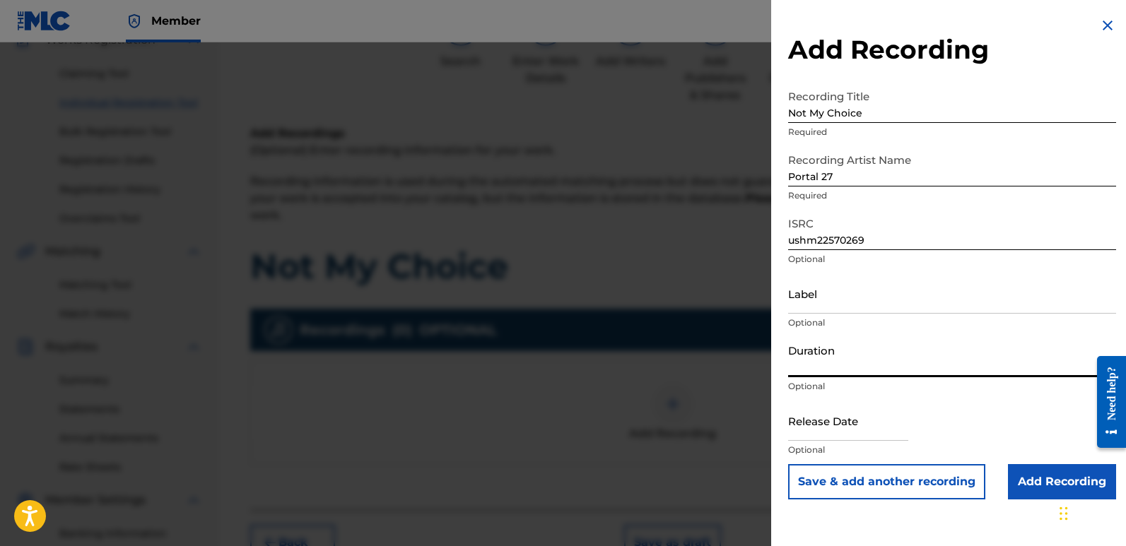
click at [875, 359] on input "Duration" at bounding box center [952, 357] width 328 height 40
type input "04:20"
click at [837, 439] on input "text" at bounding box center [848, 421] width 120 height 40
select select "7"
select select "2025"
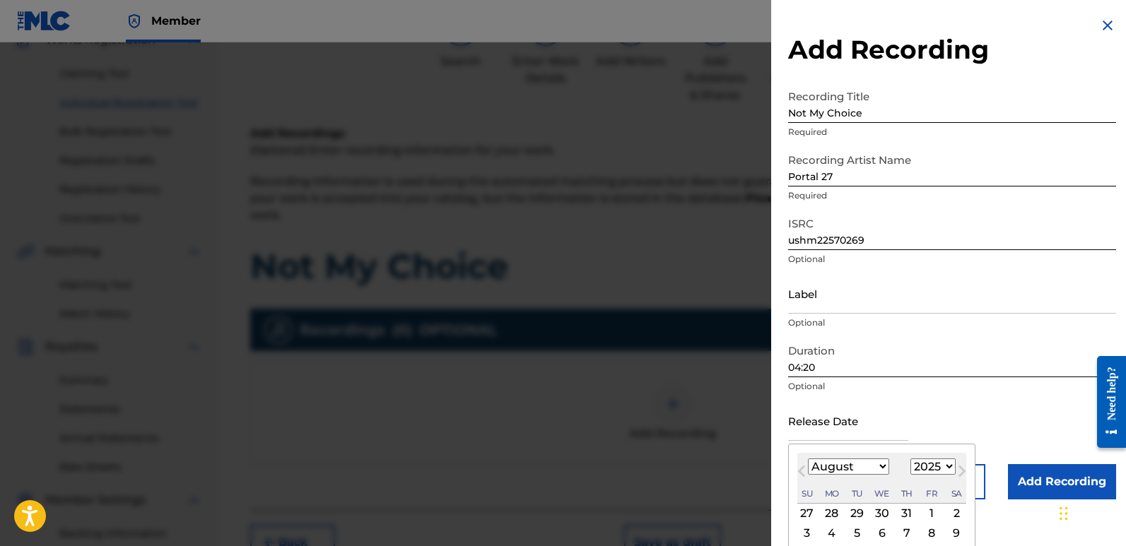
type input "[DATE]"
select select "5"
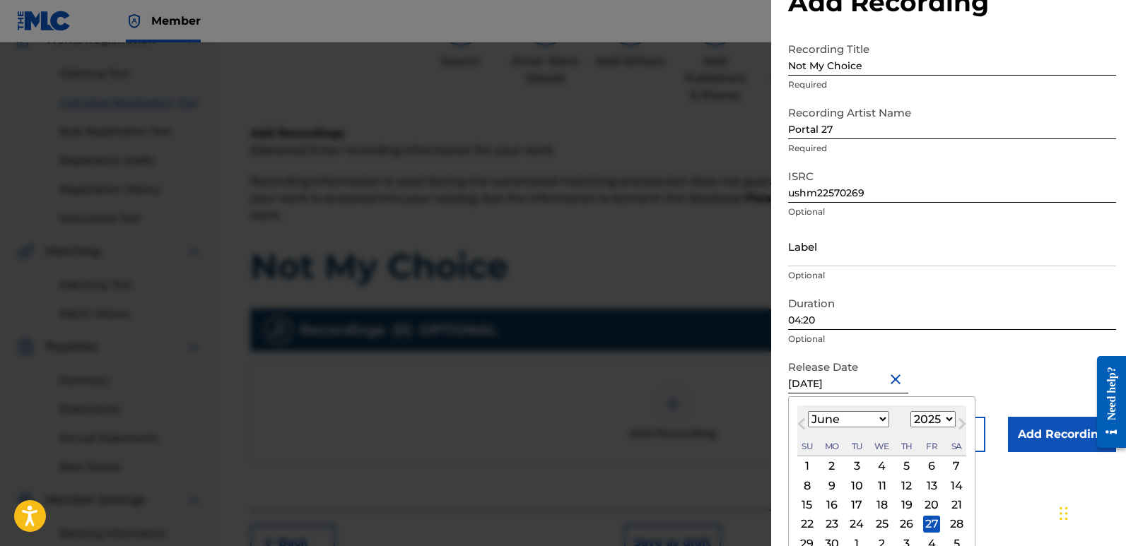
scroll to position [71, 0]
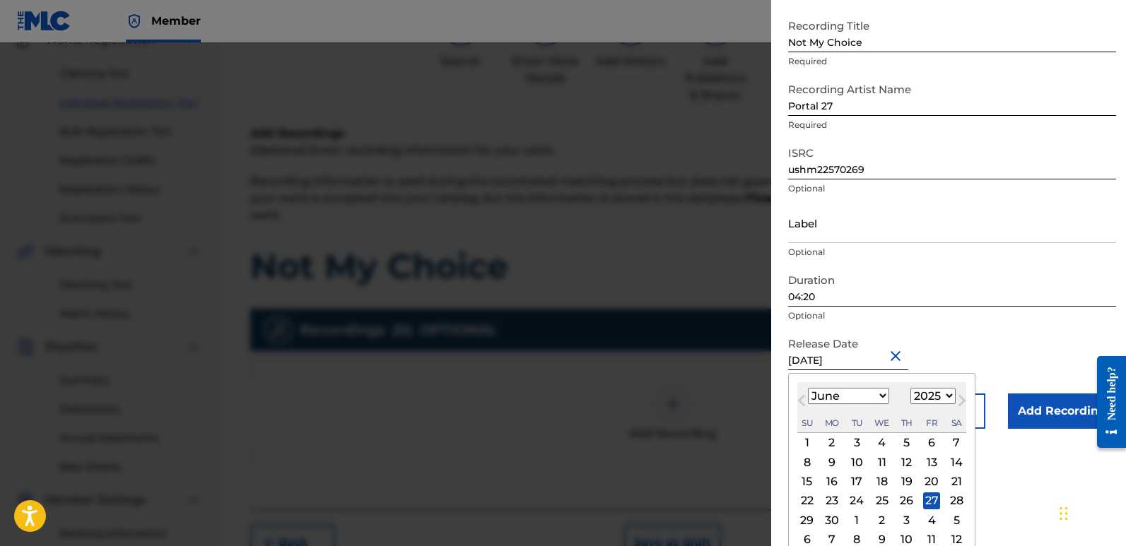
click at [1001, 341] on form "Recording Title Not My Choice Required Recording Artist Name Portal 27 Required…" at bounding box center [952, 220] width 328 height 417
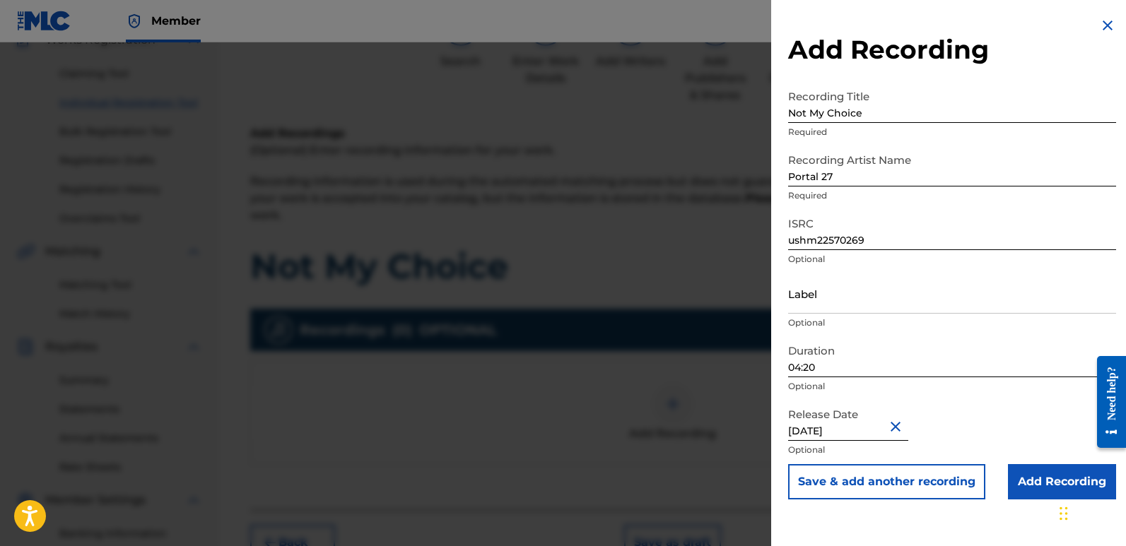
click at [1028, 476] on input "Add Recording" at bounding box center [1062, 481] width 108 height 35
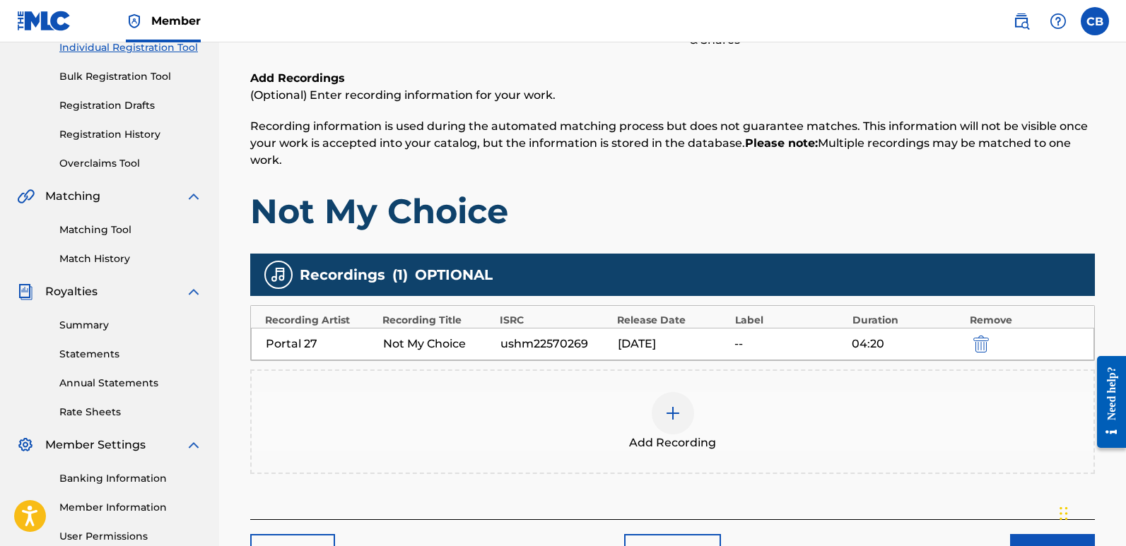
scroll to position [330, 0]
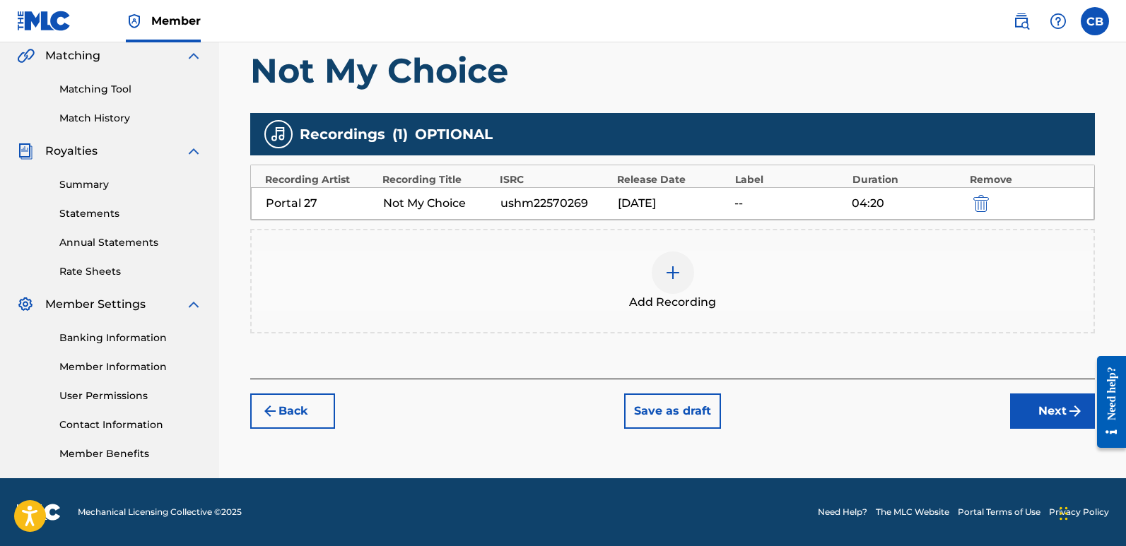
click at [1067, 425] on button "Next" at bounding box center [1052, 411] width 85 height 35
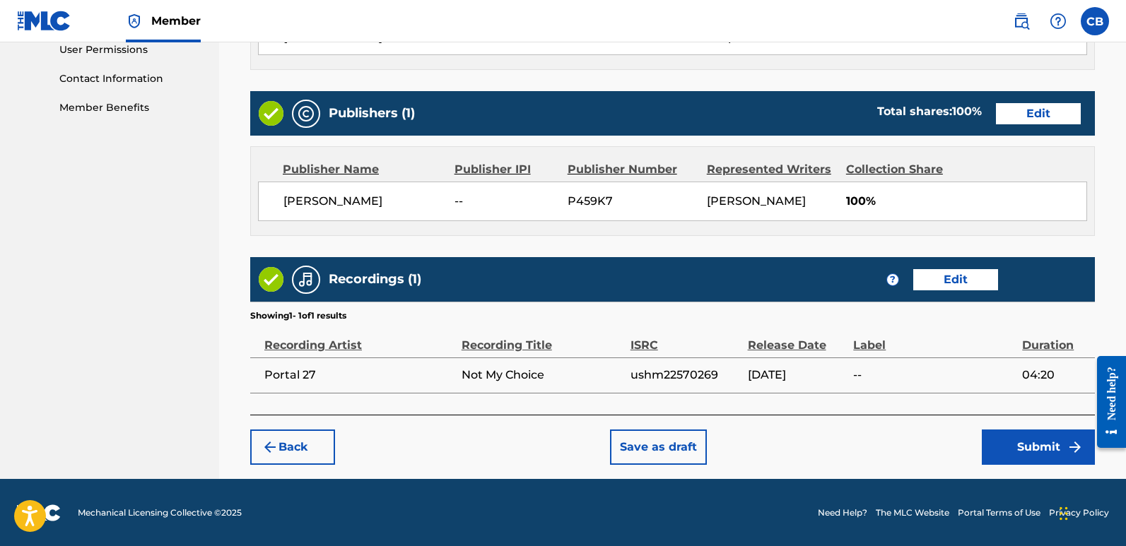
scroll to position [677, 0]
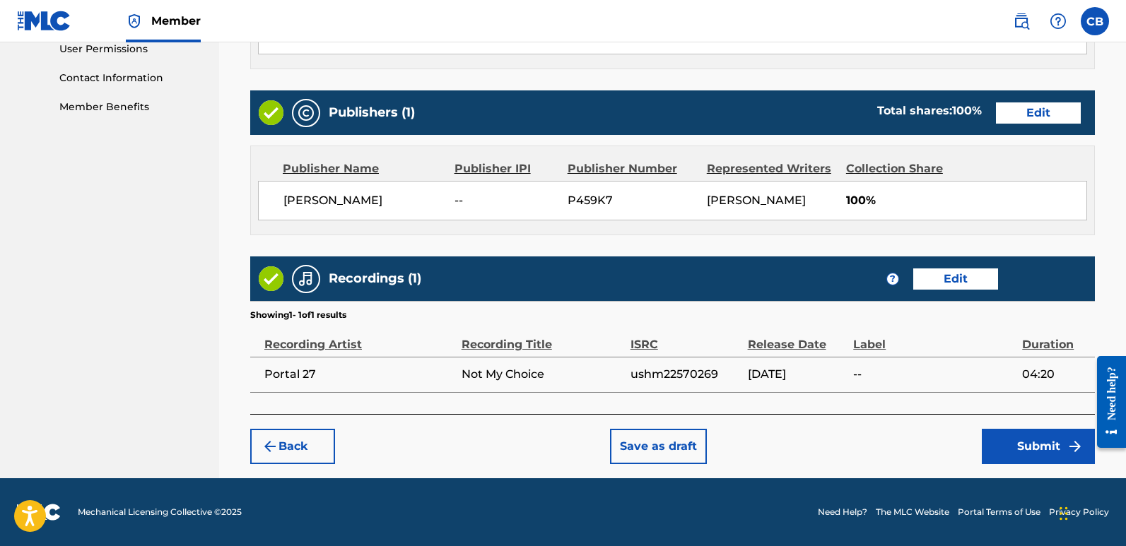
click at [1030, 444] on button "Submit" at bounding box center [1038, 446] width 113 height 35
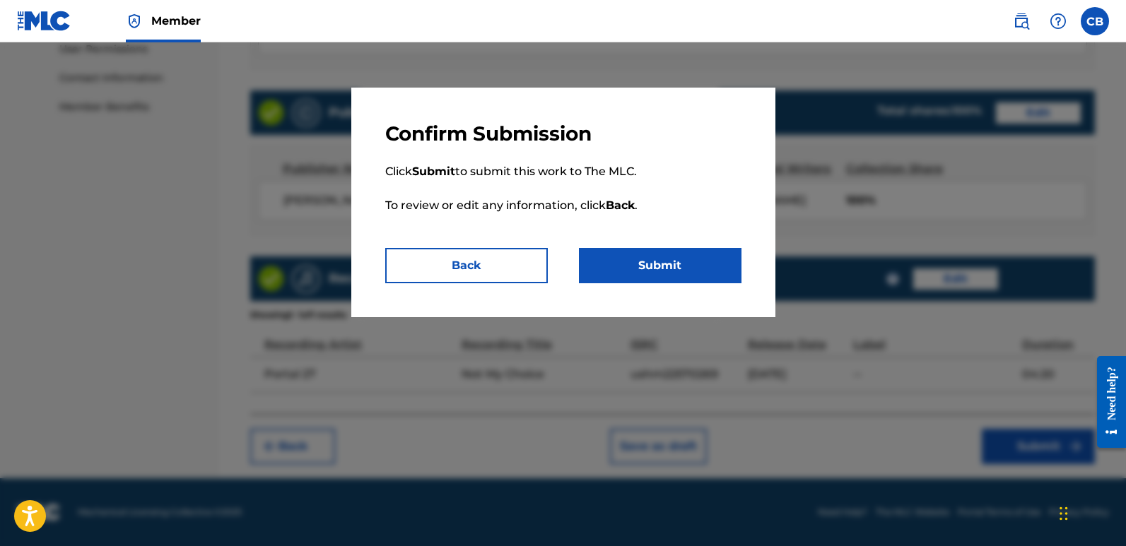
click at [686, 266] on button "Submit" at bounding box center [660, 265] width 163 height 35
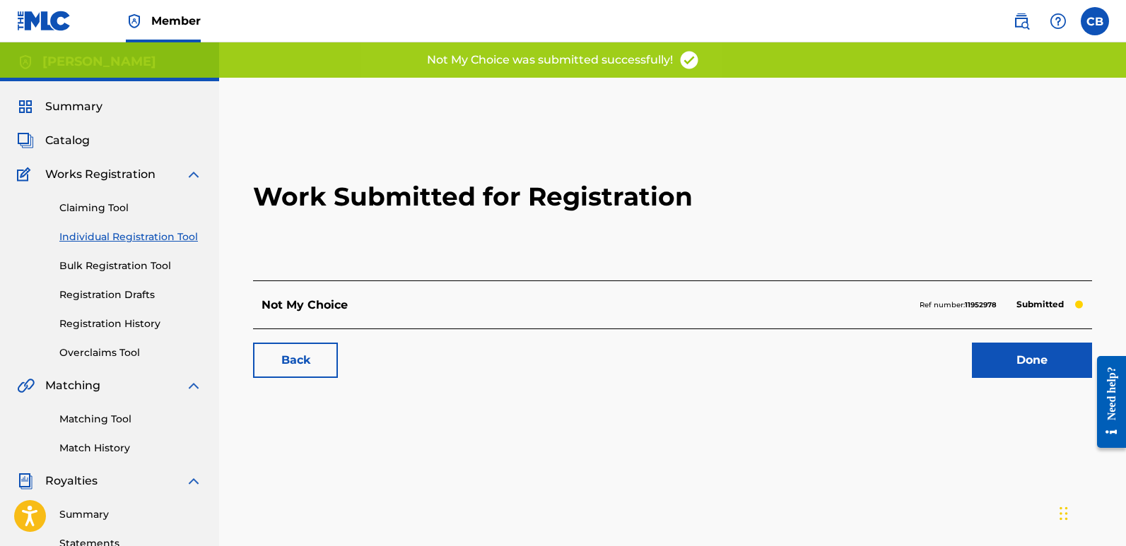
click at [148, 235] on link "Individual Registration Tool" at bounding box center [130, 237] width 143 height 15
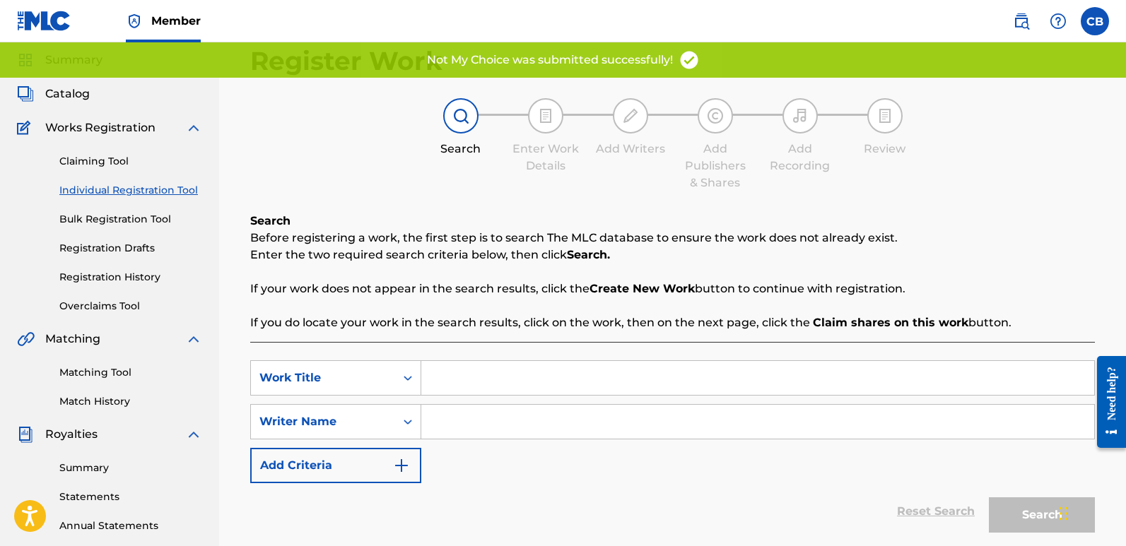
scroll to position [71, 0]
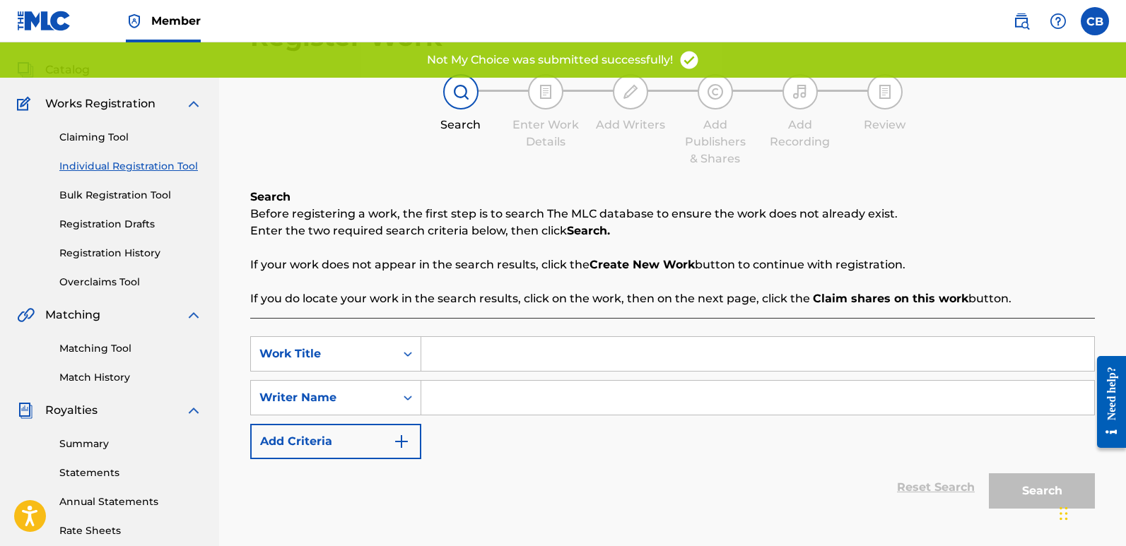
click at [498, 353] on input "Search Form" at bounding box center [757, 354] width 673 height 34
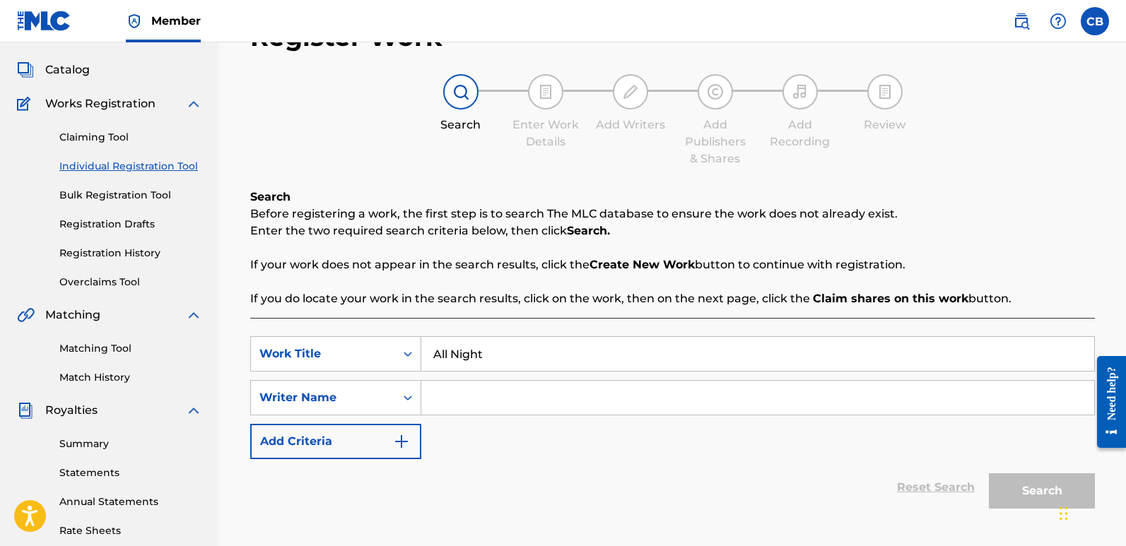
type input "All Night"
click at [483, 385] on input "Search Form" at bounding box center [757, 398] width 673 height 34
type input "[PERSON_NAME] [PERSON_NAME]"
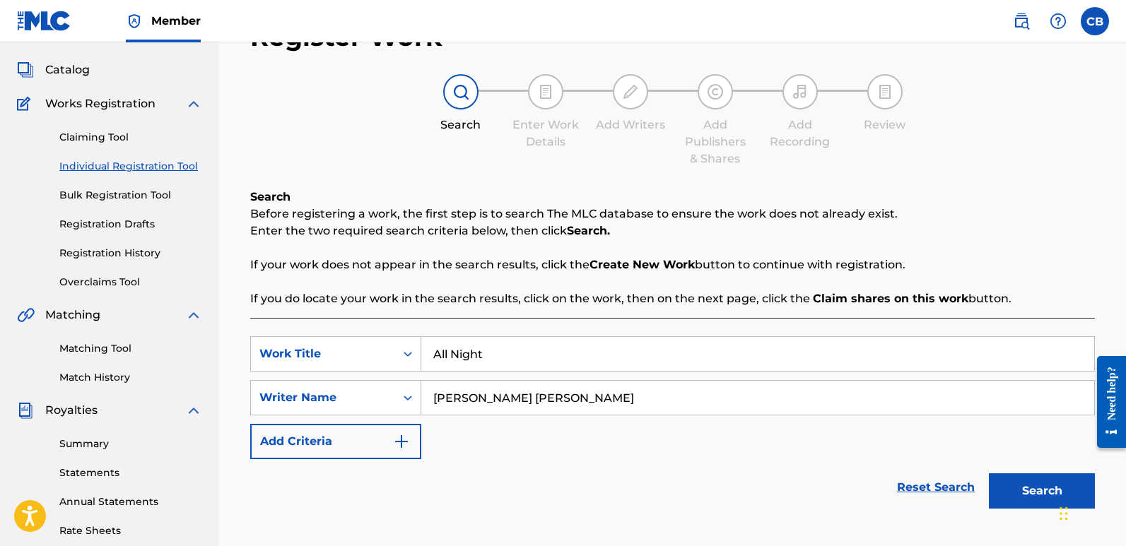
click at [1013, 479] on button "Search" at bounding box center [1042, 491] width 106 height 35
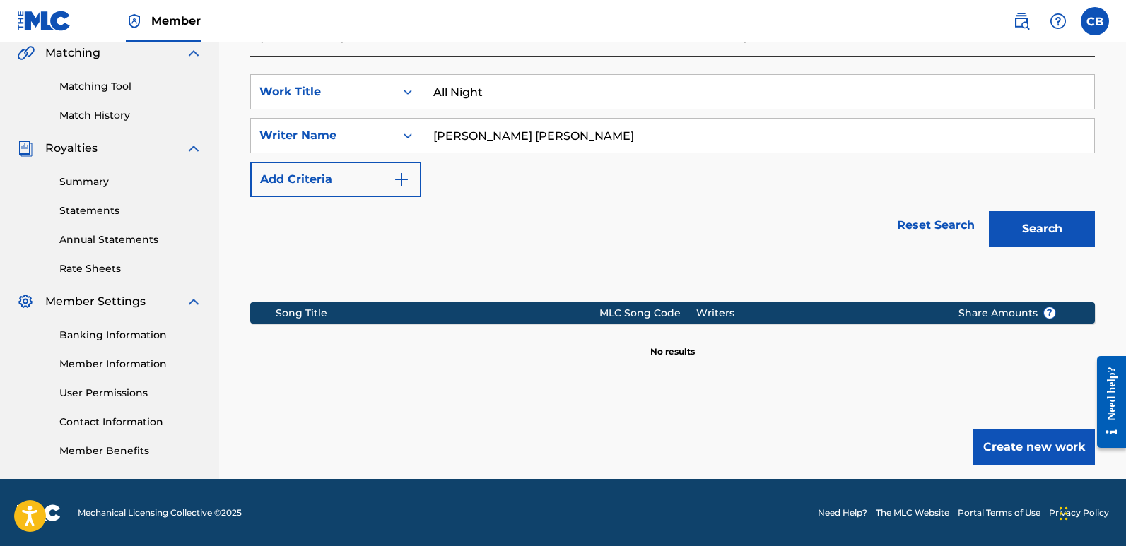
scroll to position [334, 0]
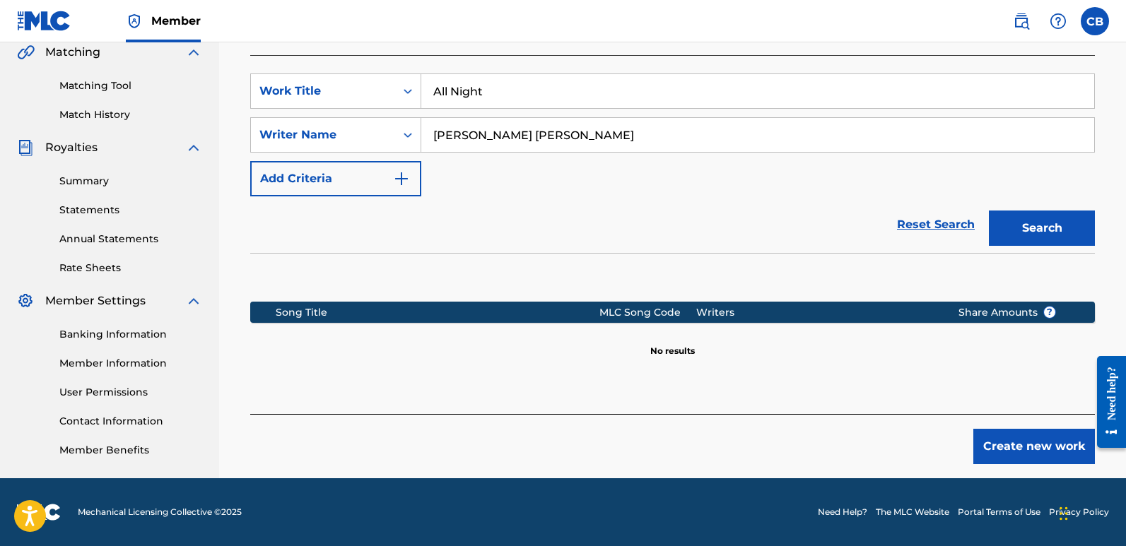
click at [1009, 449] on button "Create new work" at bounding box center [1034, 446] width 122 height 35
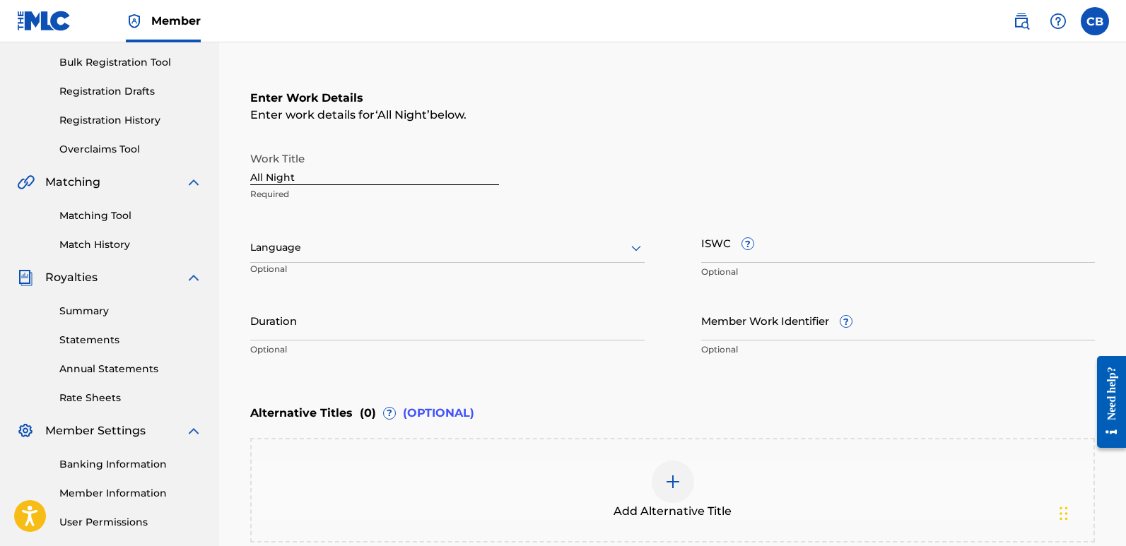
scroll to position [192, 0]
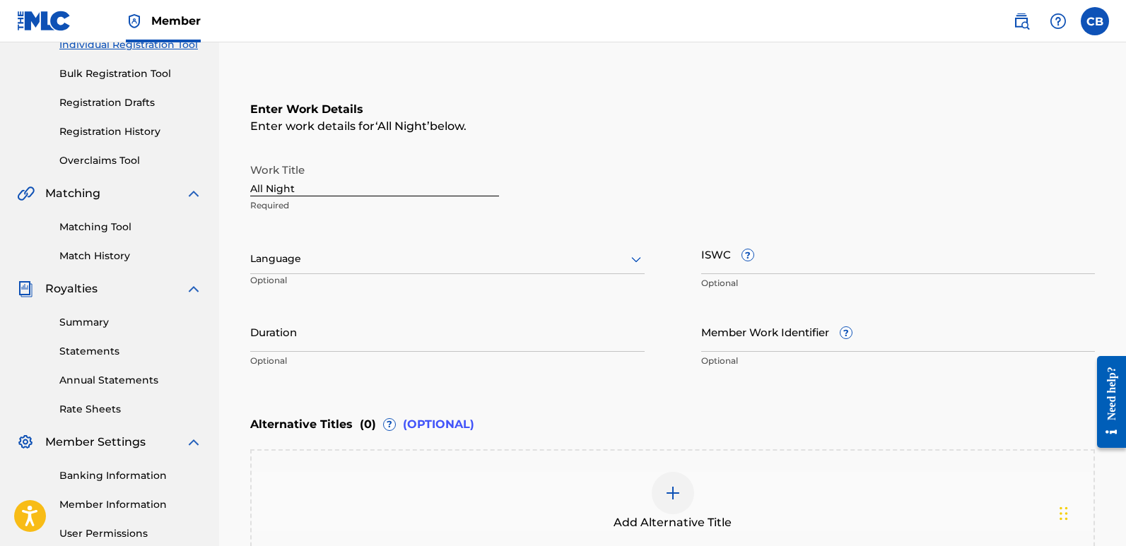
click at [332, 256] on div at bounding box center [447, 259] width 394 height 18
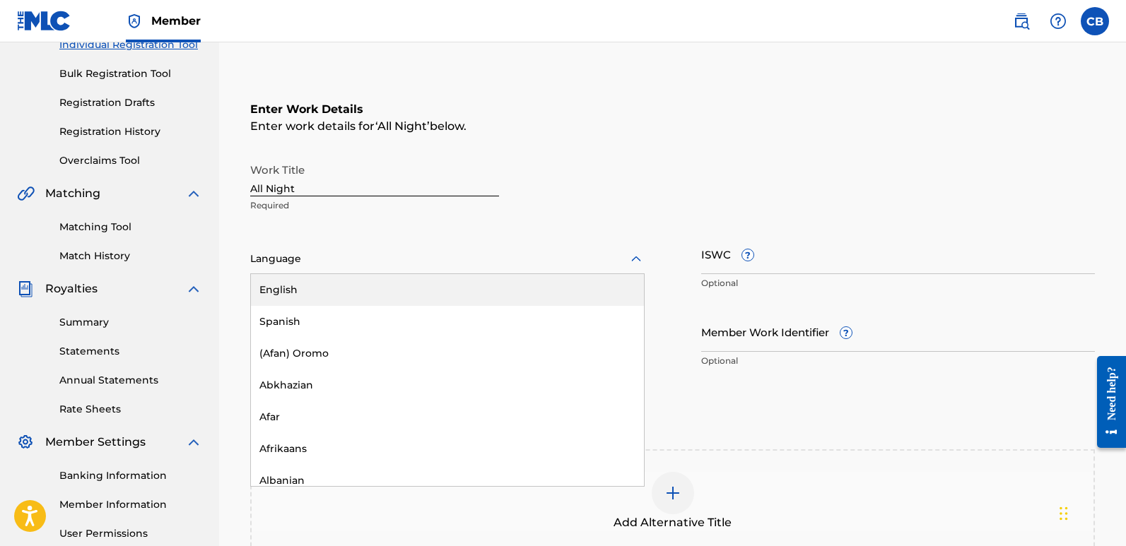
click at [317, 293] on div "English" at bounding box center [447, 290] width 393 height 32
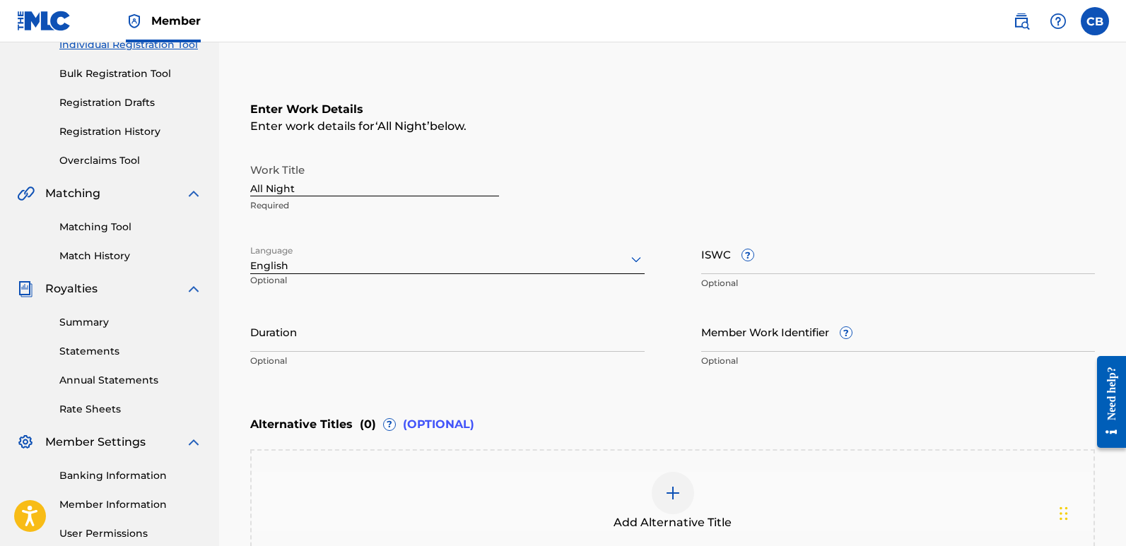
click at [789, 278] on p "Optional" at bounding box center [898, 283] width 394 height 13
click at [772, 262] on input "ISWC ?" at bounding box center [898, 254] width 394 height 40
paste input "T-333.774.053-7"
type input "T-333.774.053-7"
click at [322, 336] on input "Duration" at bounding box center [447, 332] width 394 height 40
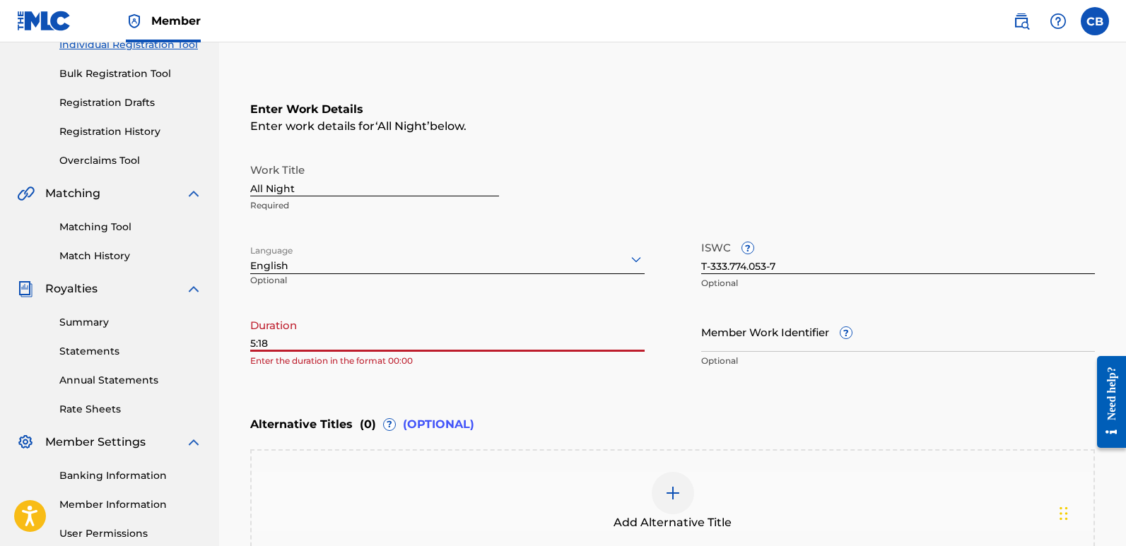
click at [253, 343] on input "5:18" at bounding box center [447, 332] width 394 height 40
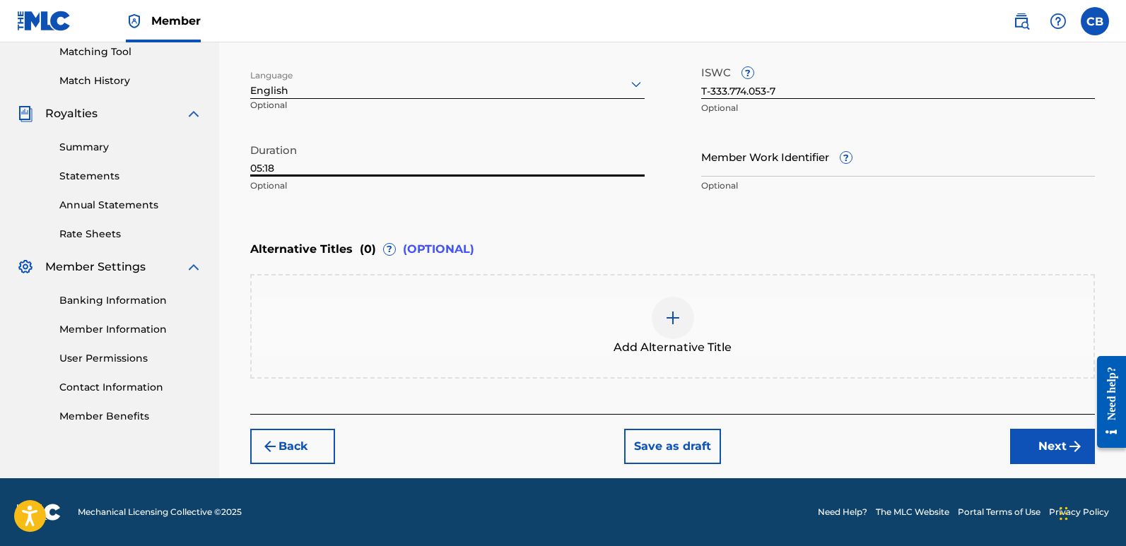
type input "05:18"
click at [1062, 434] on button "Next" at bounding box center [1052, 446] width 85 height 35
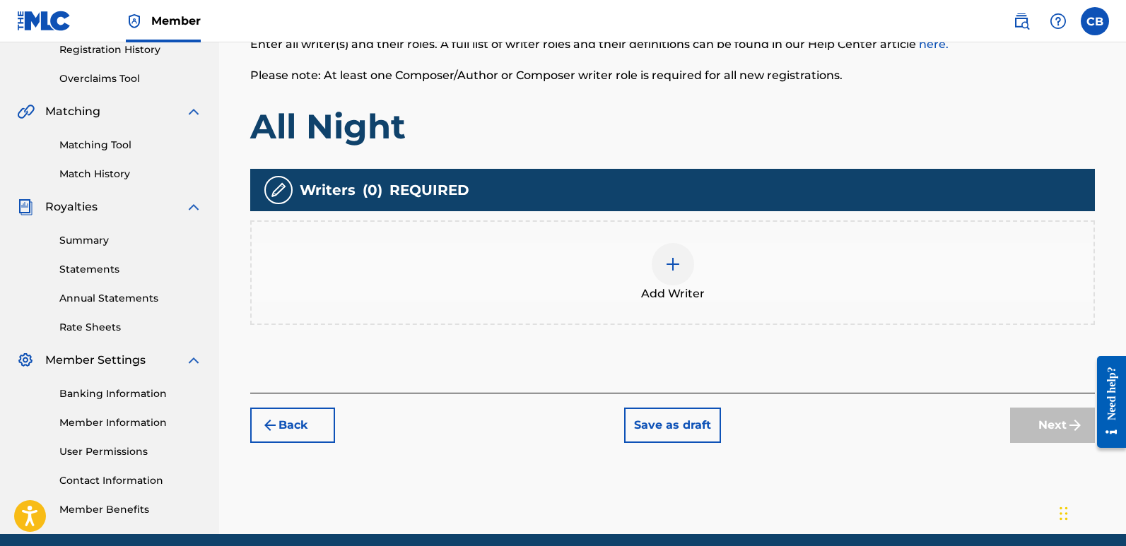
scroll to position [276, 0]
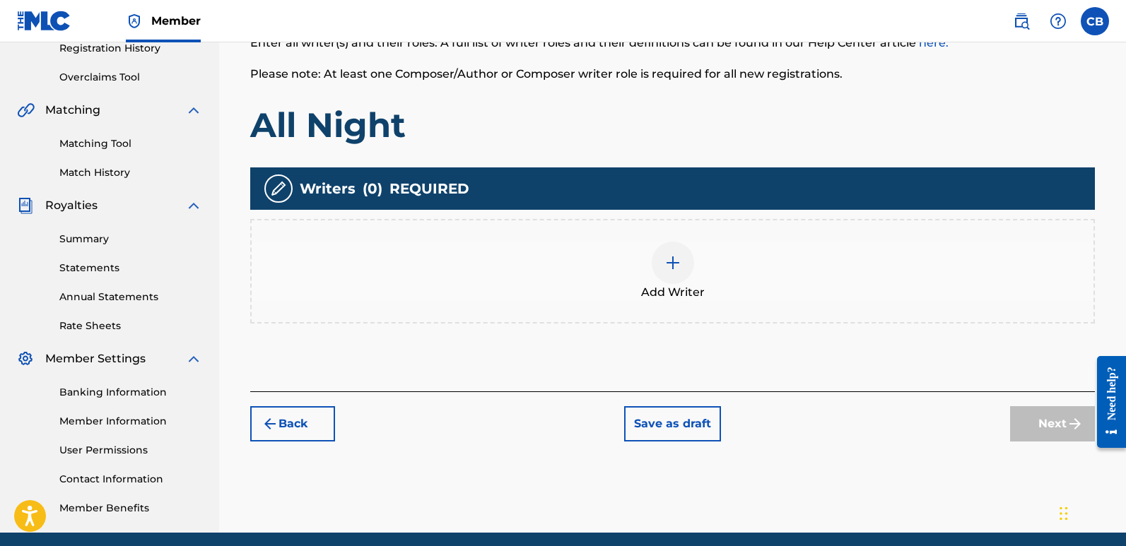
click at [694, 274] on div "Add Writer" at bounding box center [673, 271] width 842 height 59
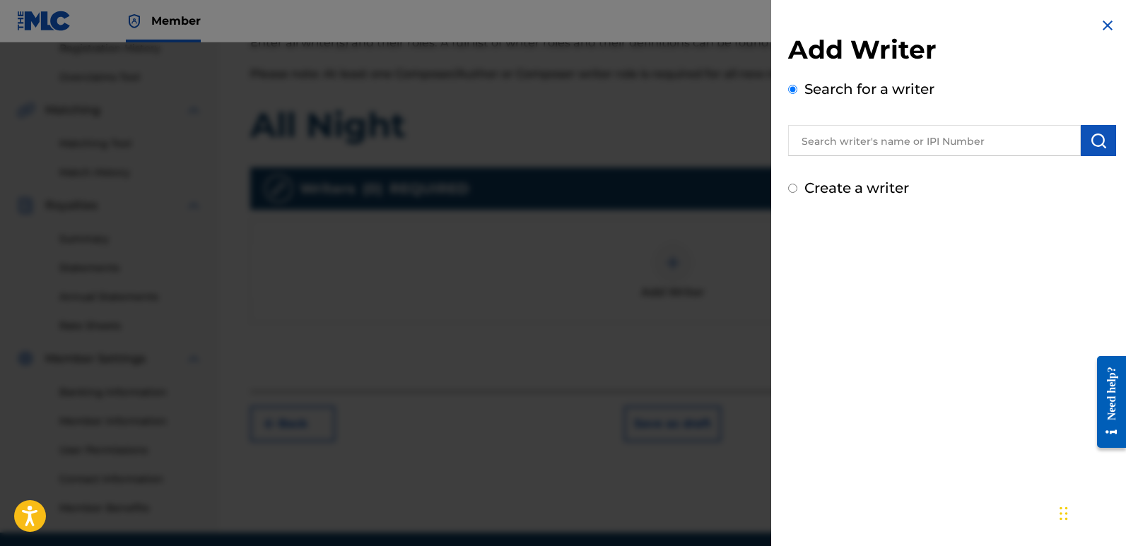
click at [951, 140] on input "text" at bounding box center [934, 140] width 293 height 31
paste input "01269765400"
type input "01269765400"
click at [1090, 137] on img "submit" at bounding box center [1098, 140] width 17 height 17
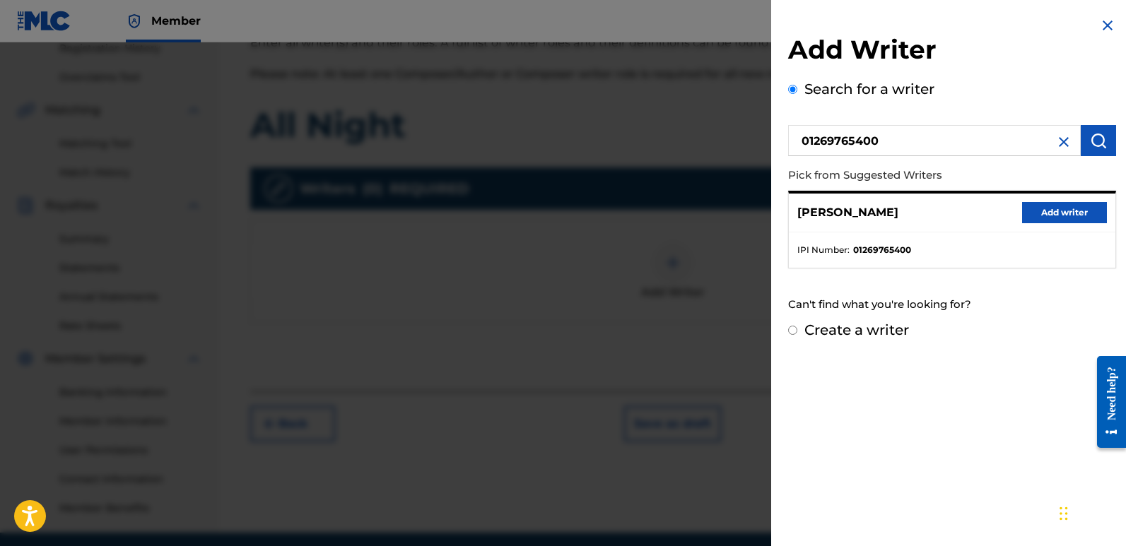
click at [1076, 195] on div "[PERSON_NAME] Add writer" at bounding box center [952, 213] width 327 height 39
click at [1075, 211] on button "Add writer" at bounding box center [1064, 212] width 85 height 21
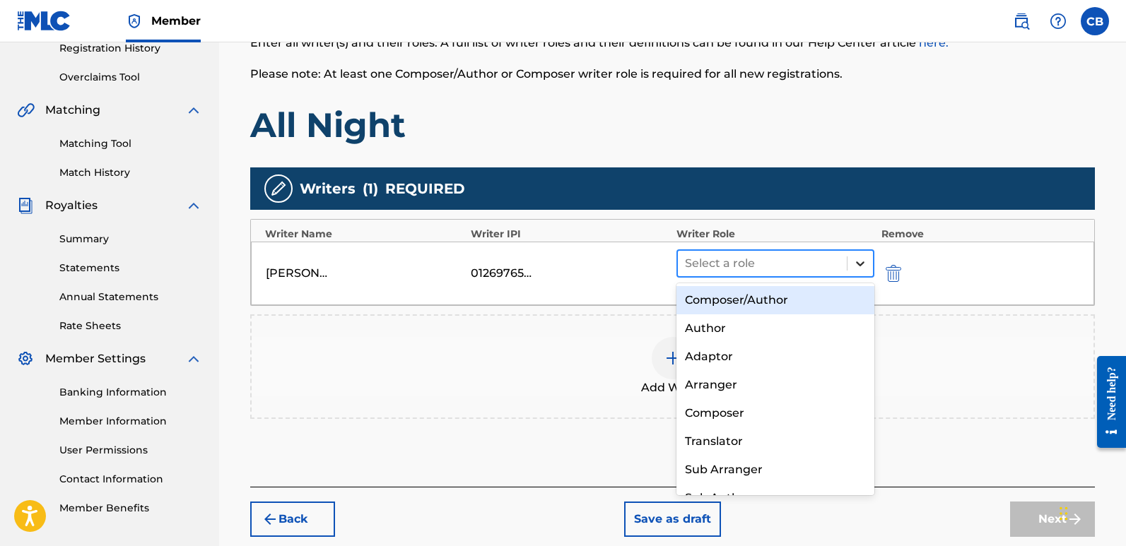
click at [868, 261] on div at bounding box center [859, 263] width 25 height 25
click at [740, 296] on div "Composer/Author" at bounding box center [775, 300] width 198 height 28
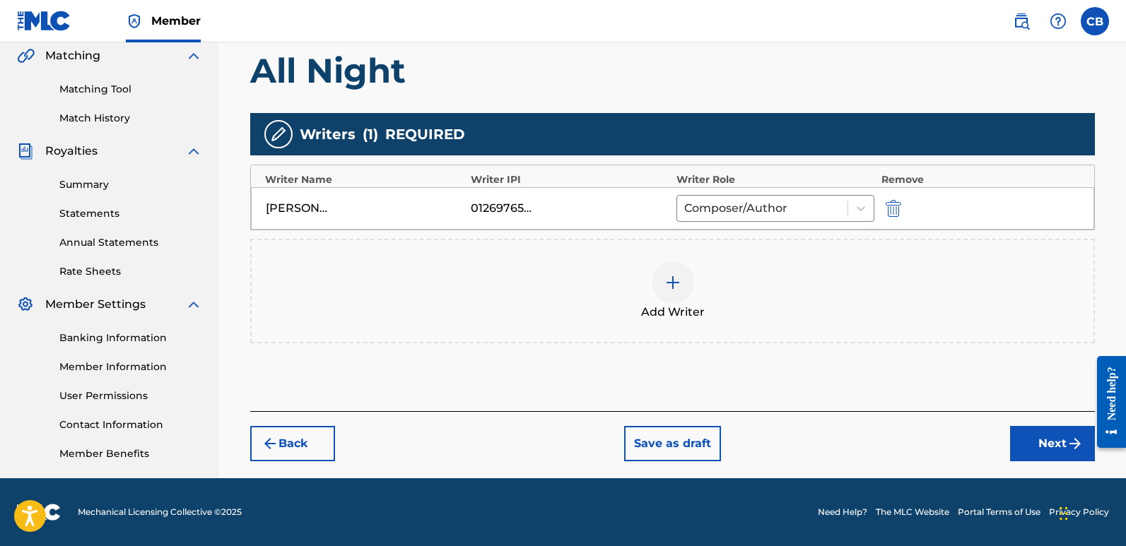
click at [1025, 430] on button "Next" at bounding box center [1052, 443] width 85 height 35
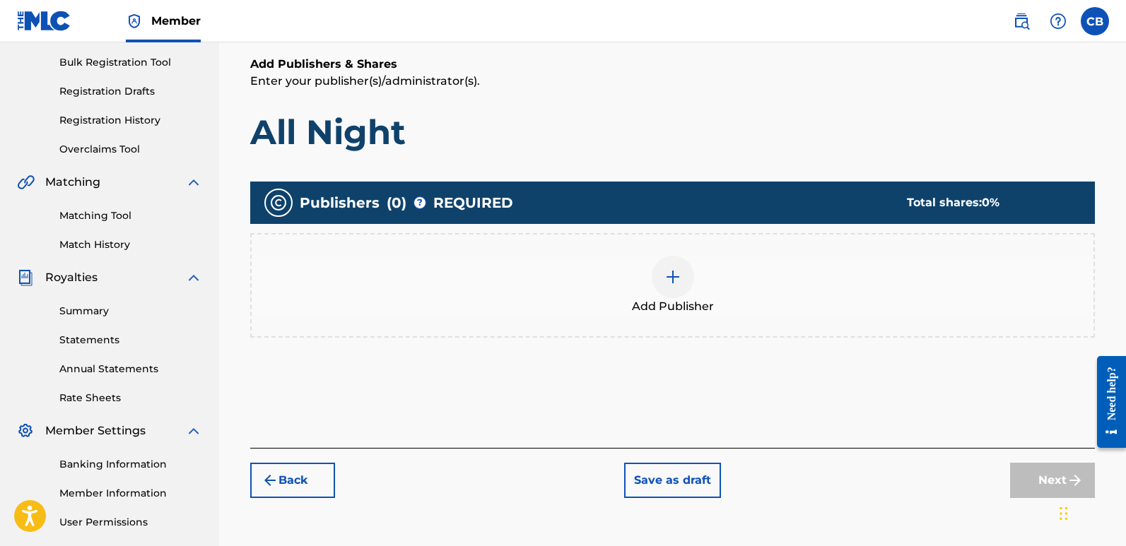
scroll to position [205, 0]
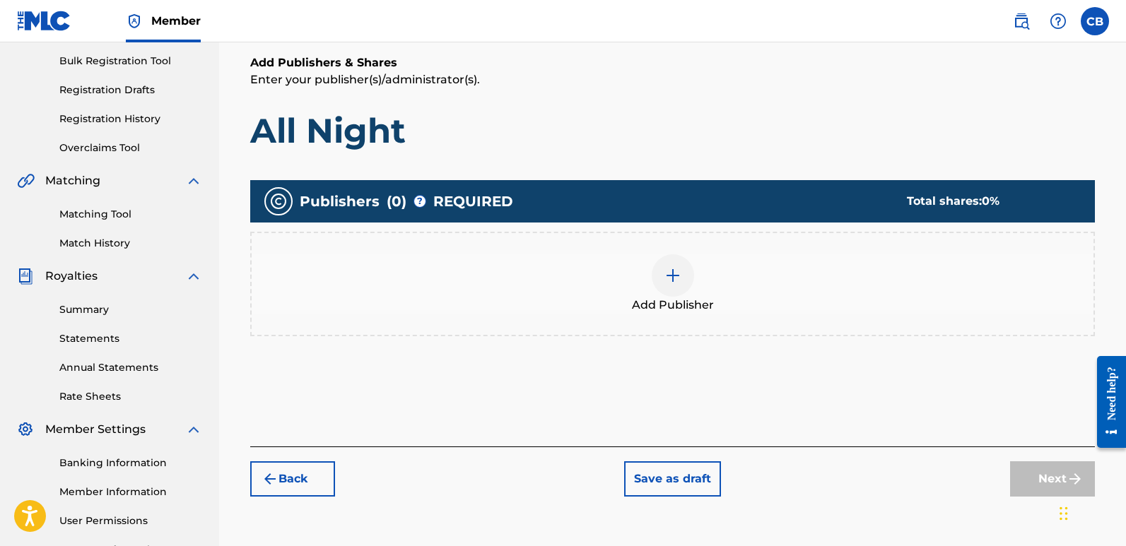
click at [664, 283] on img at bounding box center [672, 275] width 17 height 17
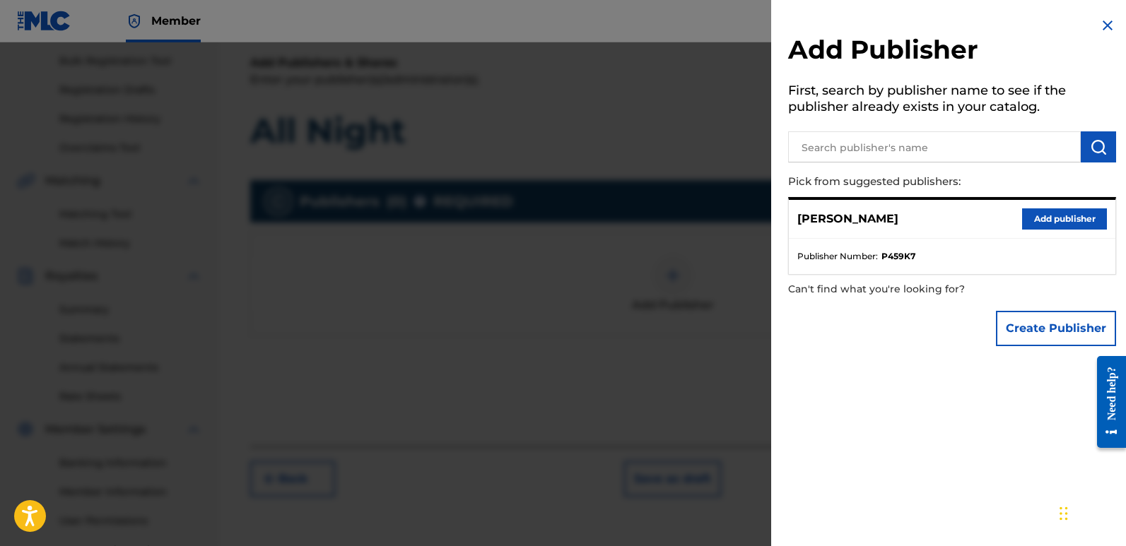
click at [1098, 214] on button "Add publisher" at bounding box center [1064, 218] width 85 height 21
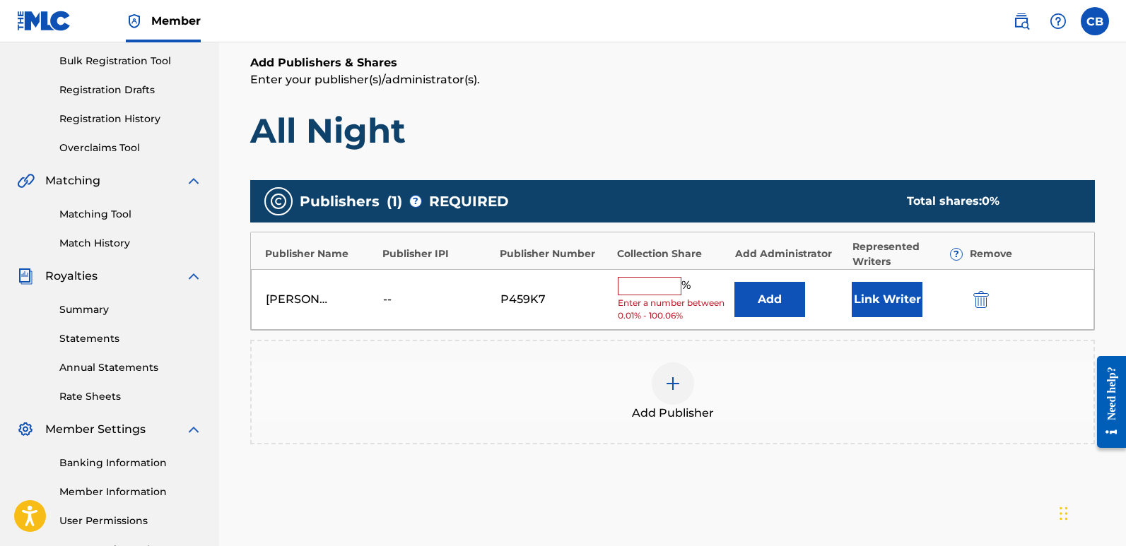
click at [650, 288] on input "text" at bounding box center [650, 286] width 64 height 18
type input "100"
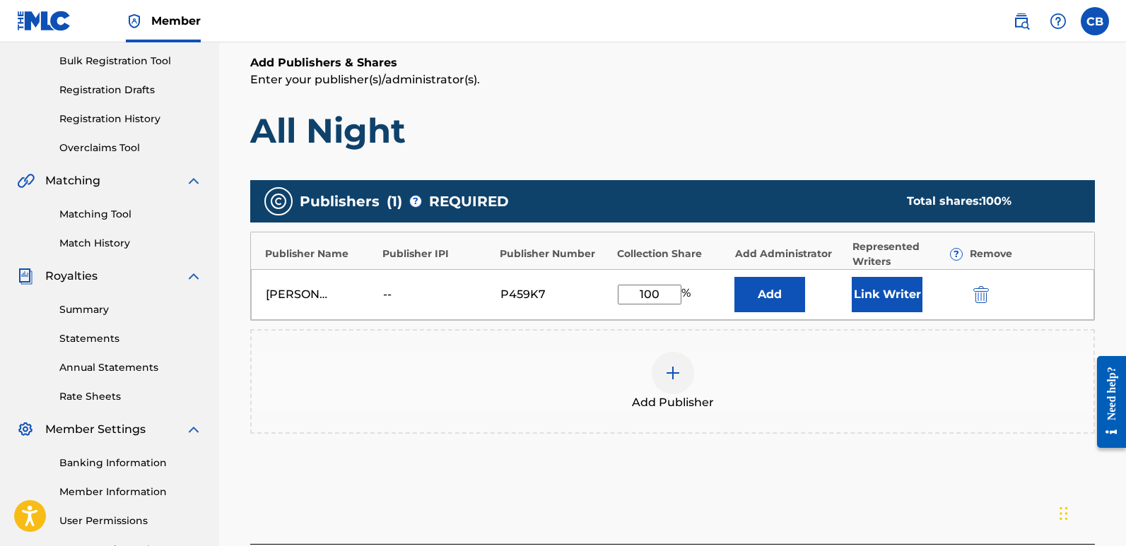
click at [876, 307] on button "Link Writer" at bounding box center [887, 294] width 71 height 35
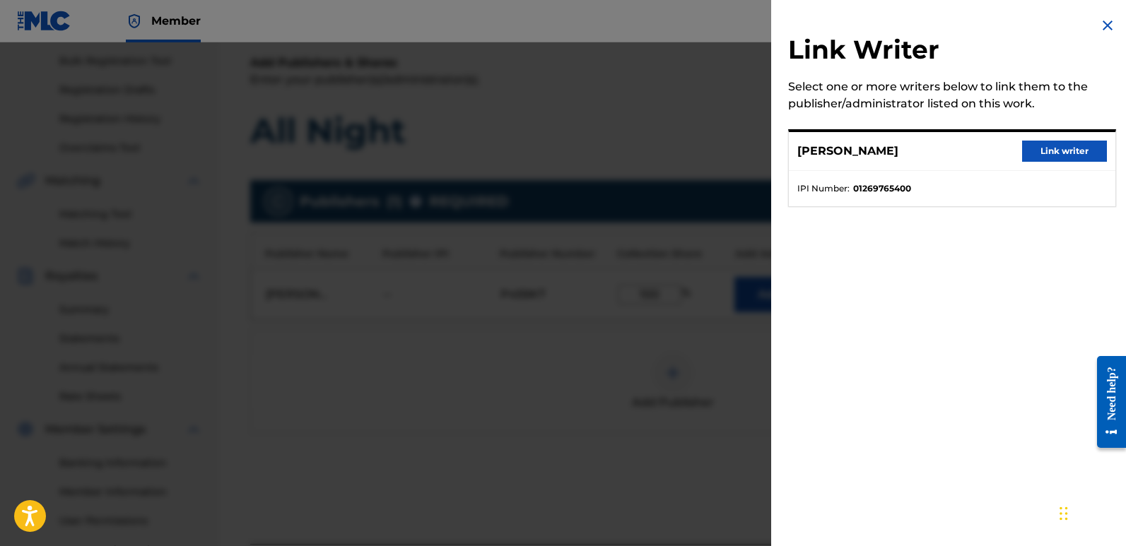
click at [1066, 151] on button "Link writer" at bounding box center [1064, 151] width 85 height 21
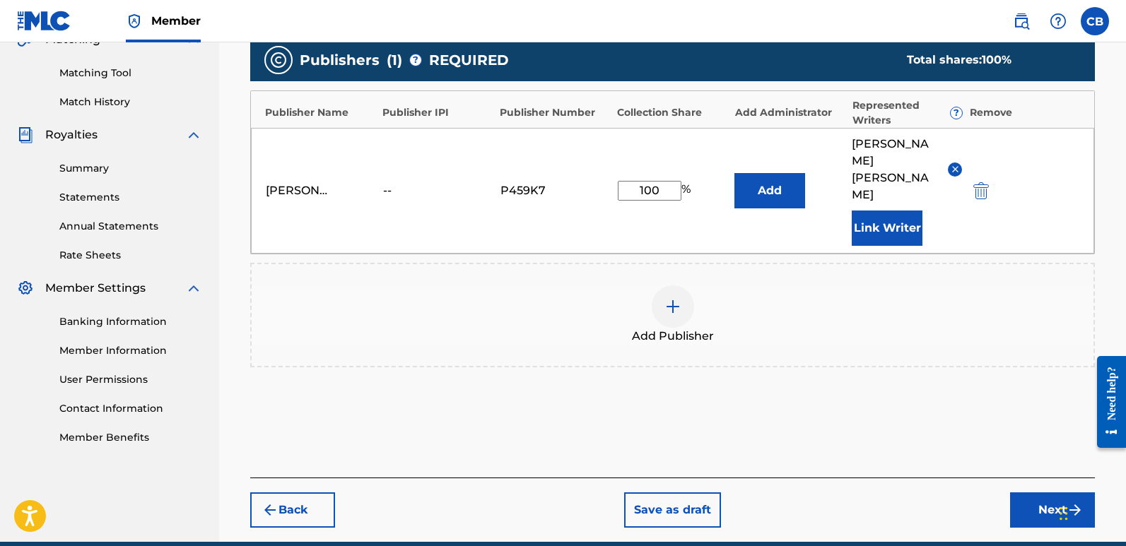
click at [1033, 493] on button "Next" at bounding box center [1052, 510] width 85 height 35
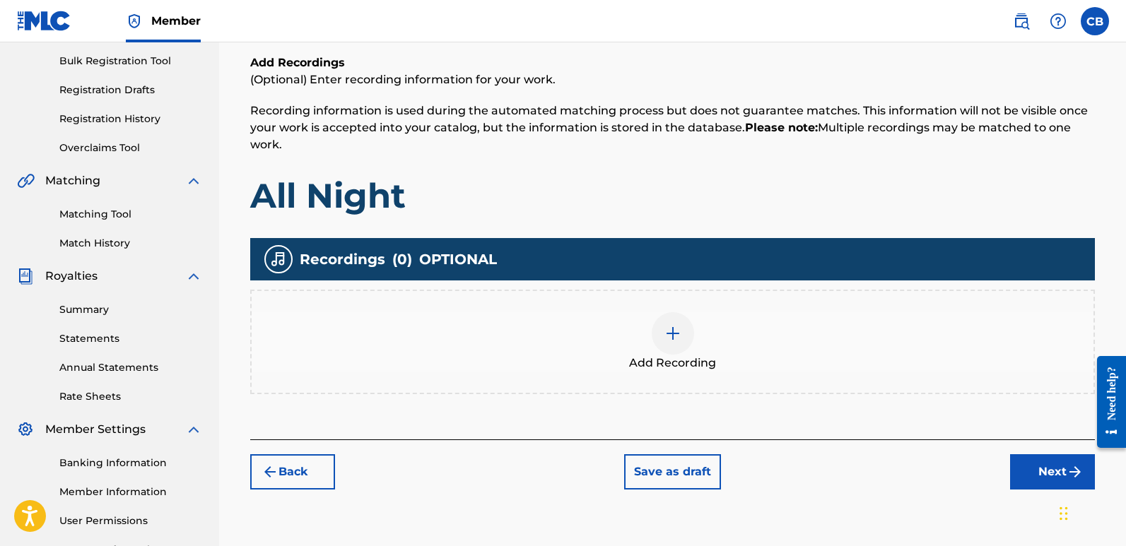
click at [714, 332] on div "Add Recording" at bounding box center [673, 341] width 842 height 59
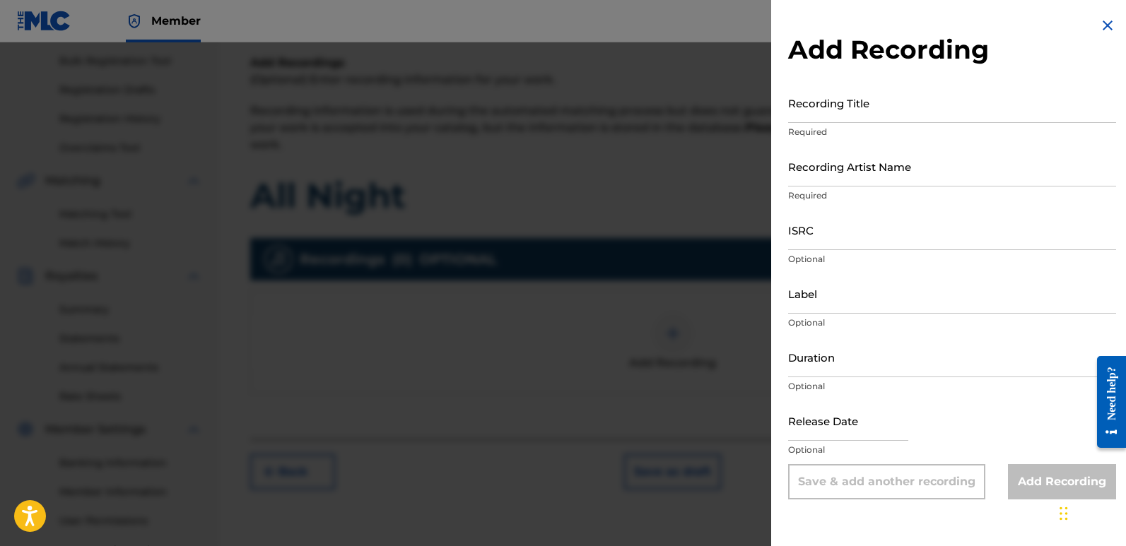
click at [840, 110] on input "Recording Title" at bounding box center [952, 103] width 328 height 40
type input "All Night"
click at [850, 185] on input "Recording Artist Name" at bounding box center [952, 166] width 328 height 40
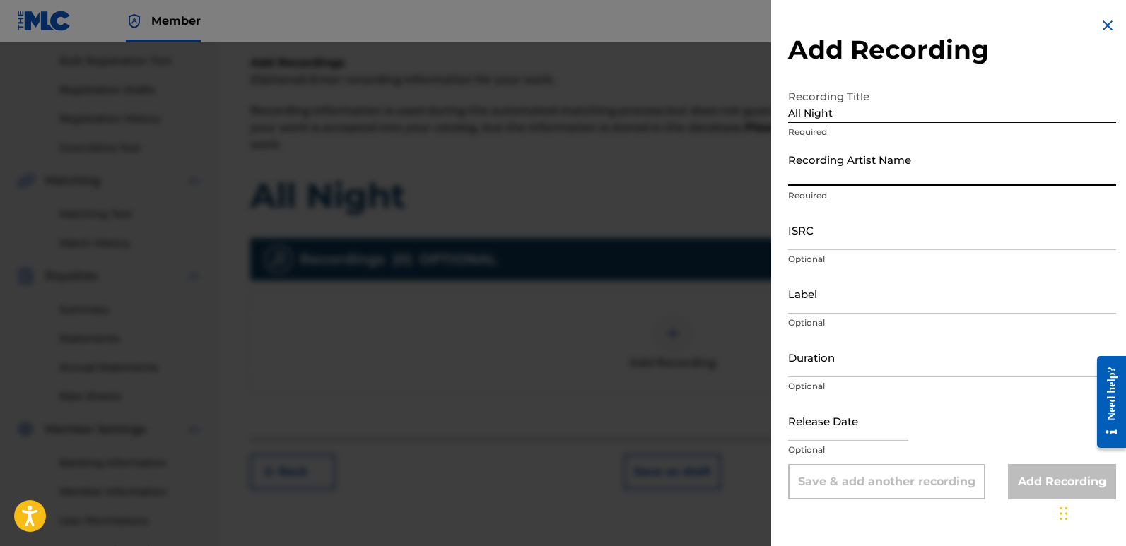
type input "Portal 27"
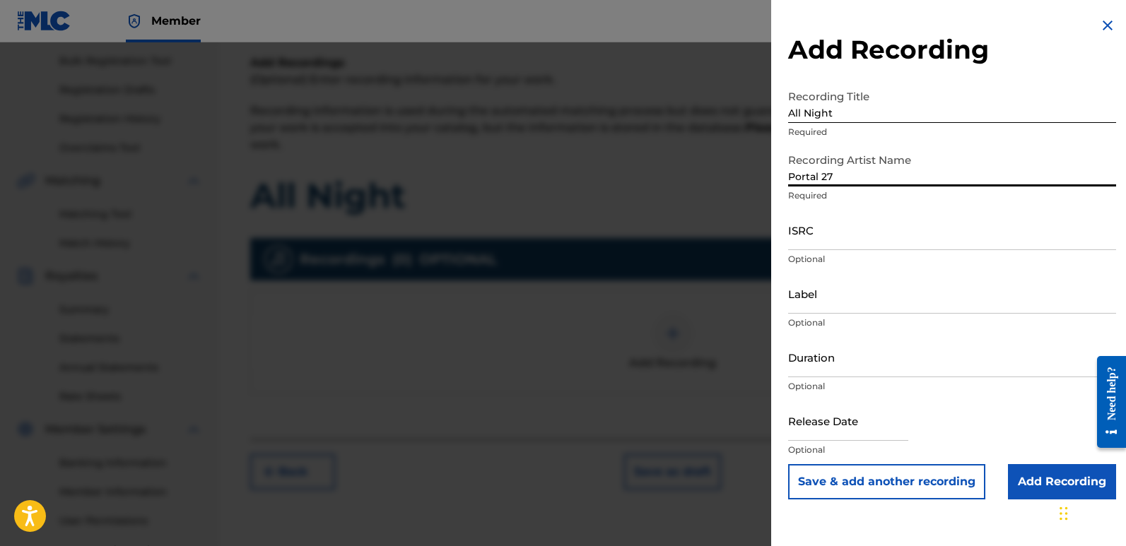
click at [840, 241] on input "ISRC" at bounding box center [952, 230] width 328 height 40
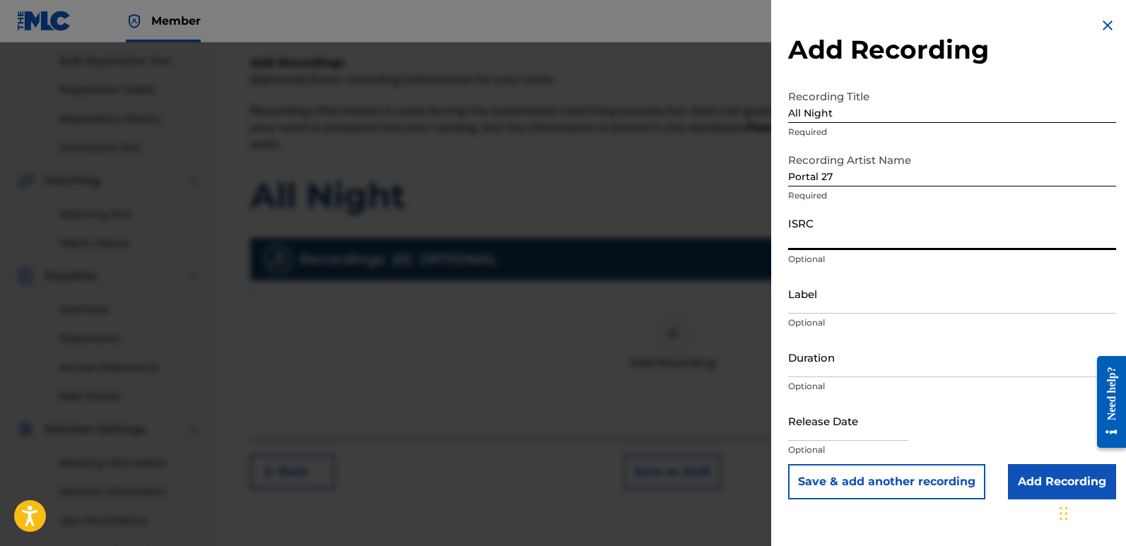
paste input "ushm22570271"
type input "ushm22570271"
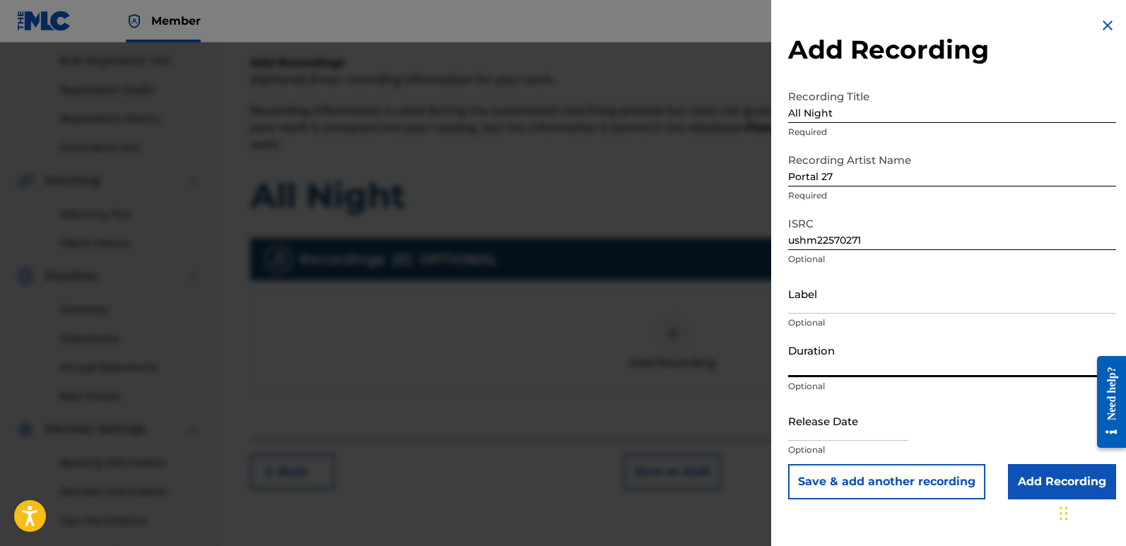
click at [836, 368] on input "Duration" at bounding box center [952, 357] width 328 height 40
type input "05:18"
click at [842, 429] on input "text" at bounding box center [848, 421] width 120 height 40
select select "7"
select select "2025"
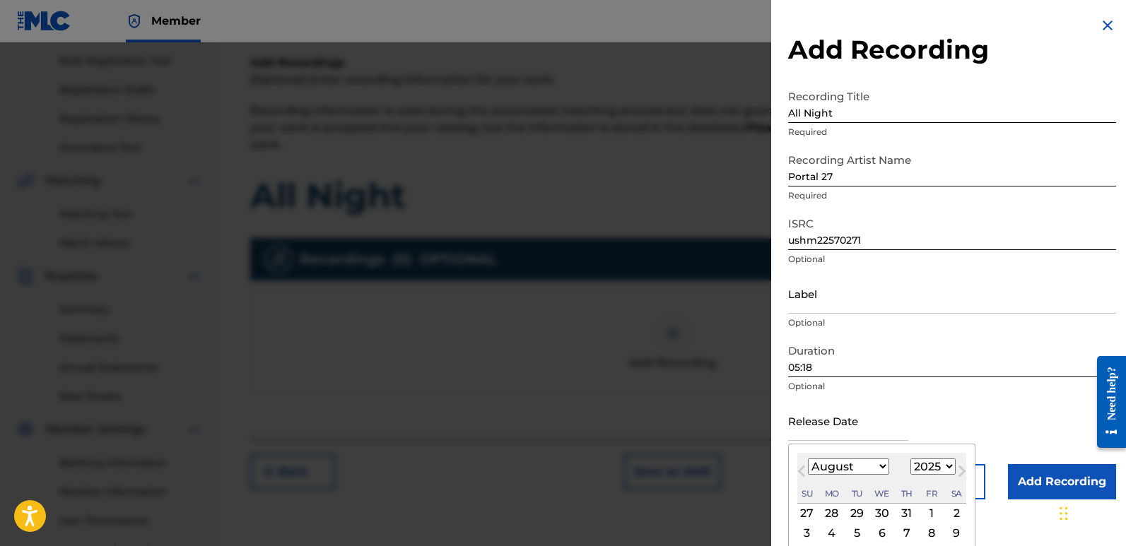
type input "[DATE]"
select select "5"
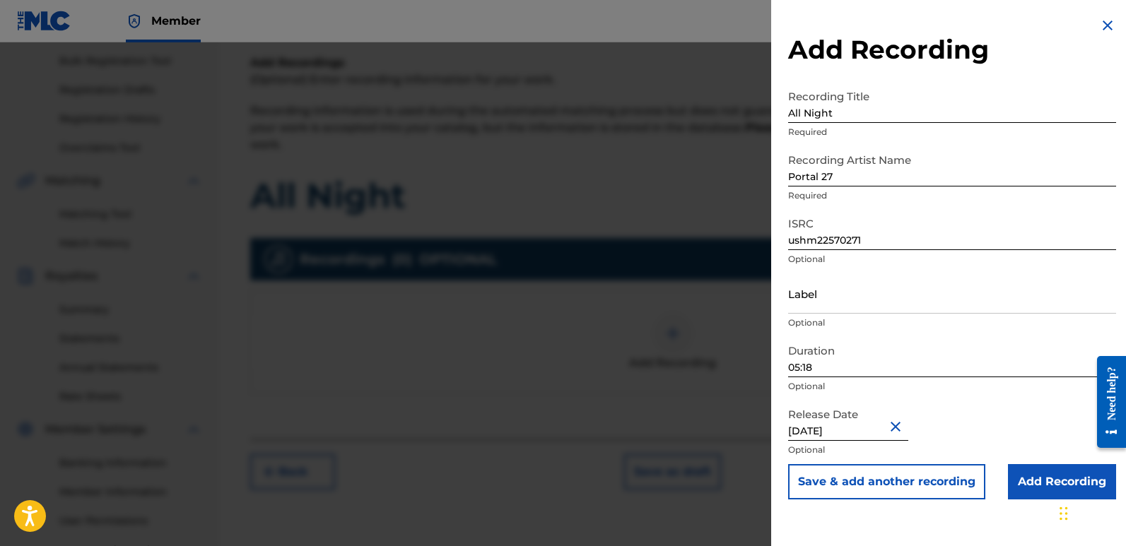
click at [994, 413] on div "Release Date [DATE] Optional" at bounding box center [952, 433] width 328 height 64
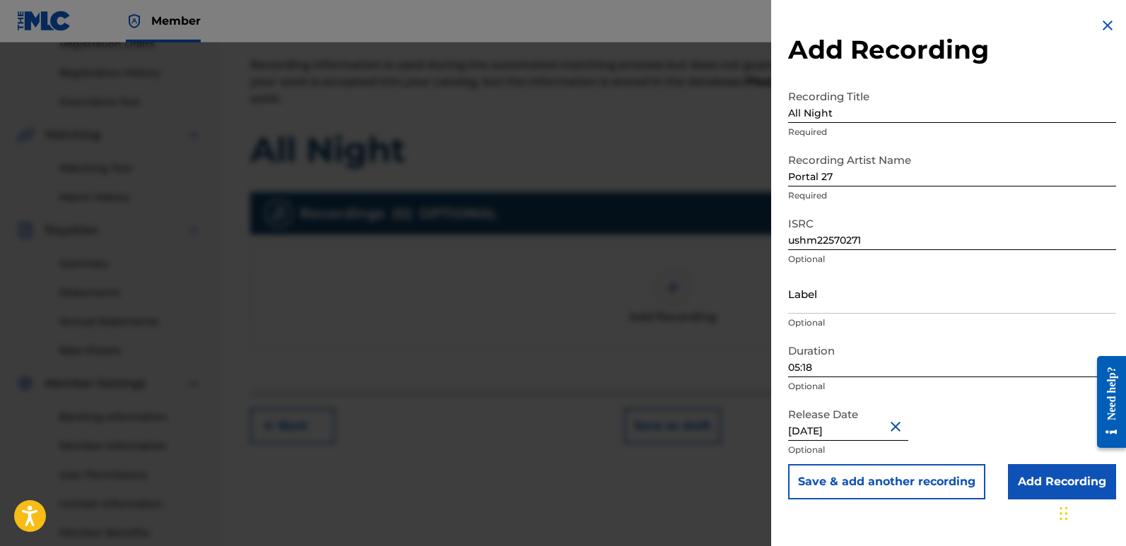
scroll to position [276, 0]
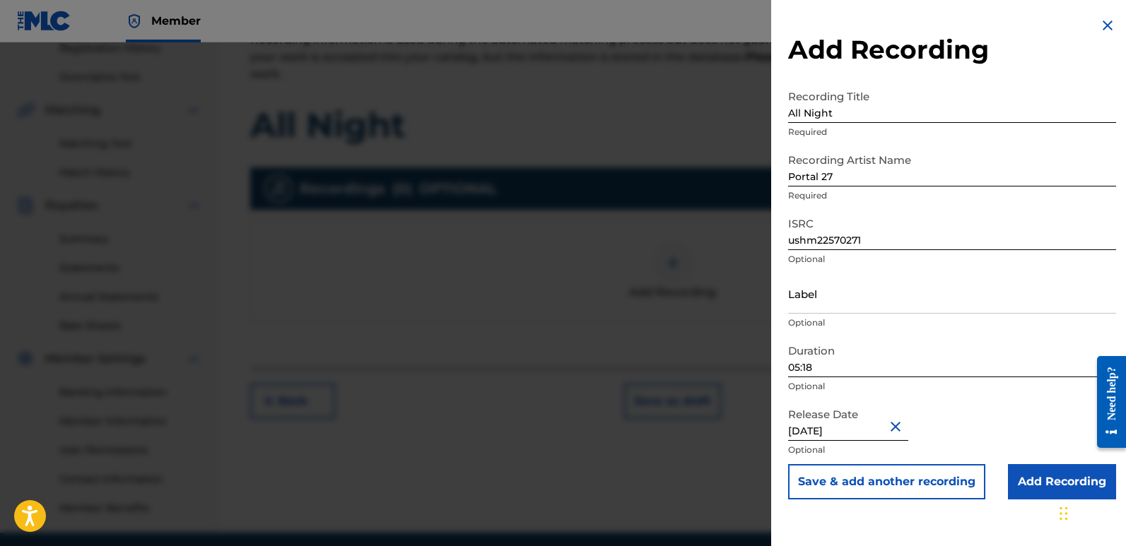
click at [1038, 478] on input "Add Recording" at bounding box center [1062, 481] width 108 height 35
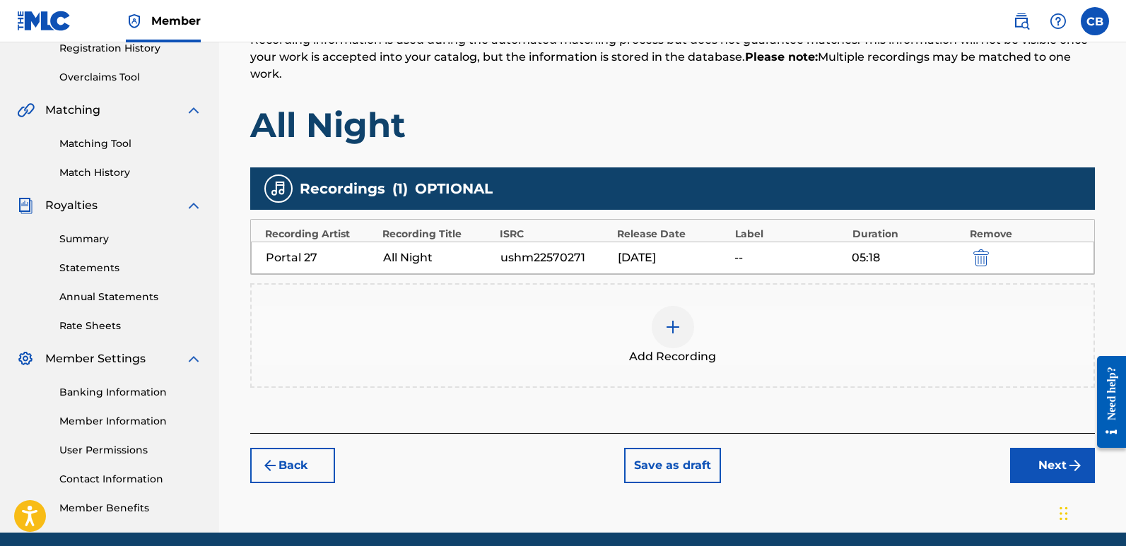
click at [1040, 461] on button "Next" at bounding box center [1052, 465] width 85 height 35
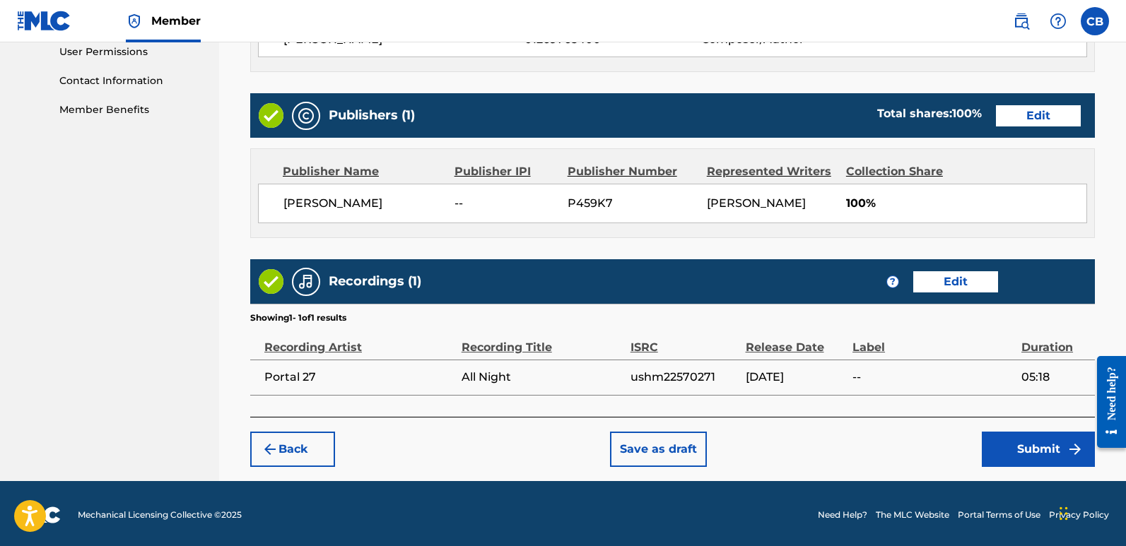
scroll to position [677, 0]
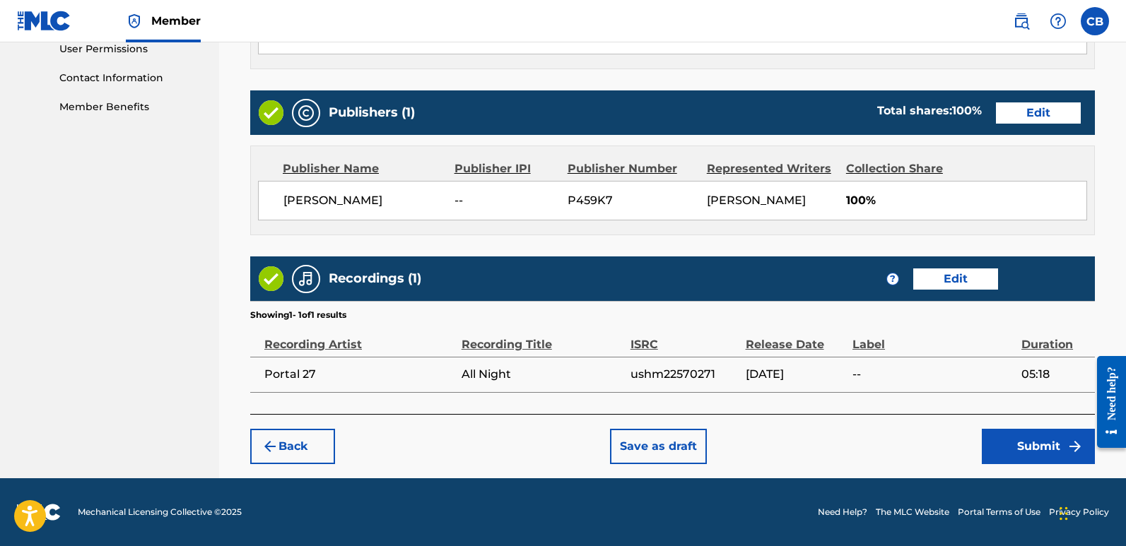
click at [1028, 441] on button "Submit" at bounding box center [1038, 446] width 113 height 35
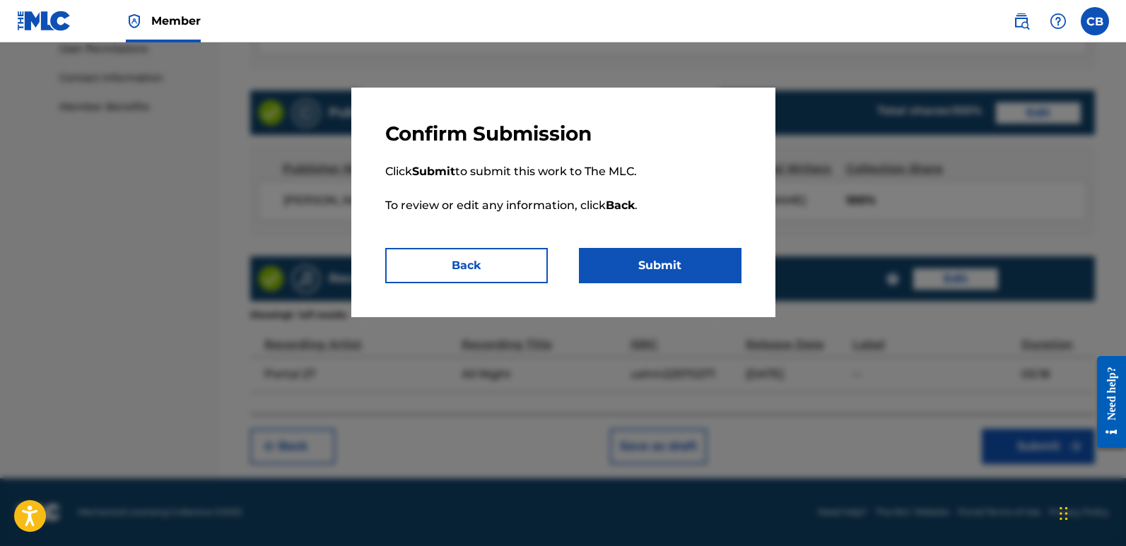
click at [683, 276] on button "Submit" at bounding box center [660, 265] width 163 height 35
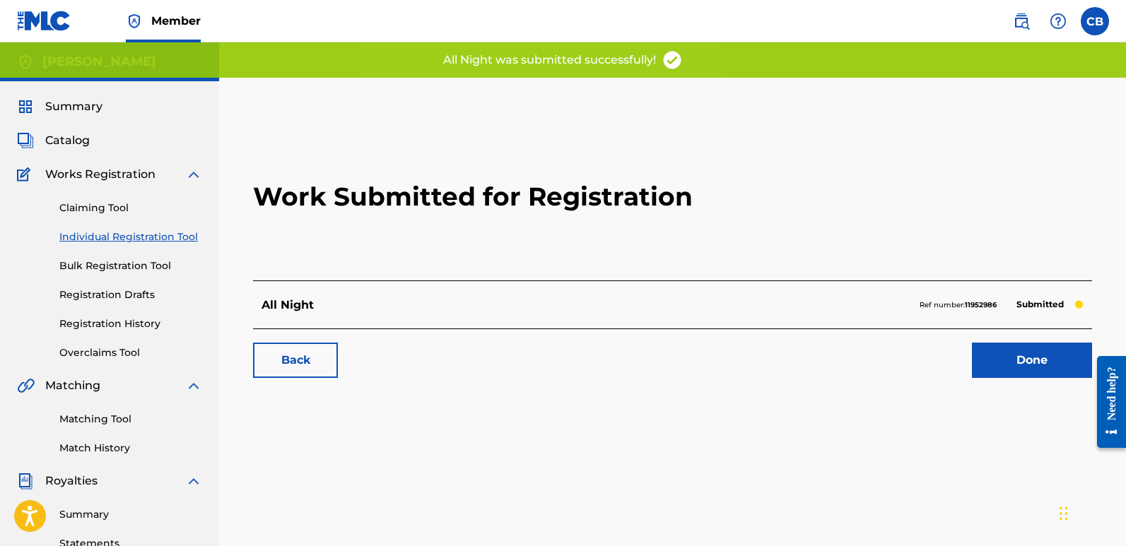
click at [1047, 363] on link "Done" at bounding box center [1032, 360] width 120 height 35
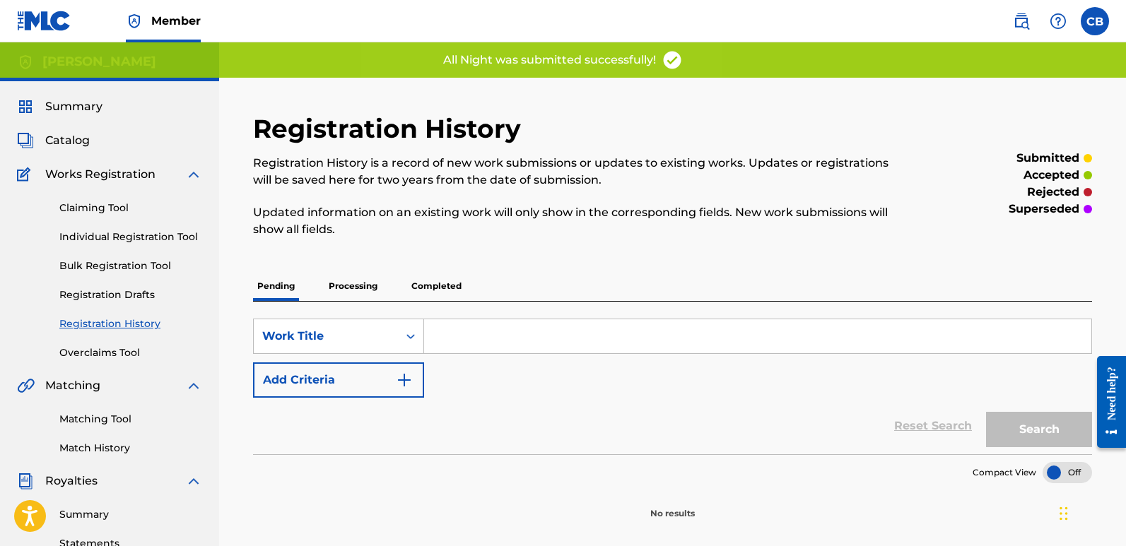
click at [362, 290] on p "Processing" at bounding box center [352, 286] width 57 height 30
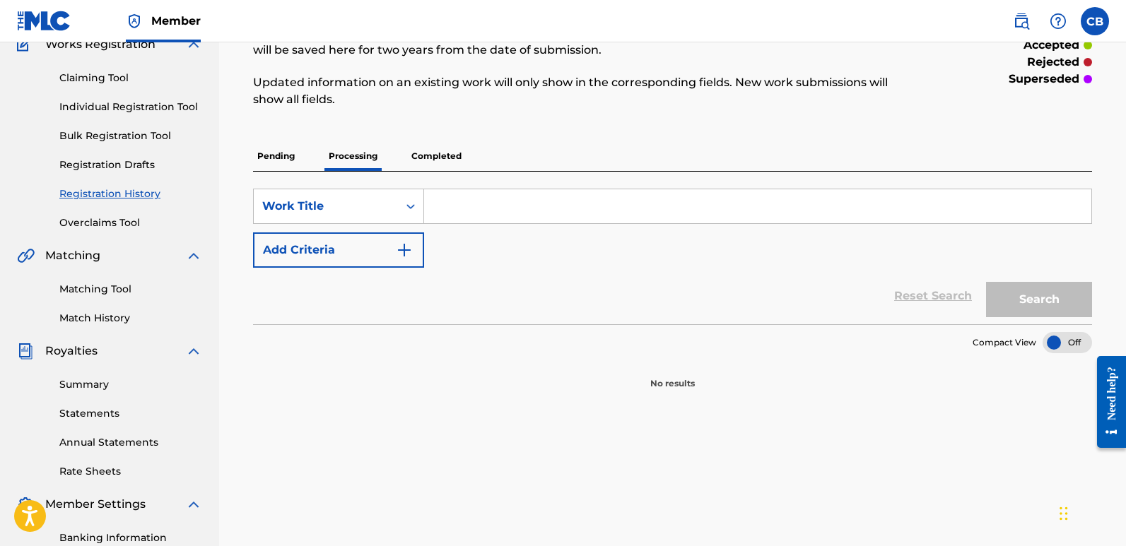
scroll to position [141, 0]
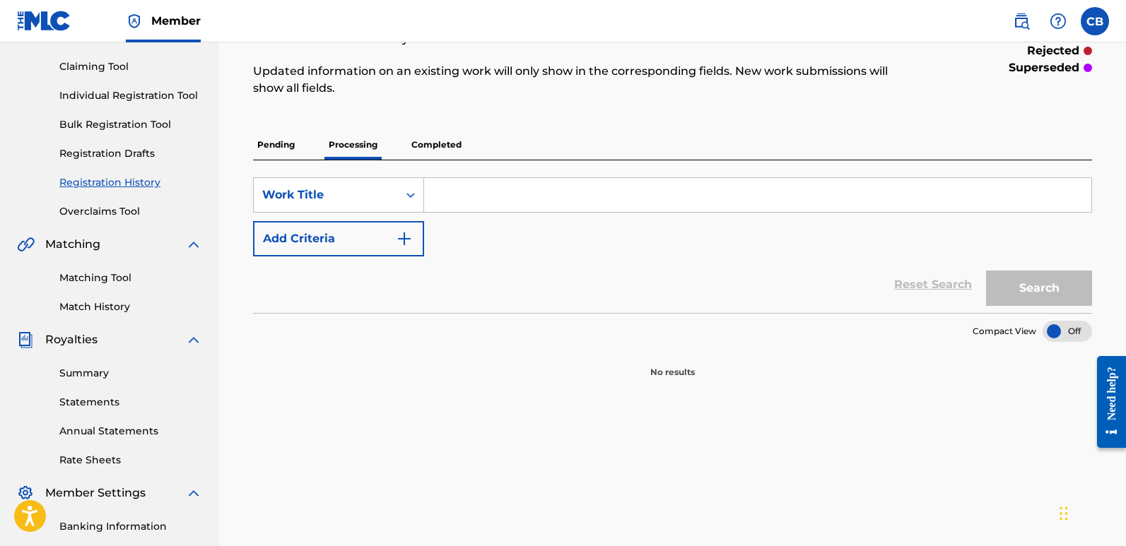
click at [276, 143] on p "Pending" at bounding box center [276, 145] width 46 height 30
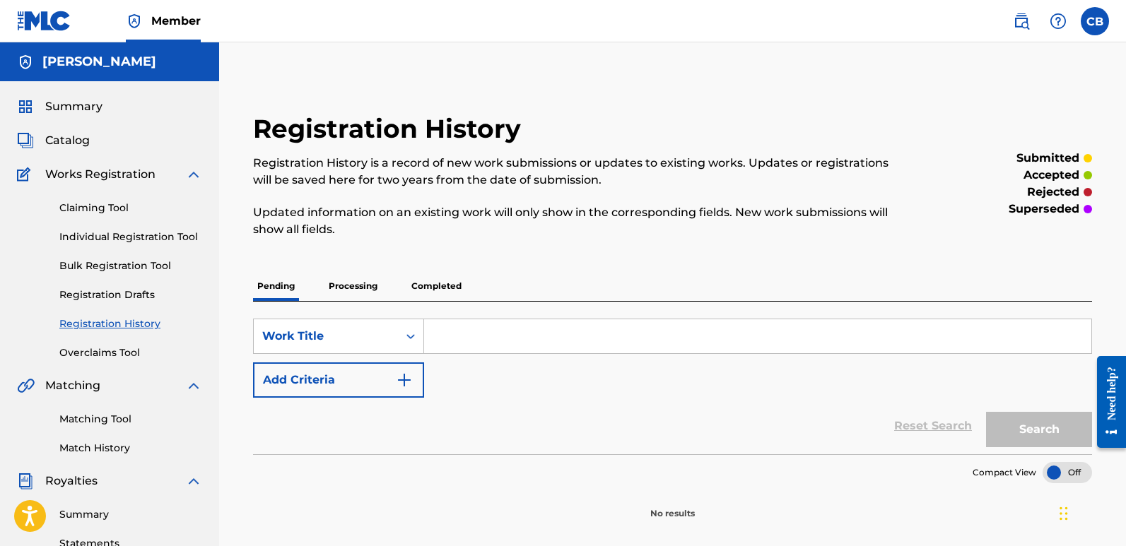
click at [451, 280] on p "Completed" at bounding box center [436, 286] width 59 height 30
